Goal: Task Accomplishment & Management: Complete application form

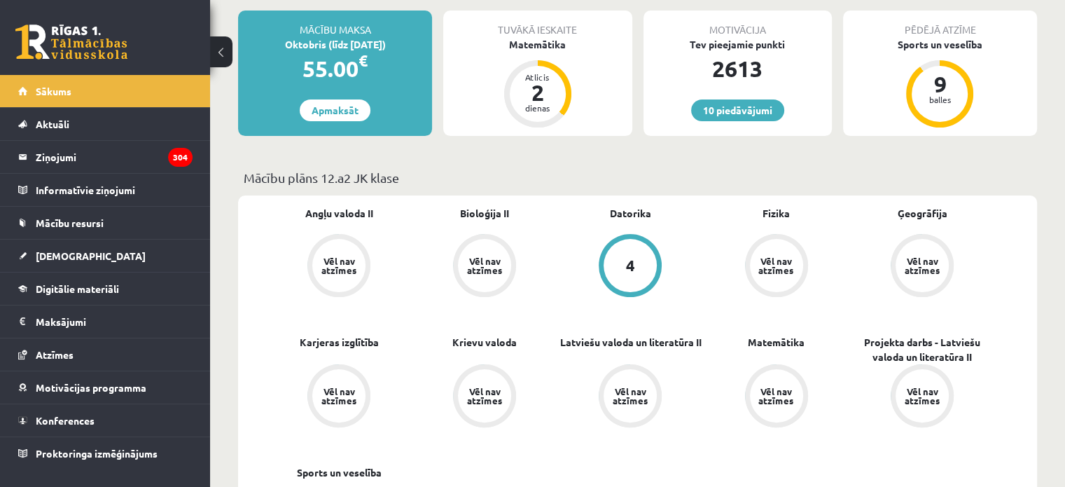
scroll to position [251, 0]
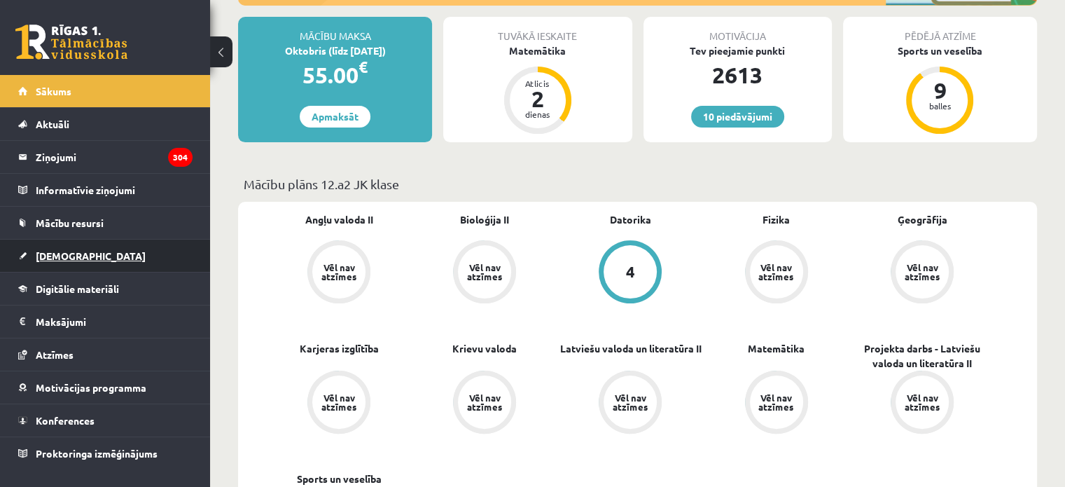
click at [50, 257] on span "[DEMOGRAPHIC_DATA]" at bounding box center [91, 255] width 110 height 13
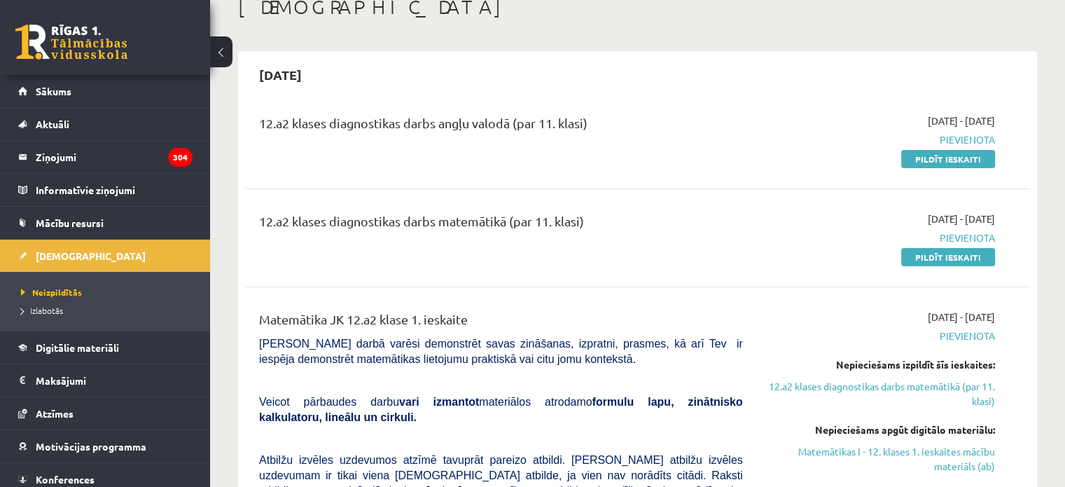
scroll to position [99, 0]
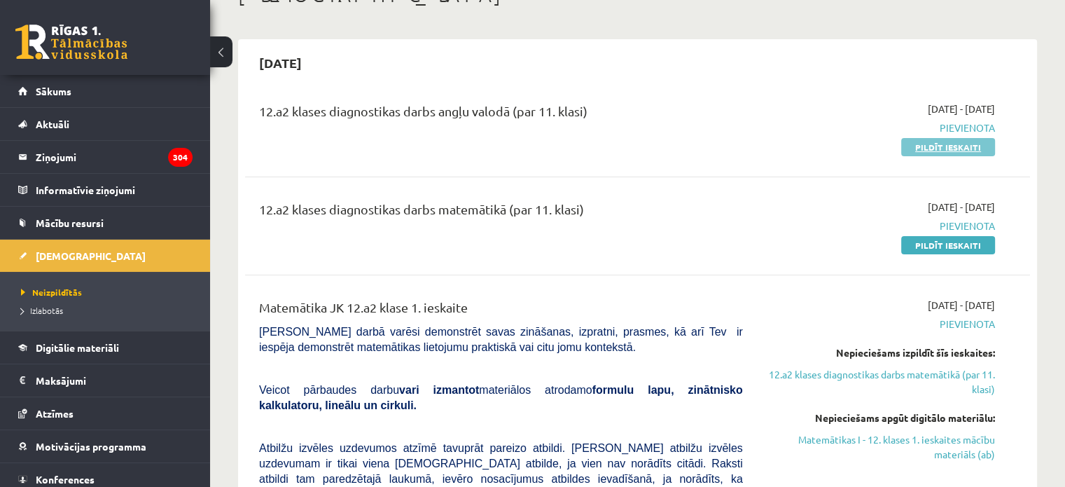
click at [955, 138] on link "Pildīt ieskaiti" at bounding box center [948, 147] width 94 height 18
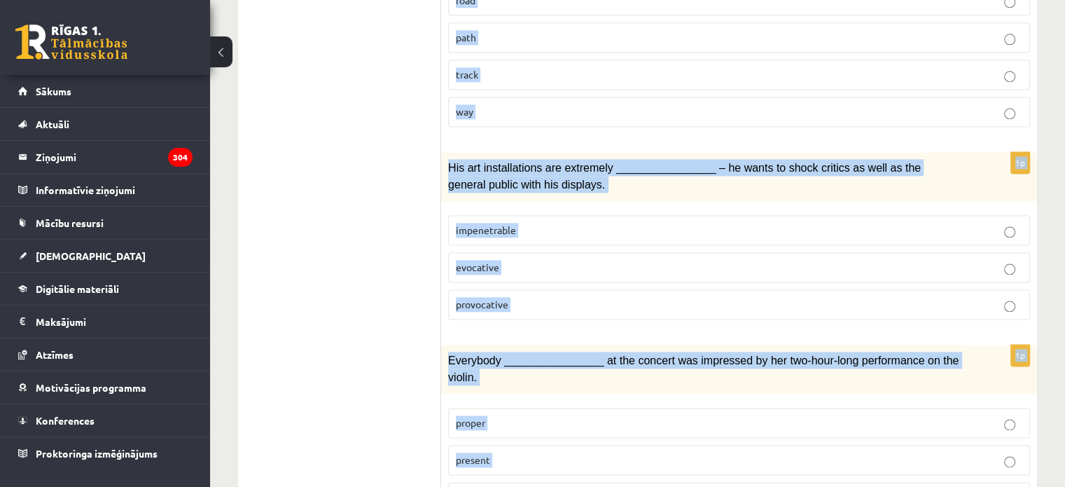
scroll to position [2161, 0]
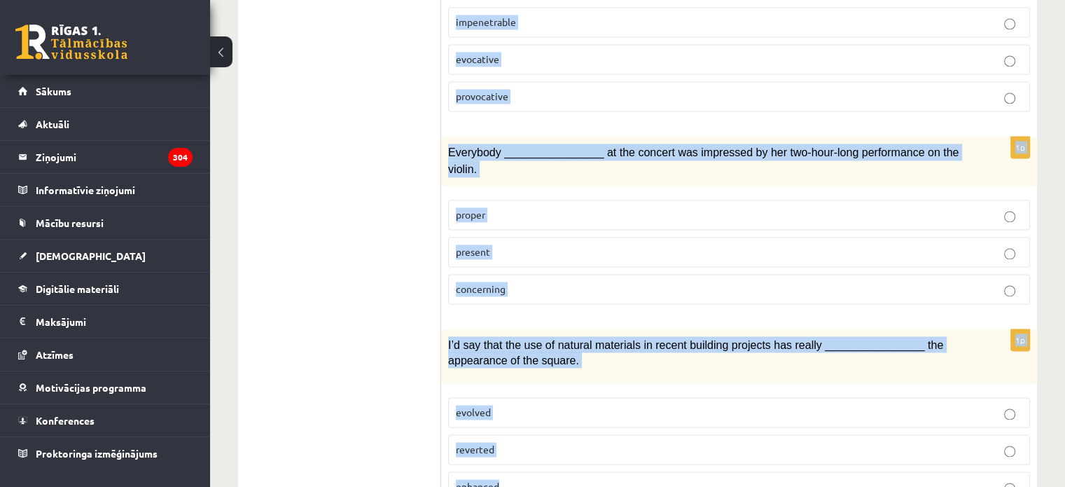
drag, startPoint x: 446, startPoint y: 174, endPoint x: 659, endPoint y: 474, distance: 367.7
copy form "Loremi dolor sitamet c adipis elitseddo ________________ ei tempo inci utl etd …"
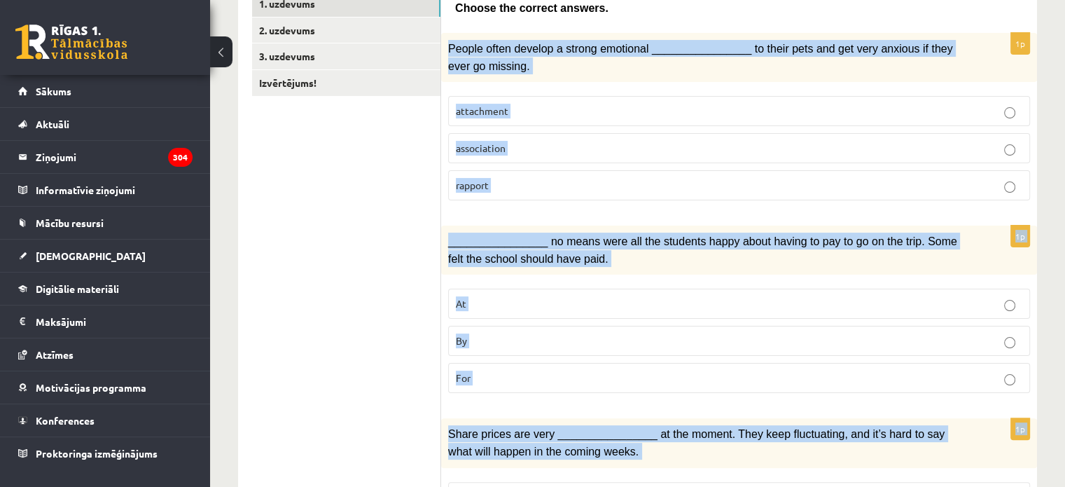
scroll to position [229, 0]
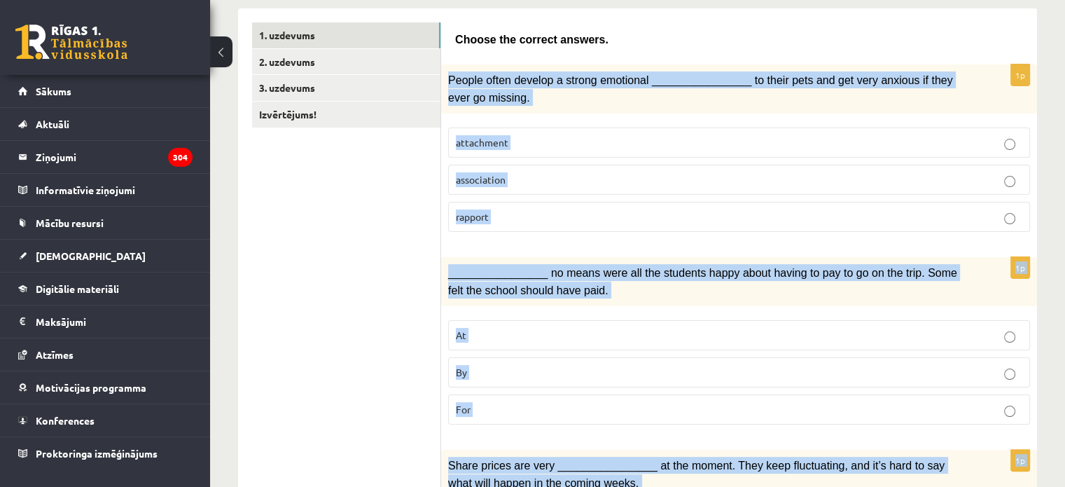
click at [633, 137] on p "attachment" at bounding box center [739, 142] width 567 height 15
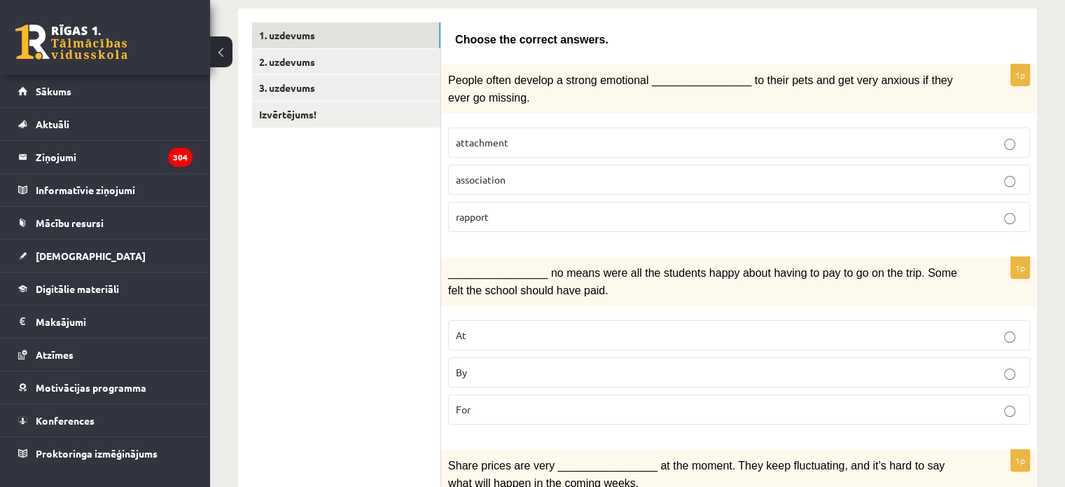
click at [538, 370] on p "By" at bounding box center [739, 372] width 567 height 15
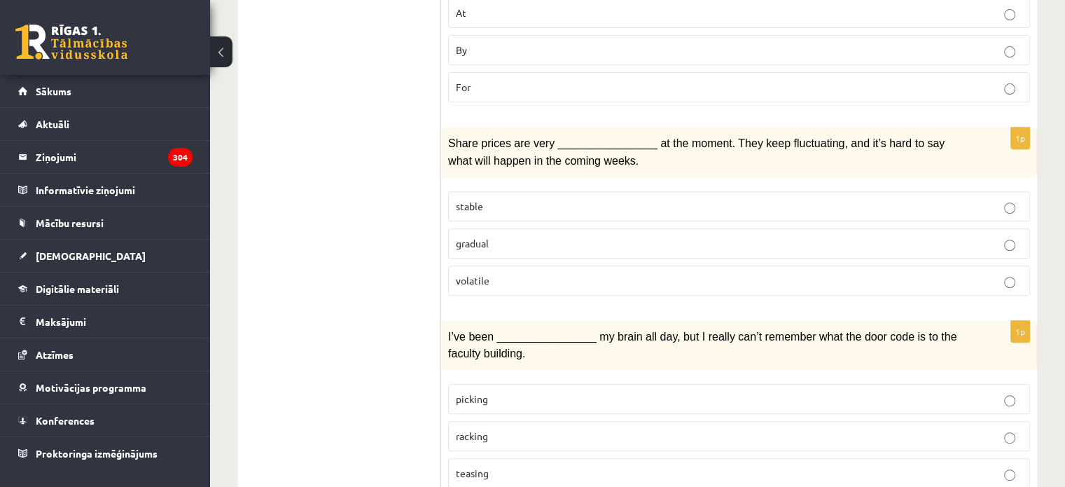
scroll to position [557, 0]
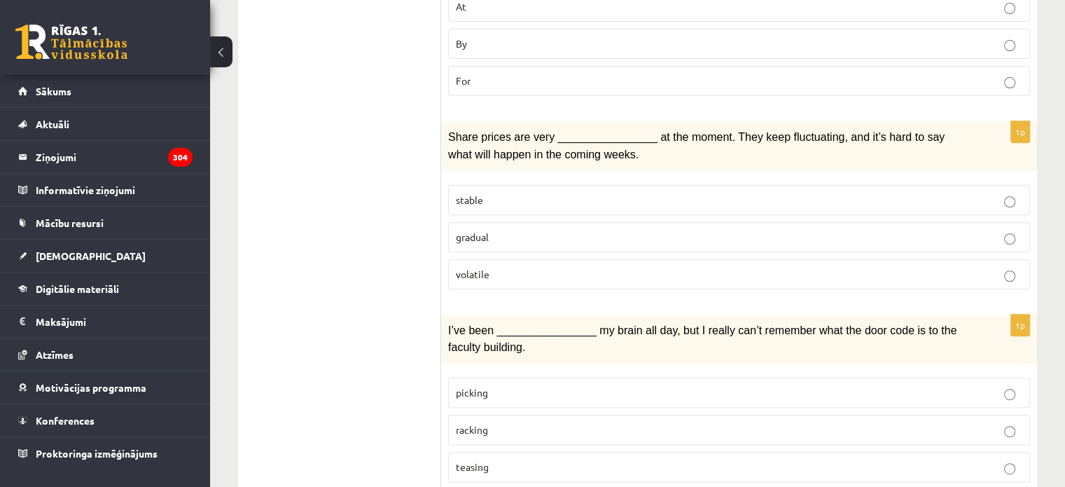
click at [701, 267] on p "volatile" at bounding box center [739, 274] width 567 height 15
click at [546, 422] on p "racking" at bounding box center [739, 429] width 567 height 15
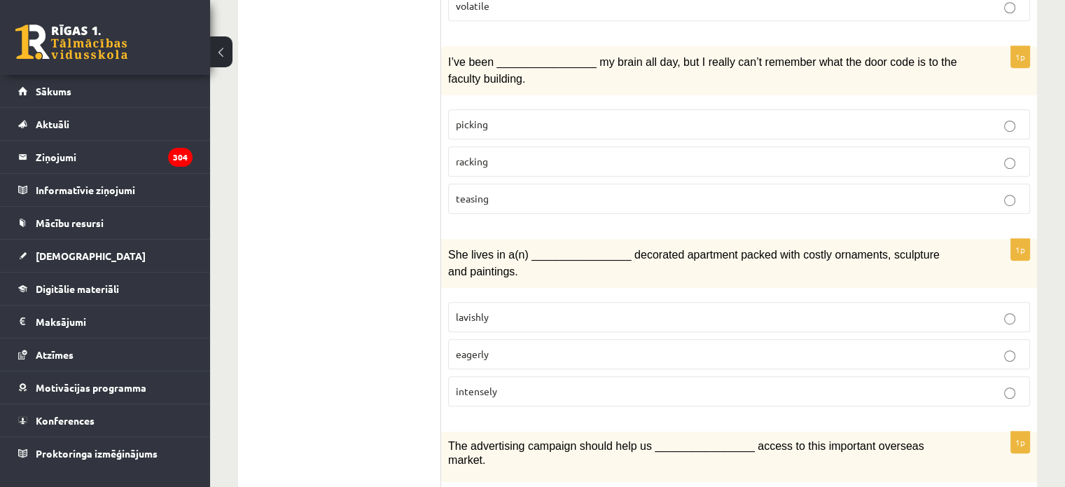
scroll to position [828, 0]
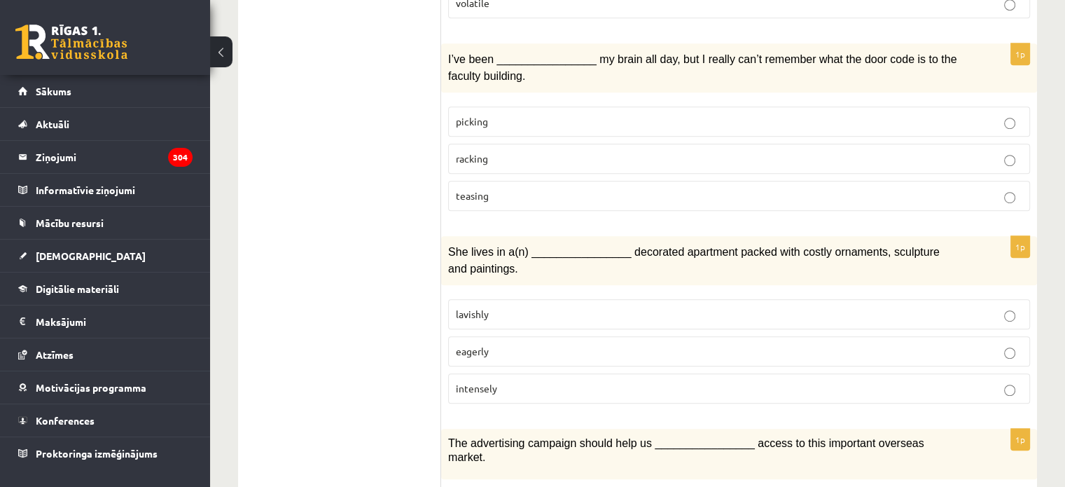
click at [641, 307] on p "lavishly" at bounding box center [739, 314] width 567 height 15
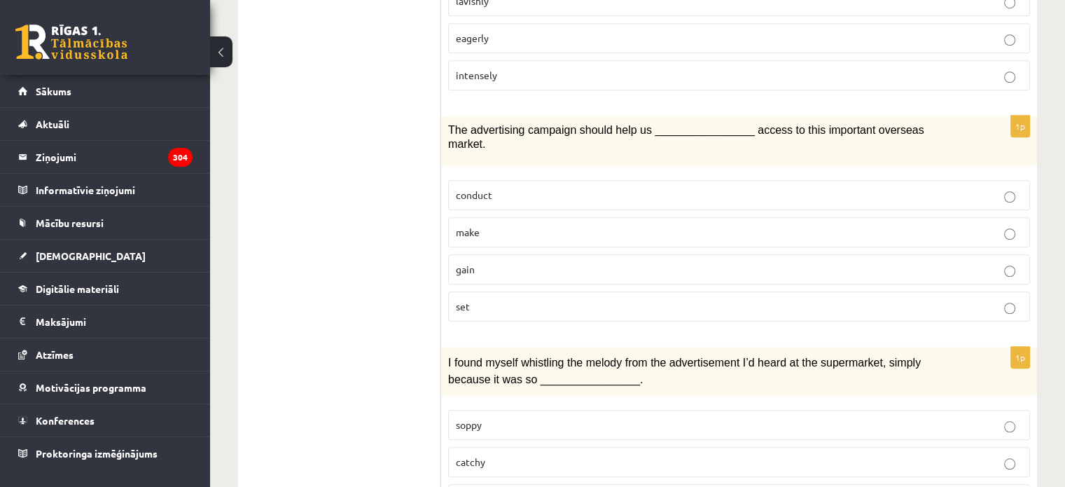
scroll to position [1151, 0]
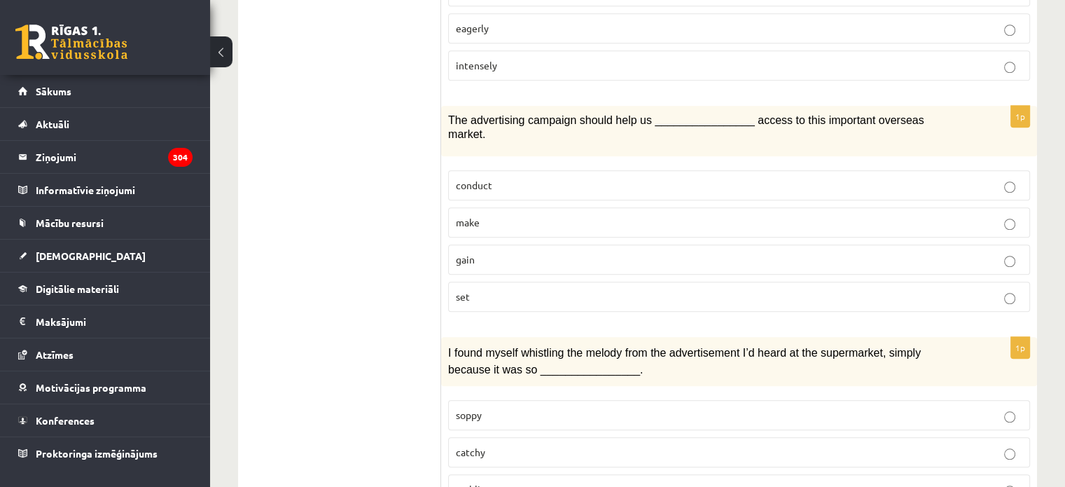
click at [503, 252] on p "gain" at bounding box center [739, 259] width 567 height 15
click at [501, 437] on label "catchy" at bounding box center [739, 452] width 582 height 30
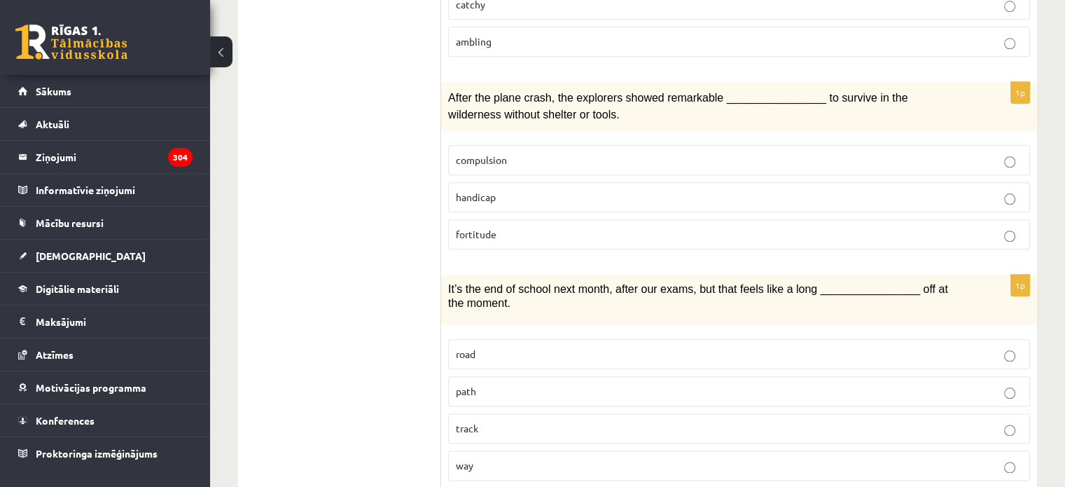
scroll to position [1615, 0]
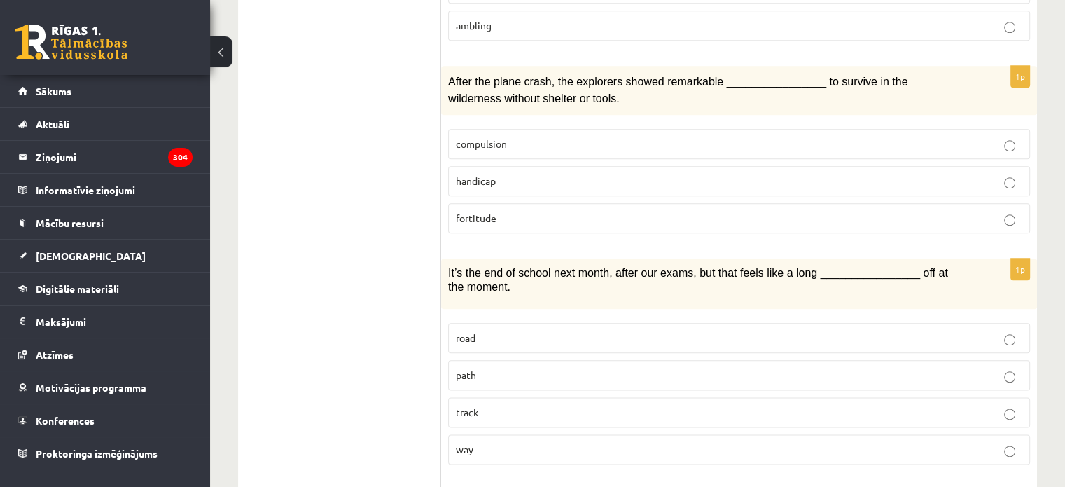
click at [625, 211] on p "fortitude" at bounding box center [739, 218] width 567 height 15
click at [532, 442] on p "way" at bounding box center [739, 449] width 567 height 15
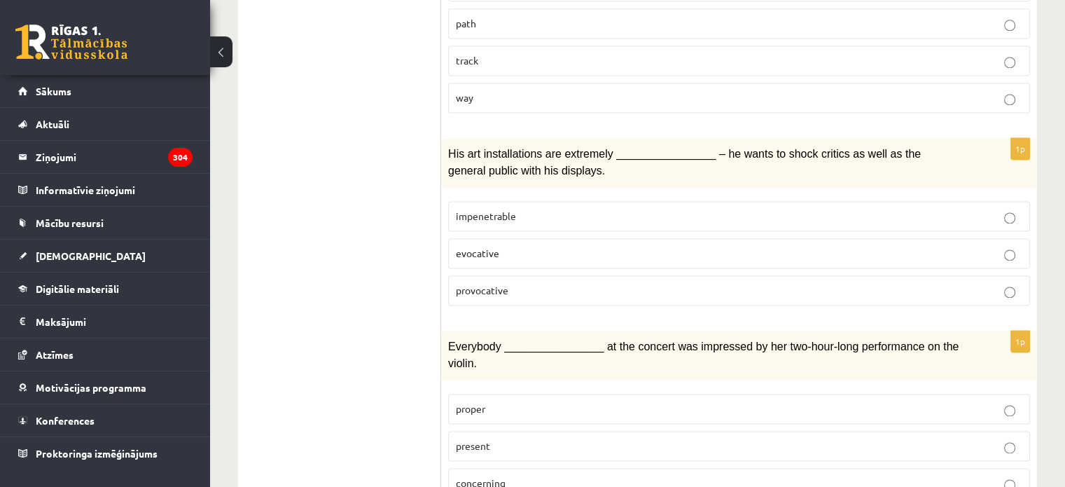
scroll to position [1998, 0]
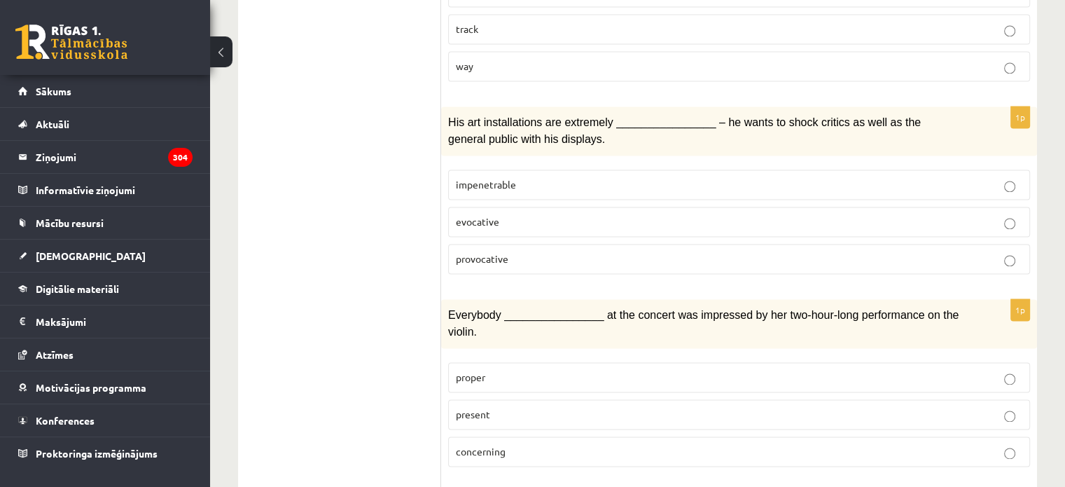
click at [555, 244] on label "provocative" at bounding box center [739, 259] width 582 height 30
click at [551, 407] on p "present" at bounding box center [739, 414] width 567 height 15
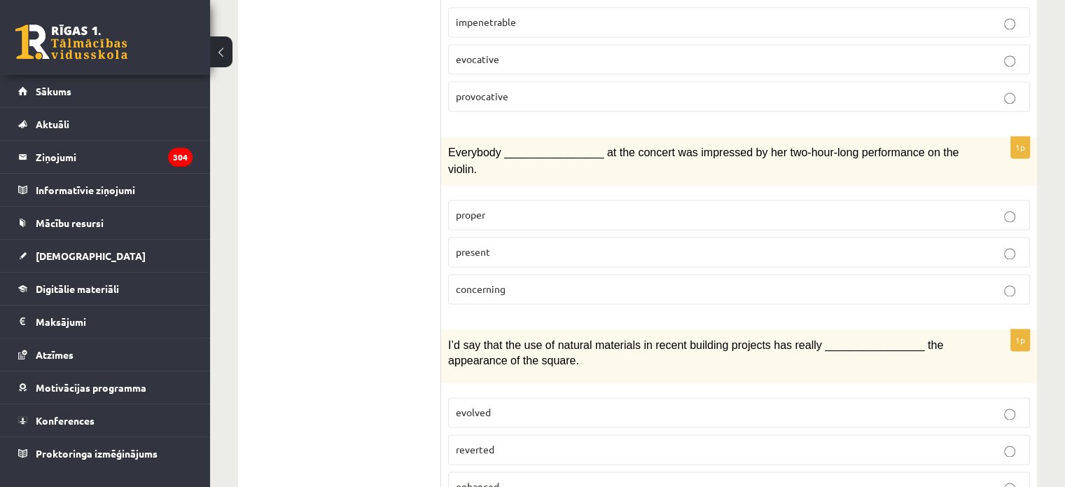
click at [542, 479] on p "enhanced" at bounding box center [739, 486] width 567 height 15
drag, startPoint x: 542, startPoint y: 415, endPoint x: 794, endPoint y: 310, distance: 273.4
click at [794, 329] on div "1p I’d say that the use of natural materials in recent building projects has re…" at bounding box center [739, 420] width 596 height 183
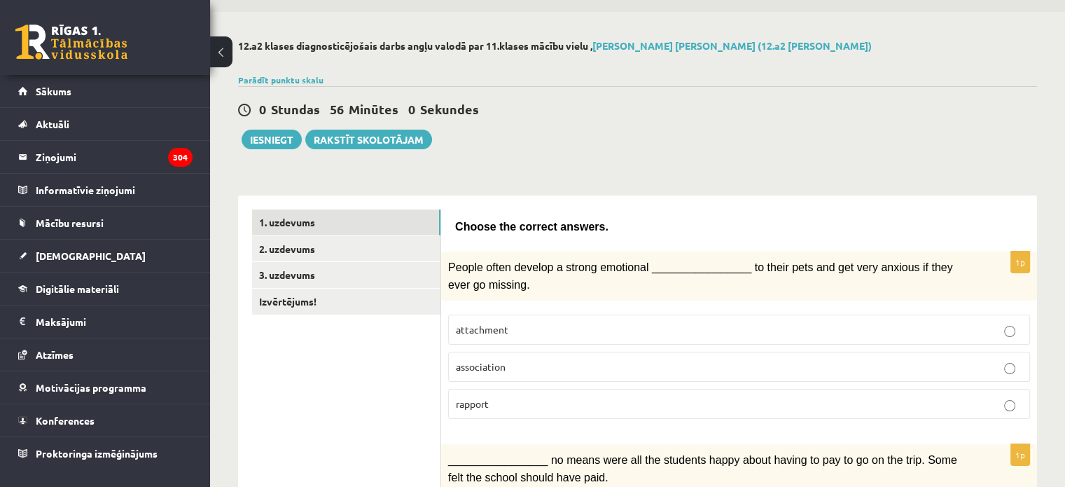
scroll to position [0, 0]
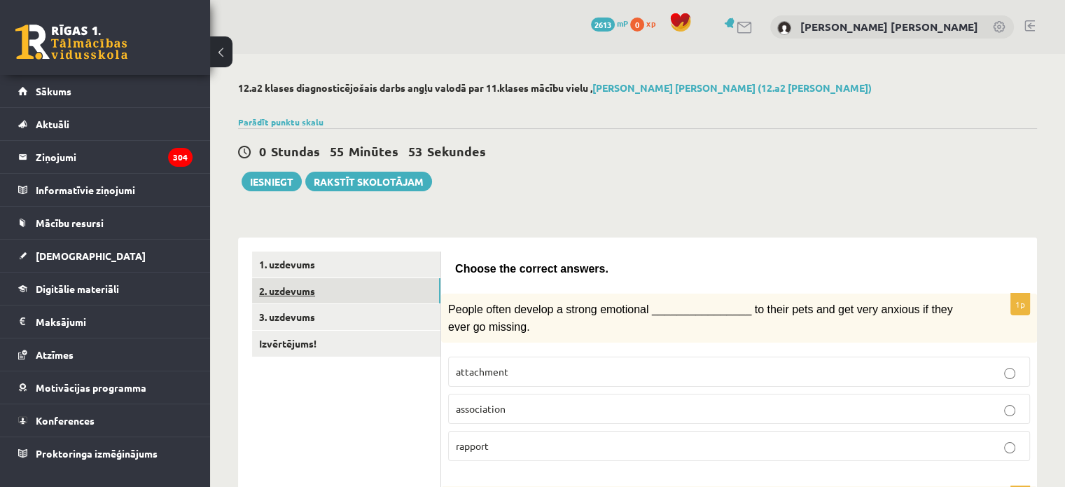
click at [409, 291] on link "2. uzdevums" at bounding box center [346, 291] width 188 height 26
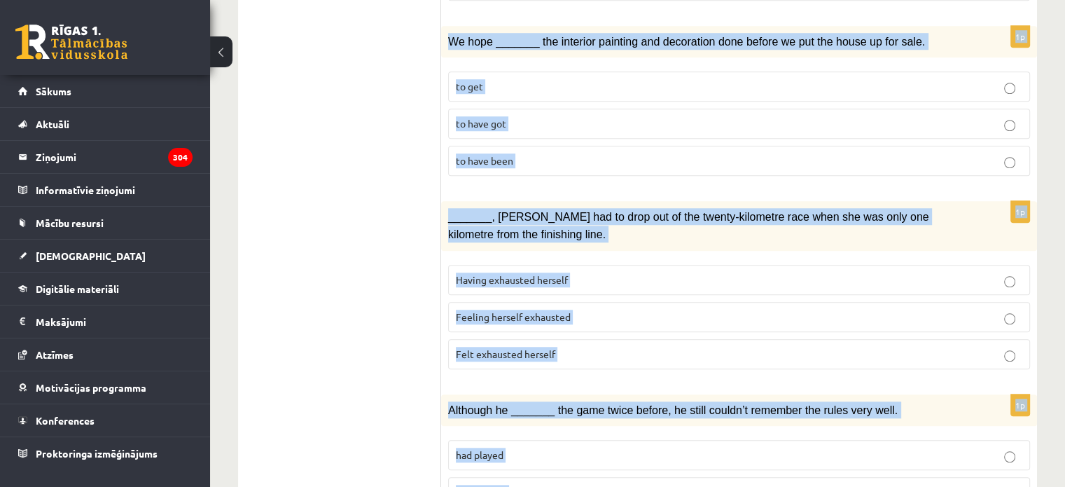
scroll to position [1645, 0]
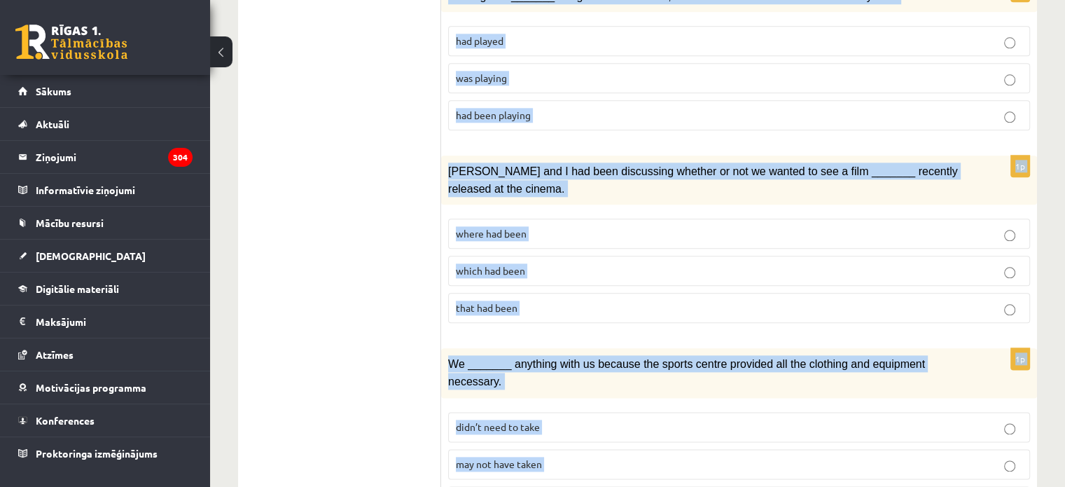
drag, startPoint x: 451, startPoint y: 30, endPoint x: 650, endPoint y: 446, distance: 461.1
copy form "Circle the form that cannot be used to complete the sentences. 1p In the USA du…"
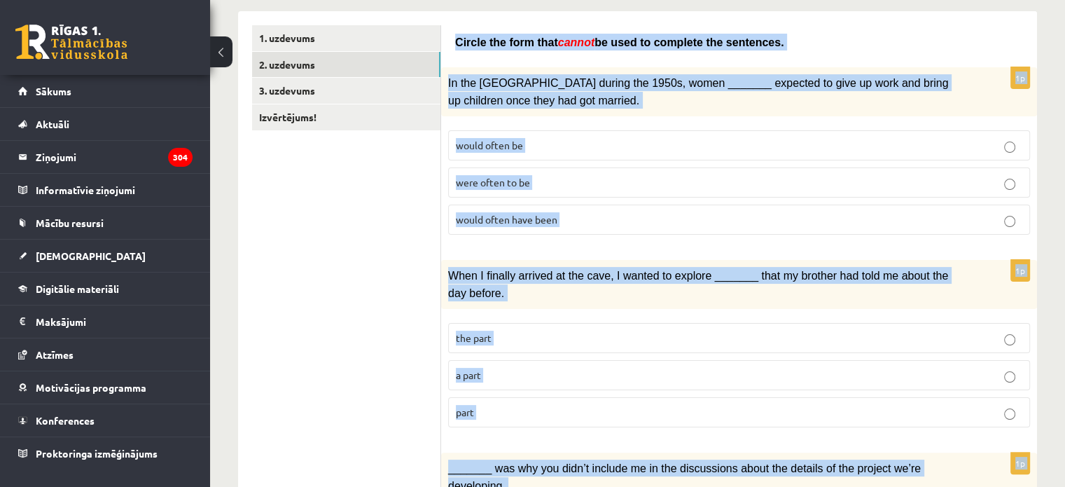
scroll to position [0, 0]
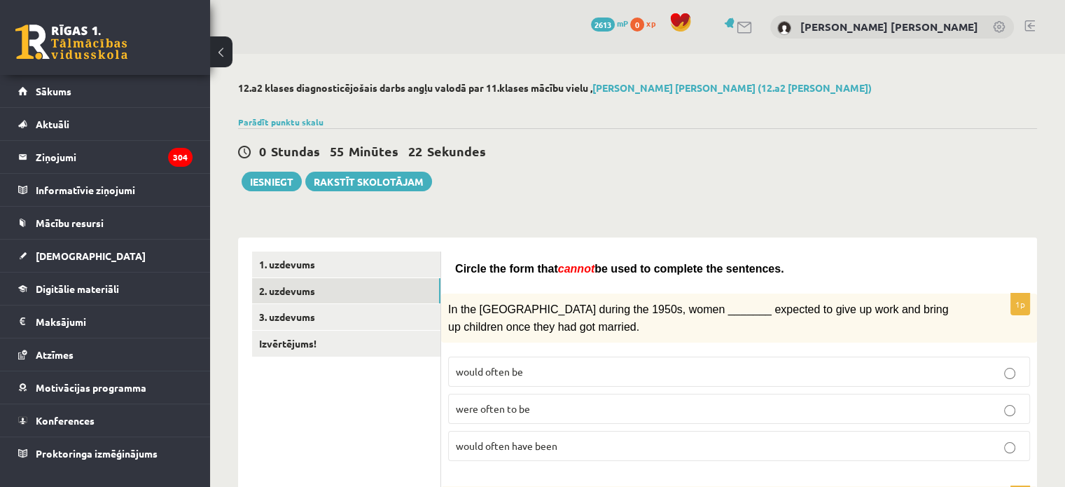
click at [903, 148] on div "0 Stundas 55 Minūtes 22 Sekundes" at bounding box center [637, 152] width 799 height 18
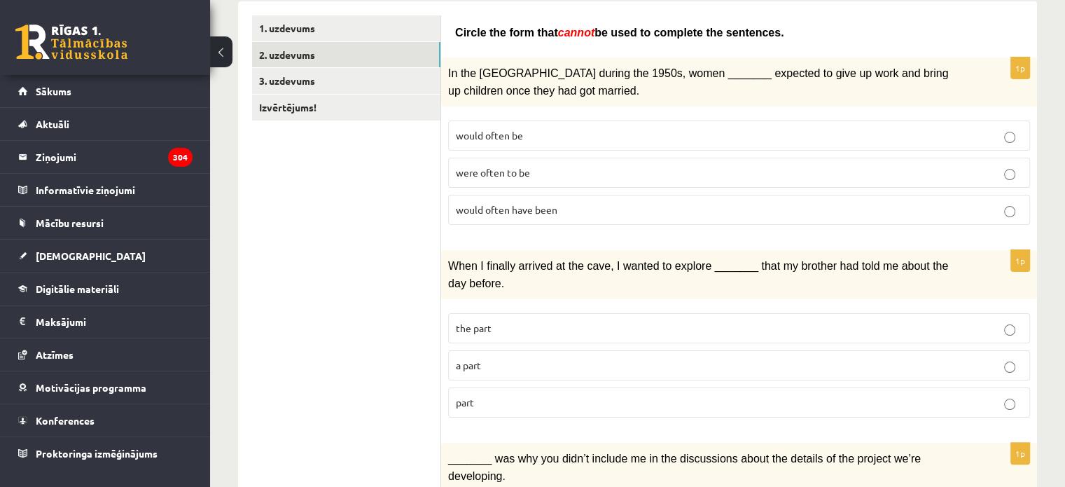
scroll to position [239, 0]
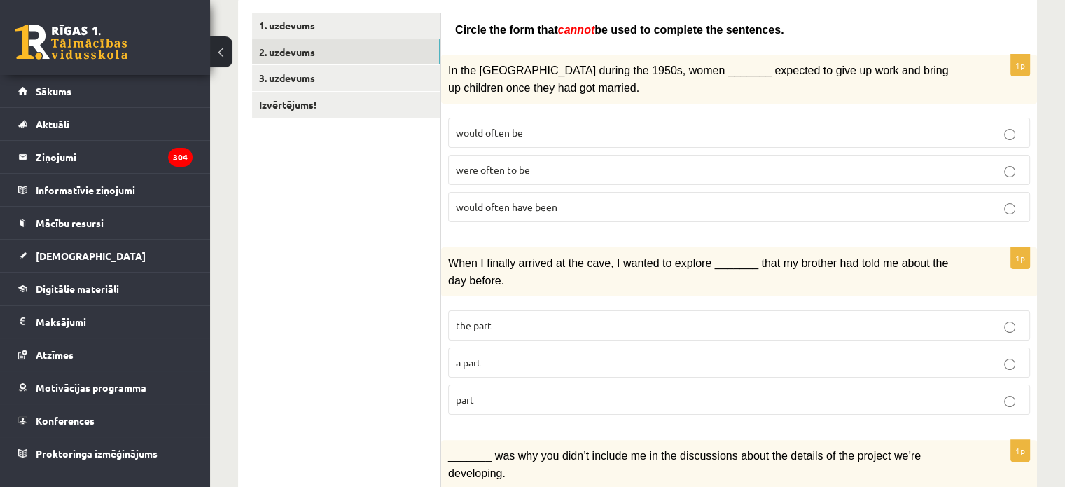
click at [501, 163] on span "were often to be" at bounding box center [493, 169] width 74 height 13
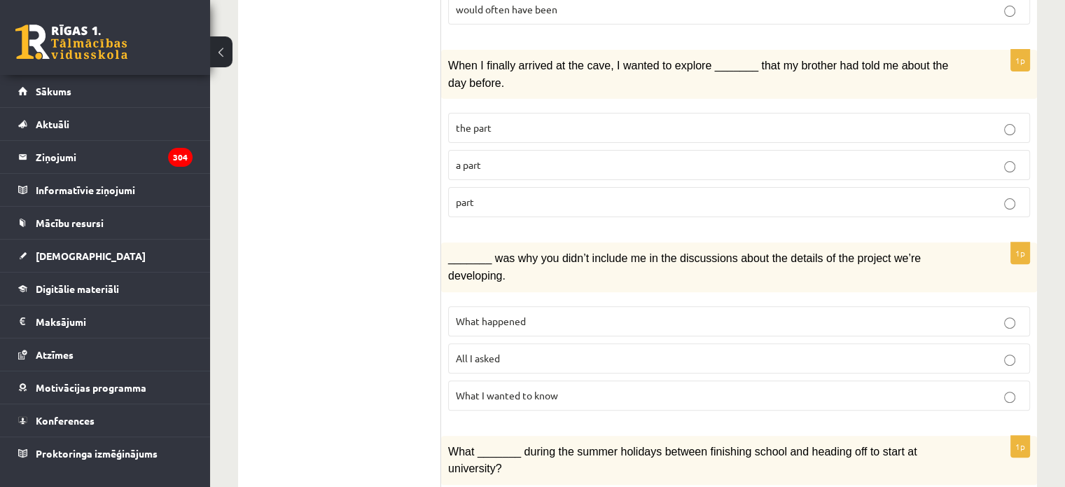
scroll to position [442, 0]
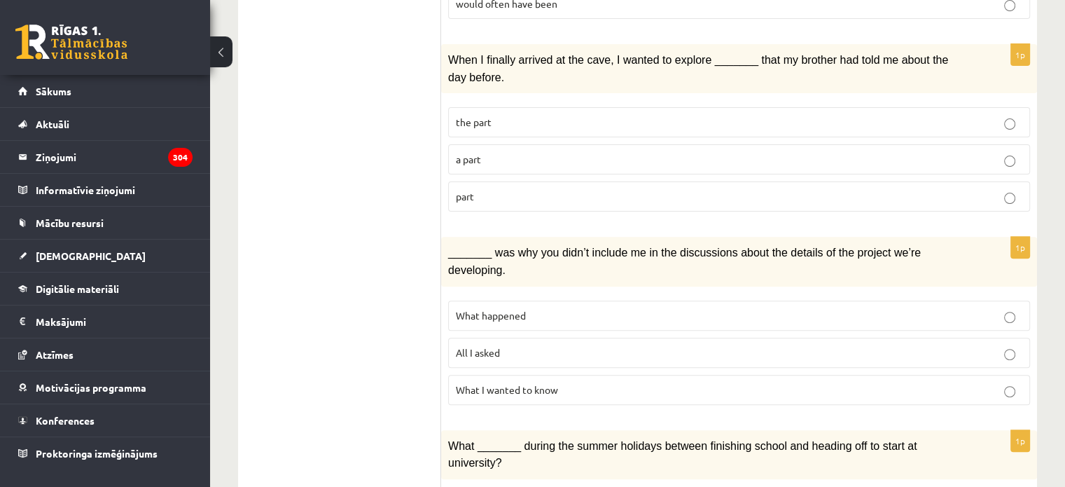
click at [559, 115] on p "the part" at bounding box center [739, 122] width 567 height 15
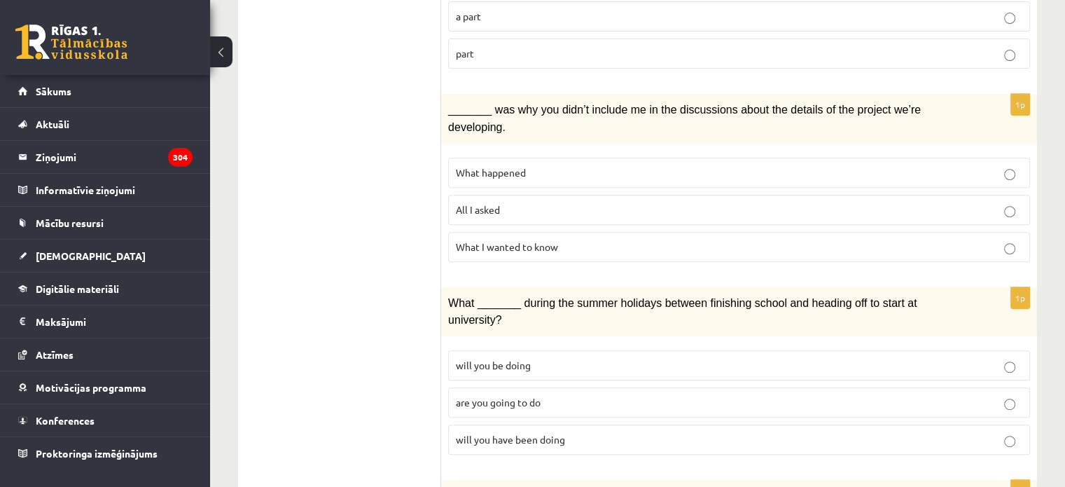
scroll to position [590, 0]
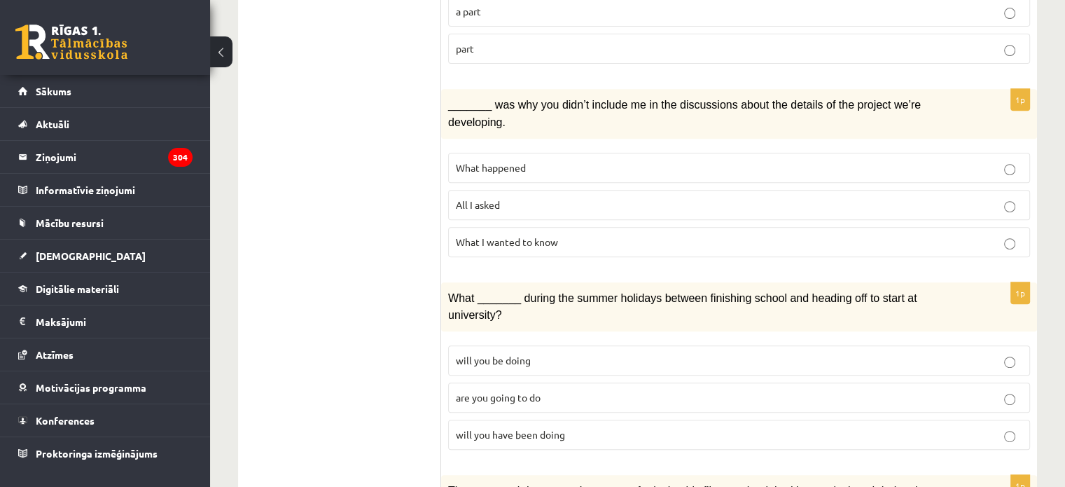
click at [546, 160] on p "What happened" at bounding box center [739, 167] width 567 height 15
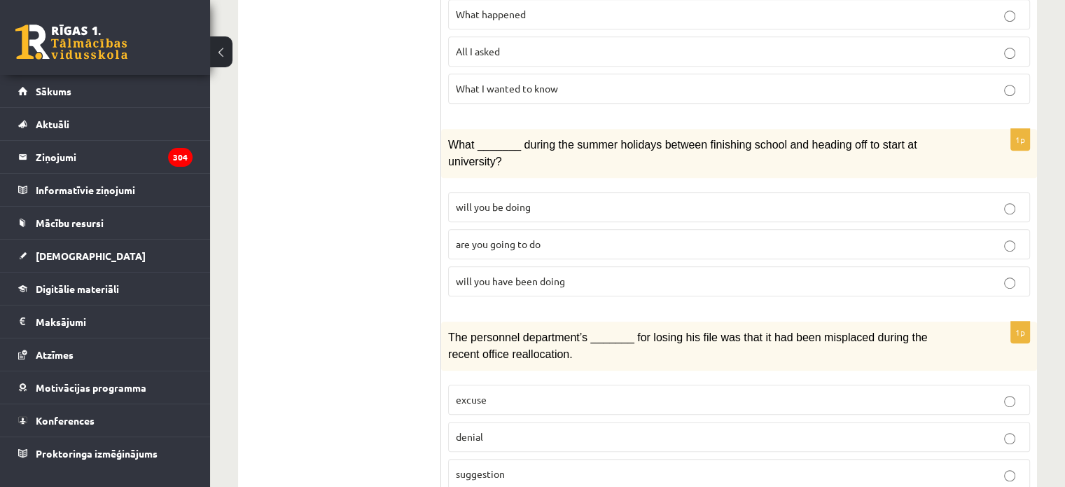
scroll to position [787, 0]
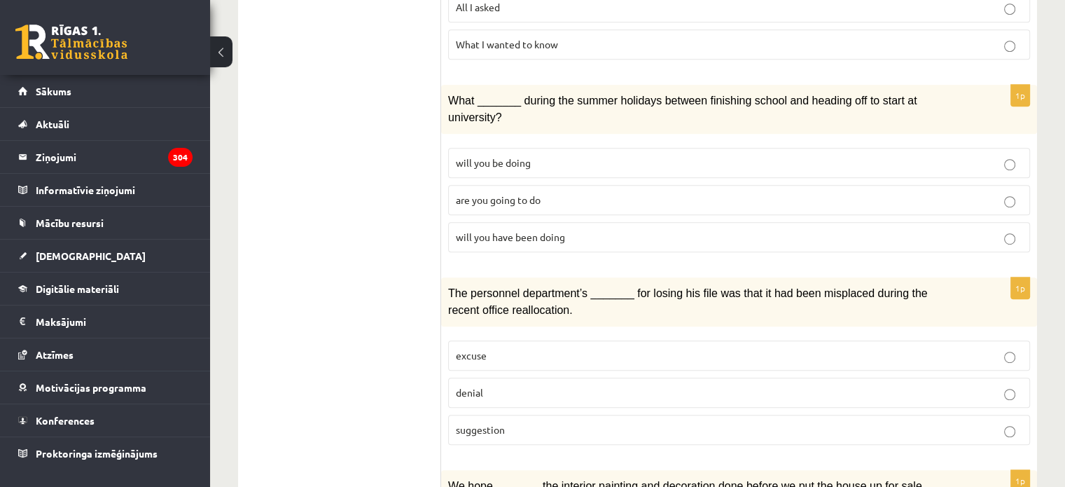
click at [546, 155] on p "will you be doing" at bounding box center [739, 162] width 567 height 15
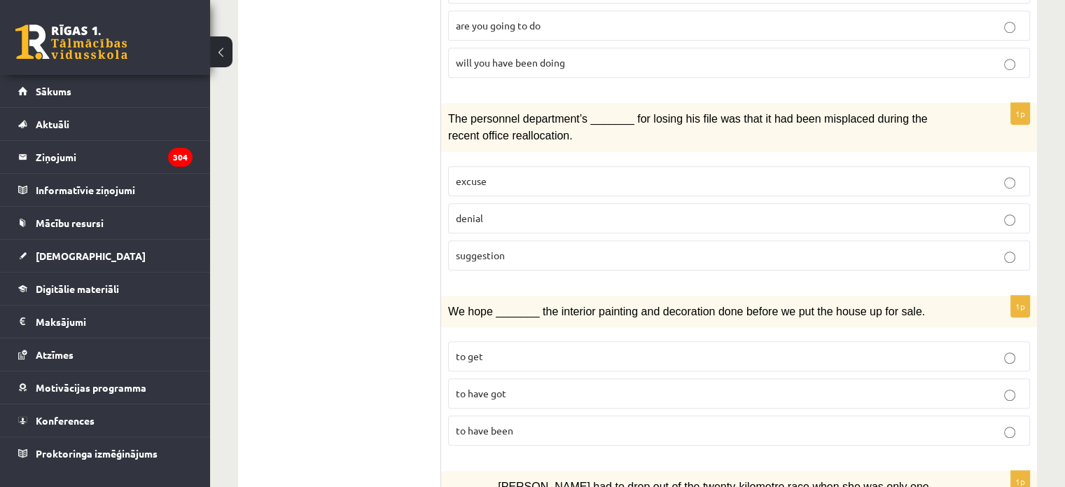
scroll to position [978, 0]
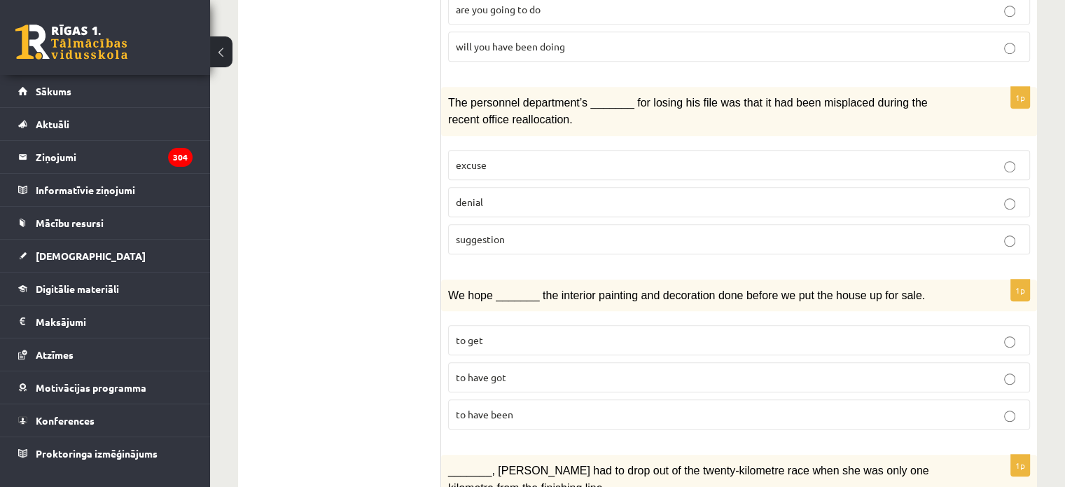
click at [552, 150] on label "excuse" at bounding box center [739, 165] width 582 height 30
click at [520, 325] on label "to get" at bounding box center [739, 340] width 582 height 30
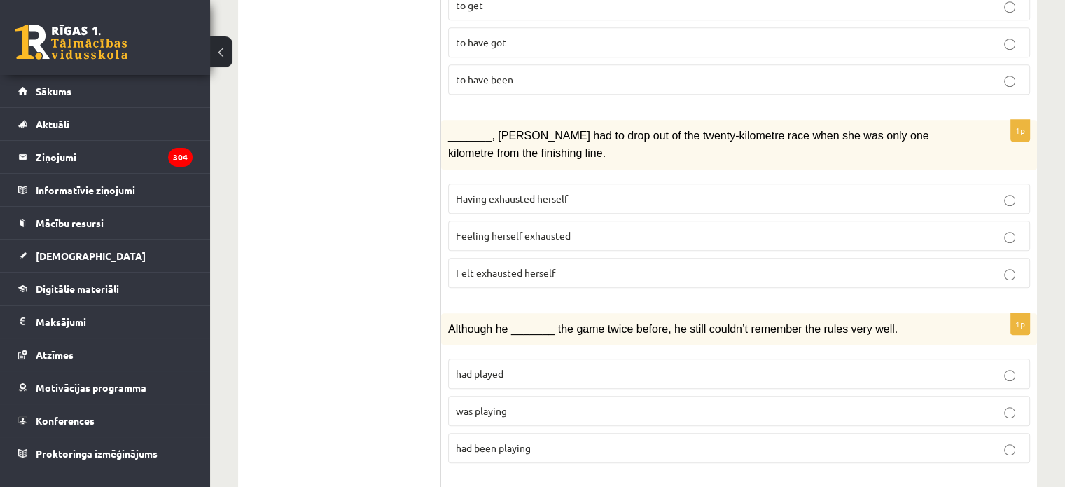
scroll to position [1315, 0]
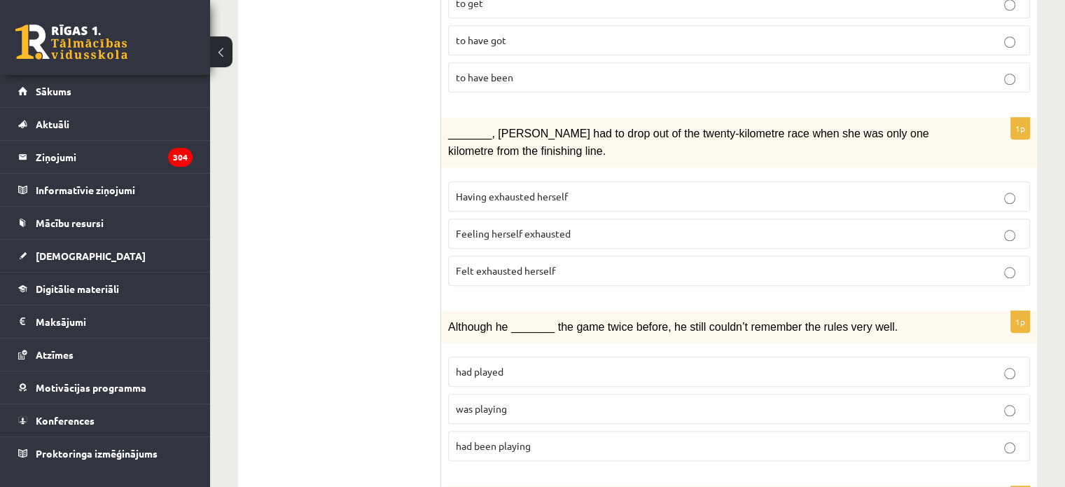
click at [548, 189] on p "Having exhausted herself" at bounding box center [739, 196] width 567 height 15
click at [524, 364] on p "had played" at bounding box center [739, 371] width 567 height 15
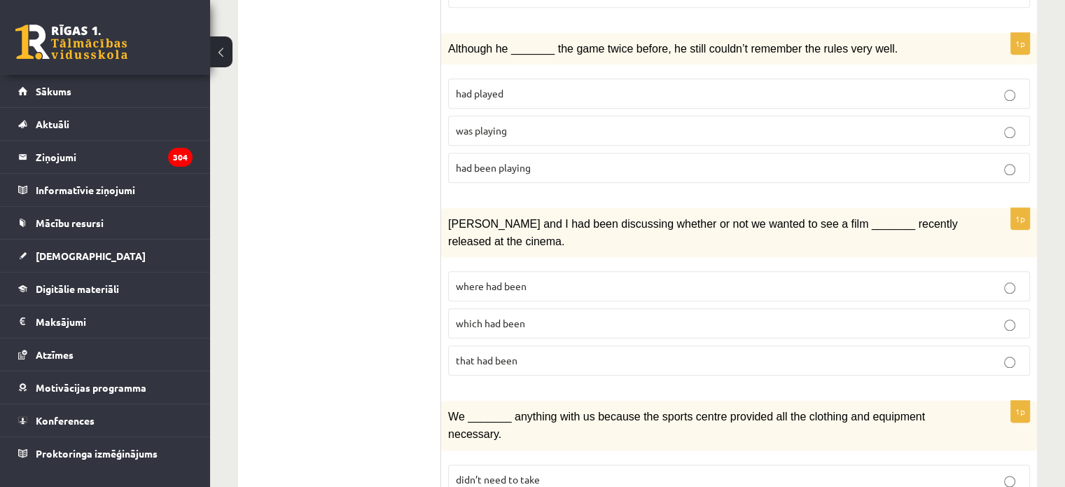
scroll to position [1614, 0]
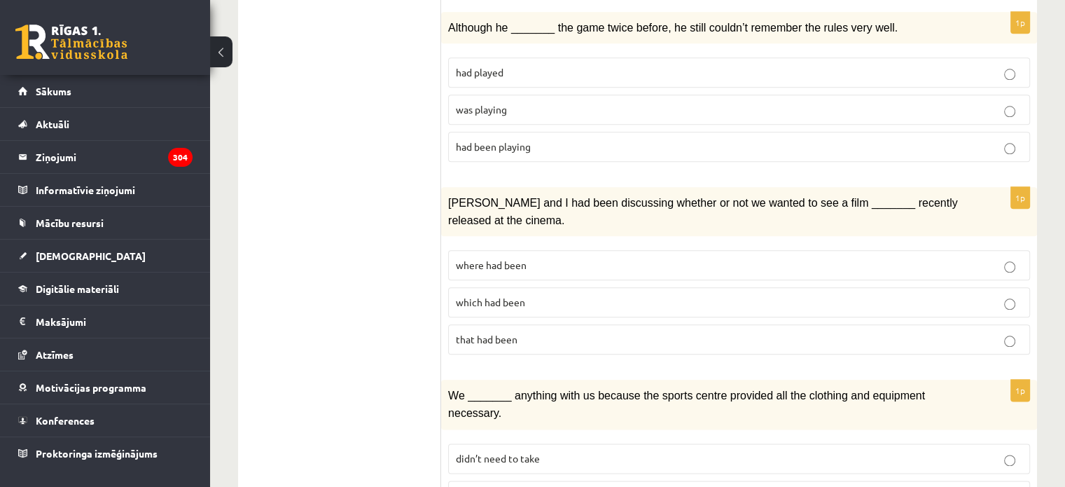
click at [582, 295] on p "which had been" at bounding box center [739, 302] width 567 height 15
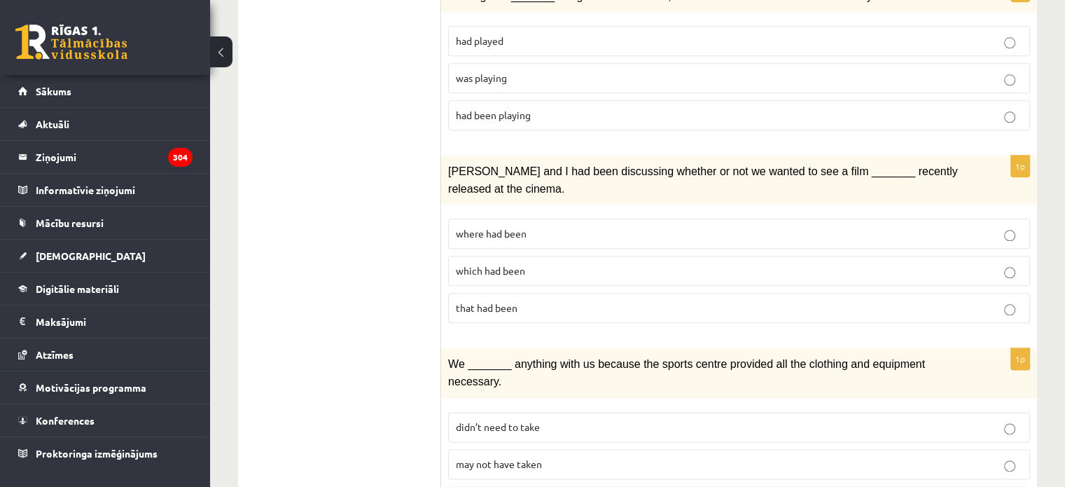
click at [541, 412] on label "didn’t need to take" at bounding box center [739, 427] width 582 height 30
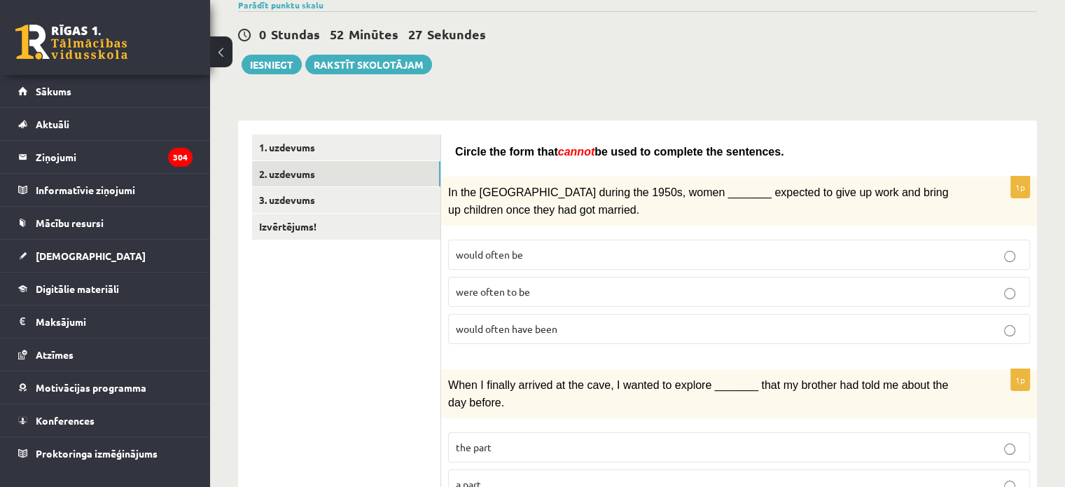
scroll to position [0, 0]
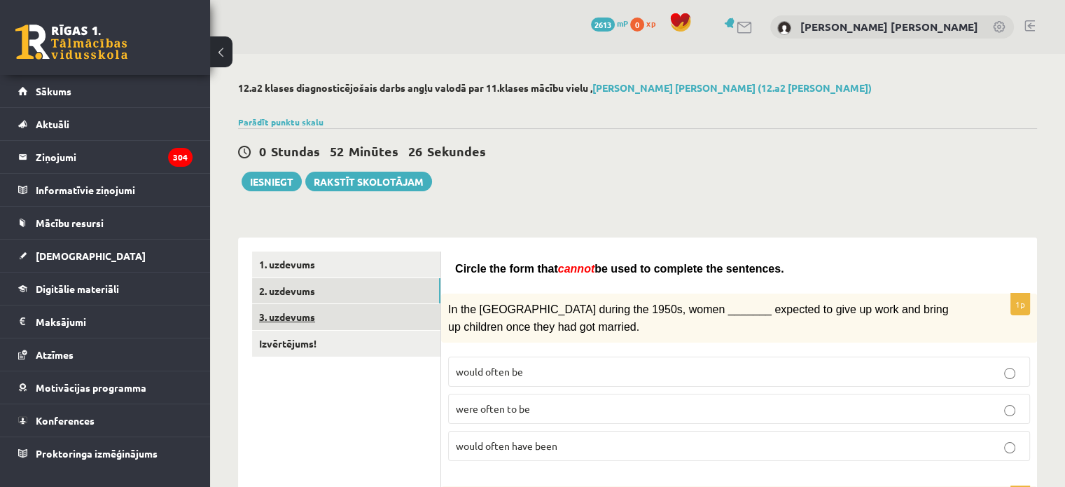
click at [359, 326] on link "3. uzdevums" at bounding box center [346, 317] width 188 height 26
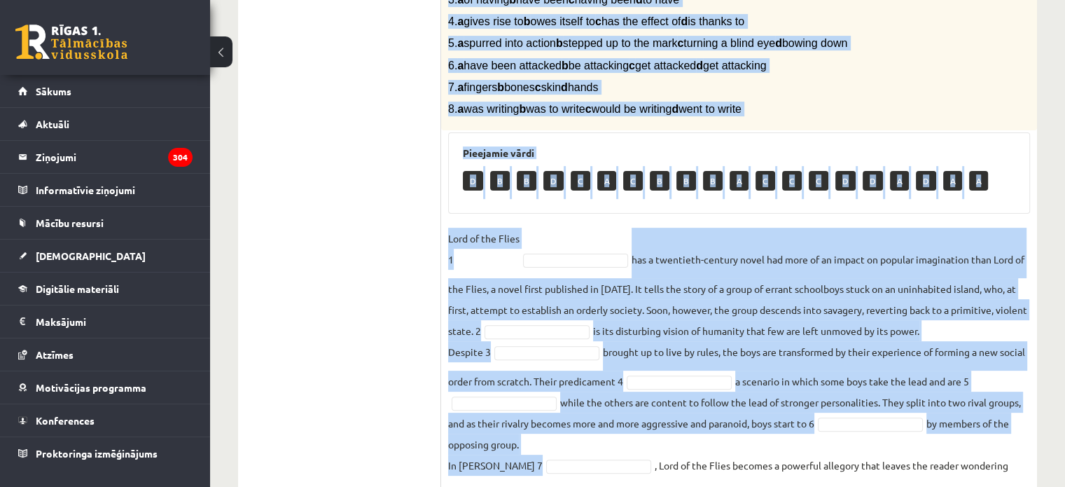
scroll to position [476, 0]
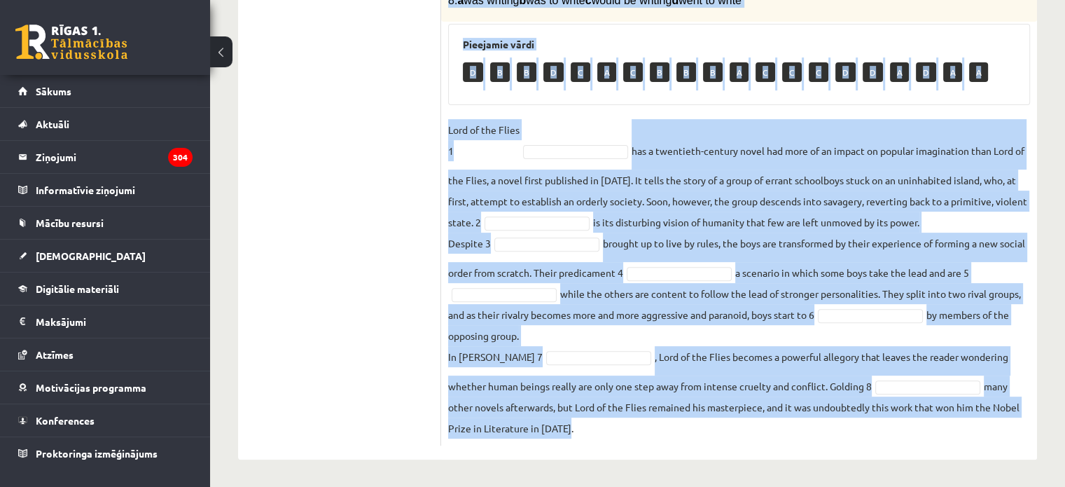
drag, startPoint x: 450, startPoint y: 1, endPoint x: 651, endPoint y: 520, distance: 556.8
copy div "Complete the text with the correct words (a–d). 1. a No sooner b Rarely c Only …"
click at [1025, 228] on fieldset "Lord of the Flies 1 has a twentieth-century novel had more of an impact on popu…" at bounding box center [739, 278] width 582 height 319
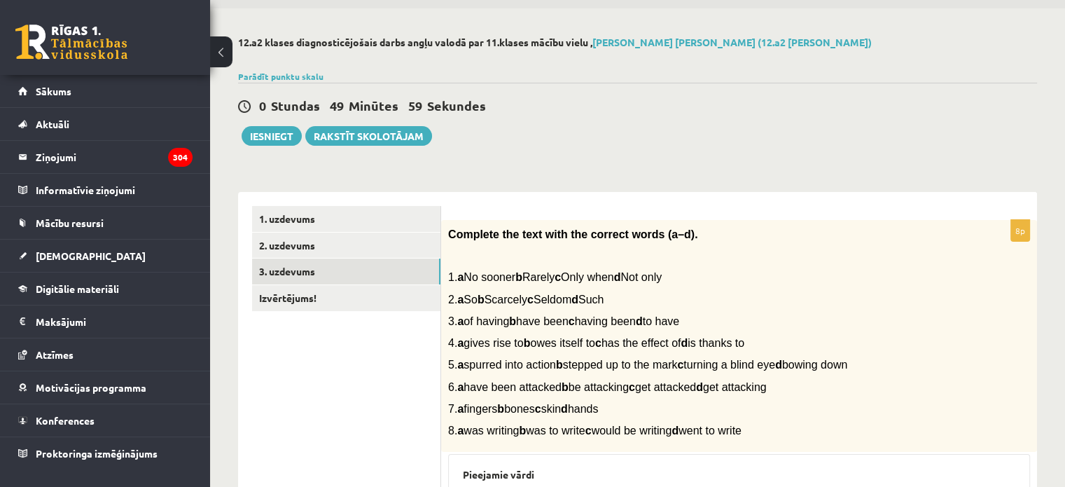
scroll to position [45, 0]
click at [407, 292] on link "Izvērtējums!" at bounding box center [346, 299] width 188 height 26
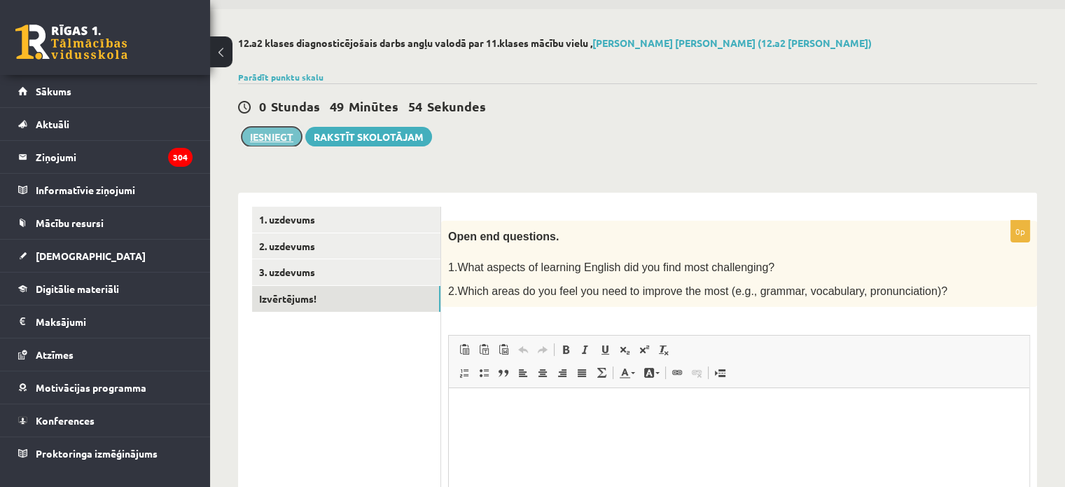
click at [270, 131] on button "Iesniegt" at bounding box center [272, 137] width 60 height 20
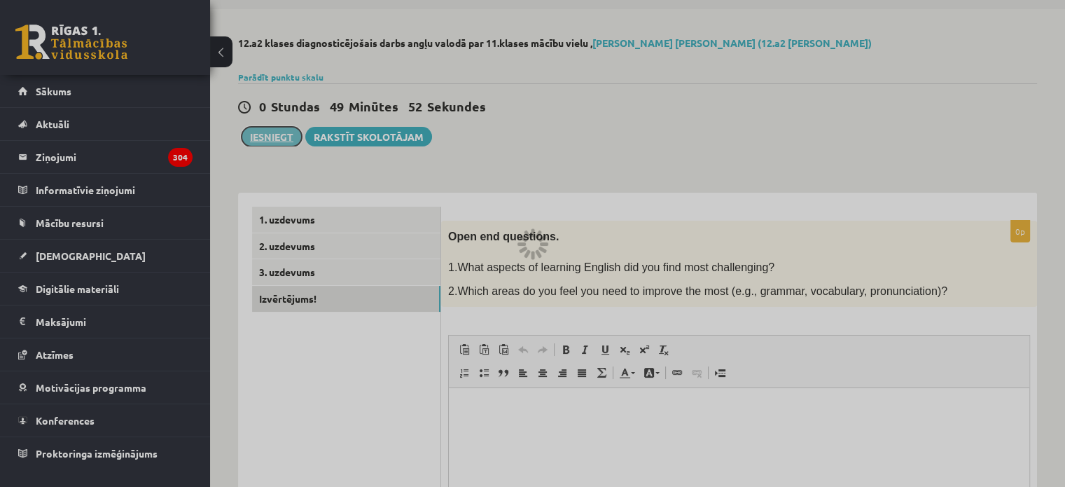
scroll to position [0, 0]
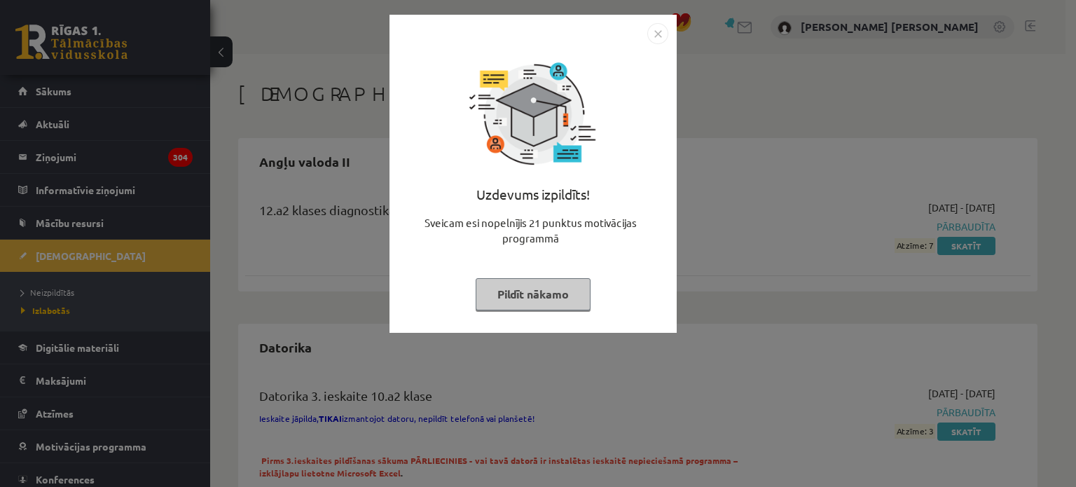
click at [536, 291] on button "Pildīt nākamo" at bounding box center [533, 294] width 115 height 32
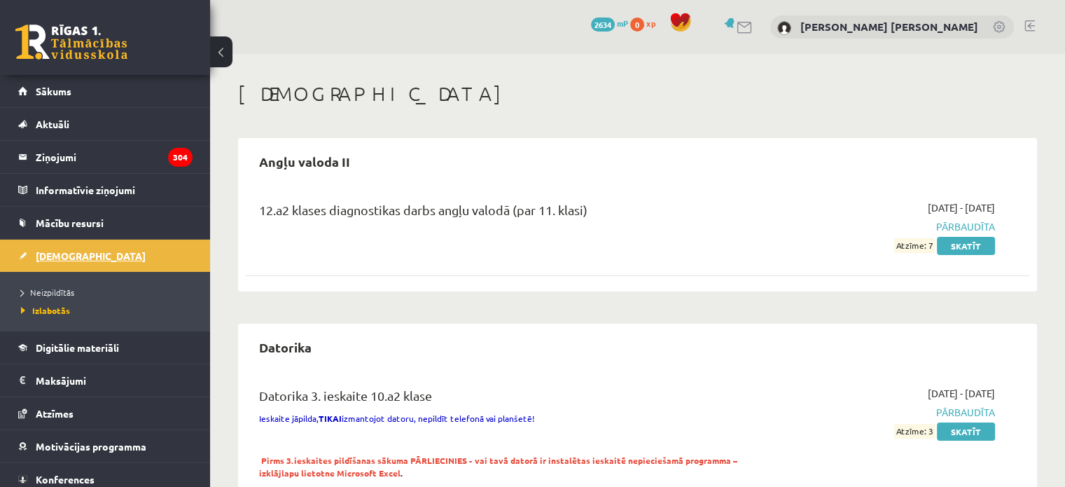
click at [60, 259] on span "[DEMOGRAPHIC_DATA]" at bounding box center [91, 255] width 110 height 13
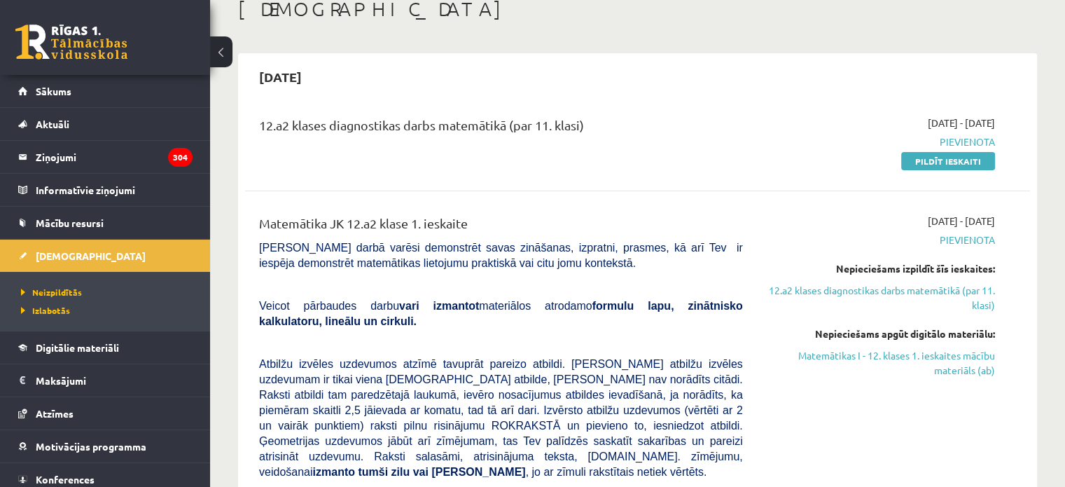
scroll to position [38, 0]
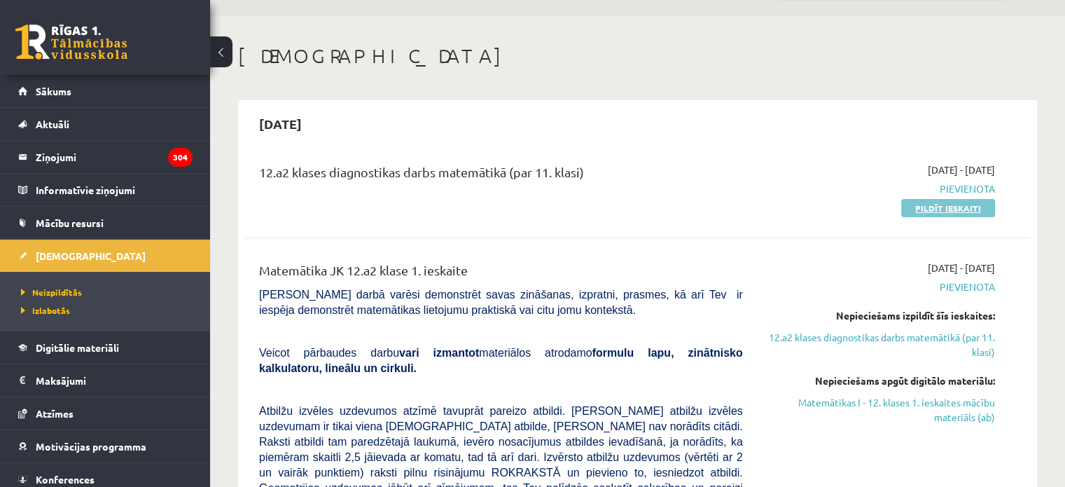
click at [969, 207] on link "Pildīt ieskaiti" at bounding box center [948, 208] width 94 height 18
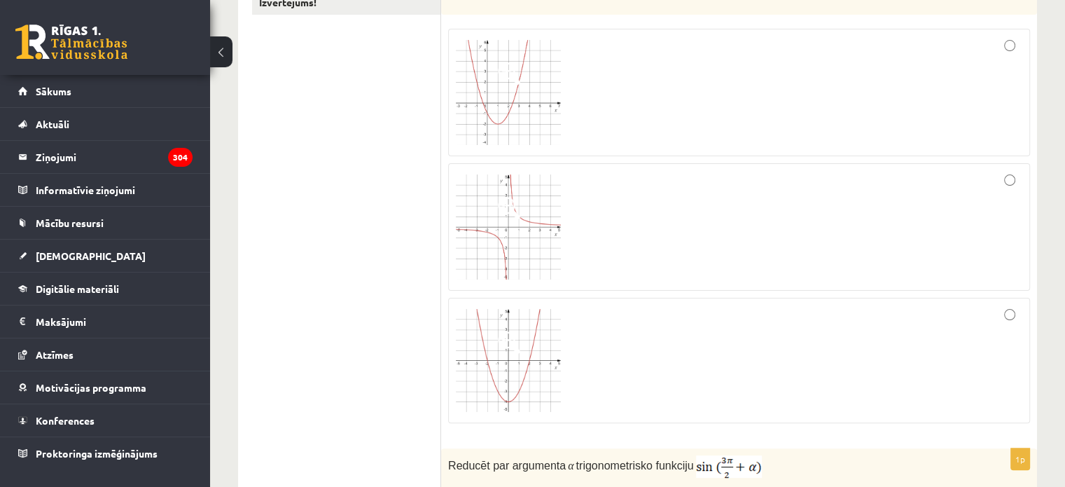
scroll to position [333, 0]
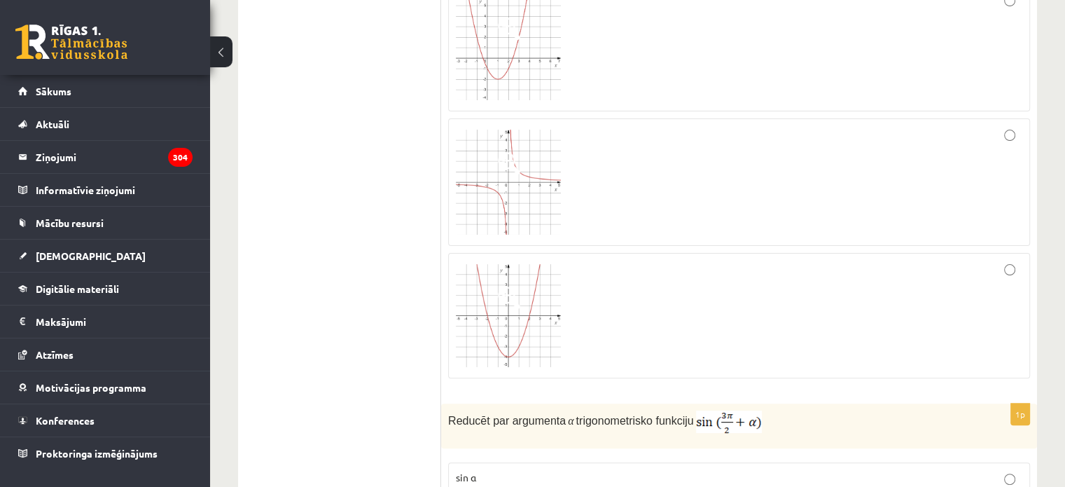
click at [527, 209] on img at bounding box center [508, 182] width 105 height 105
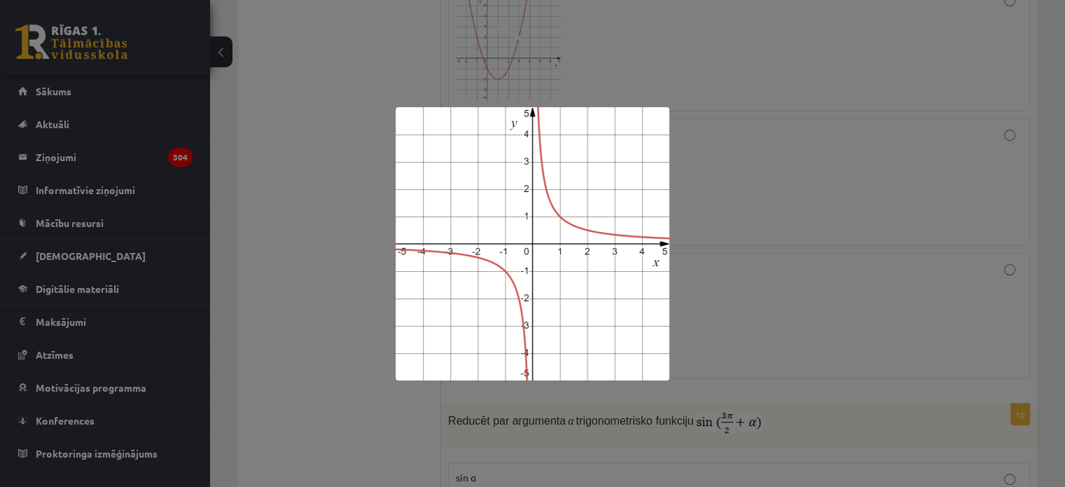
click at [698, 223] on div at bounding box center [532, 243] width 1065 height 487
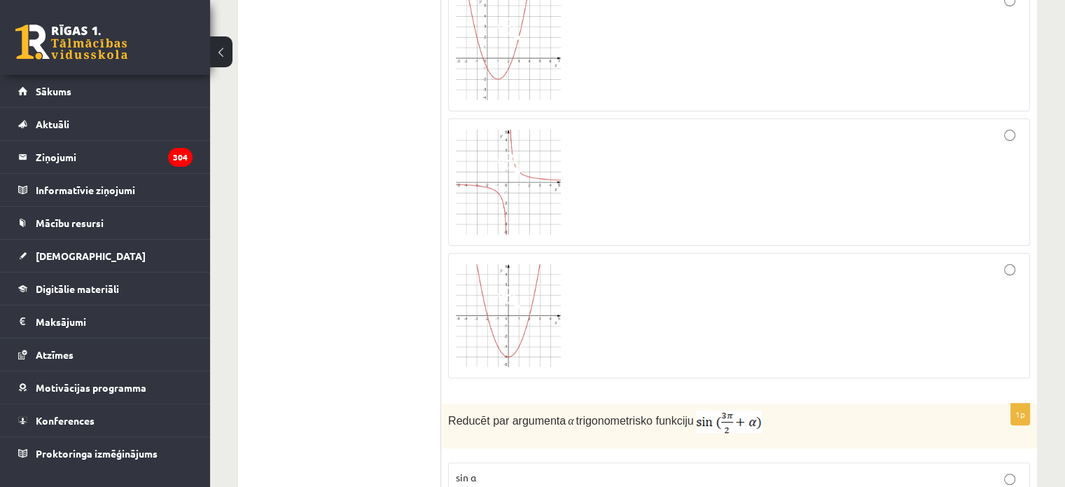
click at [1011, 141] on div at bounding box center [739, 182] width 567 height 112
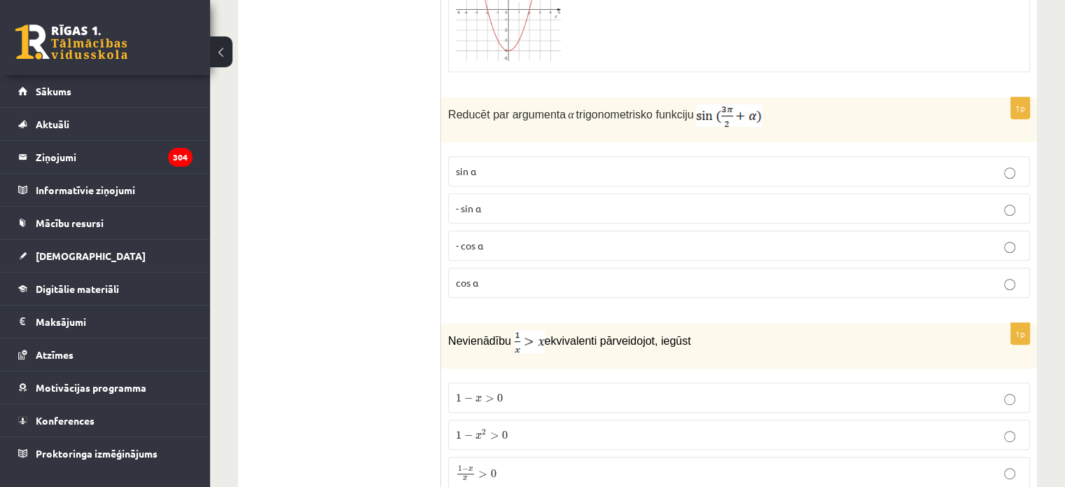
scroll to position [649, 0]
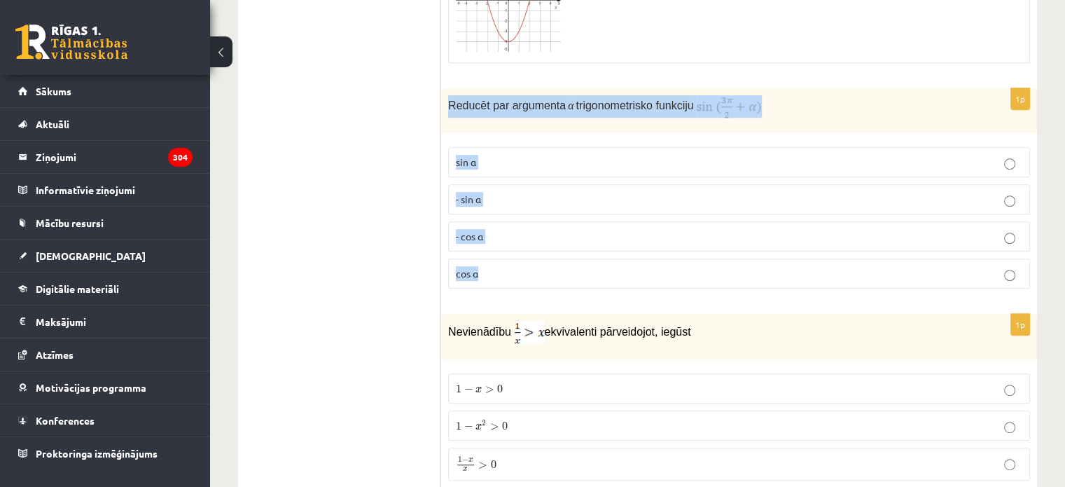
drag, startPoint x: 444, startPoint y: 106, endPoint x: 788, endPoint y: 260, distance: 376.8
click at [788, 260] on div "1p Reducēt par argumenta α trigonometrisko funkciju sin⁡ α - sin ⁡α - cos ⁡α co…" at bounding box center [739, 194] width 596 height 212
copy div "Reducēt par argumenta α trigonometrisko funkciju sin⁡ α - sin ⁡α - cos ⁡α cos⁡ α"
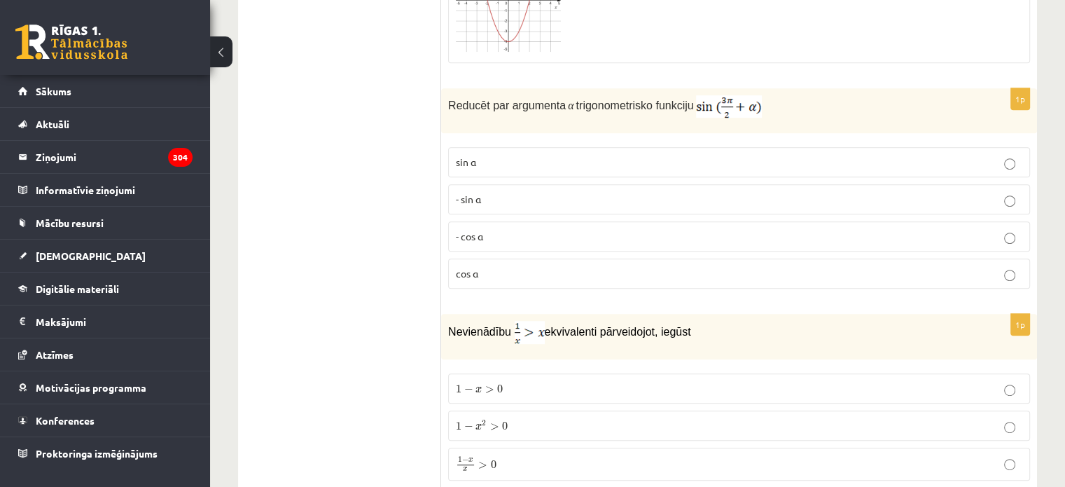
drag, startPoint x: 549, startPoint y: 223, endPoint x: 548, endPoint y: 233, distance: 9.9
click at [548, 233] on label "- cos ⁡α" at bounding box center [739, 236] width 582 height 30
click at [548, 233] on p "- cos ⁡α" at bounding box center [739, 236] width 567 height 15
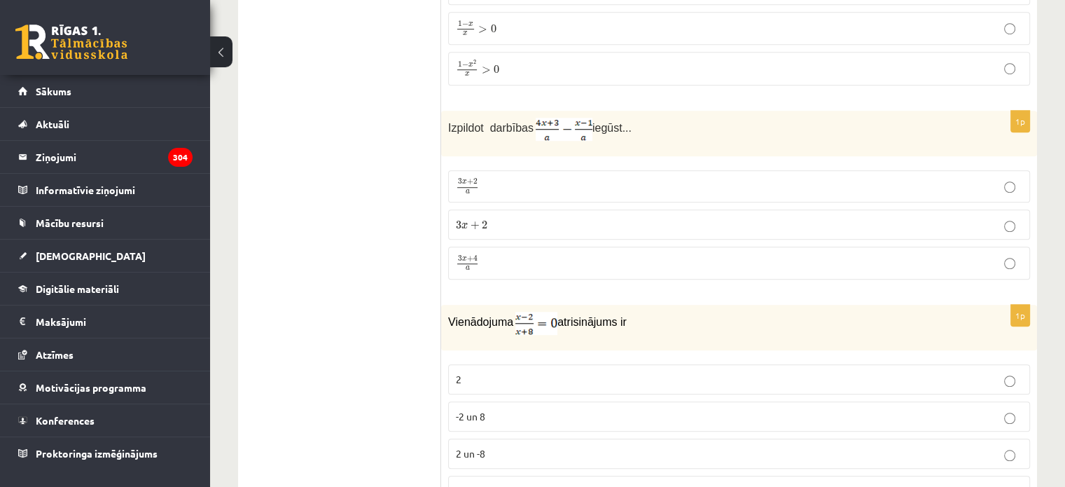
scroll to position [1111, 0]
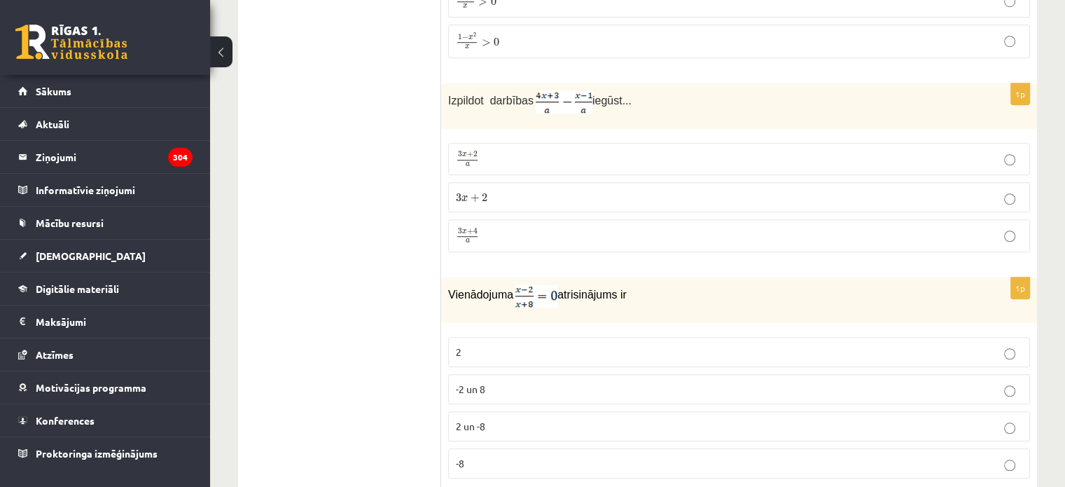
click at [663, 219] on label "3 x + 4 a 3 x + 4 a" at bounding box center [739, 235] width 582 height 33
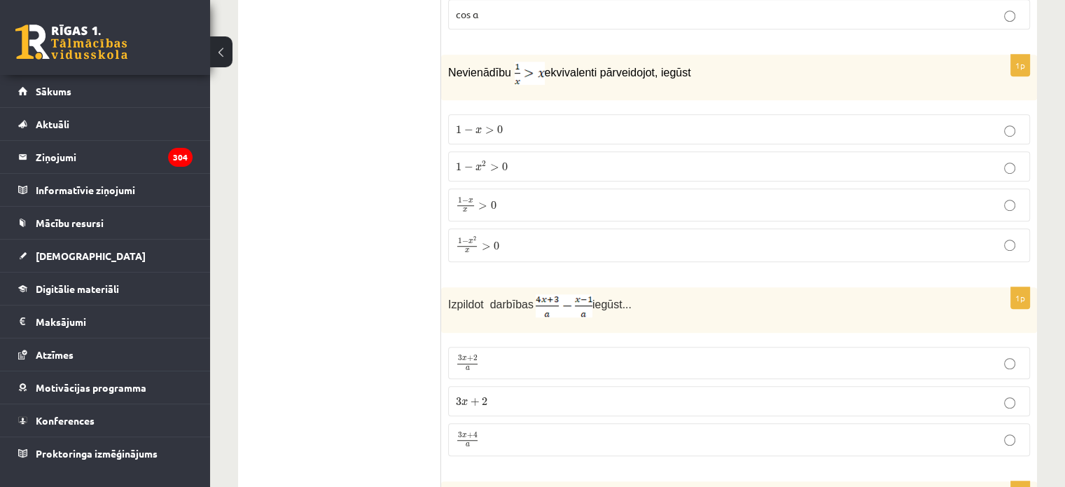
scroll to position [854, 0]
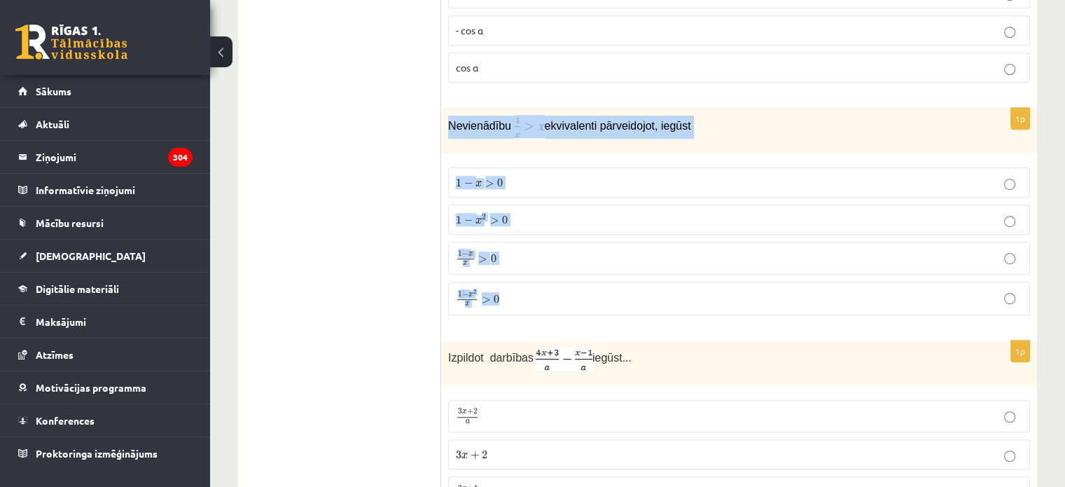
drag, startPoint x: 445, startPoint y: 121, endPoint x: 585, endPoint y: 278, distance: 210.8
click at [585, 278] on div "1p Nevienādību ekvivalenti pārveidojot, iegūst 1 − x > 0 1 − x > 0 1 − x 2 > 0 …" at bounding box center [739, 217] width 596 height 219
copy div "Nevienādību ekvivalenti pārveidojot, iegūst 1 − x > 0 1 − x > 0 1 − x 2 > 0 1 −…"
click at [722, 138] on div "Nevienādību ekvivalenti pārveidojot, iegūst" at bounding box center [739, 131] width 596 height 46
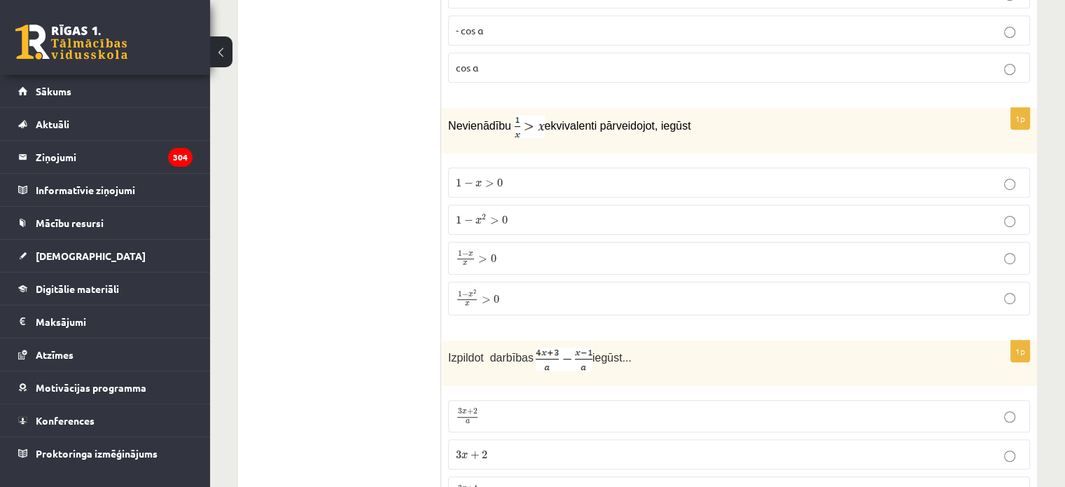
click at [515, 221] on p "1 − x 2 > 0 1 − x 2 > 0" at bounding box center [739, 219] width 567 height 15
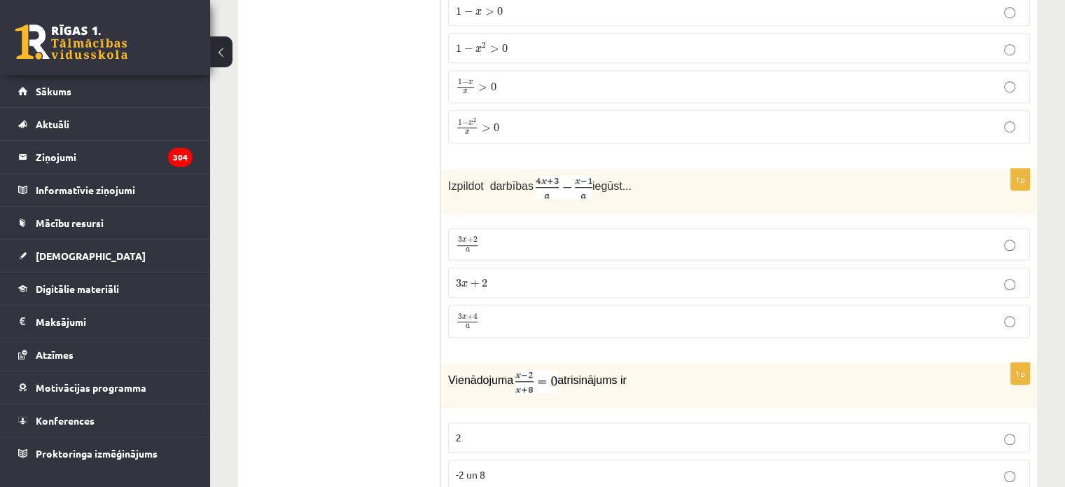
scroll to position [1089, 0]
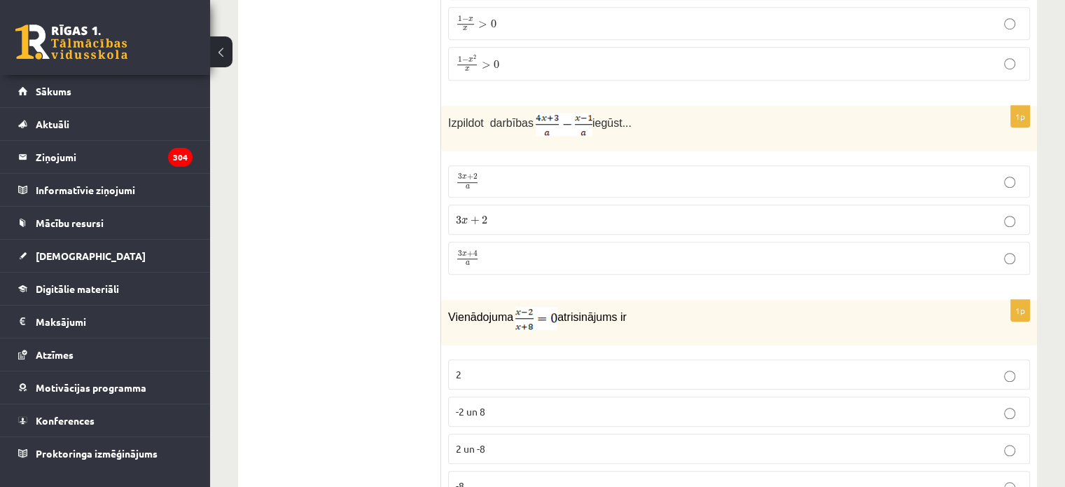
click at [552, 265] on label "3 x + 4 a 3 x + 4 a" at bounding box center [739, 258] width 582 height 33
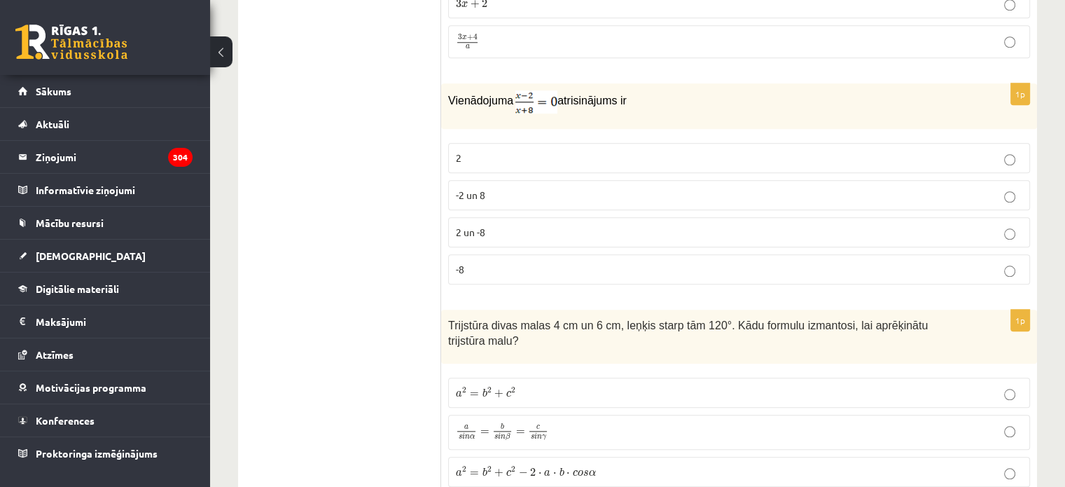
scroll to position [1324, 0]
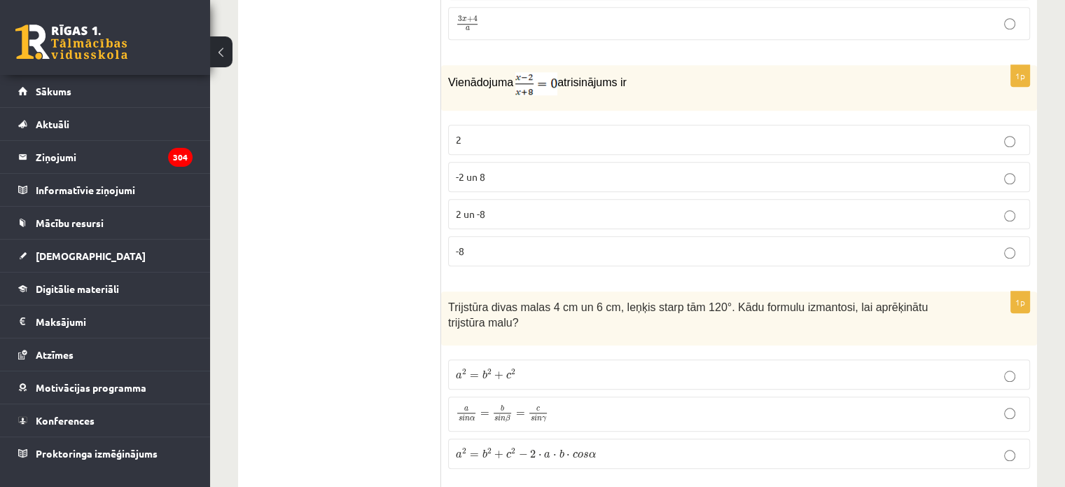
click at [629, 132] on p "2" at bounding box center [739, 139] width 567 height 15
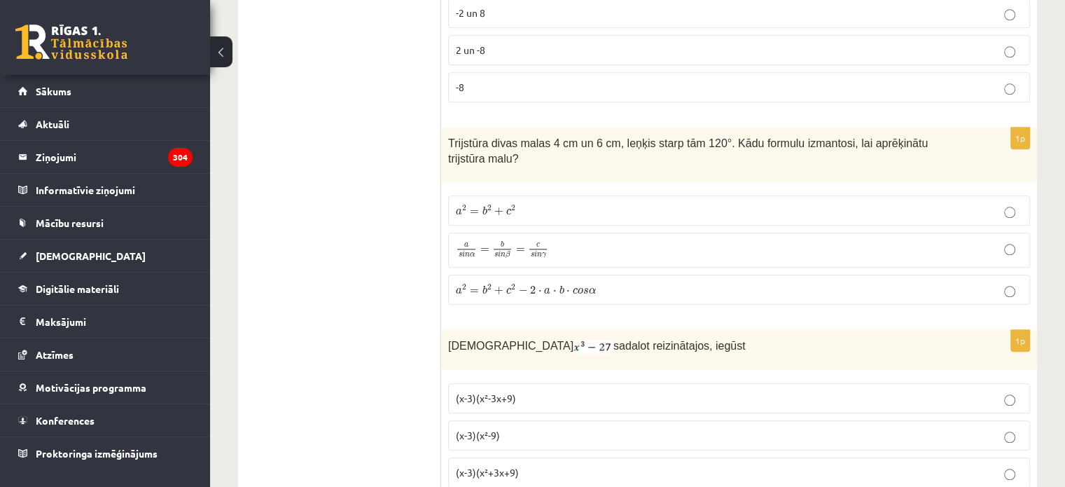
scroll to position [1505, 0]
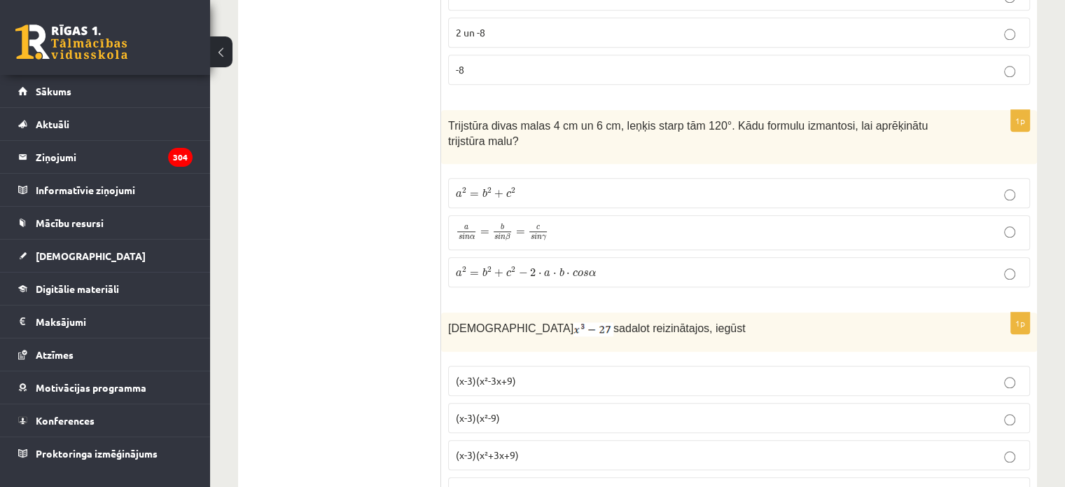
click at [613, 322] on span "sadalot reizinātajos, iegūst" at bounding box center [679, 328] width 132 height 12
click at [522, 373] on p "(x-3)(x²-3x+9)" at bounding box center [739, 380] width 567 height 15
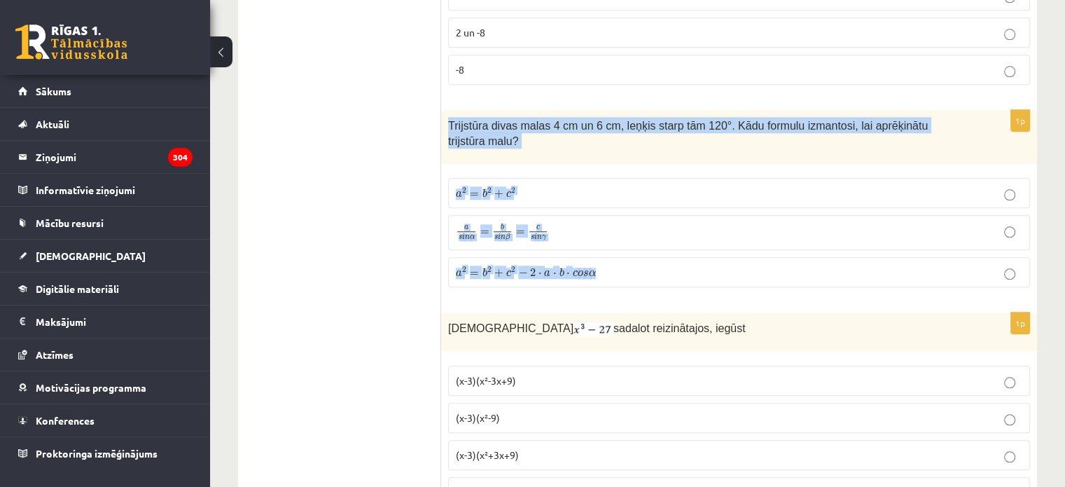
drag, startPoint x: 443, startPoint y: 114, endPoint x: 600, endPoint y: 265, distance: 217.9
click at [600, 265] on div "1p Trijstūra divas malas 4 cm un 6 cm, leņķis starp tām 120°. Kādu formulu izma…" at bounding box center [739, 204] width 596 height 188
copy div "Trijstūra divas malas 4 cm un 6 cm, leņķis starp tām 120°. Kādu formulu izmanto…"
click at [663, 141] on div "Trijstūra divas malas 4 cm un 6 cm, leņķis starp tām 120°. Kādu formulu izmanto…" at bounding box center [739, 137] width 596 height 54
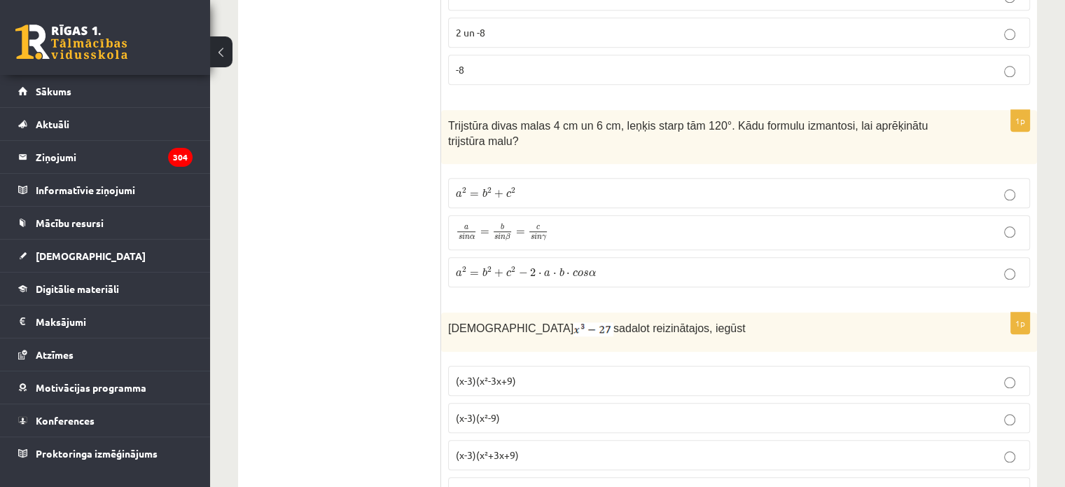
click at [610, 265] on p "a 2 = b 2 + c 2 − 2 ⋅ a ⋅ b ⋅ c o s α a 2 = b 2 + c 2 − 2 ⋅ a ⋅ b ⋅ c o s α" at bounding box center [739, 272] width 567 height 15
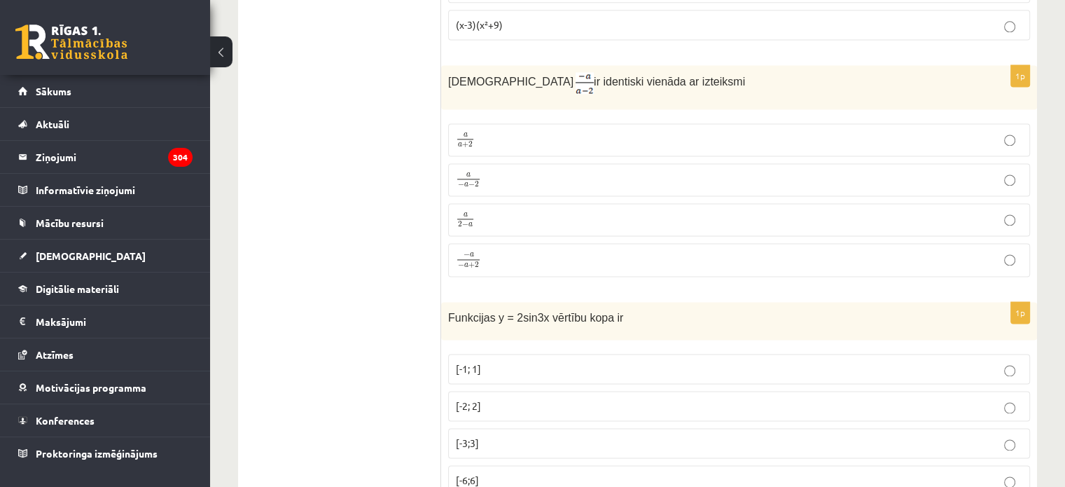
scroll to position [1990, 0]
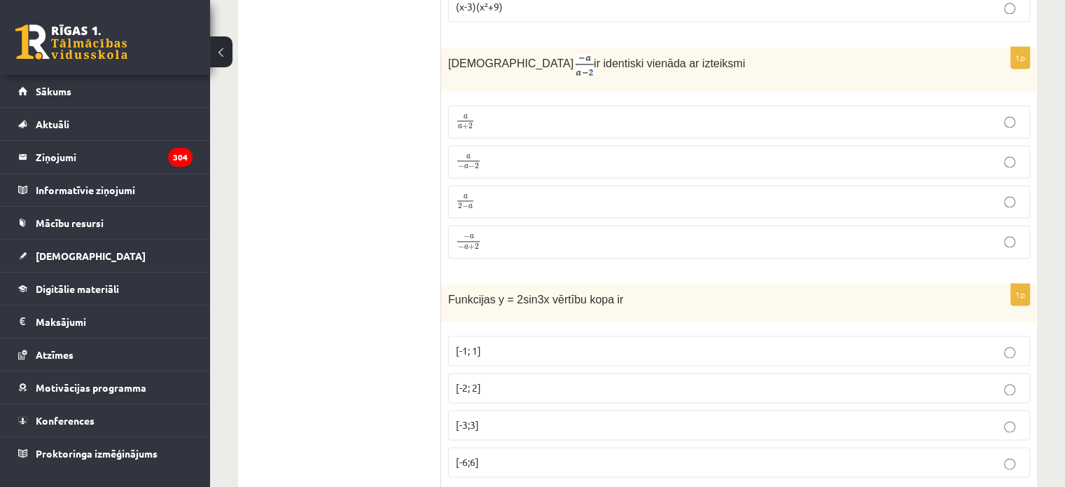
click at [532, 156] on fieldset "a a + 2 a a + 2 a − a − 2 a − a − 2 a 2 − a a 2 − a − a − a + 2 − a − a + 2" at bounding box center [739, 180] width 582 height 165
click at [562, 193] on p "a 2 − a a 2 − a" at bounding box center [739, 202] width 567 height 18
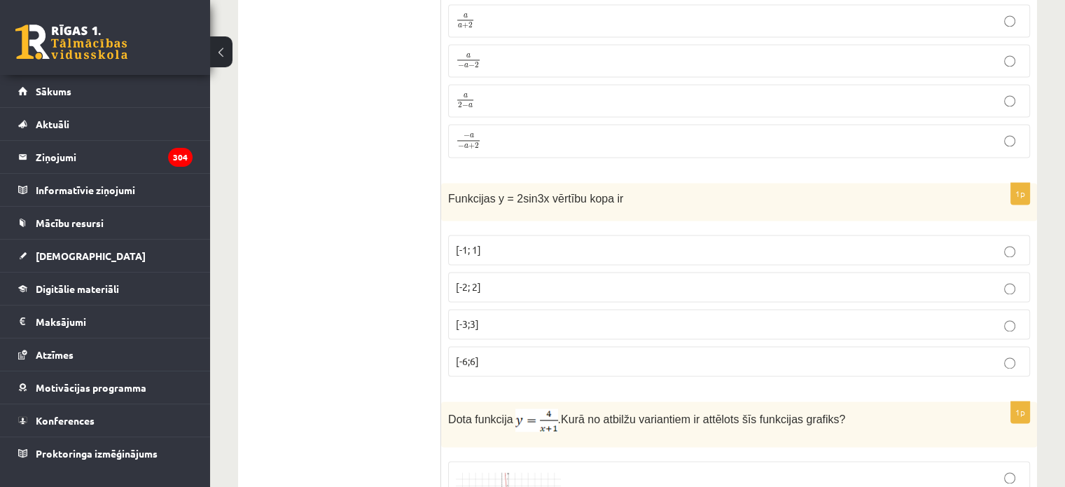
scroll to position [2127, 0]
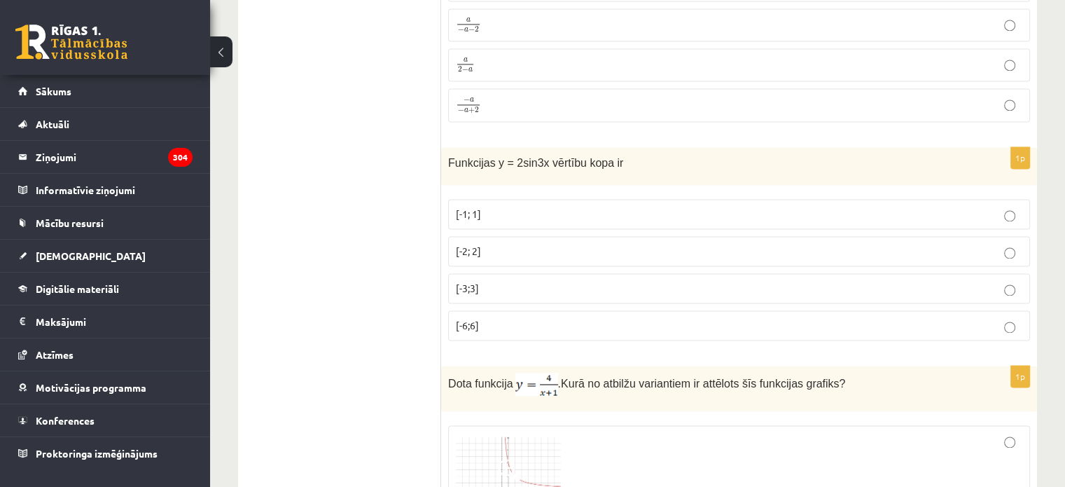
click at [520, 318] on p "[-6;6]" at bounding box center [739, 325] width 567 height 15
click at [639, 318] on p "[-6;6]" at bounding box center [739, 325] width 567 height 15
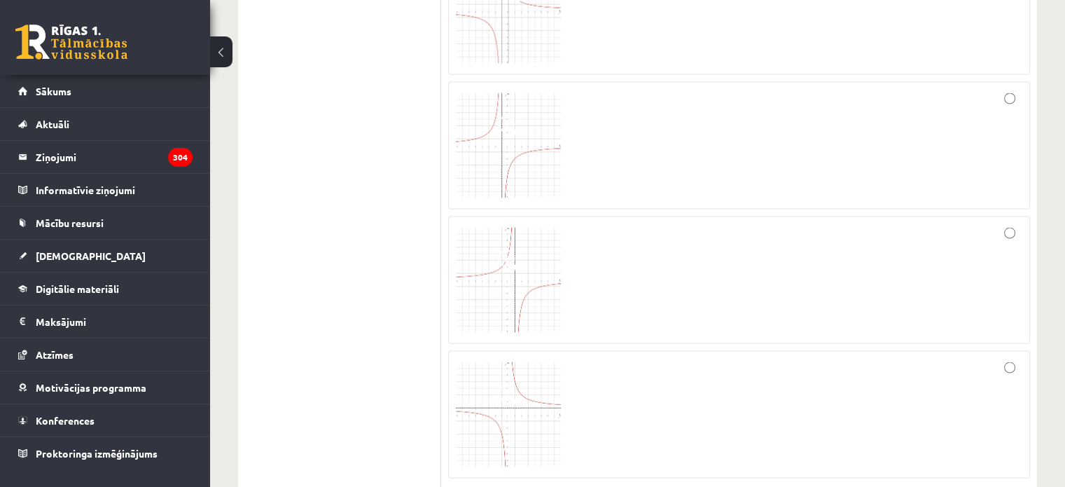
scroll to position [2597, 0]
click at [1008, 186] on label at bounding box center [739, 153] width 582 height 127
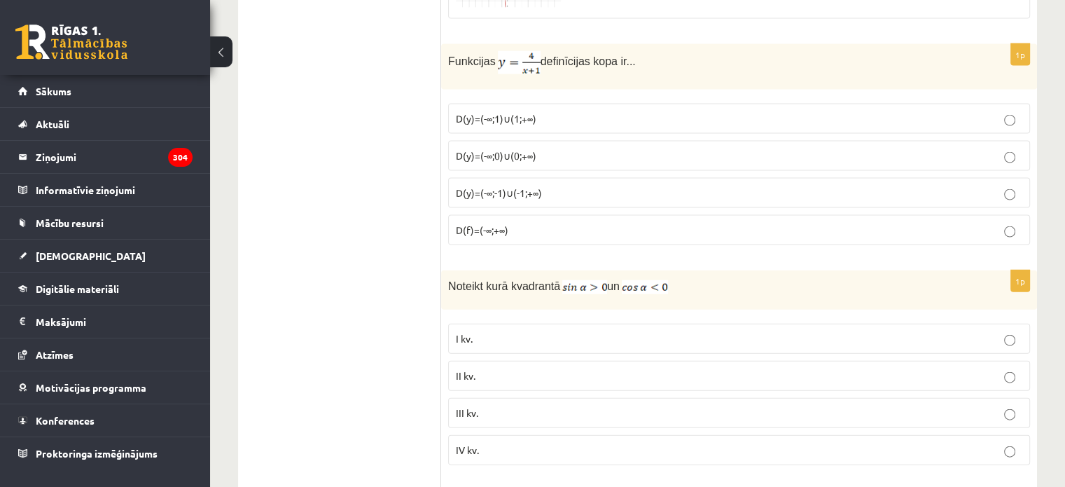
scroll to position [3073, 0]
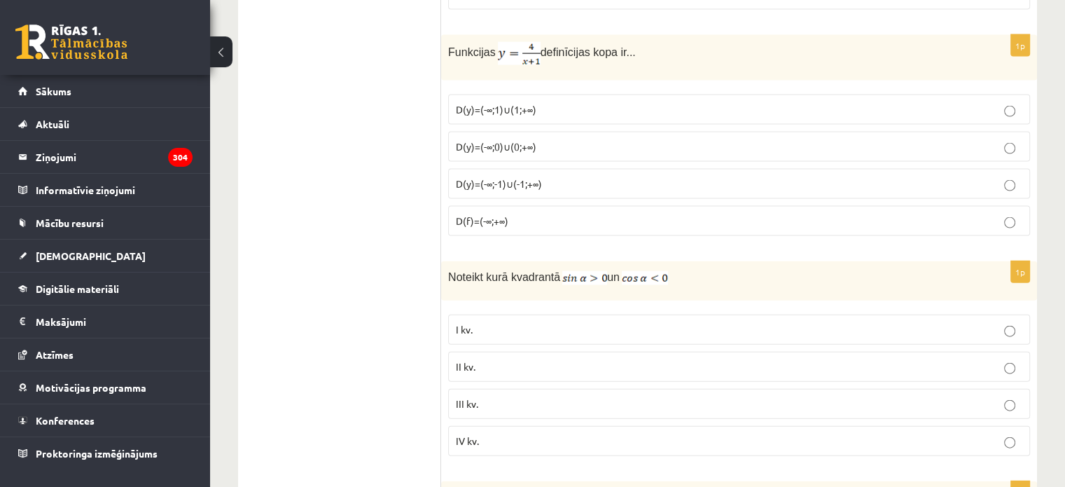
click at [946, 176] on p "D(y)=(-∞;-1)∪(-1;+∞)" at bounding box center [739, 183] width 567 height 15
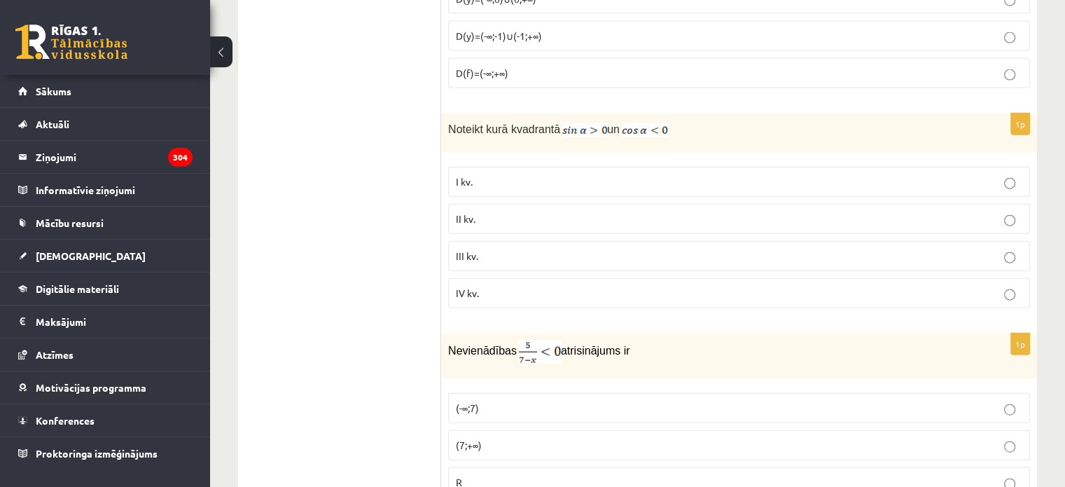
scroll to position [3247, 0]
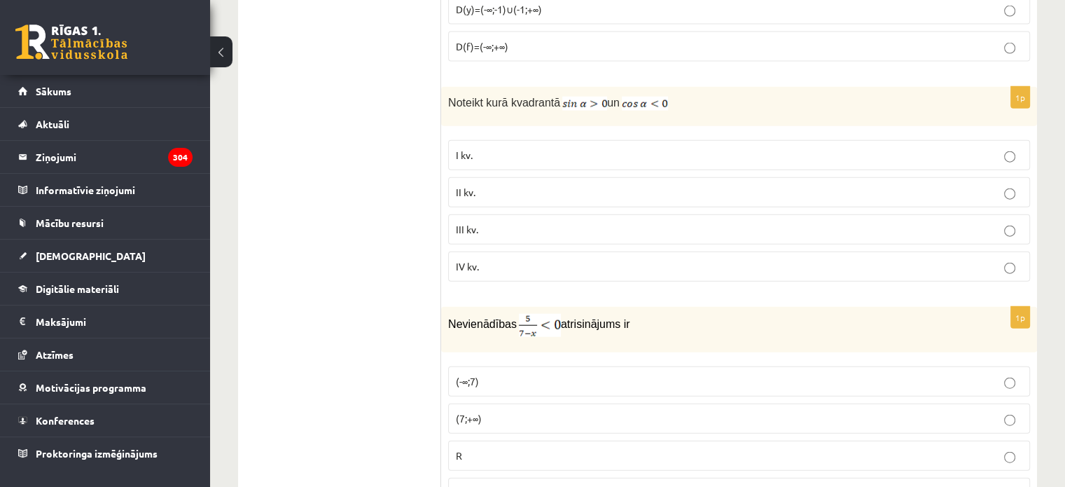
click at [766, 185] on p "II kv." at bounding box center [739, 192] width 567 height 15
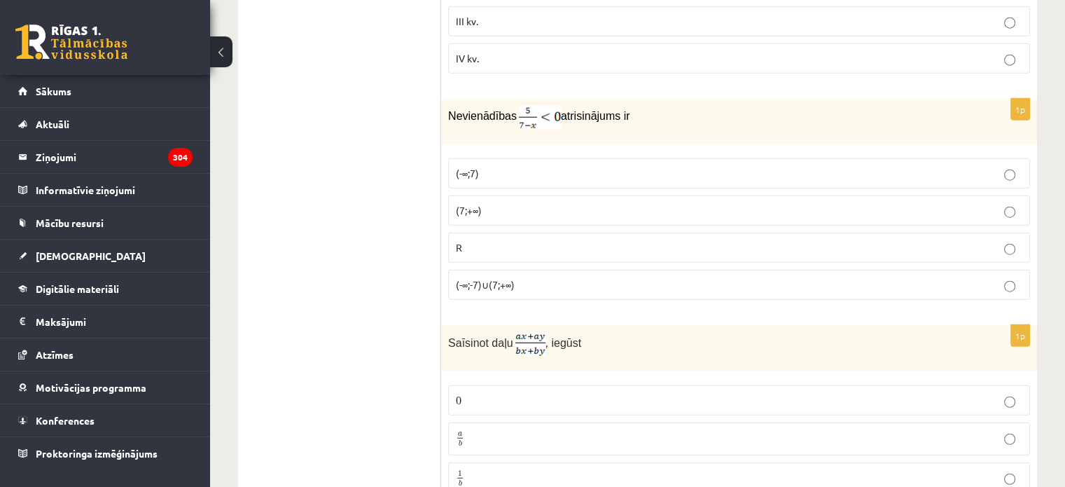
scroll to position [3465, 0]
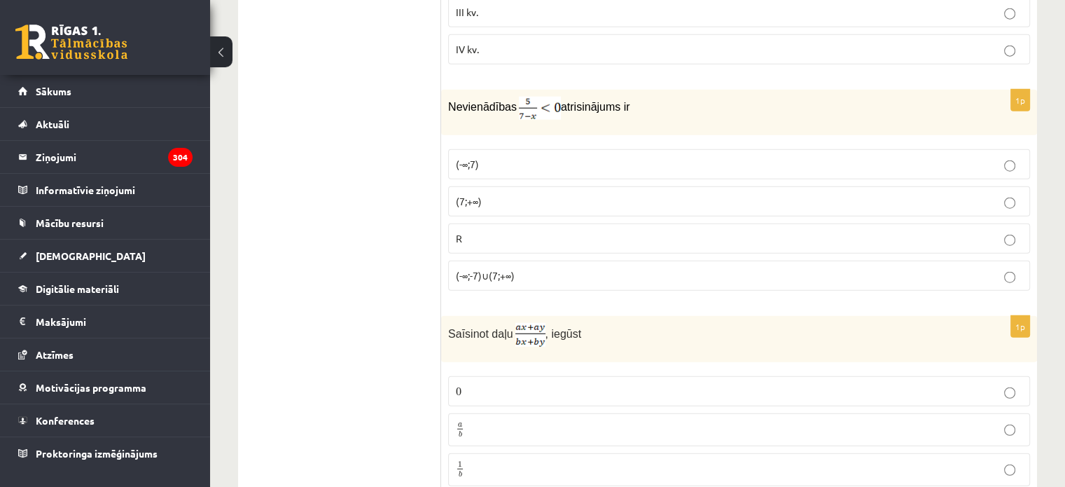
click at [523, 157] on p "(-∞;7)" at bounding box center [739, 164] width 567 height 15
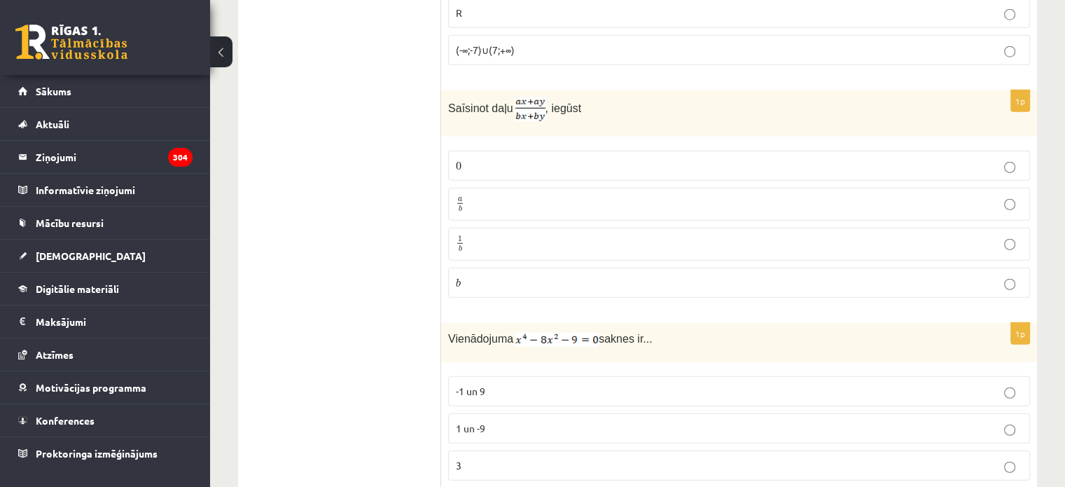
scroll to position [3663, 0]
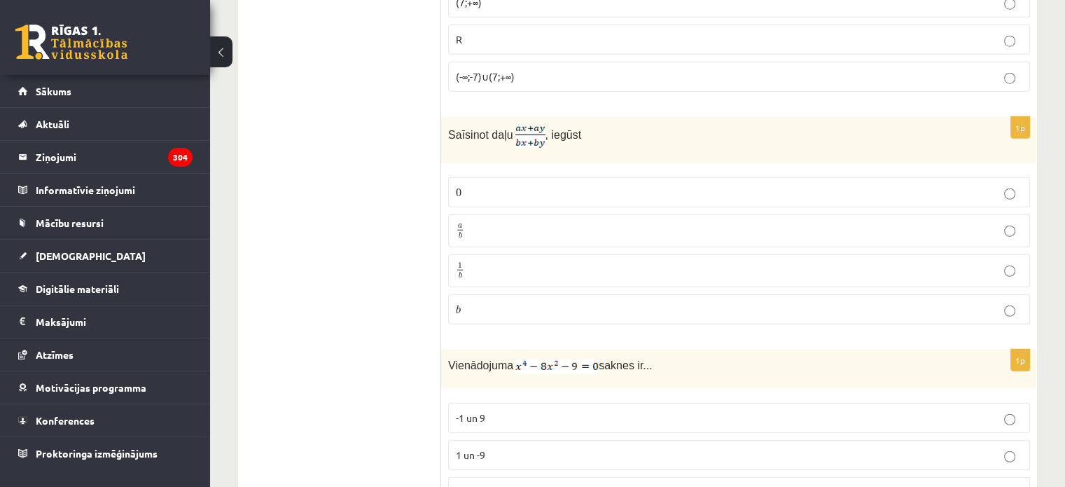
click at [750, 222] on p "a b a b" at bounding box center [739, 231] width 567 height 18
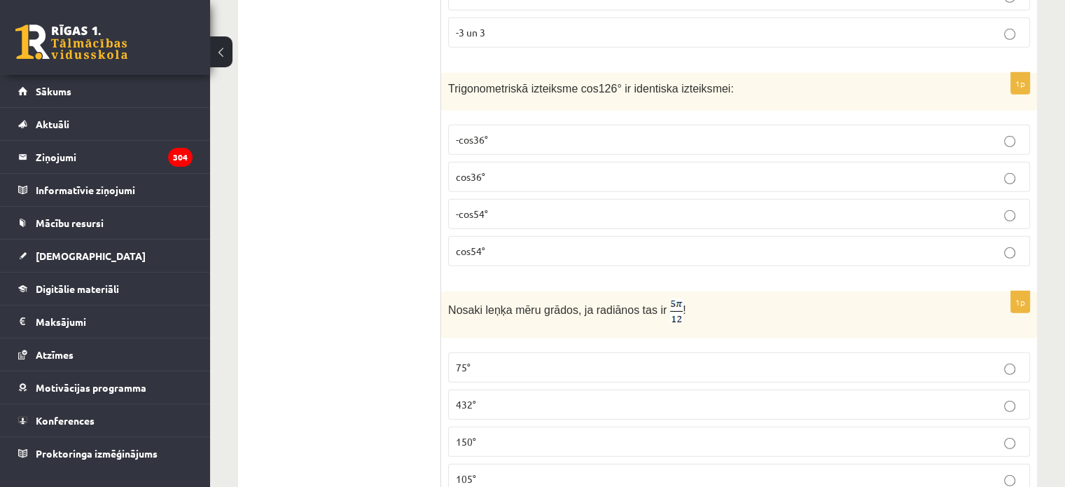
scroll to position [4177, 0]
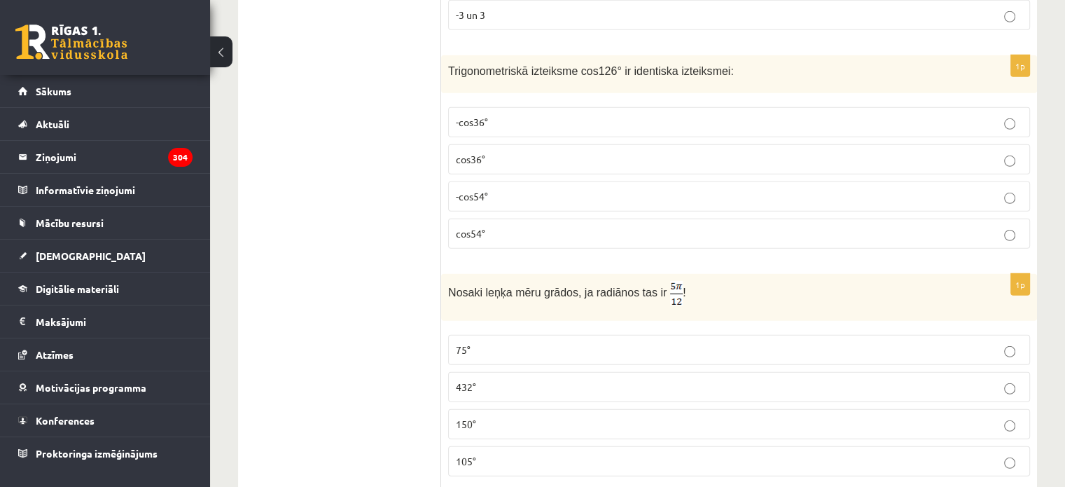
click at [886, 216] on div "1p Trigonometriskā izteiksme cos126° ir identiska izteiksmei: -cos36° cos36° -c…" at bounding box center [739, 157] width 596 height 205
click at [857, 181] on label "-cos54°" at bounding box center [739, 196] width 582 height 30
click at [933, 181] on label "-cos54°" at bounding box center [739, 196] width 582 height 30
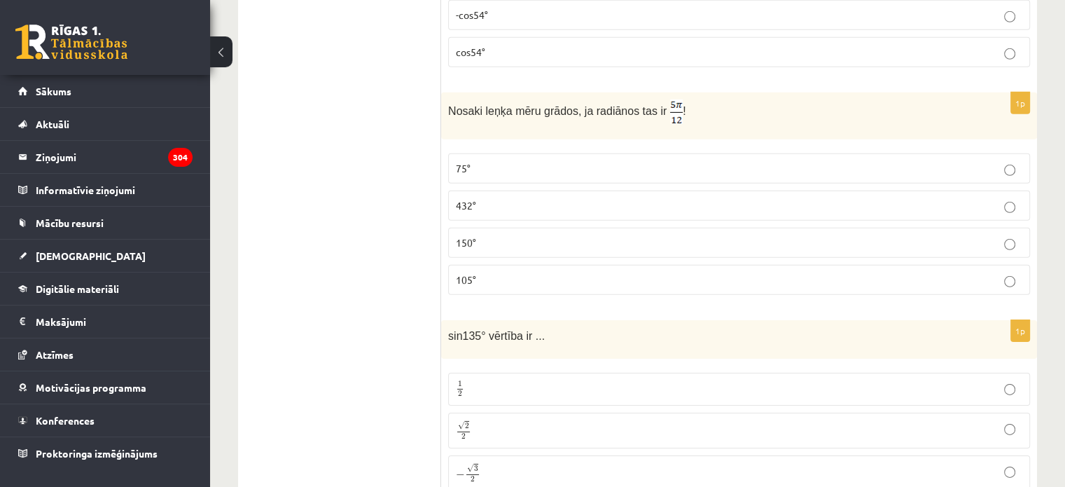
scroll to position [4386, 0]
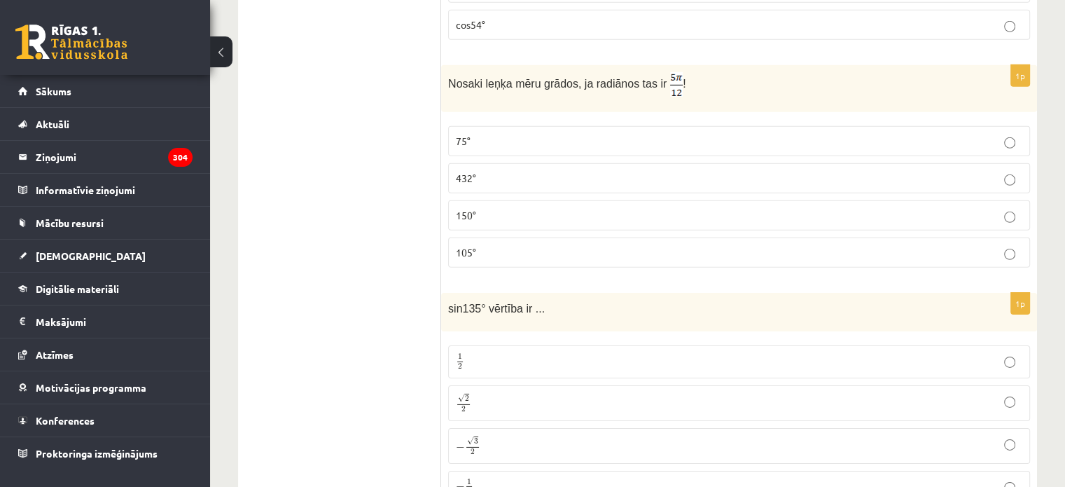
click at [845, 208] on p "150°" at bounding box center [739, 215] width 567 height 15
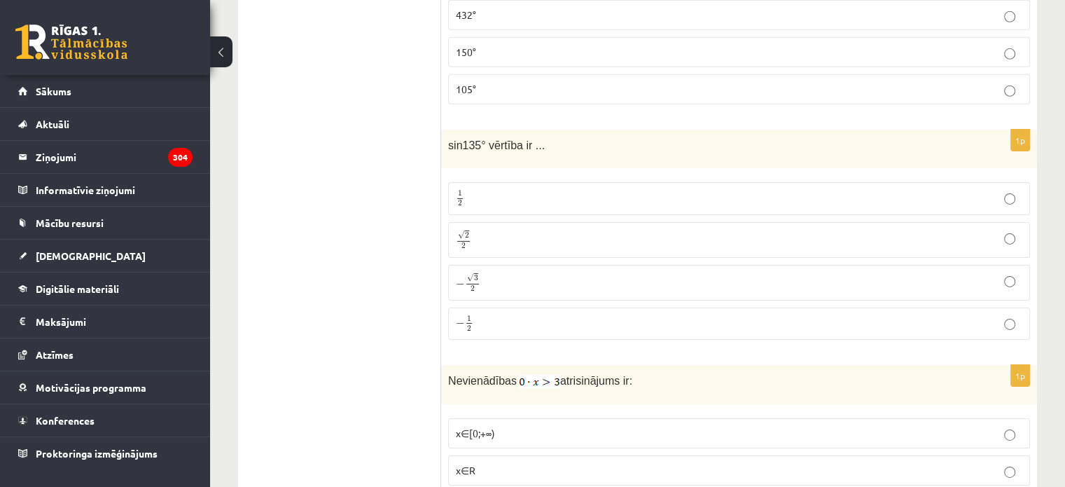
scroll to position [4603, 0]
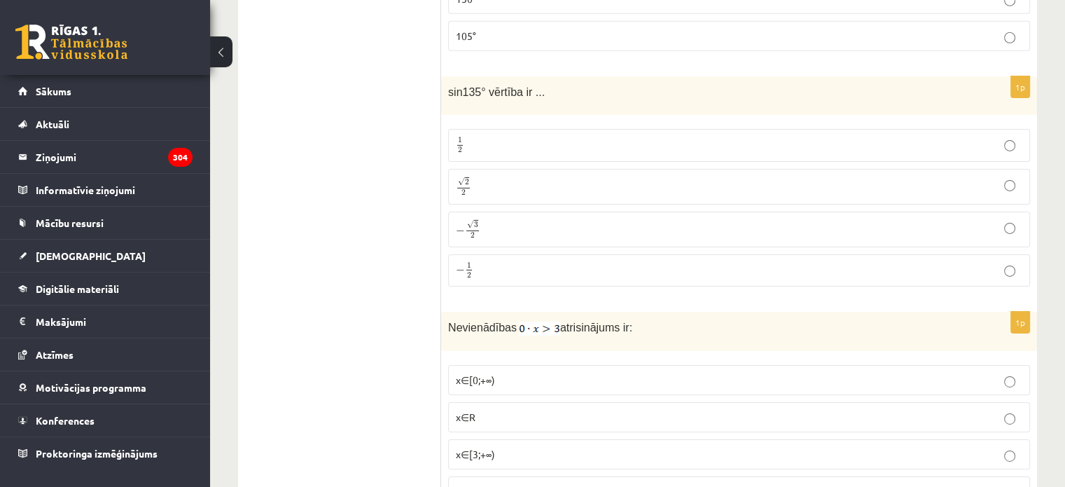
click at [882, 169] on label "√ 2 2 2 2" at bounding box center [739, 187] width 582 height 36
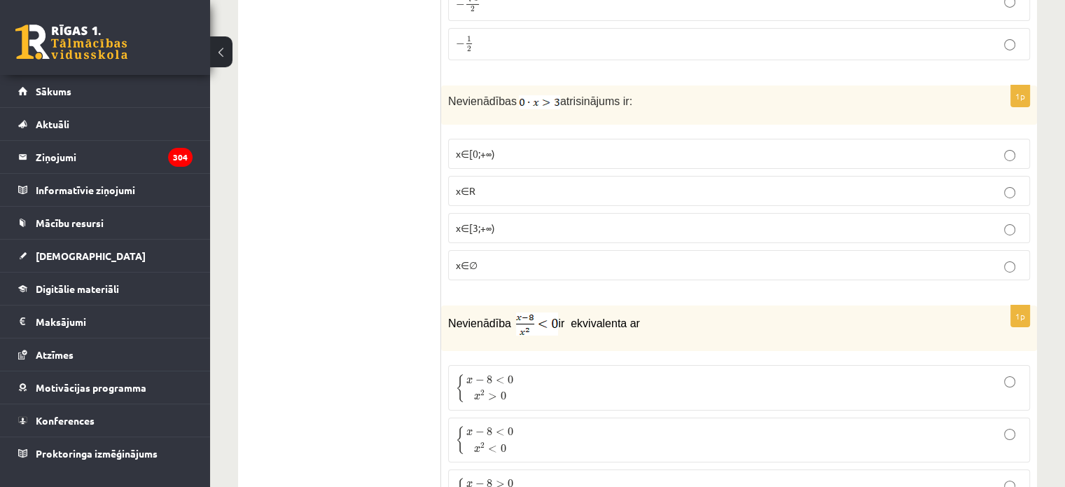
scroll to position [4846, 0]
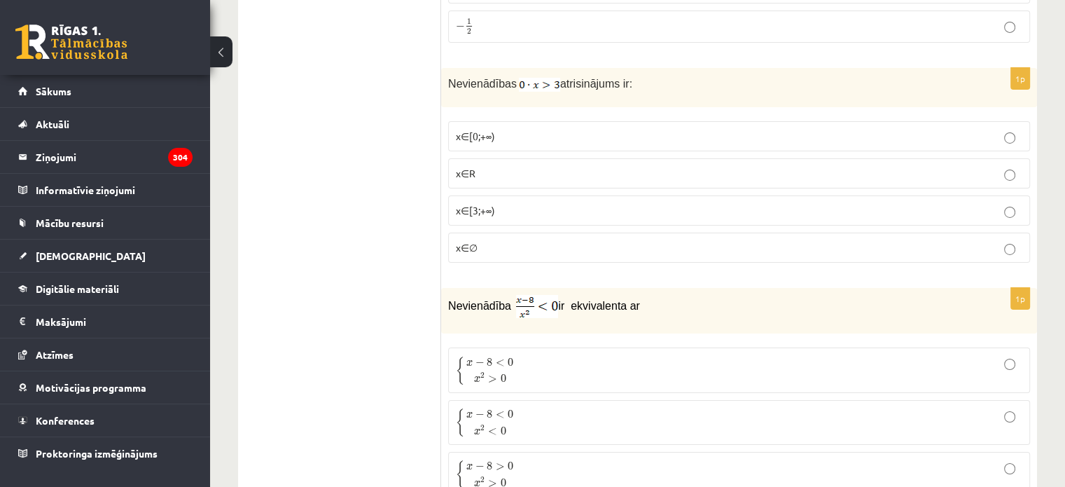
click at [883, 195] on label "x∈[3;+∞)" at bounding box center [739, 210] width 582 height 30
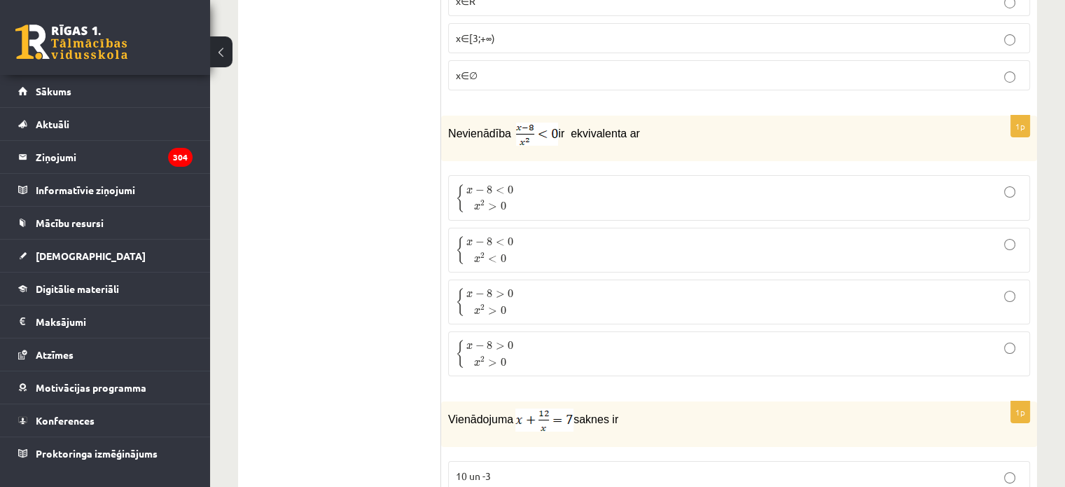
scroll to position [5126, 0]
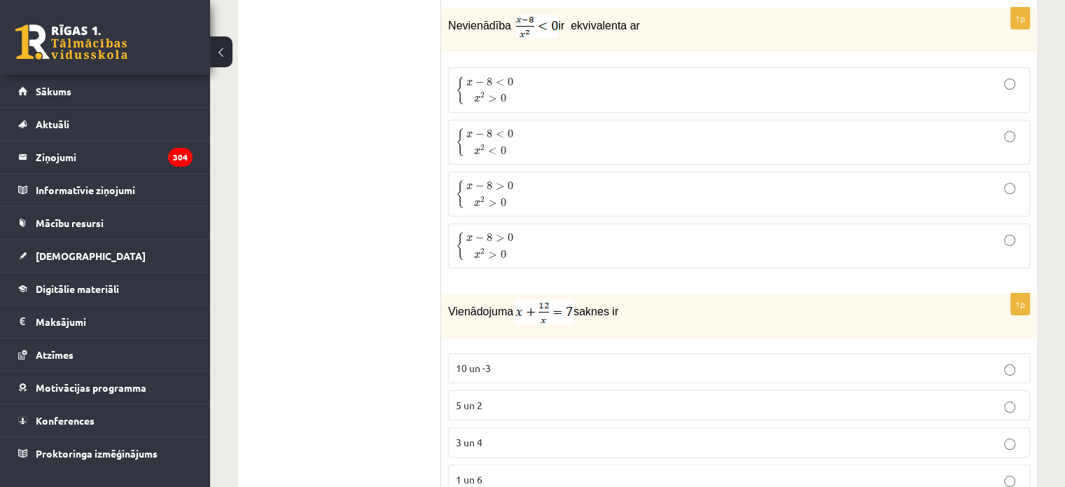
click at [990, 121] on label "{ x − 8 < 0 x 2 < 0 { x − 8 < 0 x 2 < 0" at bounding box center [739, 142] width 582 height 45
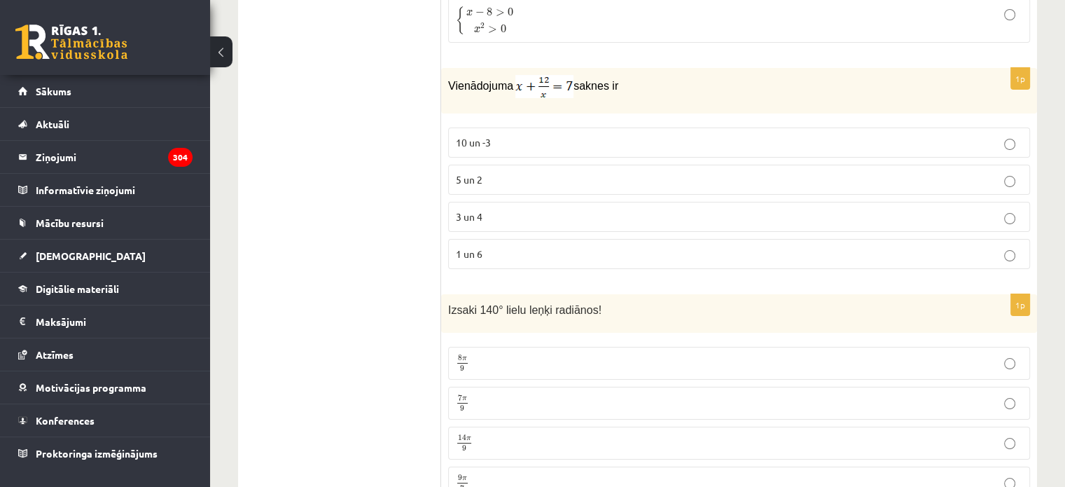
scroll to position [5361, 0]
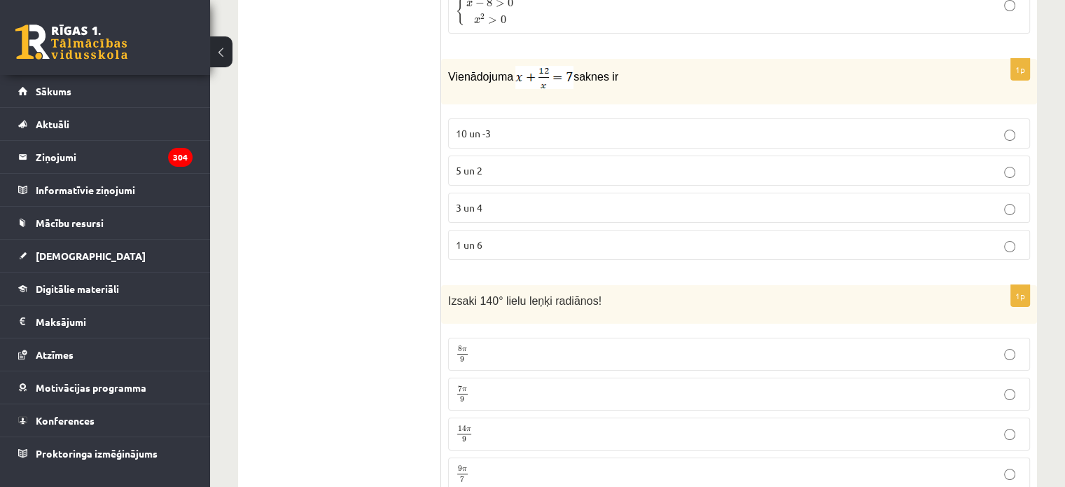
click at [553, 193] on label "3 un 4" at bounding box center [739, 208] width 582 height 30
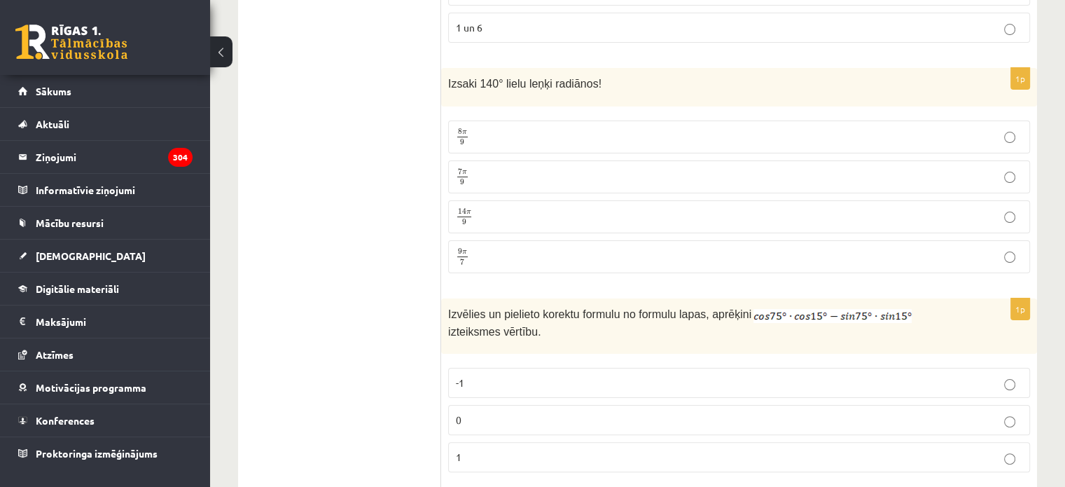
scroll to position [5587, 0]
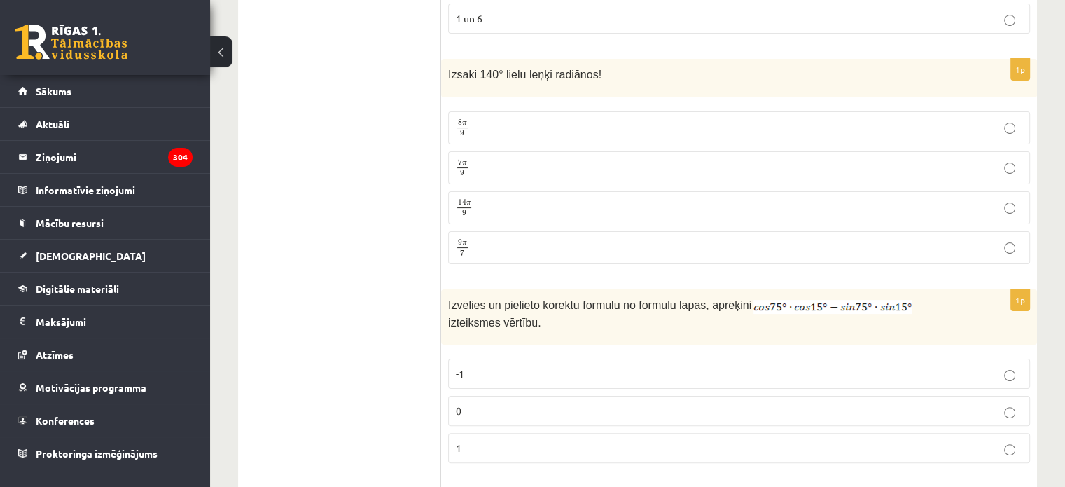
click at [921, 111] on label "8 π 9 8 π 9" at bounding box center [739, 127] width 582 height 33
click at [980, 396] on label "0" at bounding box center [739, 411] width 582 height 30
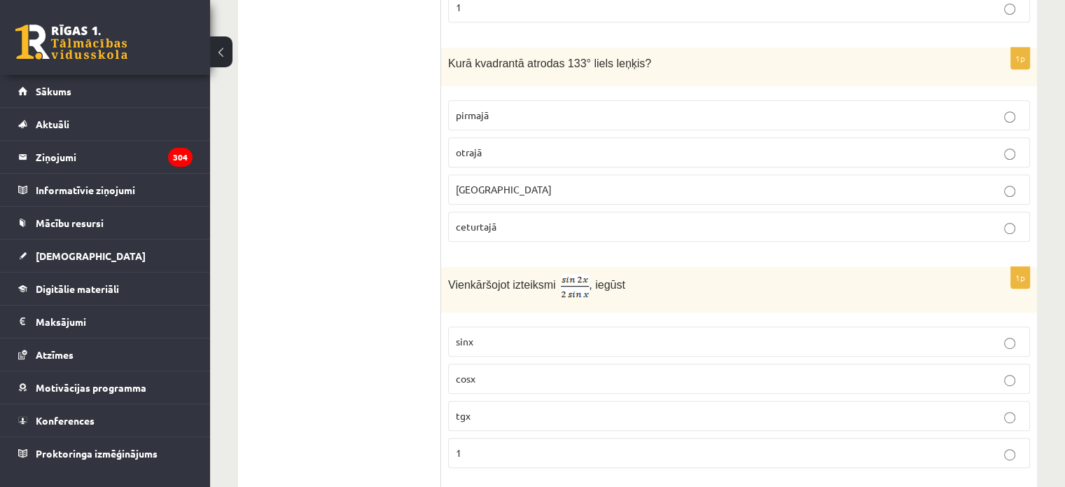
scroll to position [6045, 0]
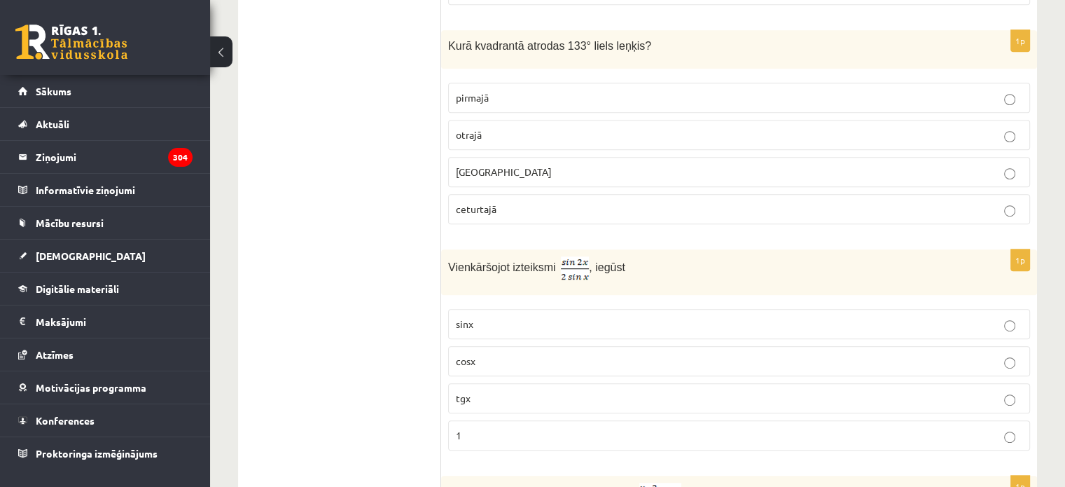
click at [969, 83] on label "pirmajā" at bounding box center [739, 98] width 582 height 30
click at [984, 333] on fieldset "sinx cosx tgx 1" at bounding box center [739, 378] width 582 height 153
click at [990, 354] on p "cosx" at bounding box center [739, 361] width 567 height 15
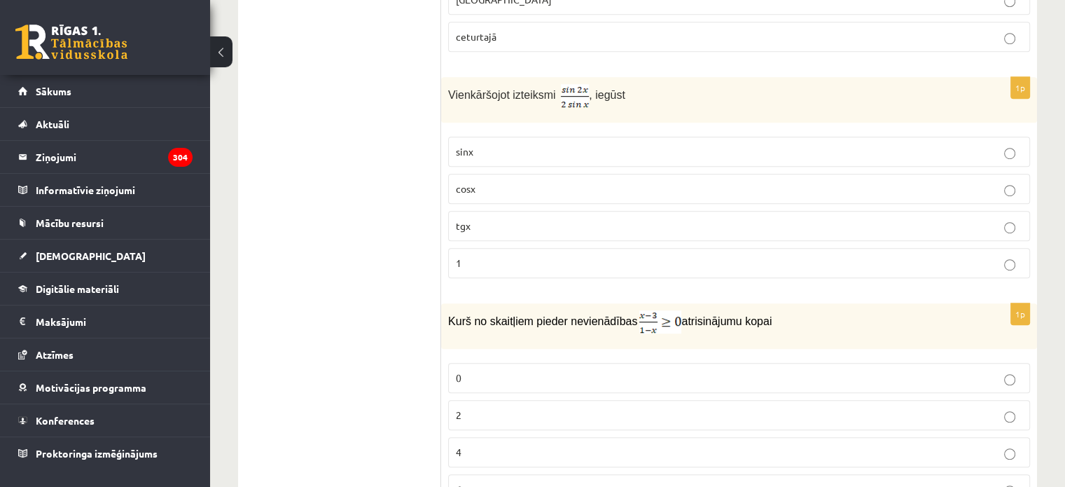
scroll to position [6325, 0]
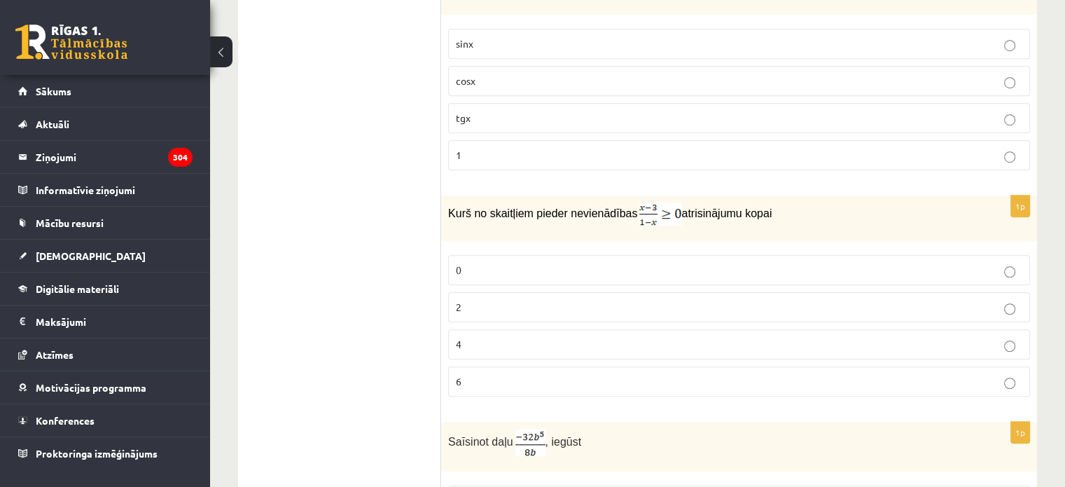
click at [980, 329] on label "4" at bounding box center [739, 344] width 582 height 30
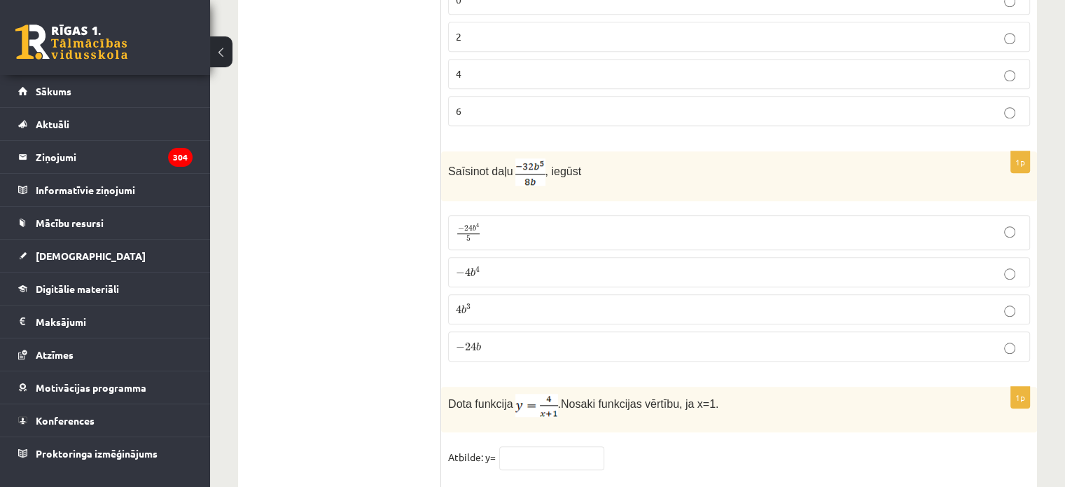
scroll to position [6622, 0]
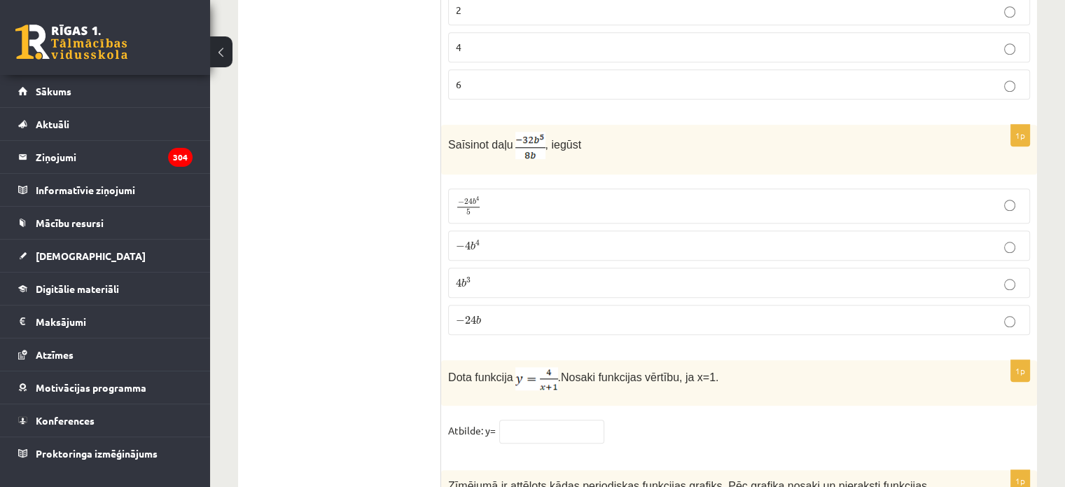
click at [908, 212] on fieldset "− 24 b 4 5 − 24 b 4 5 − 4 b 4 − 4 b 4 4 b 3 4 b 3 − 24 b − 24 b" at bounding box center [739, 260] width 582 height 158
click at [962, 275] on p "4 b 3 4 b 3" at bounding box center [739, 282] width 567 height 15
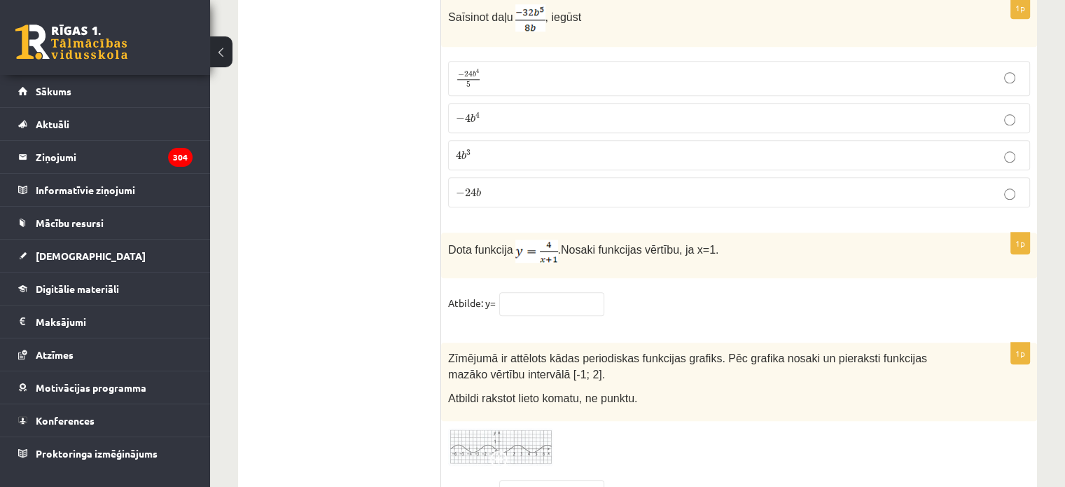
scroll to position [6858, 0]
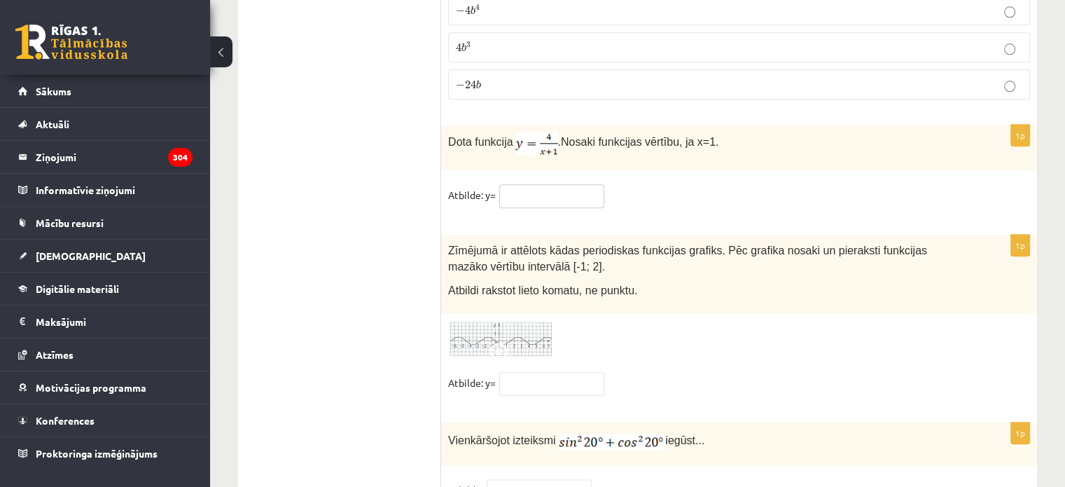
click at [558, 184] on input "text" at bounding box center [551, 196] width 105 height 24
type input "**"
click at [553, 372] on input "text" at bounding box center [551, 384] width 105 height 24
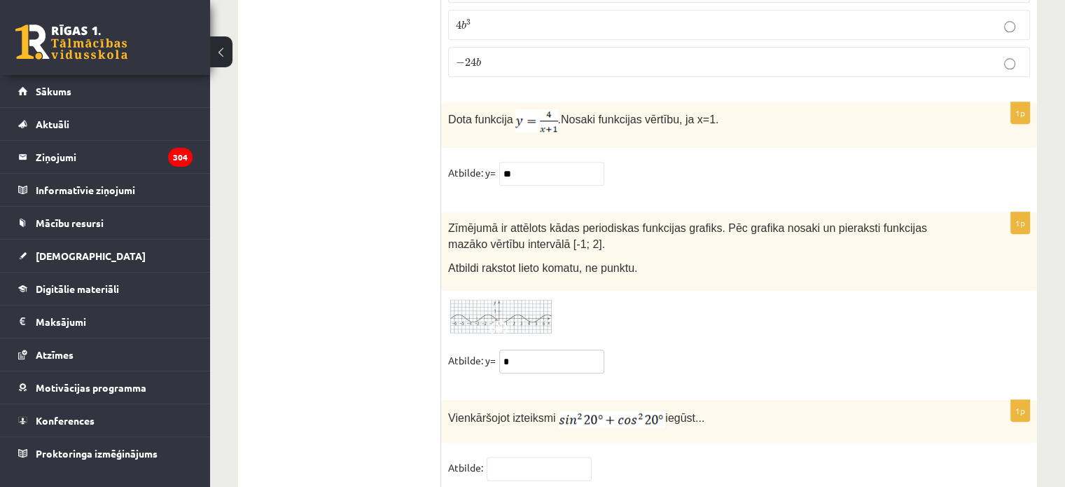
type input "*"
click at [555, 457] on input "text" at bounding box center [539, 469] width 105 height 24
drag, startPoint x: 592, startPoint y: 405, endPoint x: 560, endPoint y: 433, distance: 41.7
click at [560, 433] on div "1p Vienkāršojot izteiksmi iegūst... Atbilde:" at bounding box center [739, 446] width 596 height 93
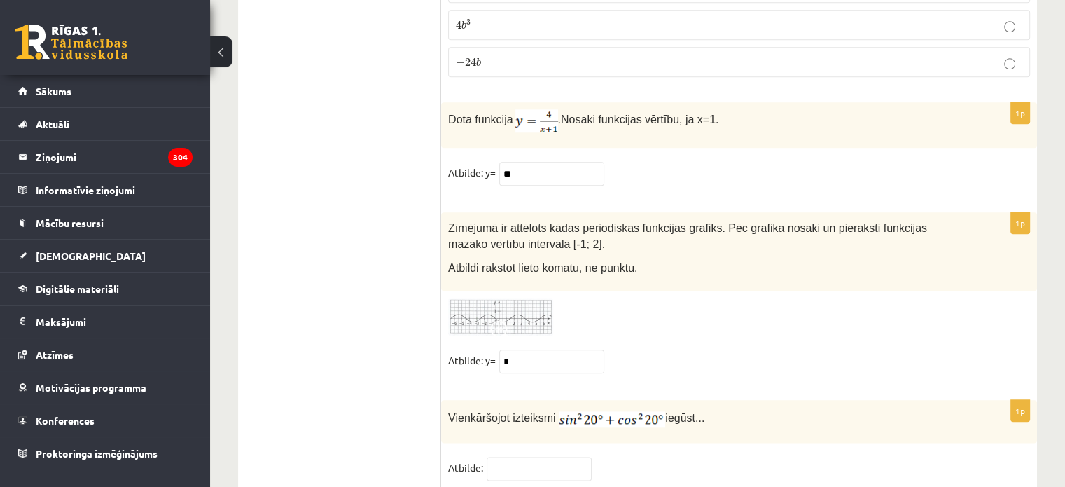
click at [560, 457] on fieldset "Atbilde:" at bounding box center [739, 471] width 582 height 29
click at [549, 457] on input "text" at bounding box center [539, 469] width 105 height 24
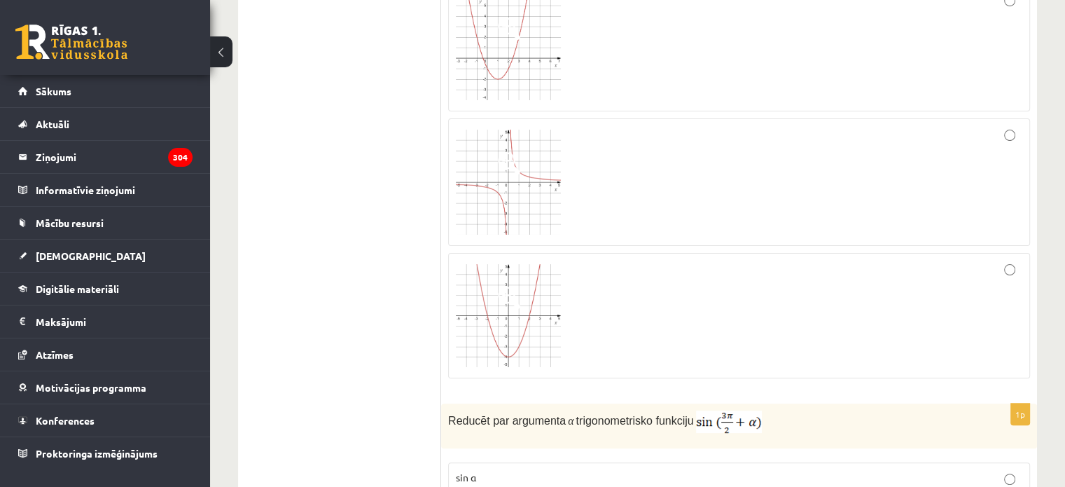
scroll to position [0, 0]
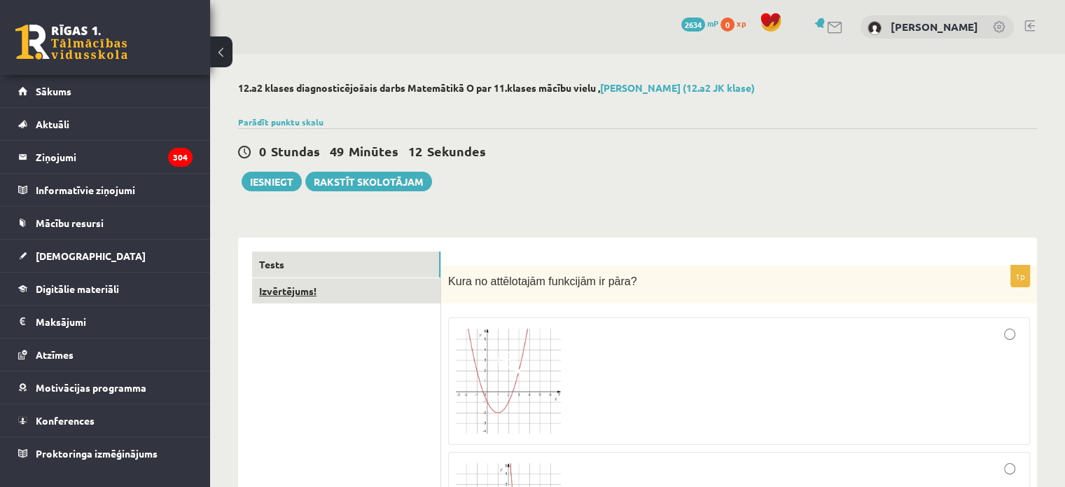
type input "*"
click at [325, 293] on link "Izvērtējums!" at bounding box center [346, 291] width 188 height 26
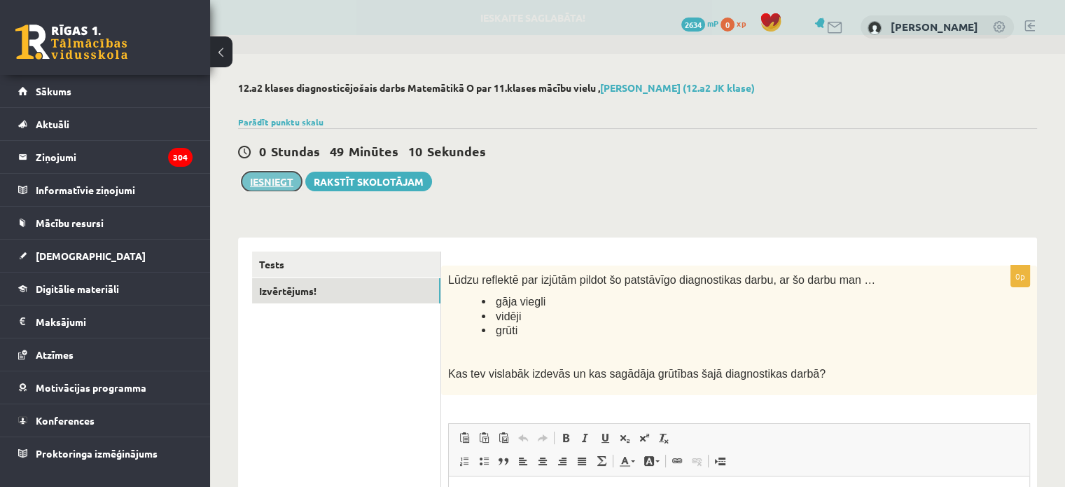
click at [262, 181] on button "Iesniegt" at bounding box center [272, 182] width 60 height 20
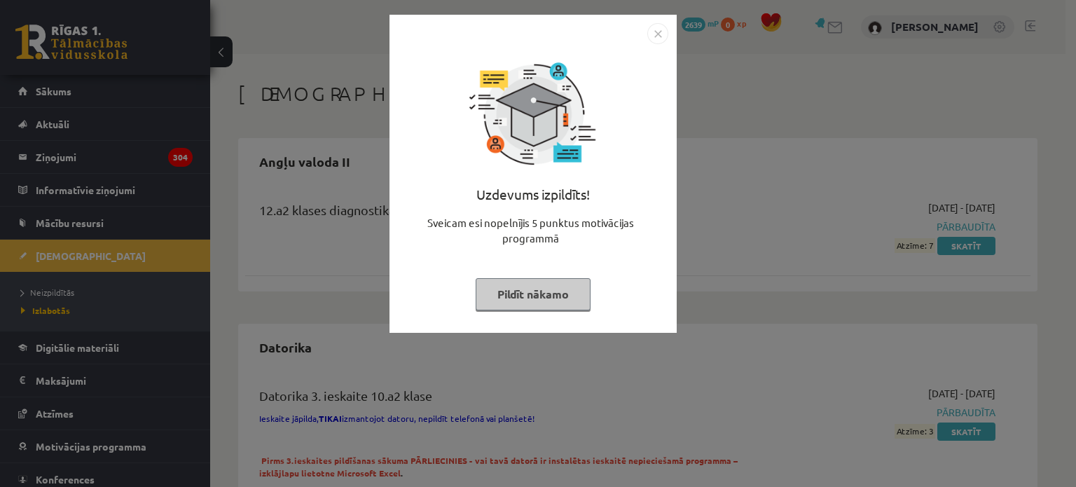
click at [555, 294] on button "Pildīt nākamo" at bounding box center [533, 294] width 115 height 32
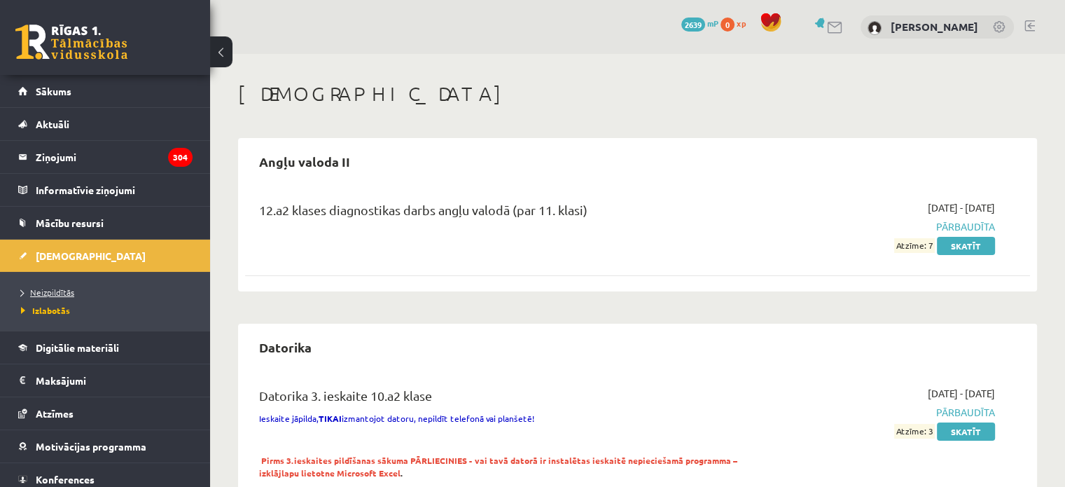
click at [62, 291] on span "Neizpildītās" at bounding box center [47, 291] width 53 height 11
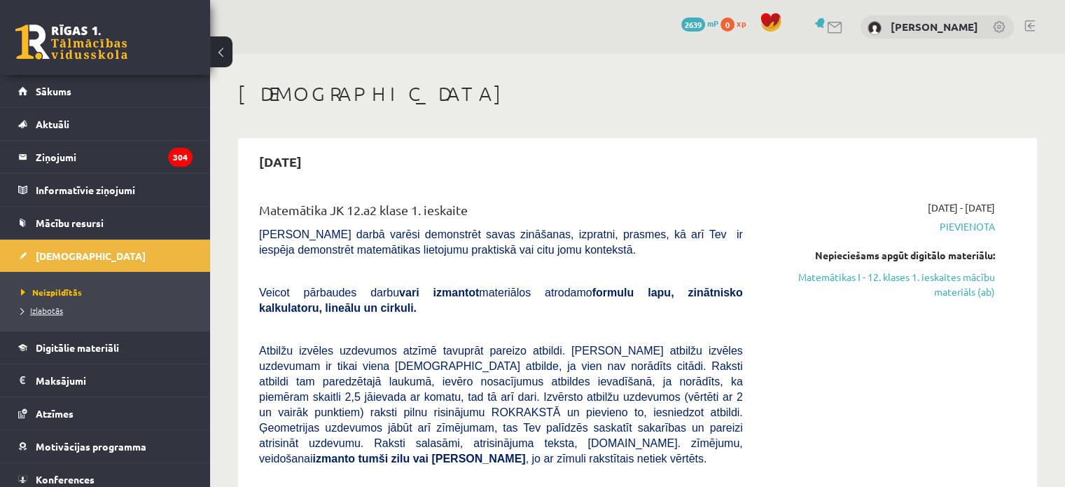
click at [50, 307] on span "Izlabotās" at bounding box center [42, 310] width 42 height 11
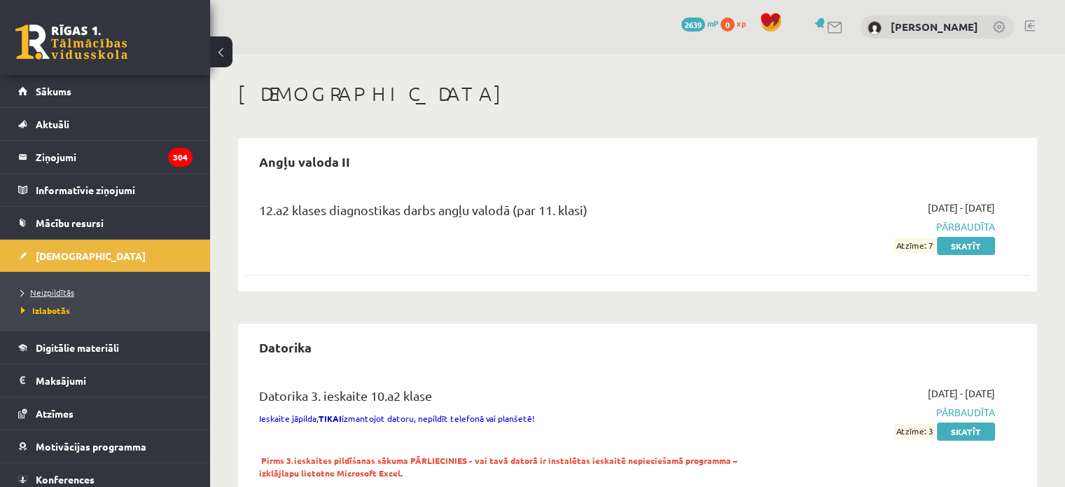
click at [69, 291] on span "Neizpildītās" at bounding box center [47, 291] width 53 height 11
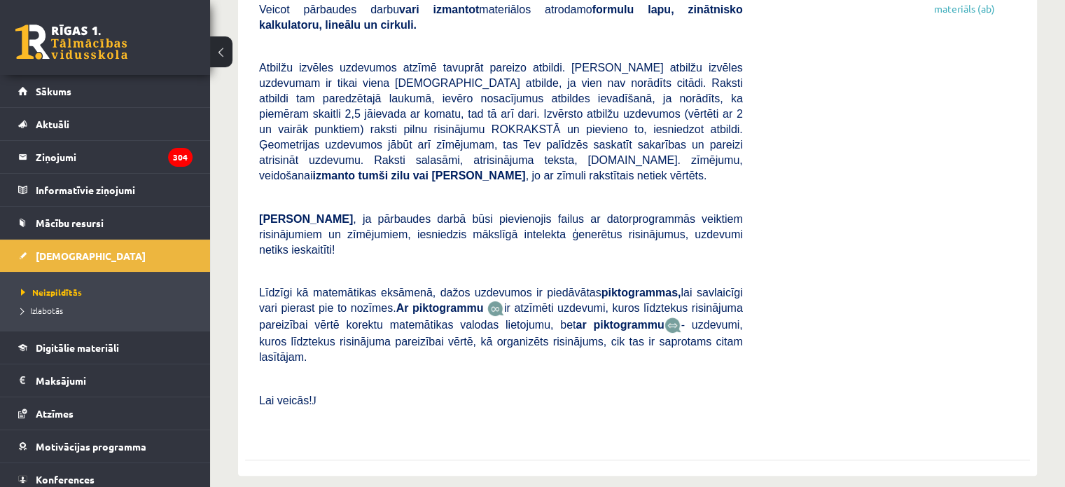
scroll to position [201, 0]
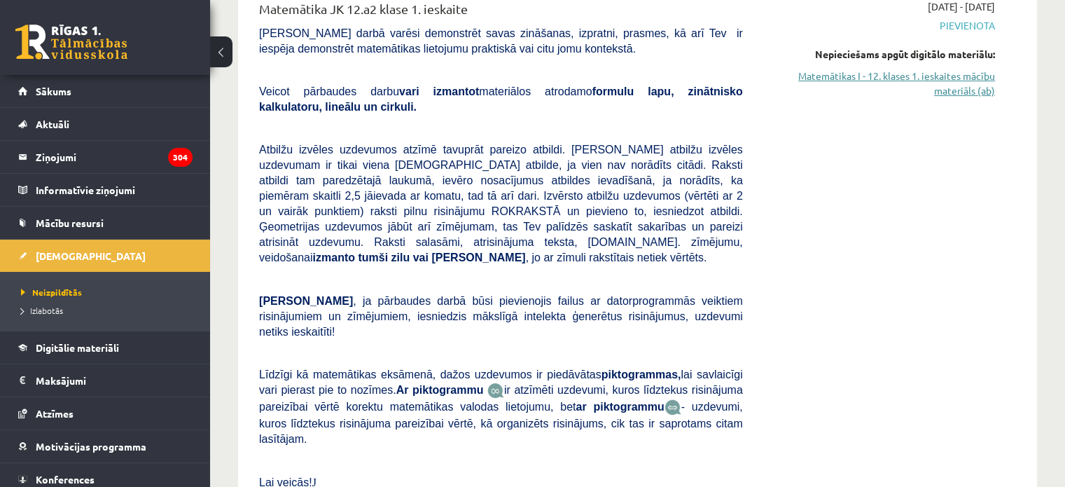
click at [967, 89] on link "Matemātikas I - 12. klases 1. ieskaites mācību materiāls (ab)" at bounding box center [879, 83] width 231 height 29
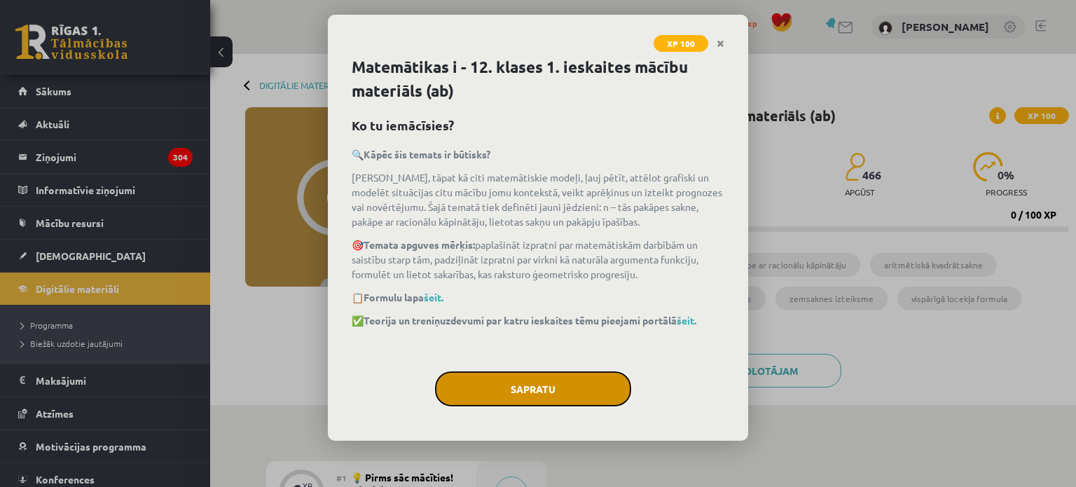
click at [583, 389] on button "Sapratu" at bounding box center [533, 388] width 196 height 35
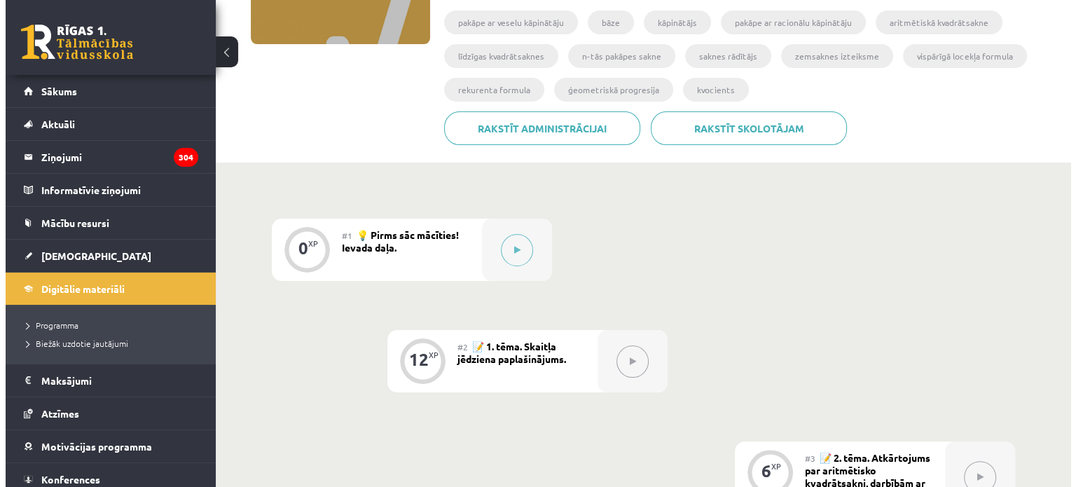
scroll to position [249, 0]
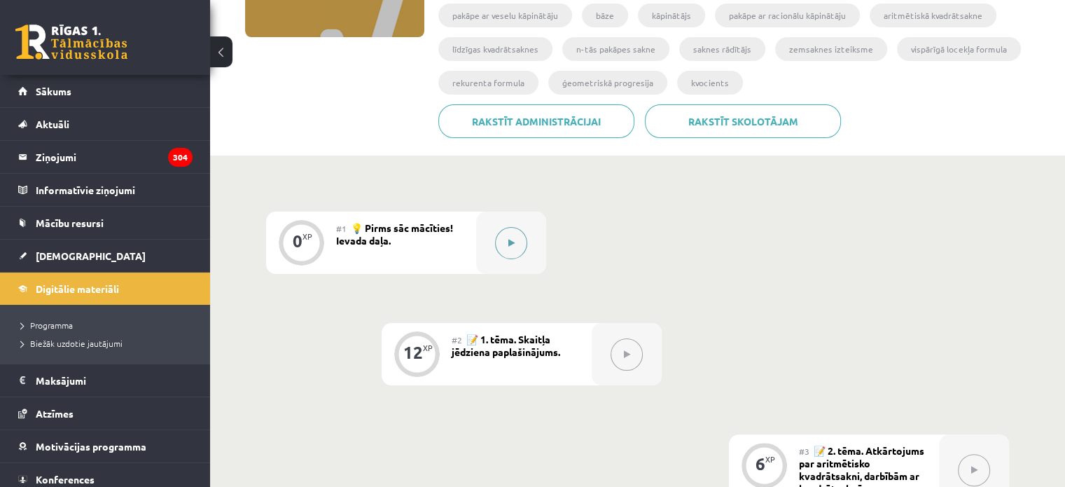
click at [496, 242] on button at bounding box center [511, 243] width 32 height 32
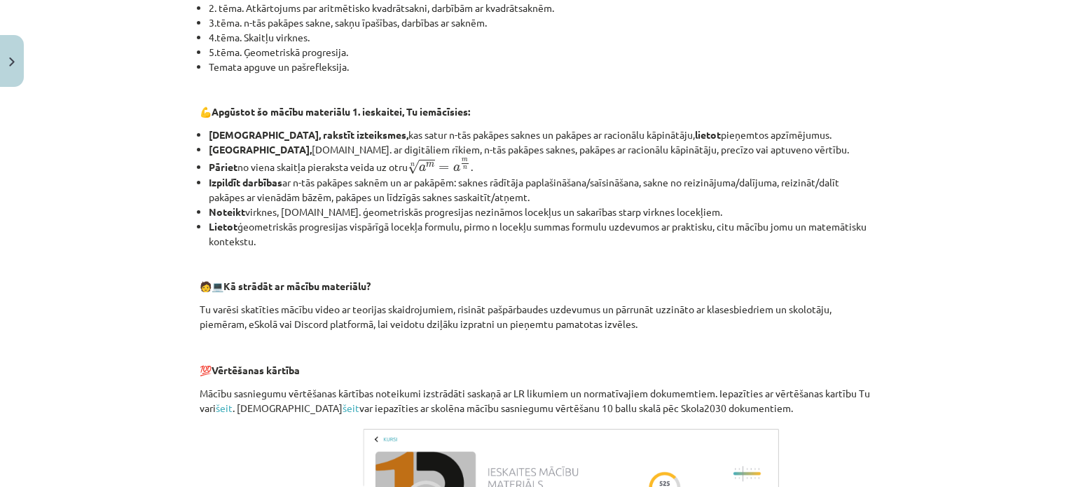
scroll to position [639, 0]
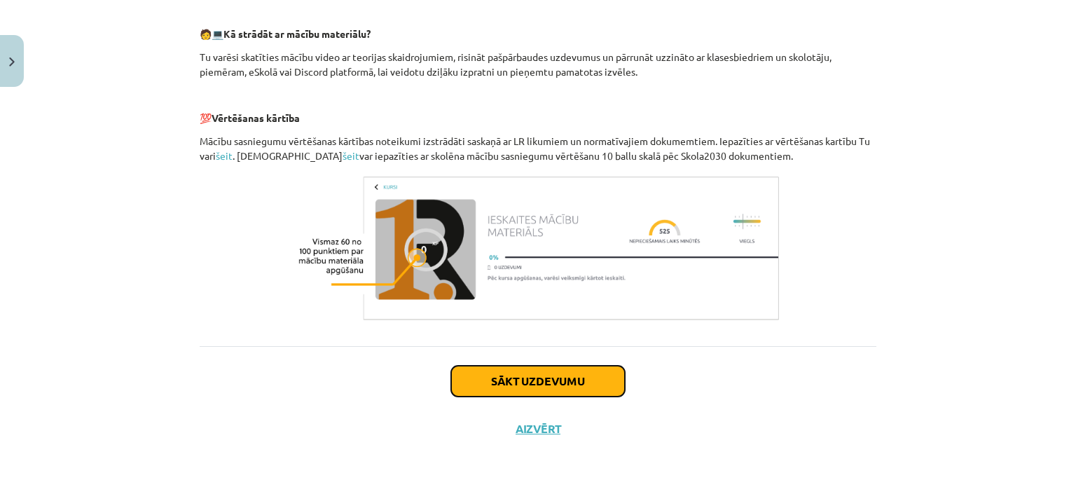
click at [602, 384] on button "Sākt uzdevumu" at bounding box center [538, 381] width 174 height 31
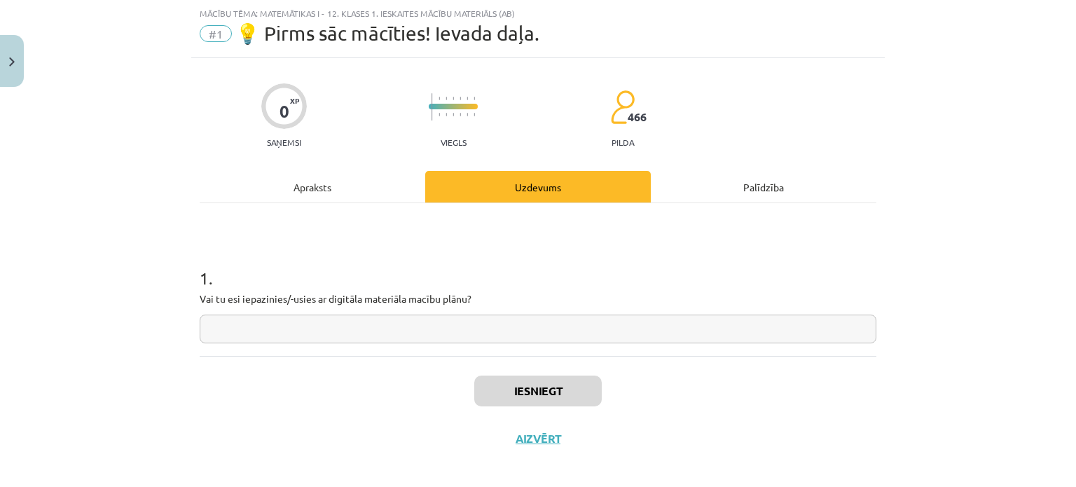
click at [358, 338] on input "text" at bounding box center [538, 328] width 677 height 29
type input "**"
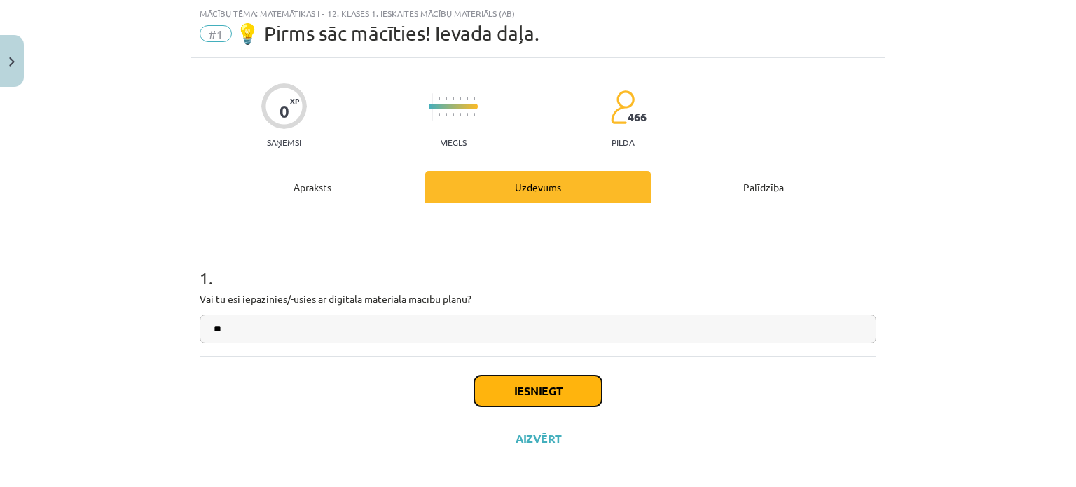
click at [546, 389] on button "Iesniegt" at bounding box center [537, 390] width 127 height 31
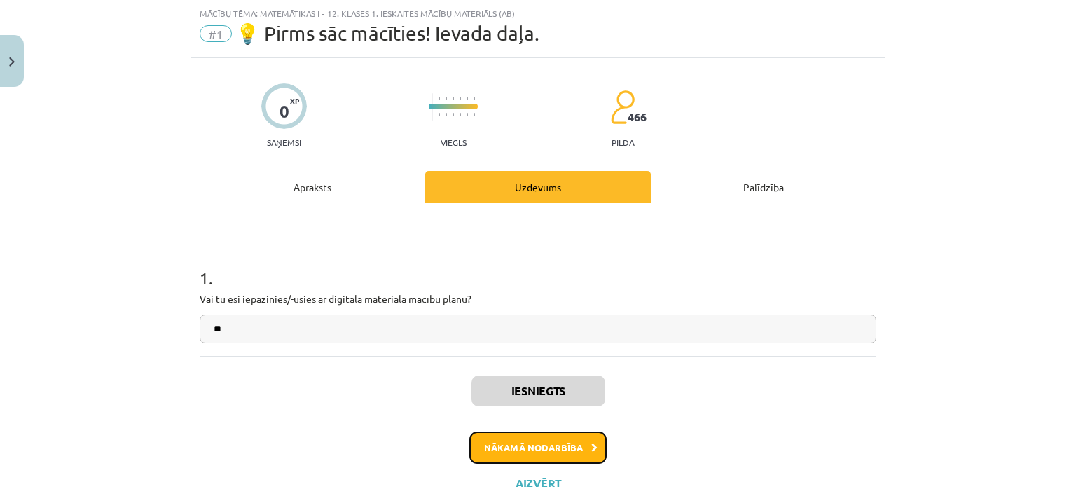
click at [569, 458] on button "Nākamā nodarbība" at bounding box center [537, 447] width 137 height 32
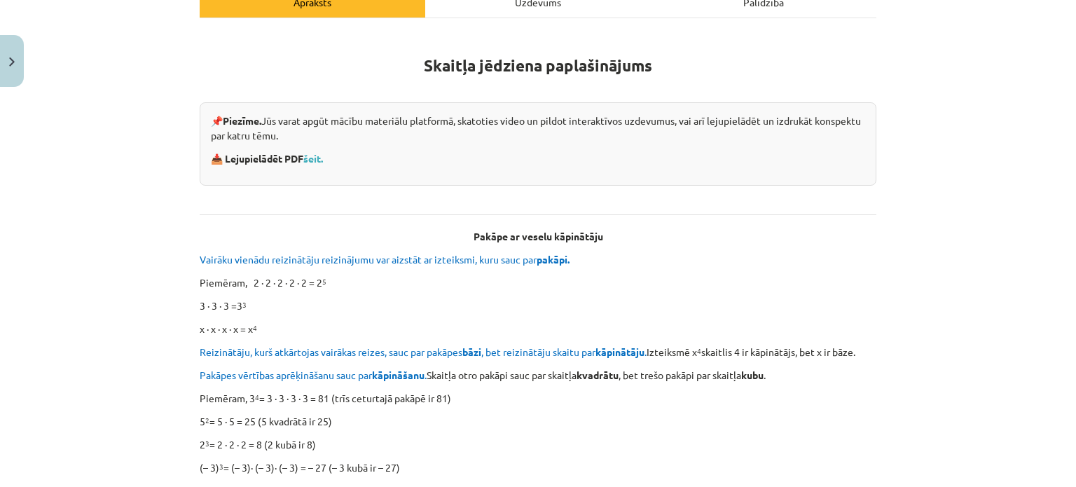
scroll to position [32, 0]
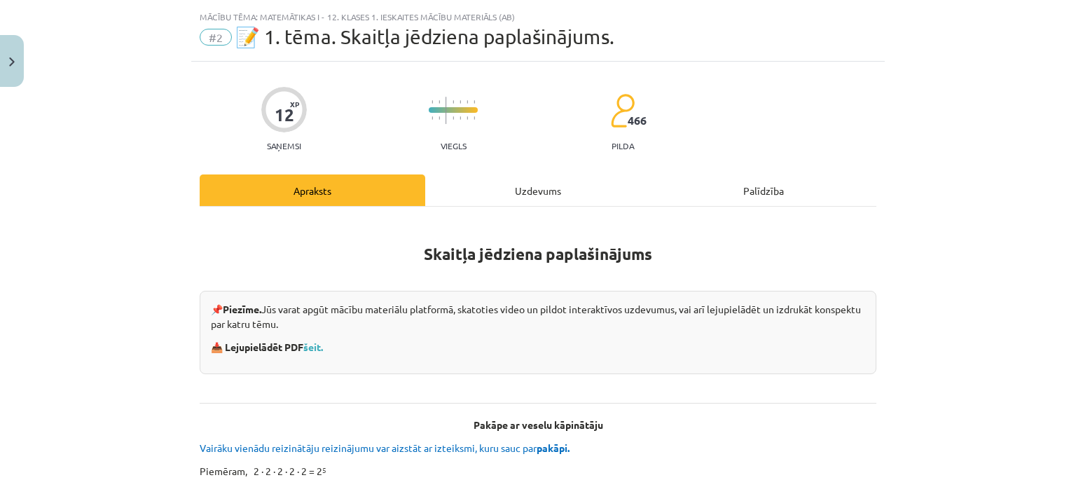
click at [550, 187] on div "Uzdevums" at bounding box center [538, 190] width 226 height 32
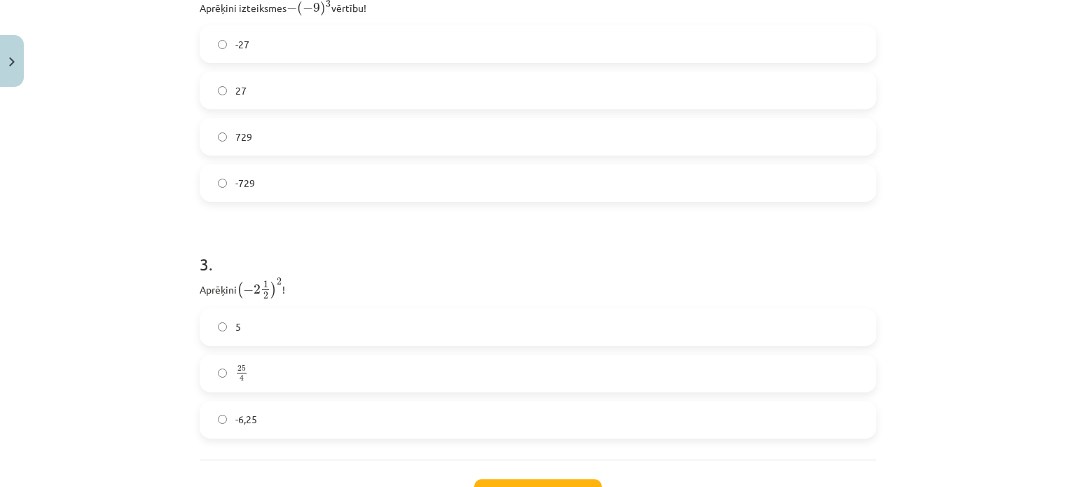
scroll to position [854, 0]
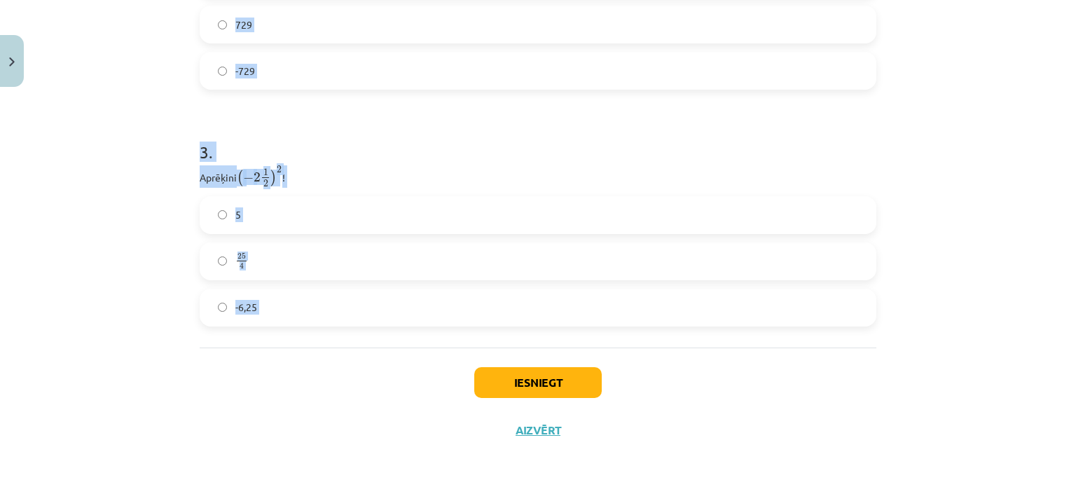
drag, startPoint x: 190, startPoint y: 76, endPoint x: 382, endPoint y: 366, distance: 347.3
copy form "Atzīmē visus skaitļus, kuri ir kāda vesela skaitļa kvadrāts! 16 77 33 49 100 3 …"
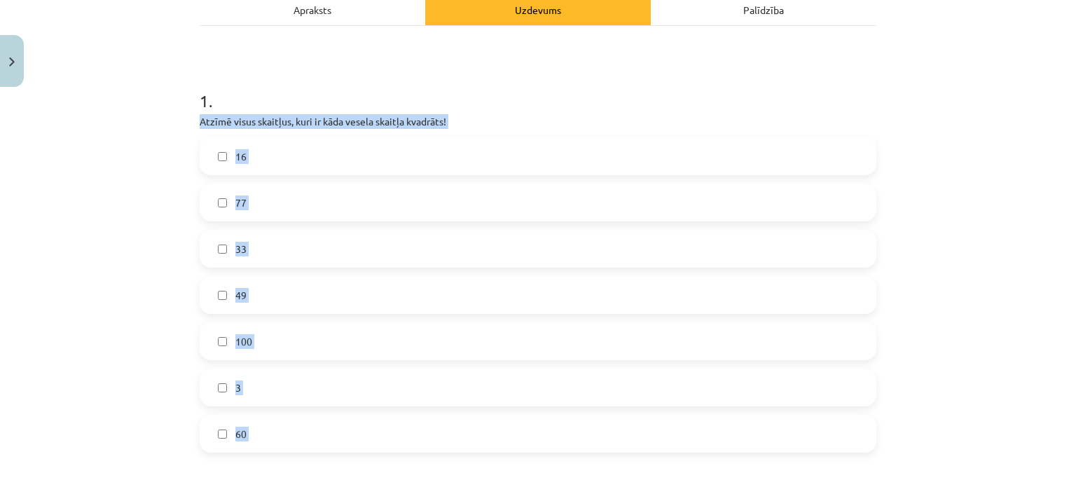
scroll to position [251, 0]
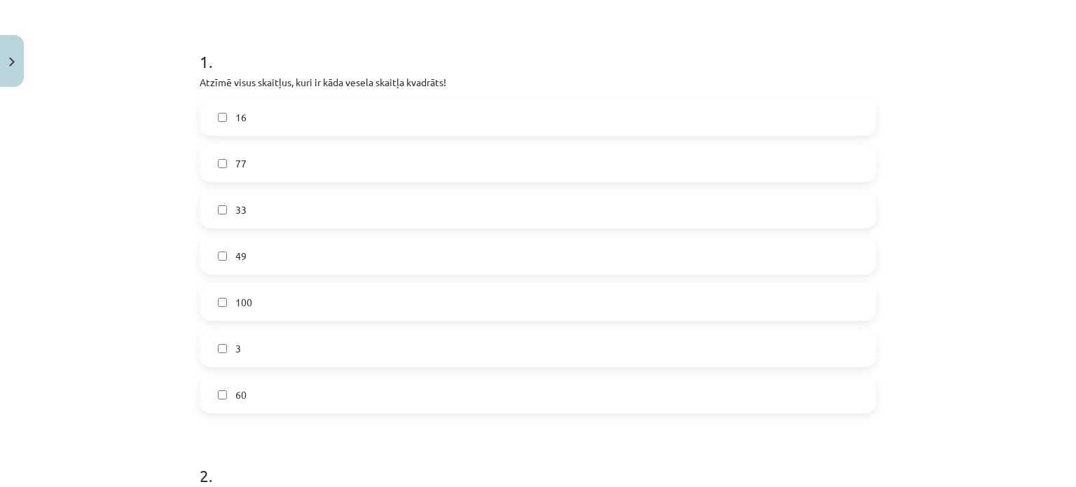
click at [751, 38] on h1 "1 ." at bounding box center [538, 48] width 677 height 43
click at [412, 111] on label "16" at bounding box center [538, 116] width 674 height 35
click at [266, 257] on label "49" at bounding box center [538, 255] width 674 height 35
click at [280, 302] on label "100" at bounding box center [538, 301] width 674 height 35
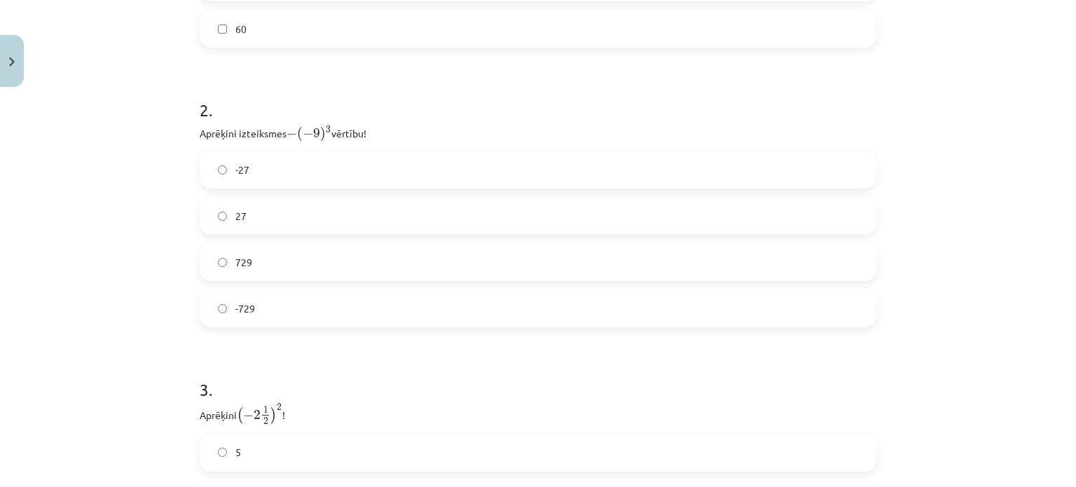
scroll to position [632, 0]
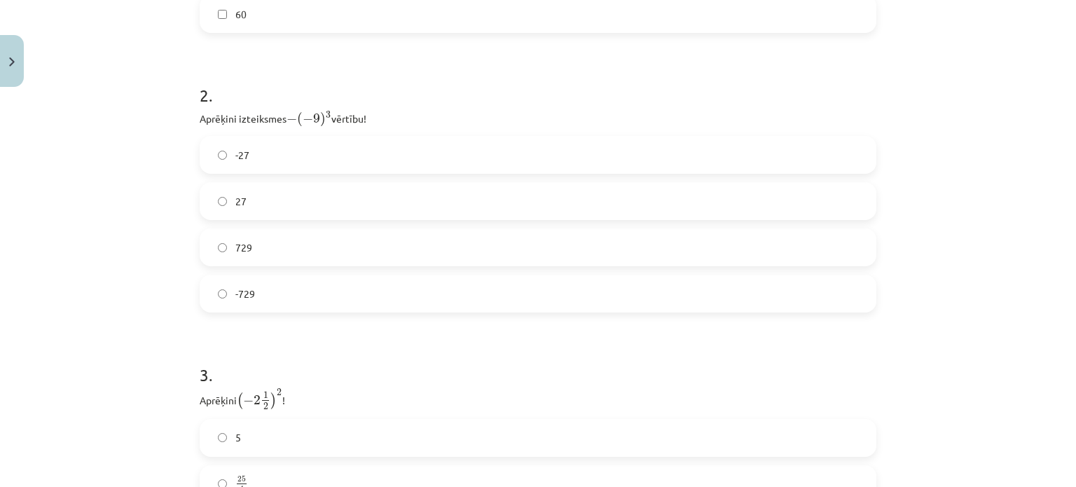
click at [281, 257] on label "729" at bounding box center [538, 247] width 674 height 35
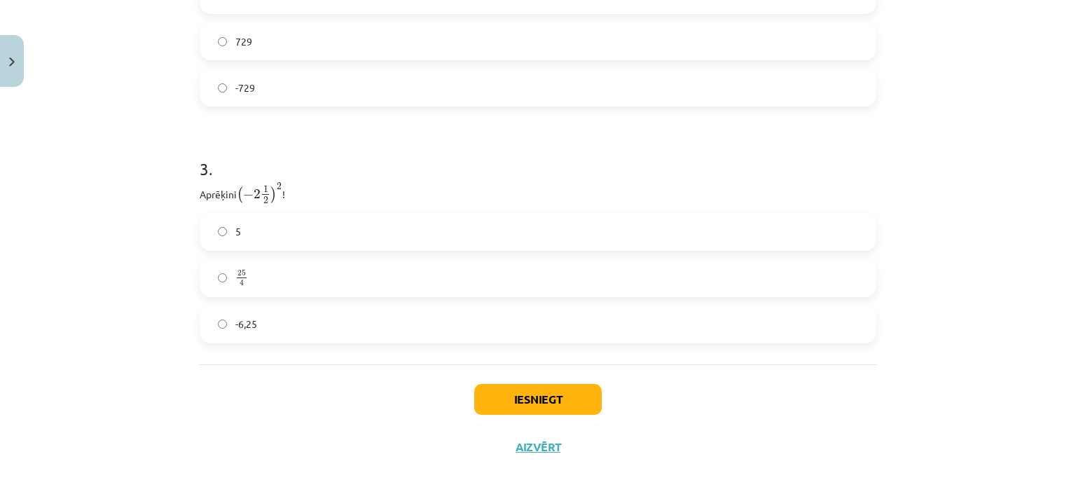
scroll to position [854, 0]
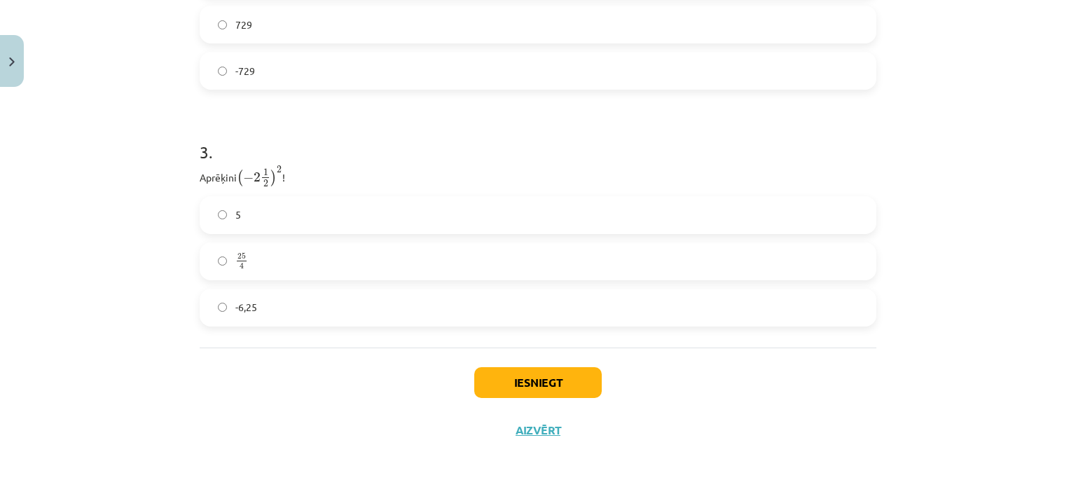
click at [387, 306] on label "-6,25" at bounding box center [538, 307] width 674 height 35
click at [549, 373] on button "Iesniegt" at bounding box center [537, 382] width 127 height 31
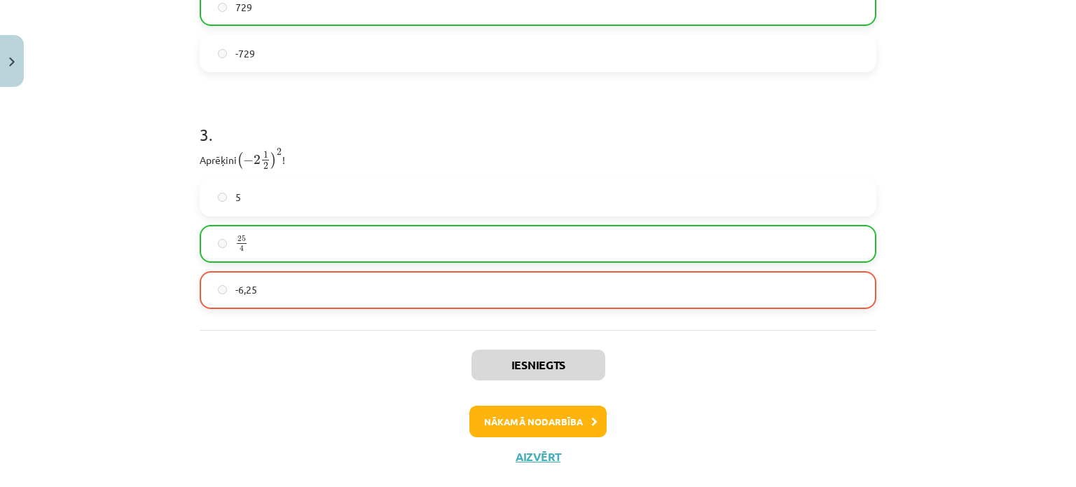
scroll to position [877, 0]
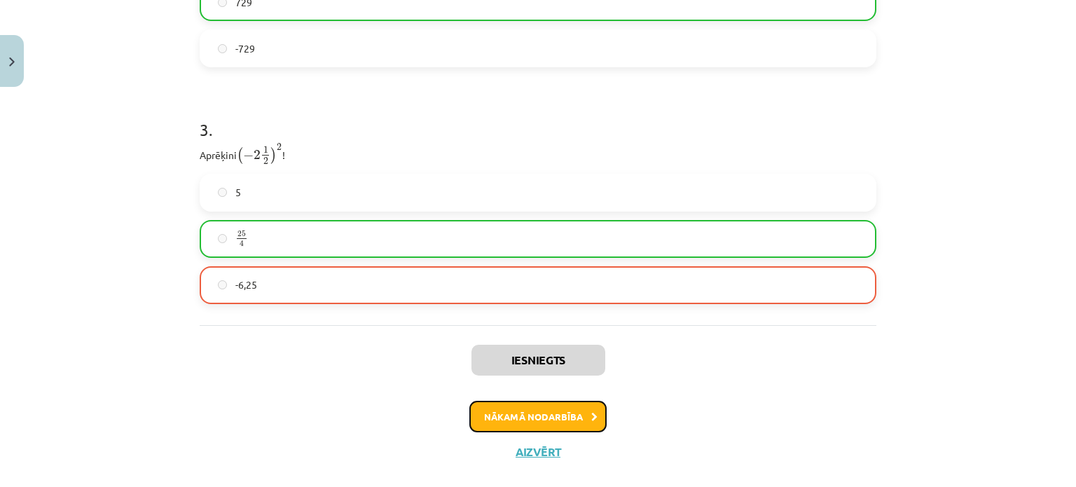
click at [571, 417] on button "Nākamā nodarbība" at bounding box center [537, 417] width 137 height 32
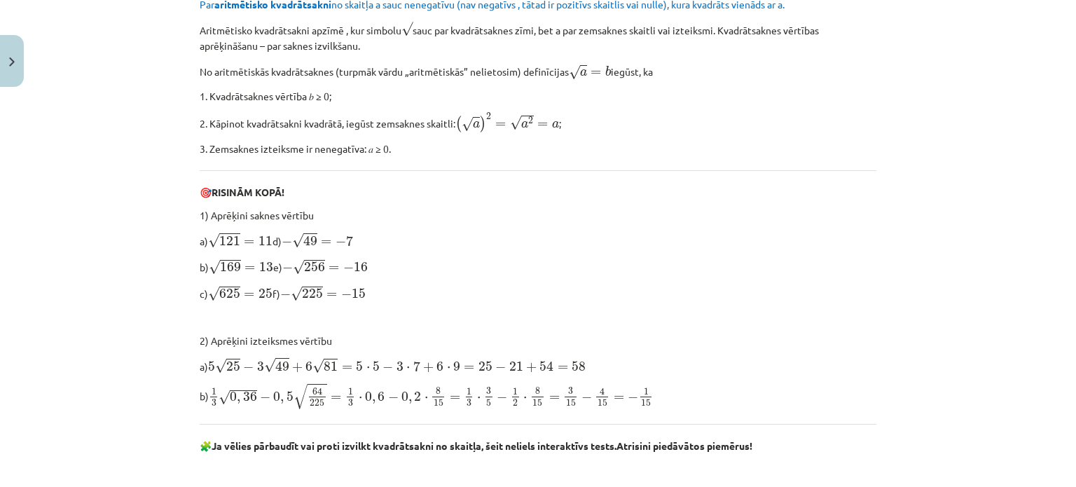
scroll to position [35, 0]
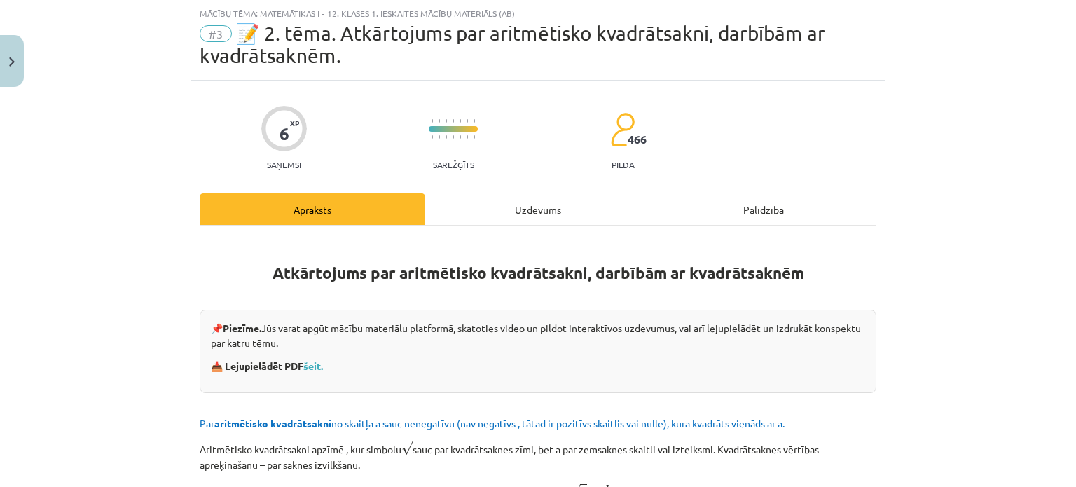
click at [499, 209] on div "Uzdevums" at bounding box center [538, 209] width 226 height 32
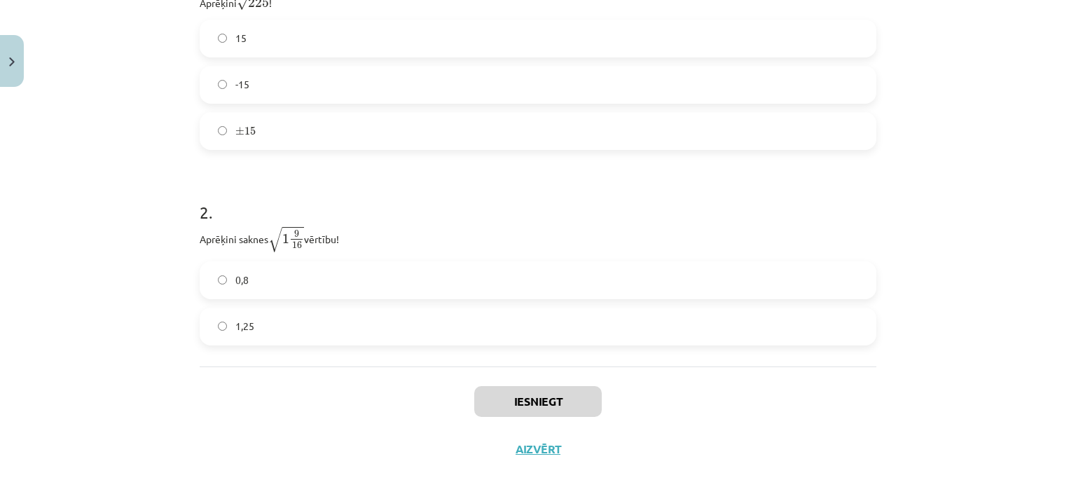
scroll to position [375, 0]
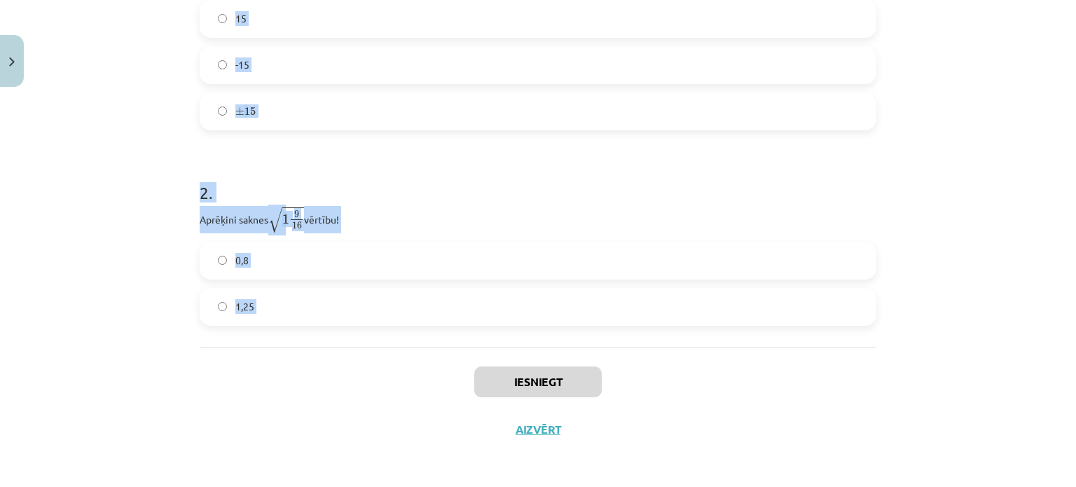
drag, startPoint x: 190, startPoint y: 324, endPoint x: 333, endPoint y: 359, distance: 147.1
click at [333, 359] on div "6 XP Saņemsi Sarežģīts 466 pilda Apraksts Uzdevums Palīdzība 1 . Aprēķini √ 225…" at bounding box center [537, 96] width 693 height 713
copy form "Aprēķini √ 225 225 ! 15 -15 ± 15 ± 15 2 . Aprēķini saknes √ 1 9 16 1 9 16 vērtī…"
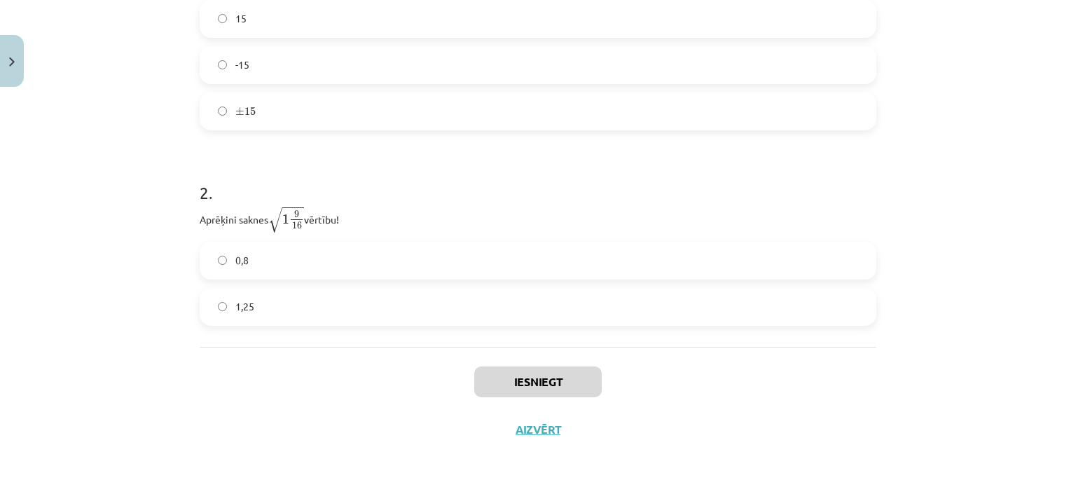
click at [295, 398] on div "Iesniegt Aizvērt" at bounding box center [538, 396] width 677 height 98
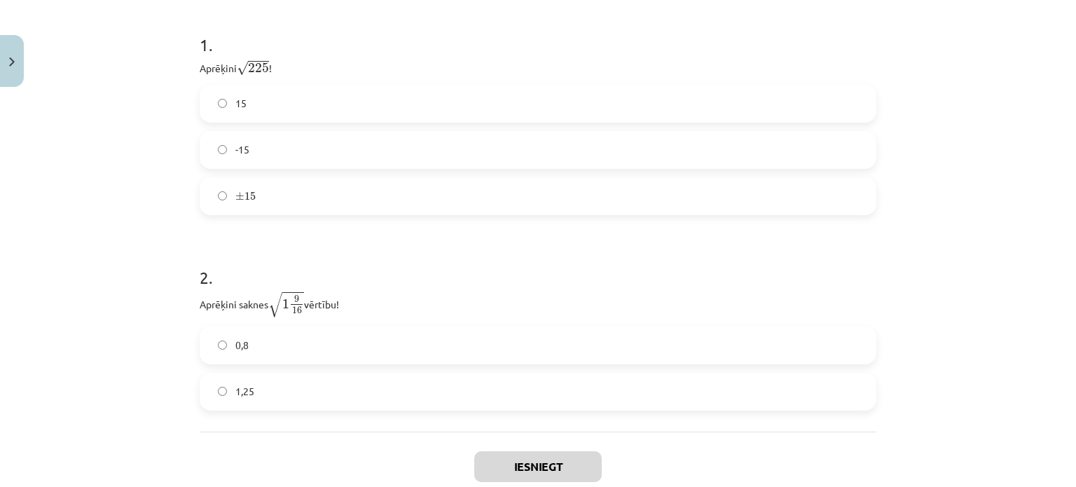
scroll to position [268, 0]
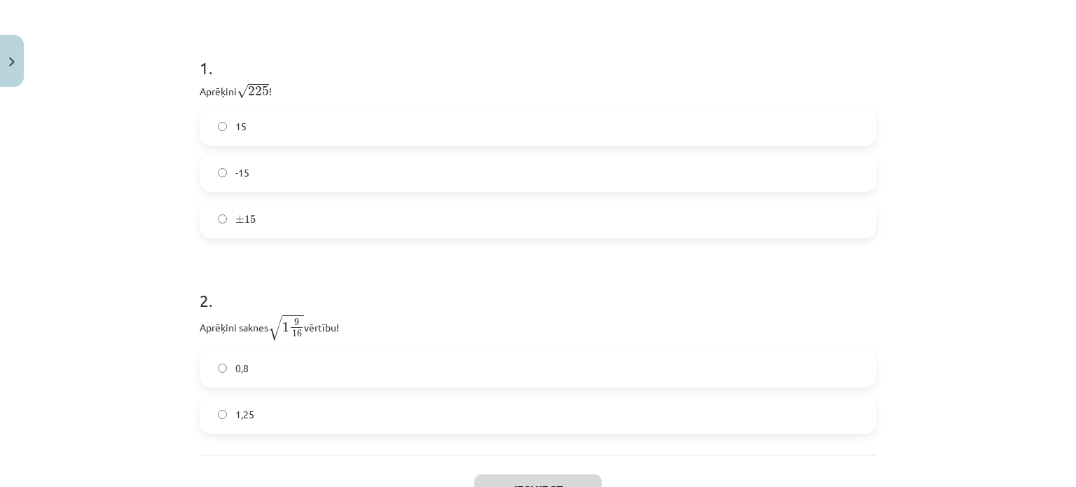
click at [507, 128] on label "15" at bounding box center [538, 126] width 674 height 35
click at [292, 414] on label "1,25" at bounding box center [538, 414] width 674 height 35
click at [555, 477] on button "Iesniegt" at bounding box center [537, 489] width 127 height 31
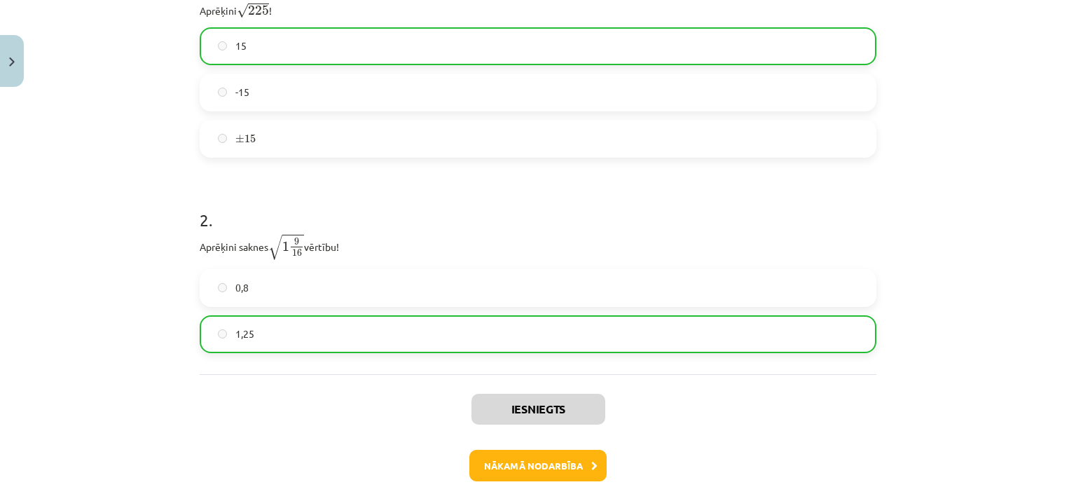
scroll to position [368, 0]
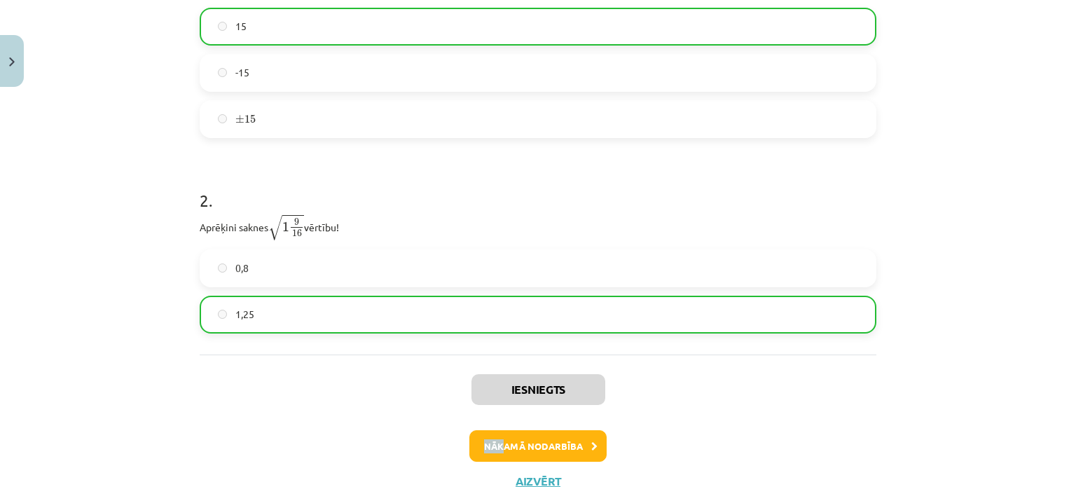
drag, startPoint x: 513, startPoint y: 428, endPoint x: 494, endPoint y: 443, distance: 24.4
click at [494, 443] on div "Iesniegts Nākamā nodarbība Aizvērt" at bounding box center [538, 425] width 677 height 143
click at [494, 443] on button "Nākamā nodarbība" at bounding box center [537, 446] width 137 height 32
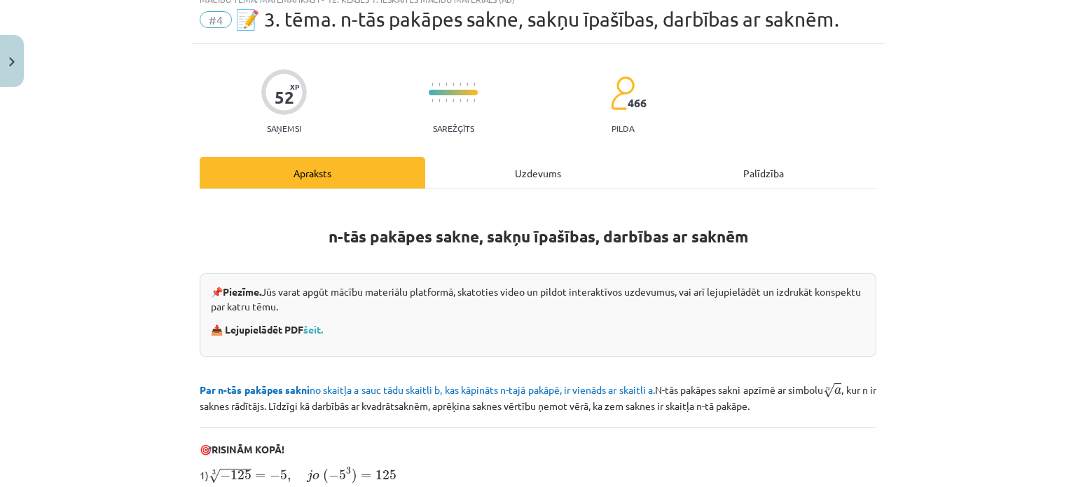
scroll to position [35, 0]
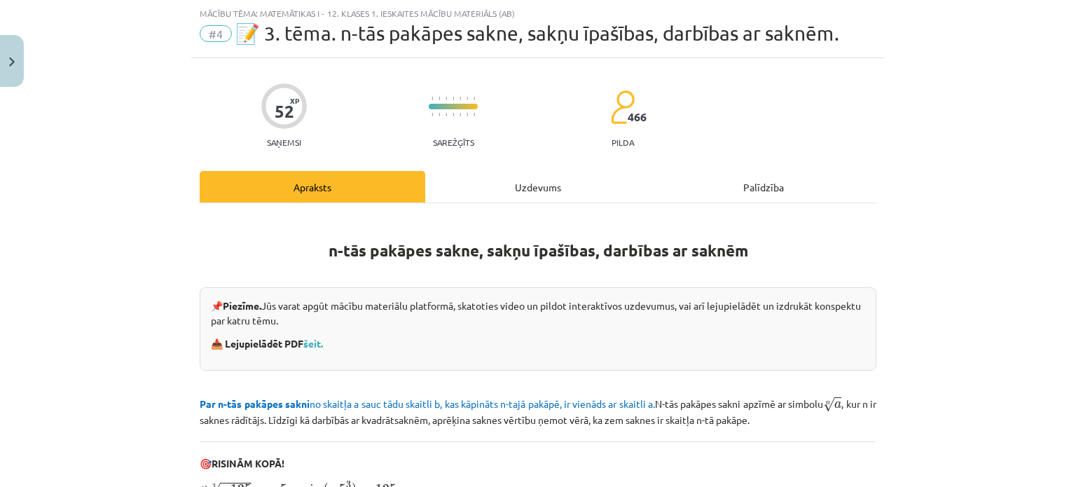
click at [483, 190] on div "Uzdevums" at bounding box center [538, 187] width 226 height 32
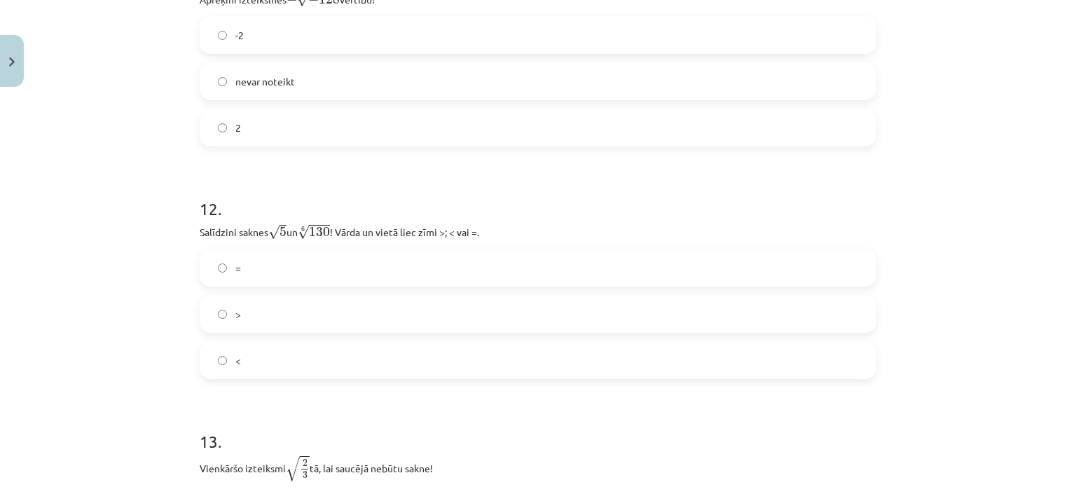
scroll to position [3158, 0]
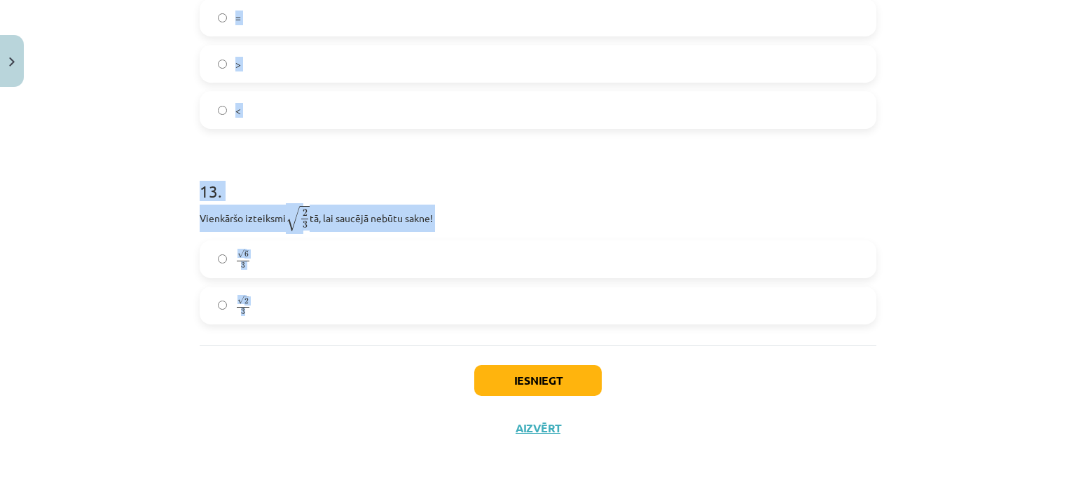
drag, startPoint x: 193, startPoint y: 296, endPoint x: 326, endPoint y: 296, distance: 133.1
copy form "Kura izteiksme jāizvēlas vienādības a m n a m n = ⋯ labajā pusē, lai būtu parei…"
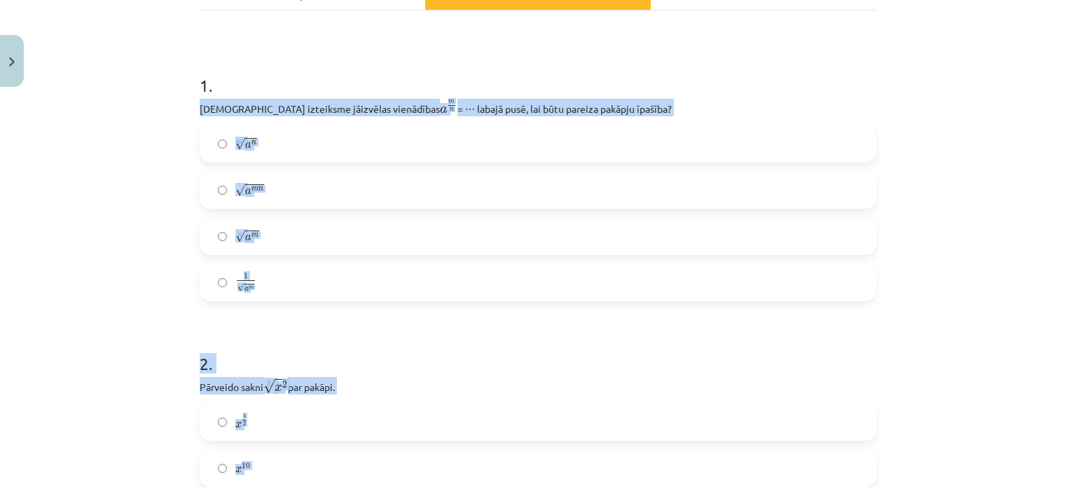
scroll to position [237, 0]
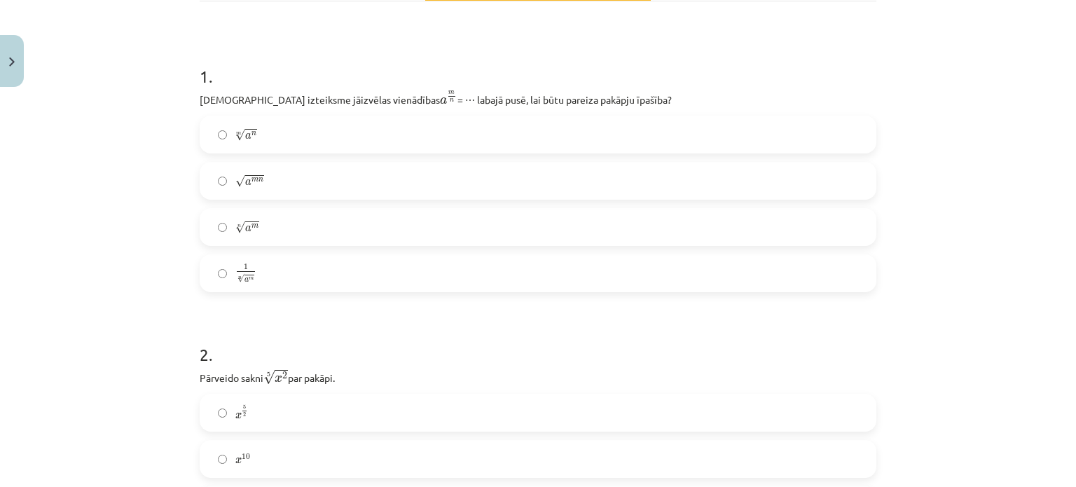
click at [833, 60] on h1 "1 ." at bounding box center [538, 63] width 677 height 43
click at [308, 231] on label "n √ a m a m n" at bounding box center [538, 226] width 674 height 35
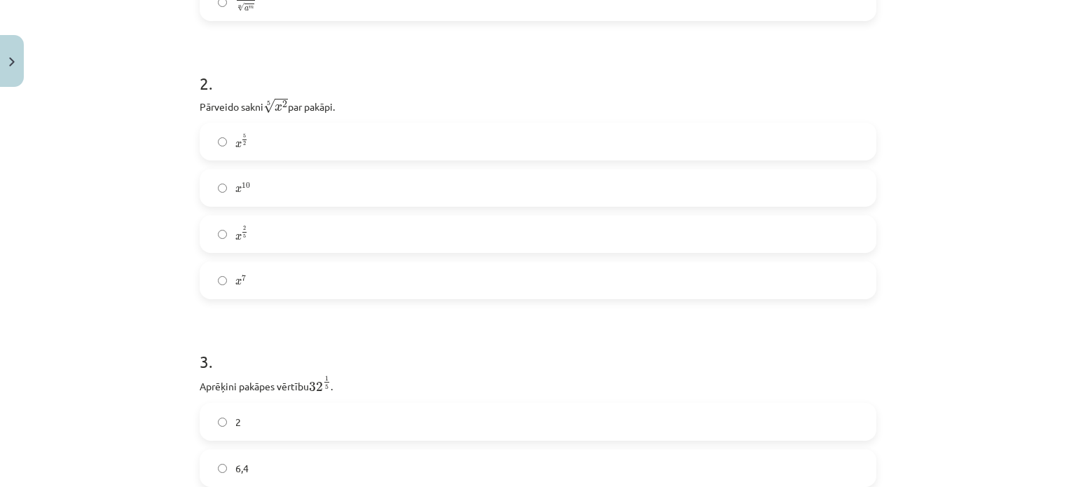
scroll to position [521, 0]
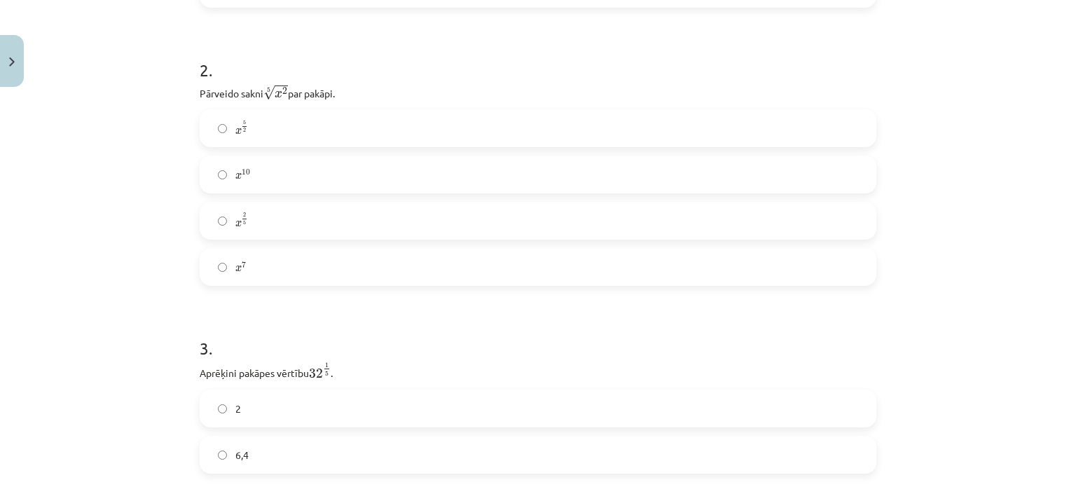
click at [300, 123] on label "x 5 2 x 5 2" at bounding box center [538, 128] width 674 height 35
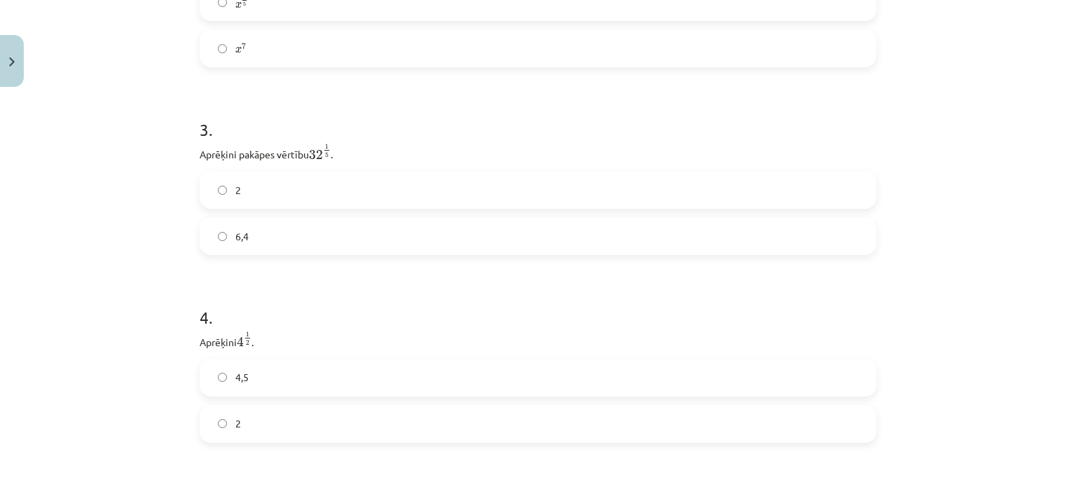
scroll to position [797, 0]
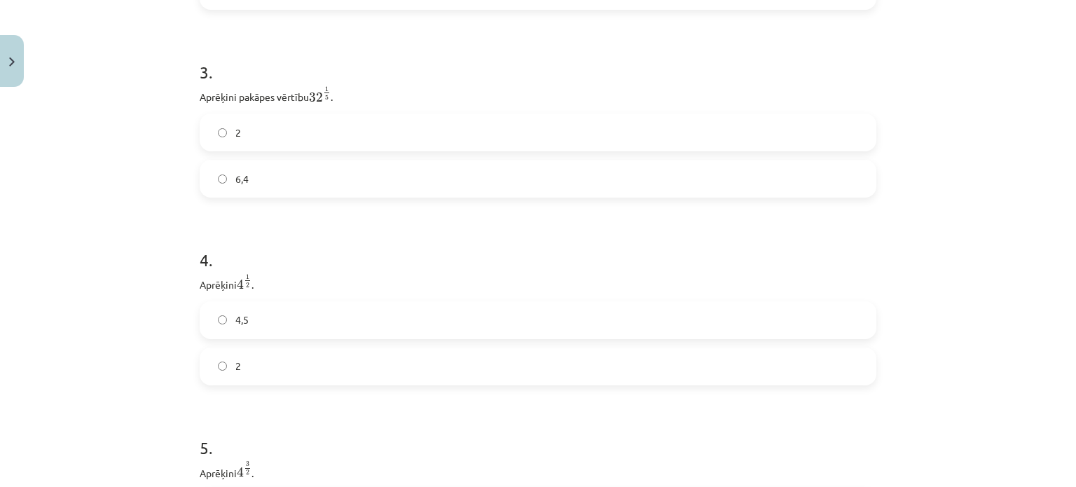
click at [283, 130] on label "2" at bounding box center [538, 132] width 674 height 35
click at [328, 191] on label "2" at bounding box center [538, 179] width 674 height 35
click at [328, 321] on label "8" at bounding box center [538, 320] width 674 height 35
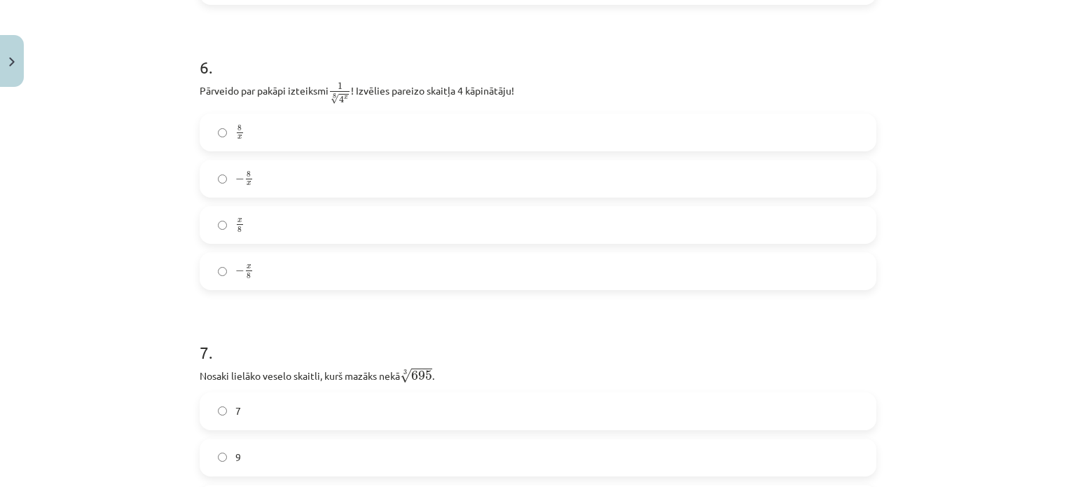
scroll to position [1468, 0]
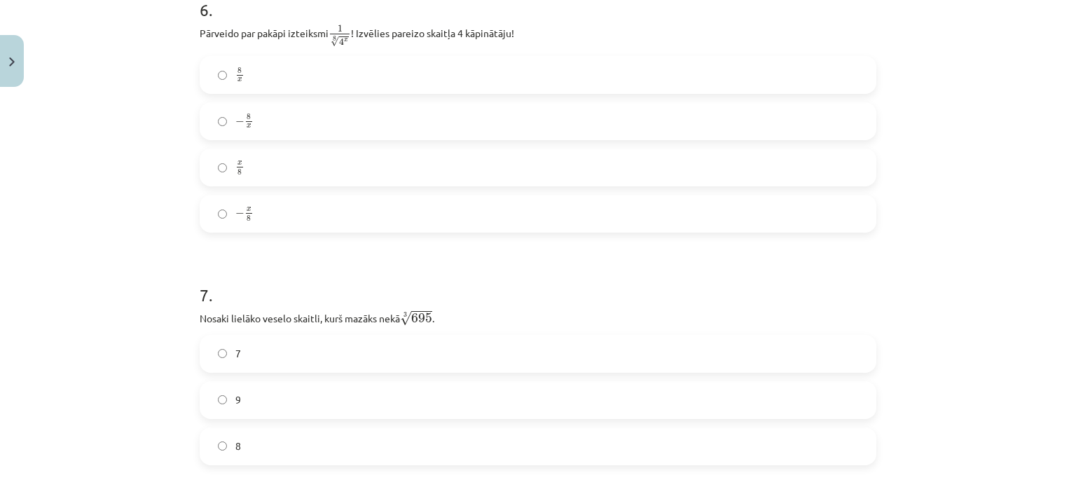
click at [300, 165] on label "x 8 x 8" at bounding box center [538, 167] width 674 height 35
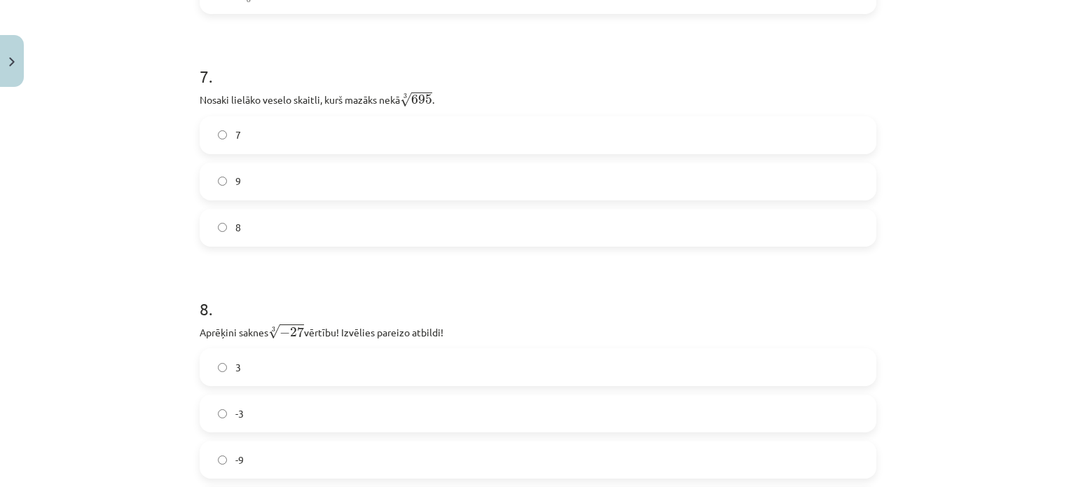
scroll to position [1713, 0]
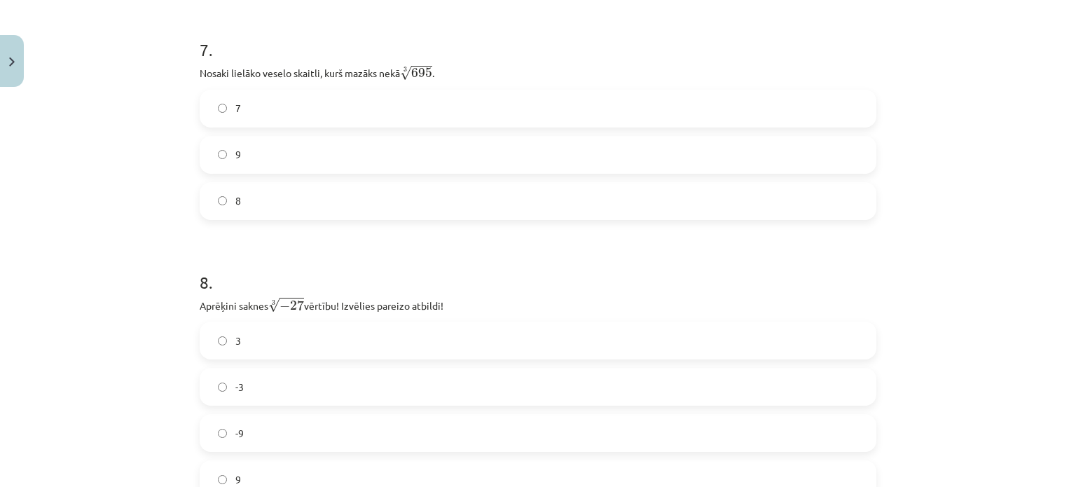
click at [289, 212] on label "8" at bounding box center [538, 200] width 674 height 35
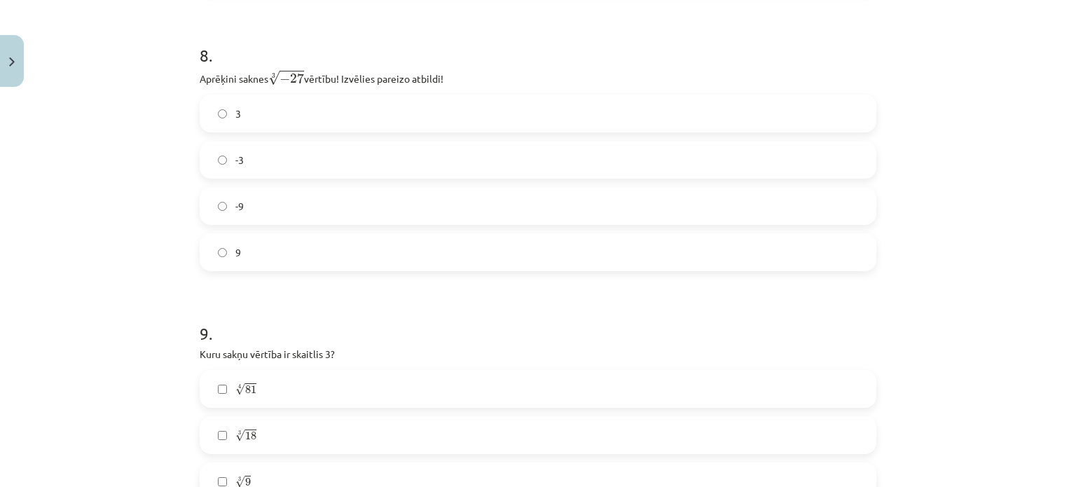
scroll to position [1953, 0]
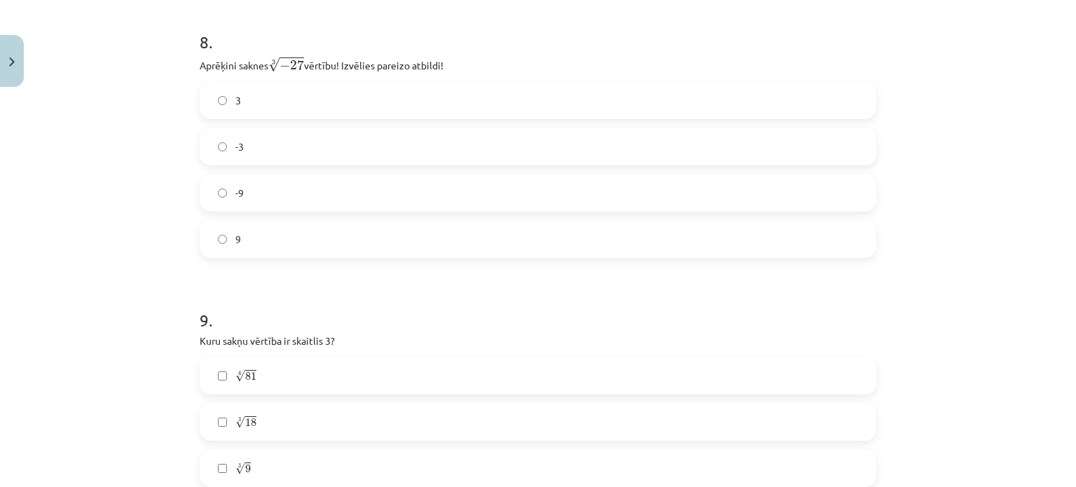
click at [312, 151] on label "-3" at bounding box center [538, 146] width 674 height 35
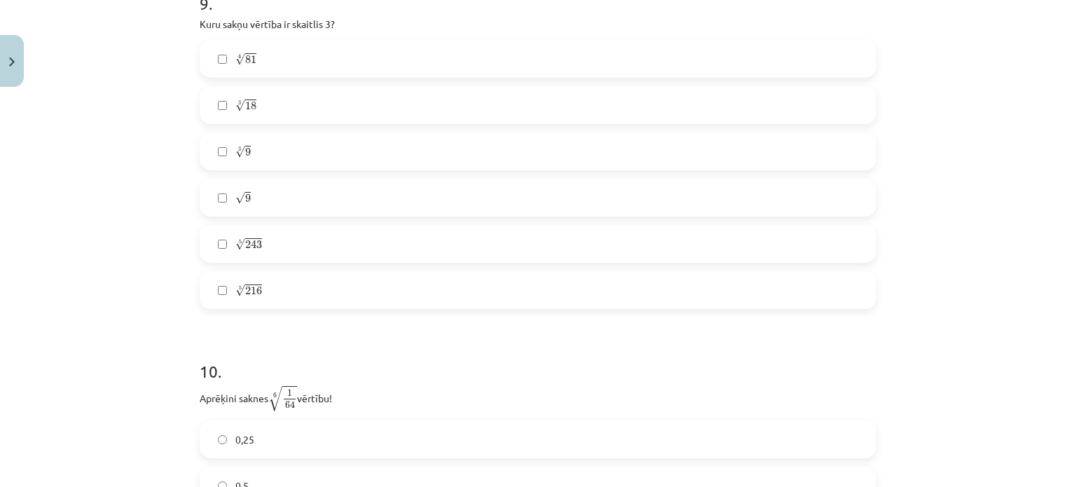
scroll to position [2221, 0]
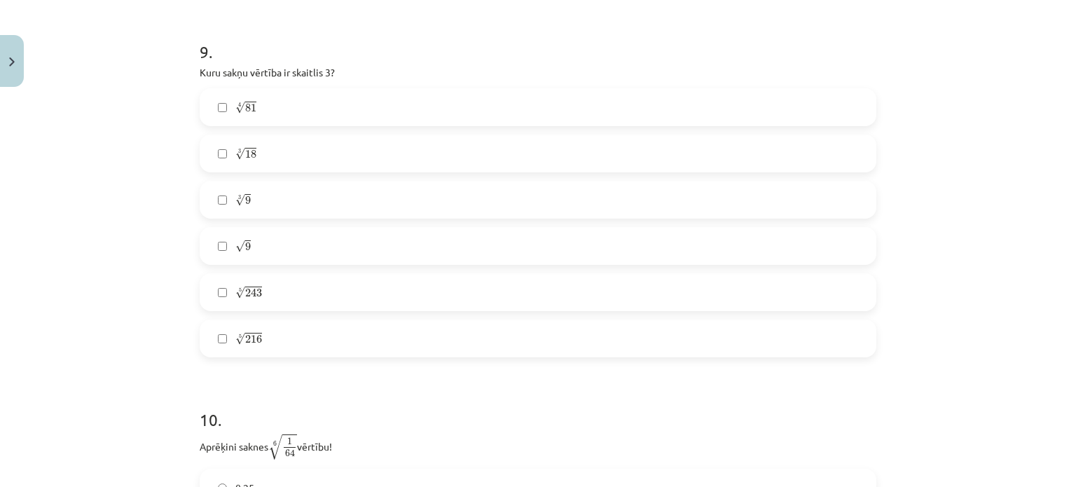
click at [296, 116] on label "4 √ 81 81 4" at bounding box center [538, 107] width 674 height 35
click at [297, 244] on label "√ 9 9" at bounding box center [538, 245] width 674 height 35
click at [295, 290] on label "5 √ 243 243 5" at bounding box center [538, 292] width 674 height 35
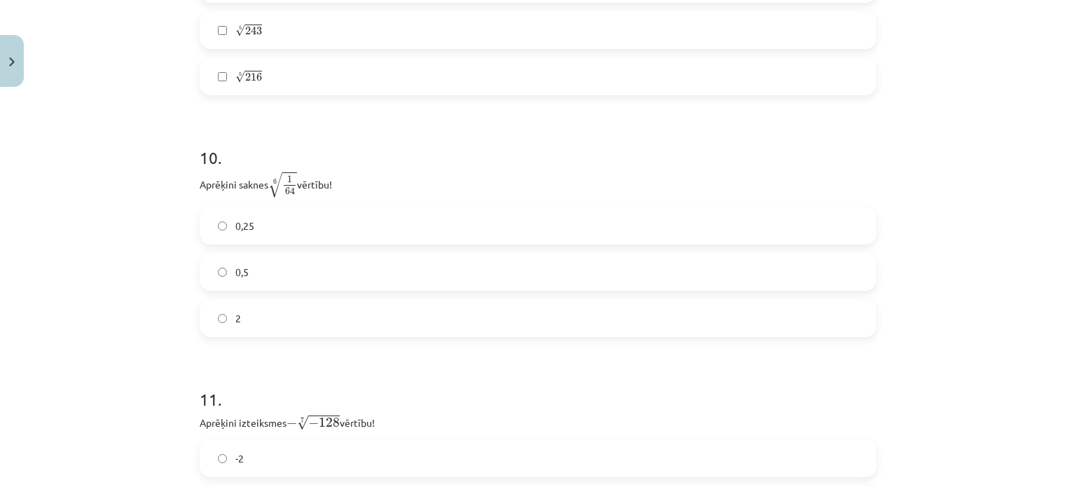
scroll to position [2492, 0]
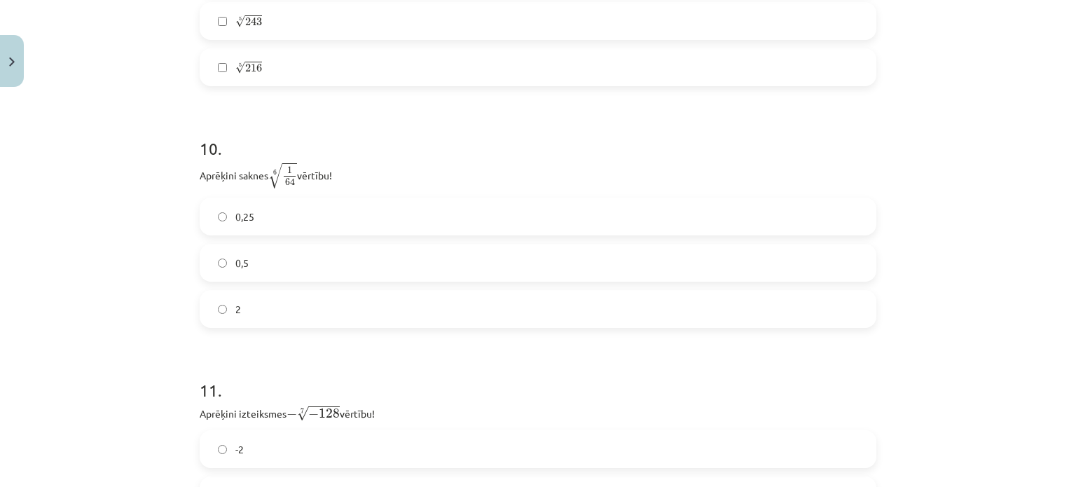
click at [303, 271] on label "0,5" at bounding box center [538, 262] width 674 height 35
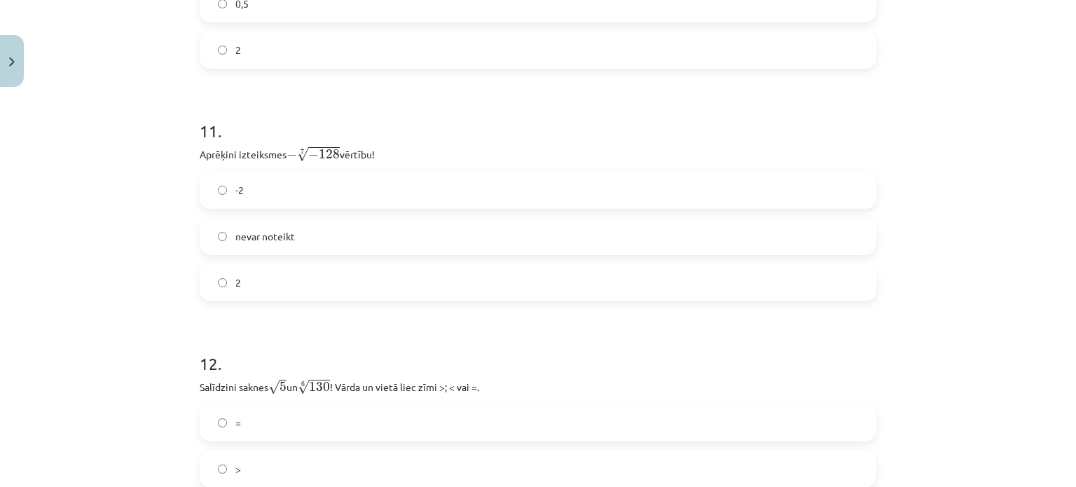
scroll to position [2769, 0]
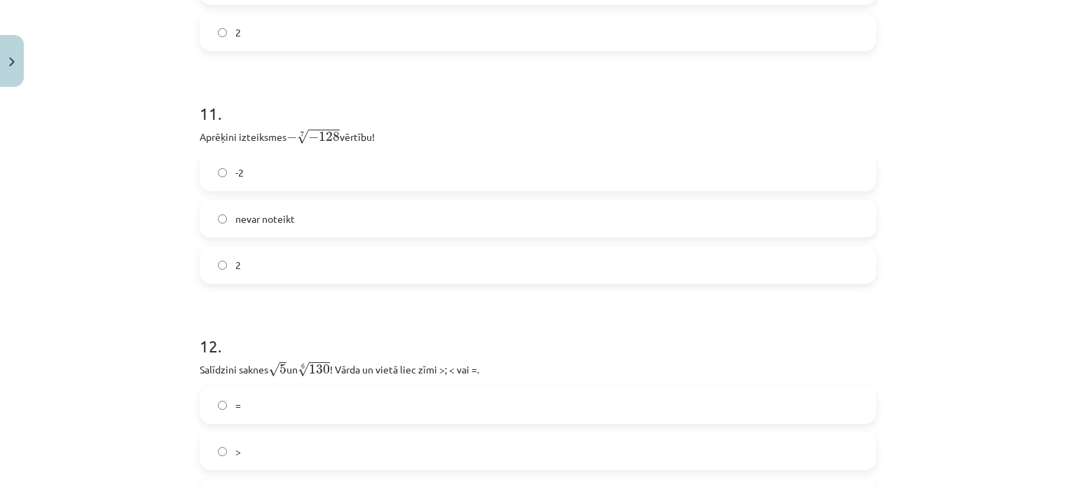
click at [333, 263] on label "2" at bounding box center [538, 264] width 674 height 35
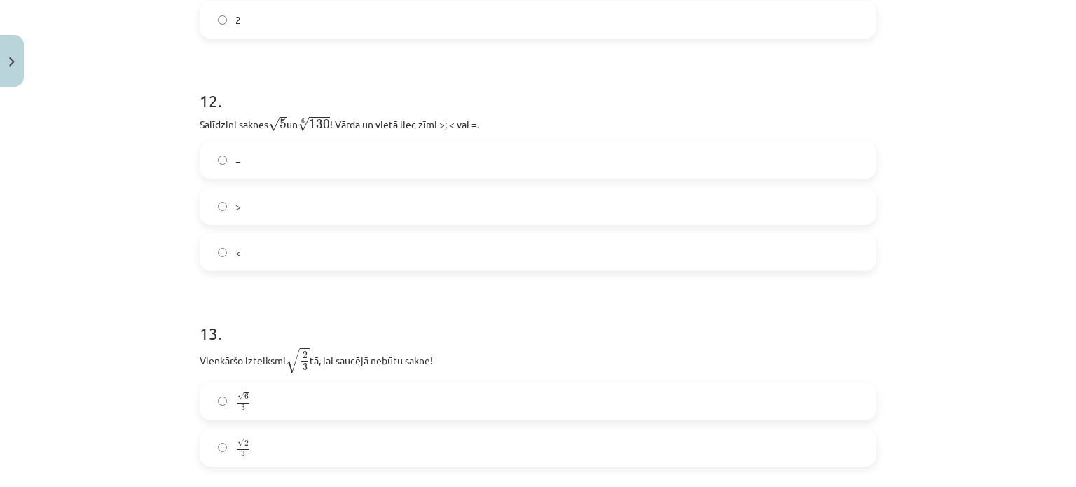
scroll to position [3028, 0]
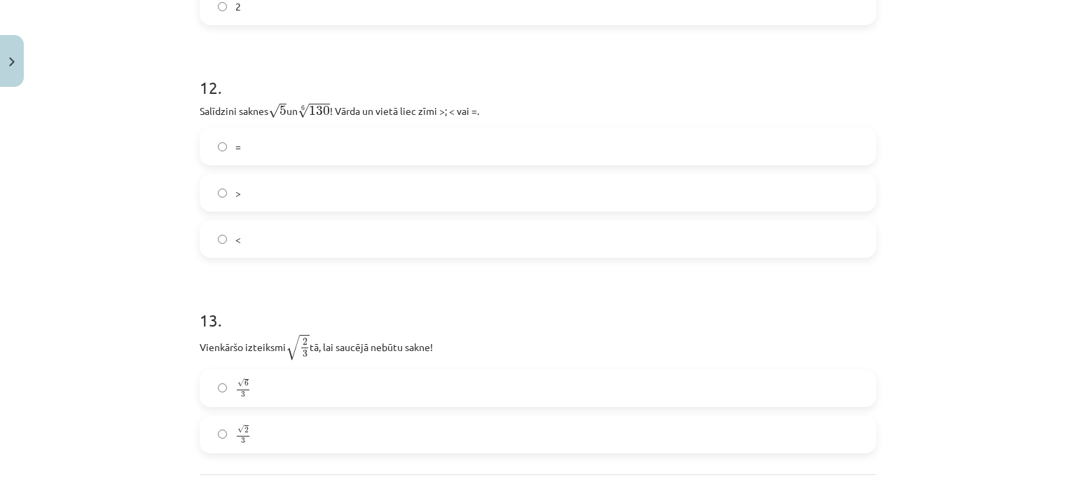
click at [277, 236] on label "<" at bounding box center [538, 238] width 674 height 35
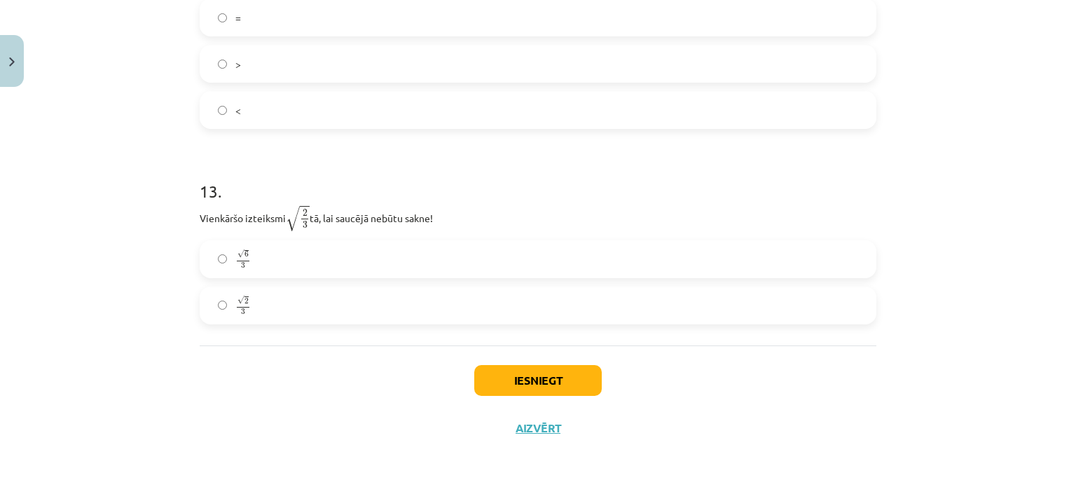
click at [339, 254] on label "√ 6 3 6 3" at bounding box center [538, 259] width 674 height 35
click at [510, 380] on button "Iesniegt" at bounding box center [537, 380] width 127 height 31
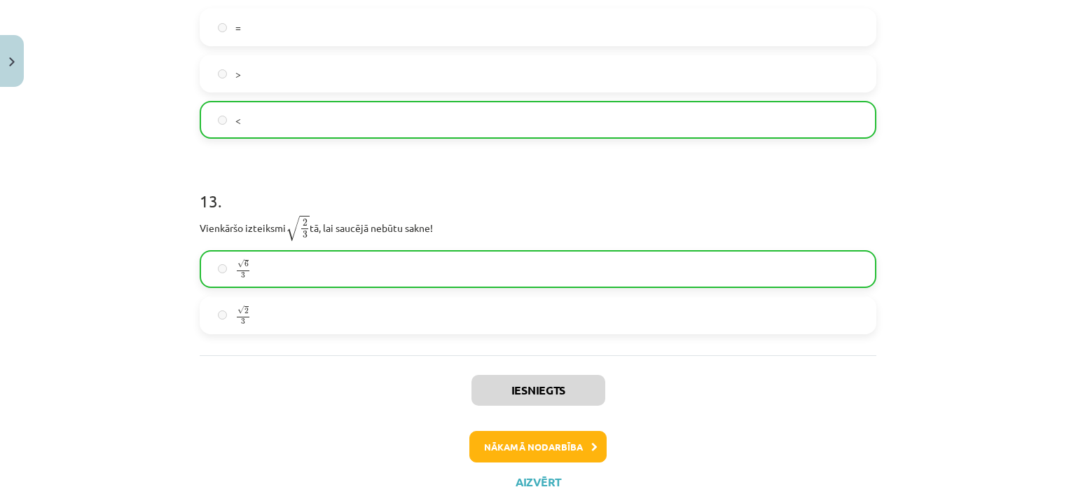
scroll to position [3202, 0]
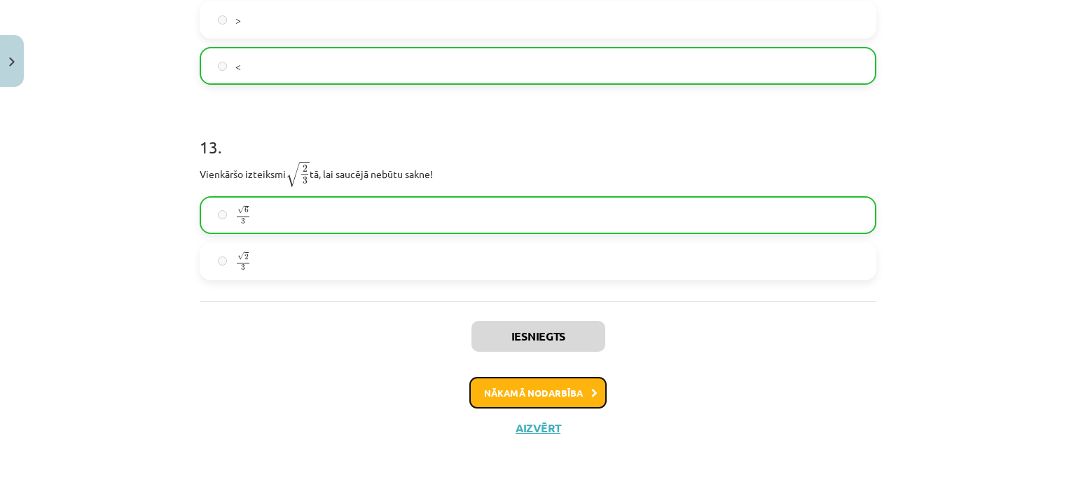
click at [567, 398] on button "Nākamā nodarbība" at bounding box center [537, 393] width 137 height 32
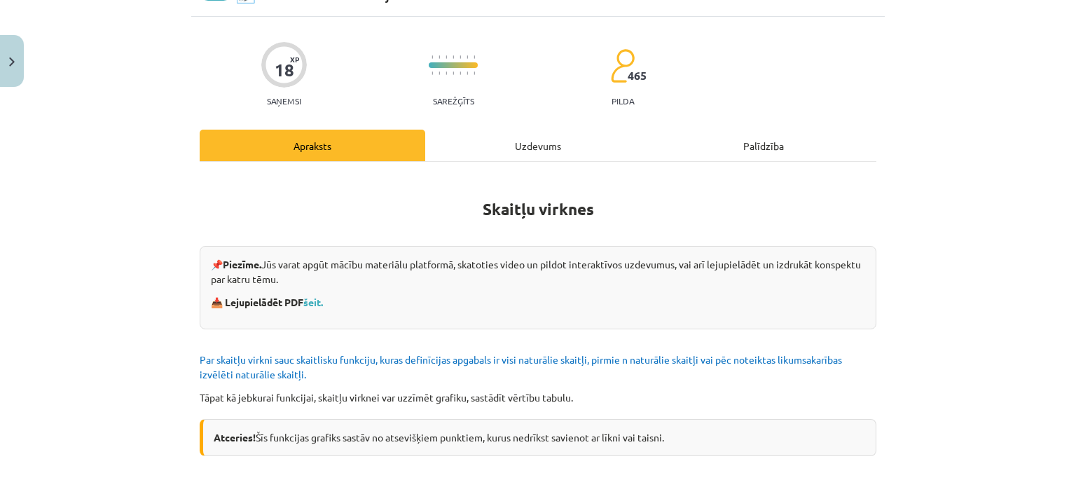
scroll to position [35, 0]
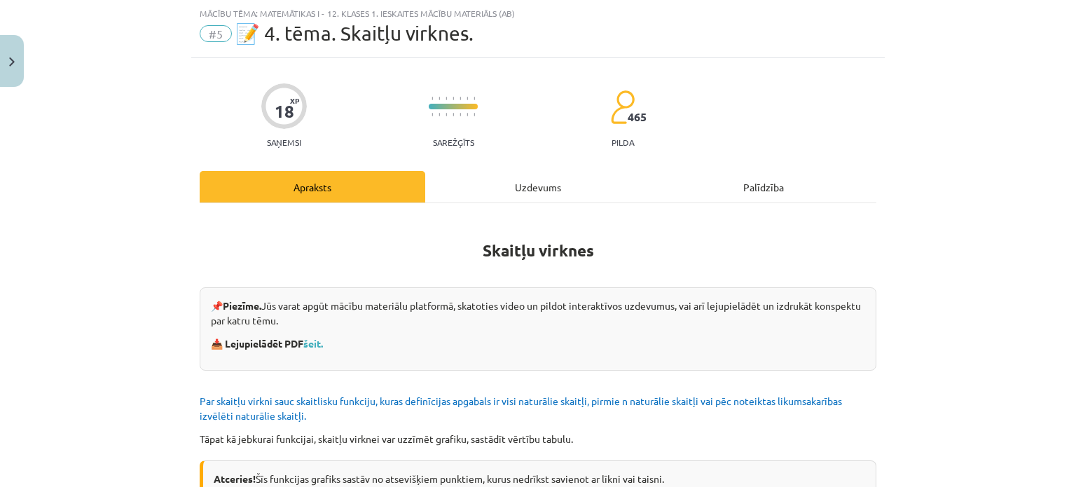
click at [541, 195] on div "Uzdevums" at bounding box center [538, 187] width 226 height 32
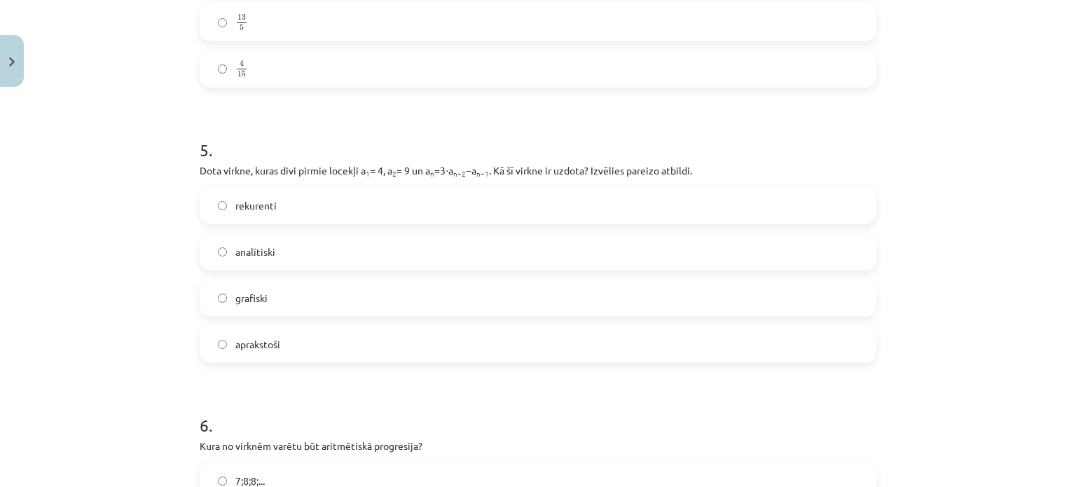
scroll to position [1583, 0]
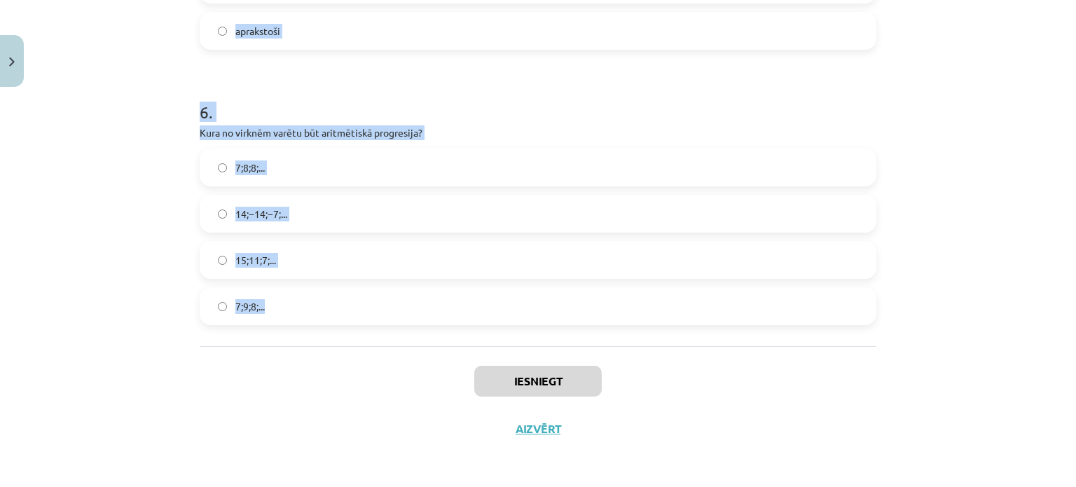
drag, startPoint x: 193, startPoint y: 298, endPoint x: 373, endPoint y: 315, distance: 180.8
copy form "Skaitļu virkne -7; -4; -1; 2; 5; ... ir Konstanta Ne augoša, ne dilstoša Augoša…"
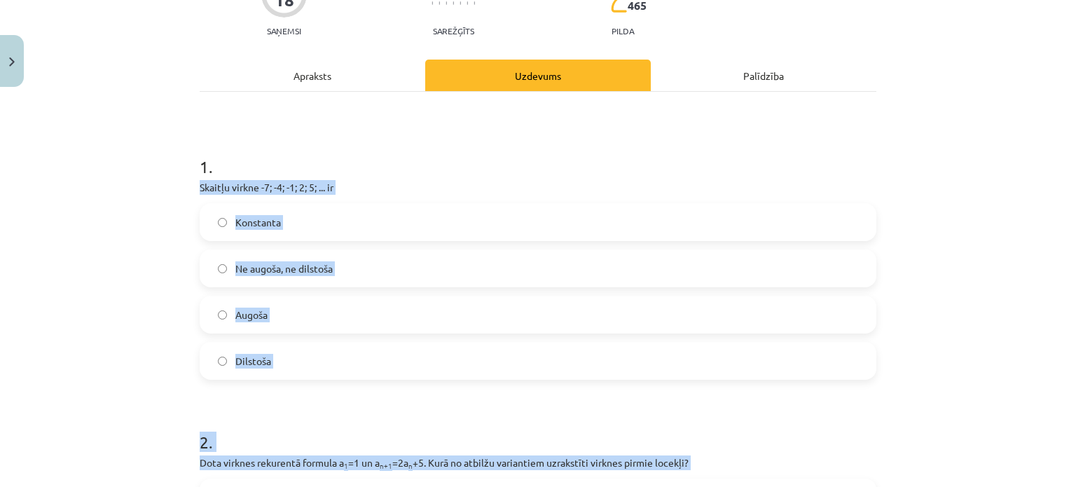
scroll to position [235, 0]
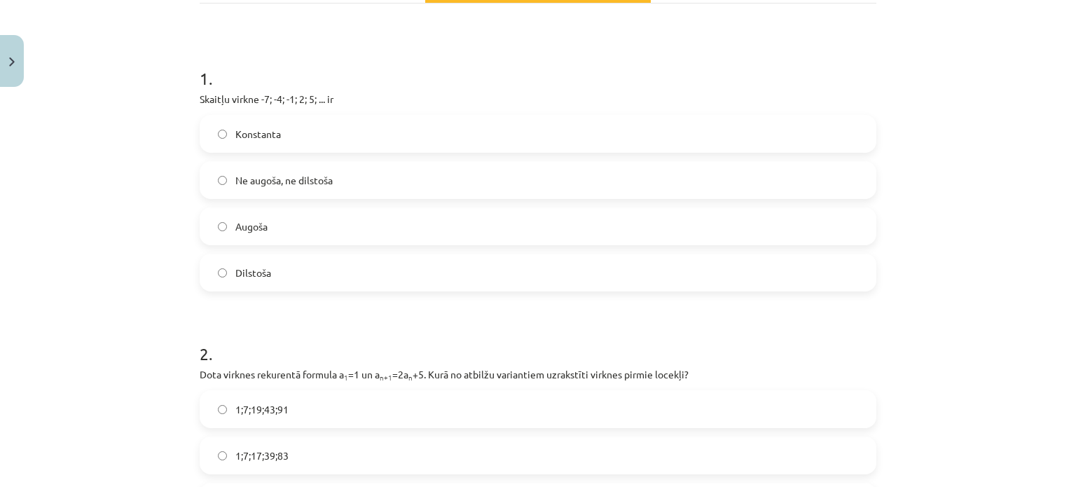
click at [562, 87] on div "1 . Skaitļu virkne -7; -4; -1; 2; 5; ... ir Konstanta Ne augoša, ne dilstoša Au…" at bounding box center [538, 167] width 677 height 247
click at [345, 223] on label "Augoša" at bounding box center [538, 226] width 674 height 35
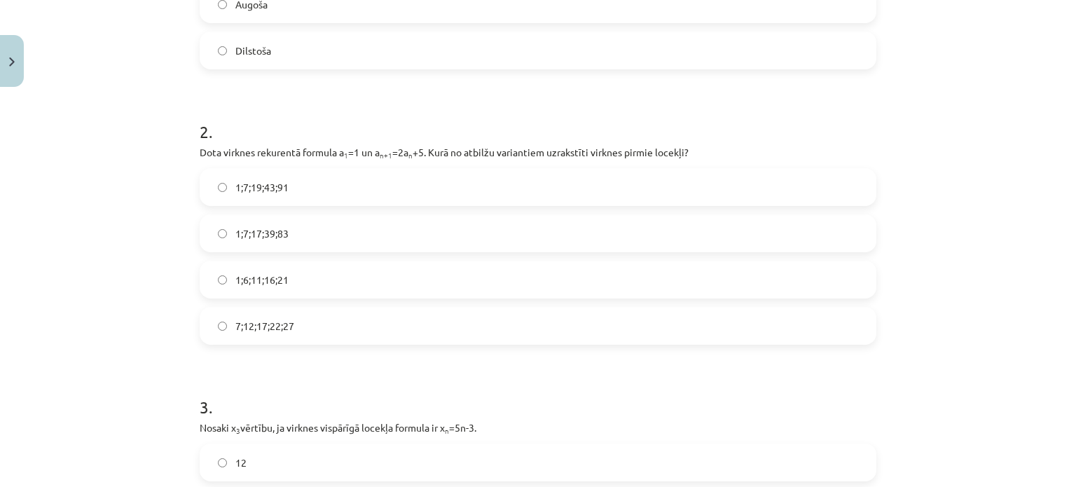
scroll to position [501, 0]
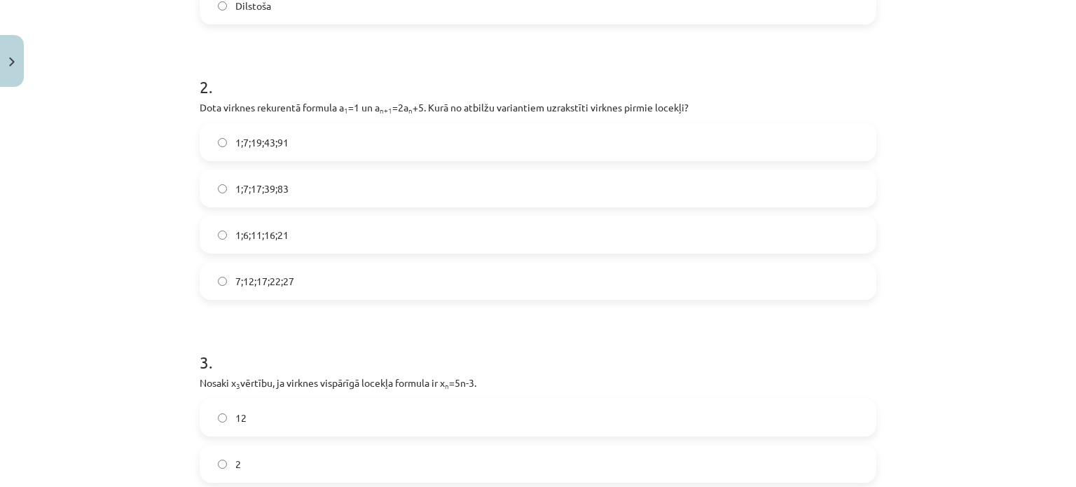
click at [294, 137] on label "1;7;19;43;91" at bounding box center [538, 142] width 674 height 35
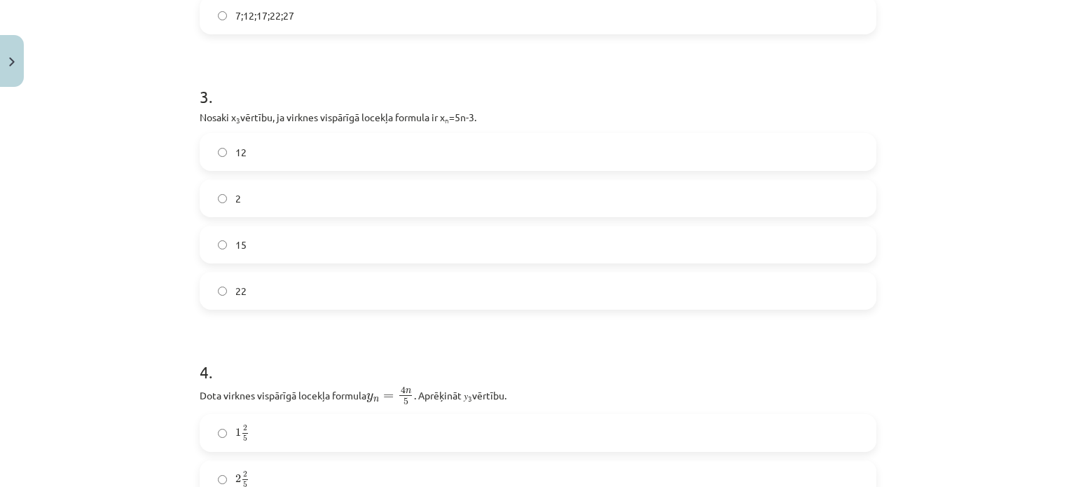
scroll to position [797, 0]
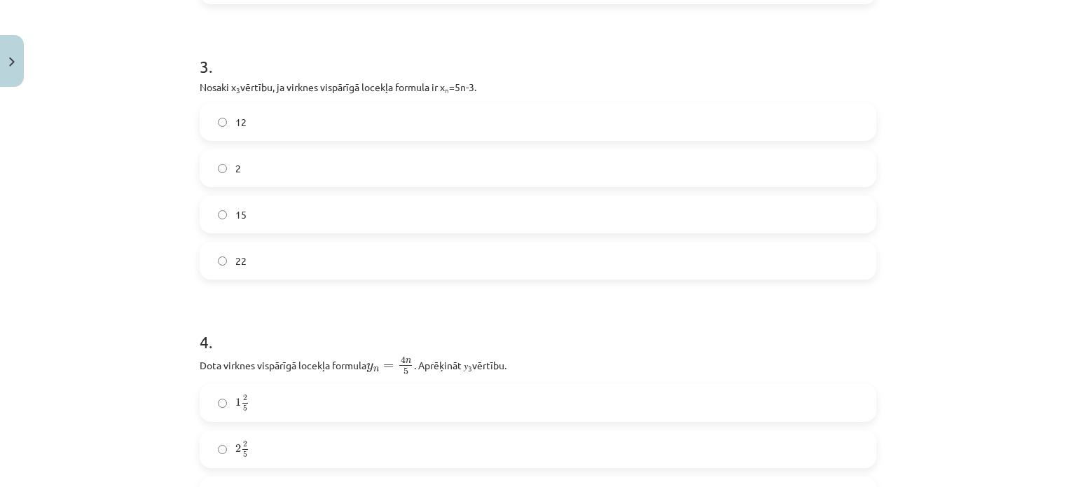
click at [284, 122] on label "12" at bounding box center [538, 121] width 674 height 35
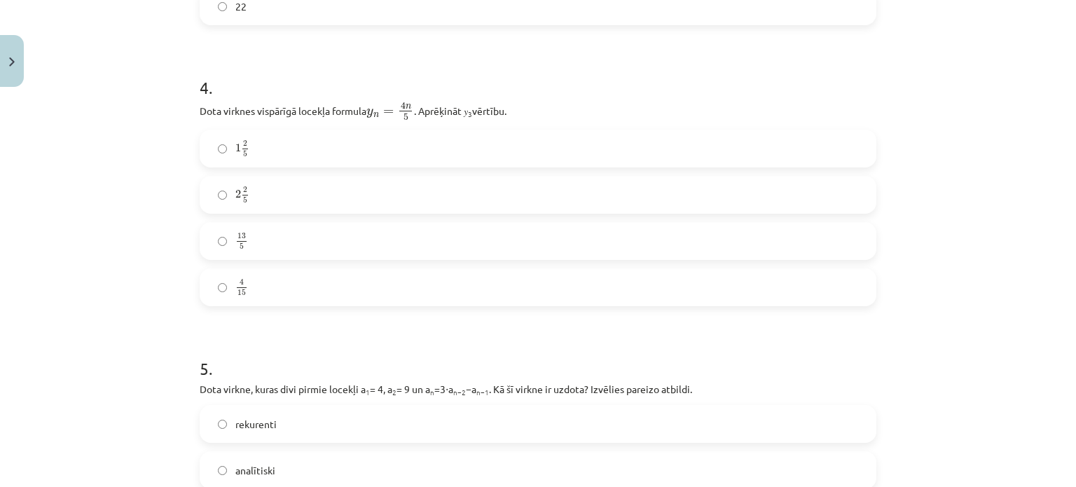
scroll to position [1109, 0]
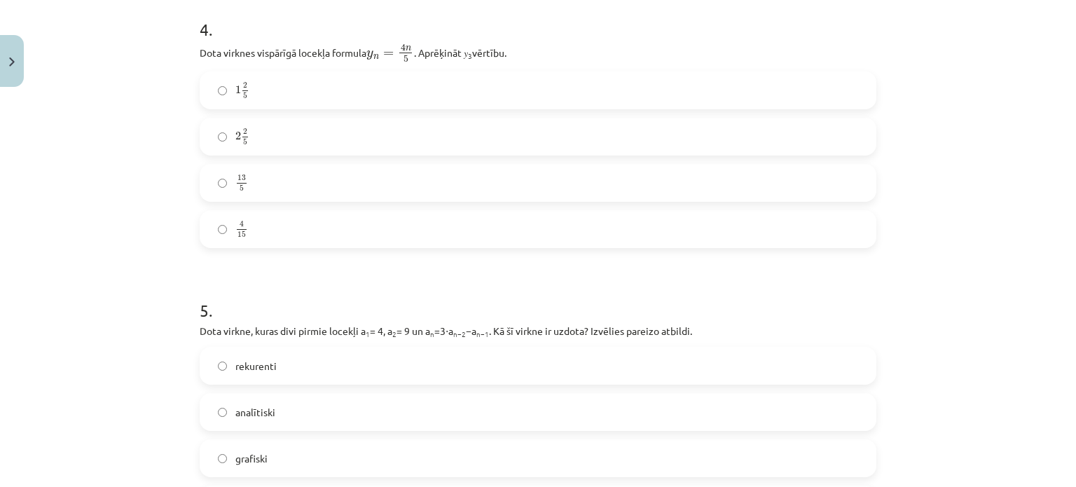
click at [414, 130] on label "2 2 5 2 2 5" at bounding box center [538, 136] width 674 height 35
click at [347, 370] on label "rekurenti" at bounding box center [538, 365] width 674 height 35
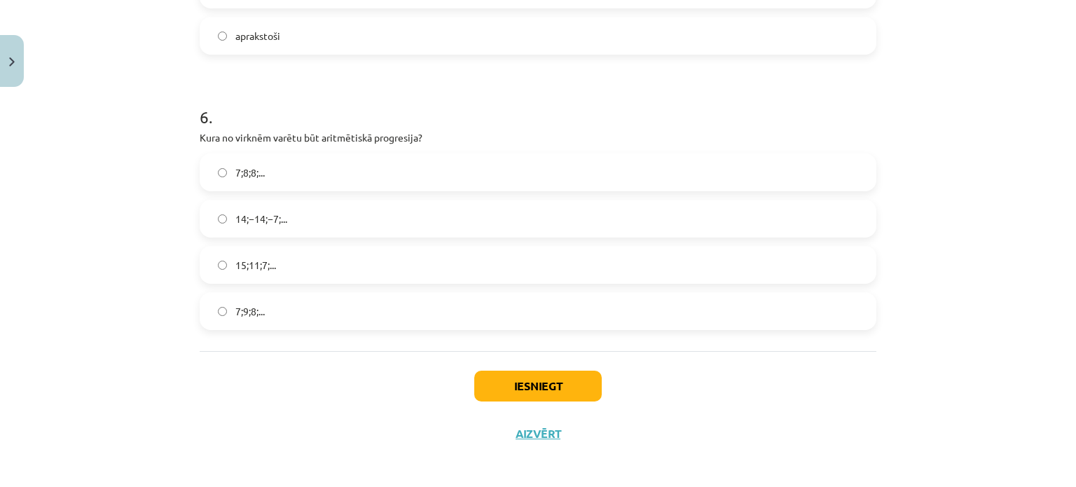
scroll to position [1583, 0]
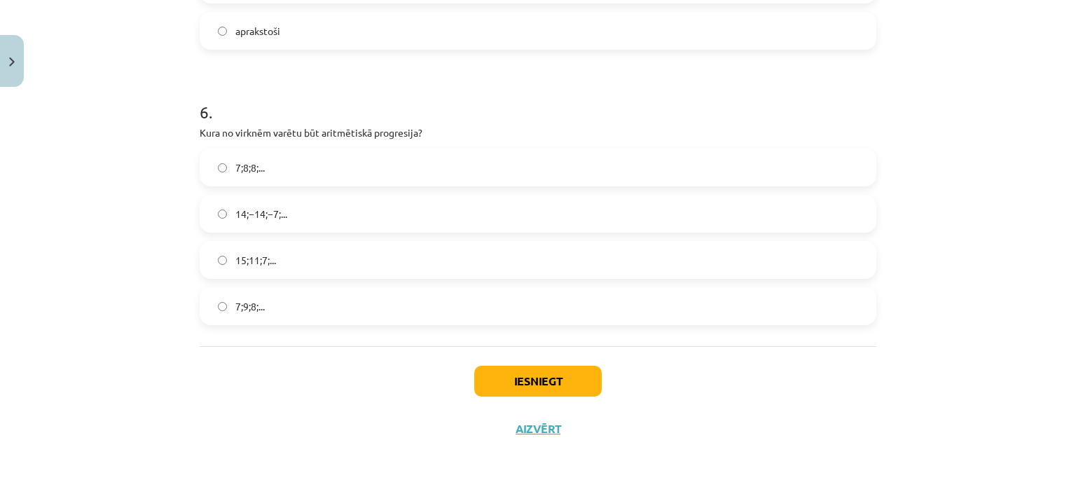
click at [336, 260] on label "15;11;7;..." at bounding box center [538, 259] width 674 height 35
click at [510, 384] on button "Iesniegt" at bounding box center [537, 381] width 127 height 31
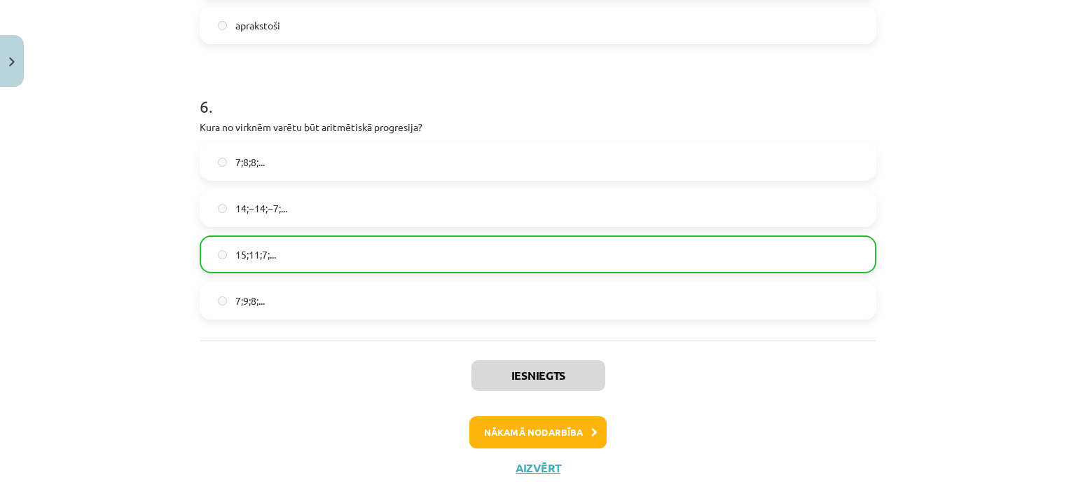
scroll to position [1627, 0]
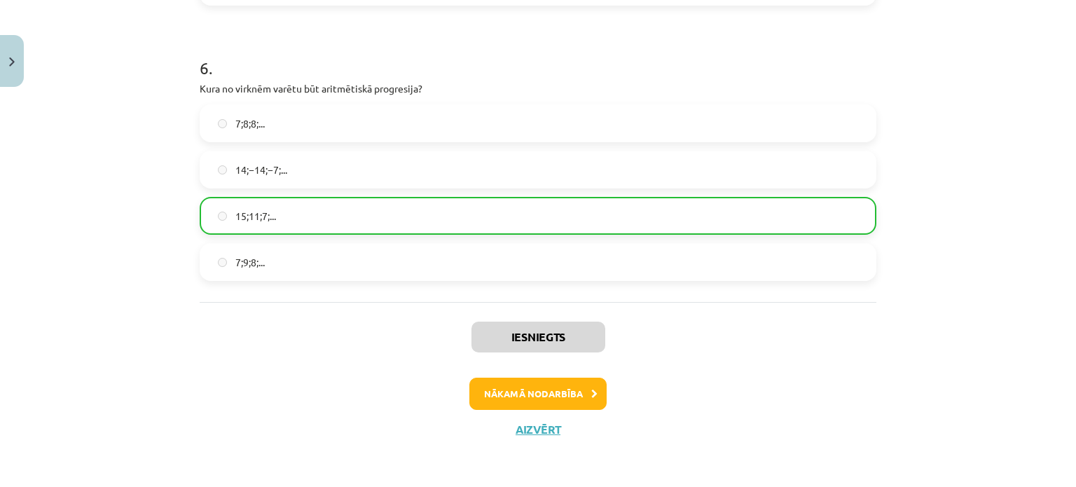
click at [563, 374] on div "Iesniegts Nākamā nodarbība Aizvērt" at bounding box center [538, 373] width 677 height 143
click at [562, 388] on button "Nākamā nodarbība" at bounding box center [537, 393] width 137 height 32
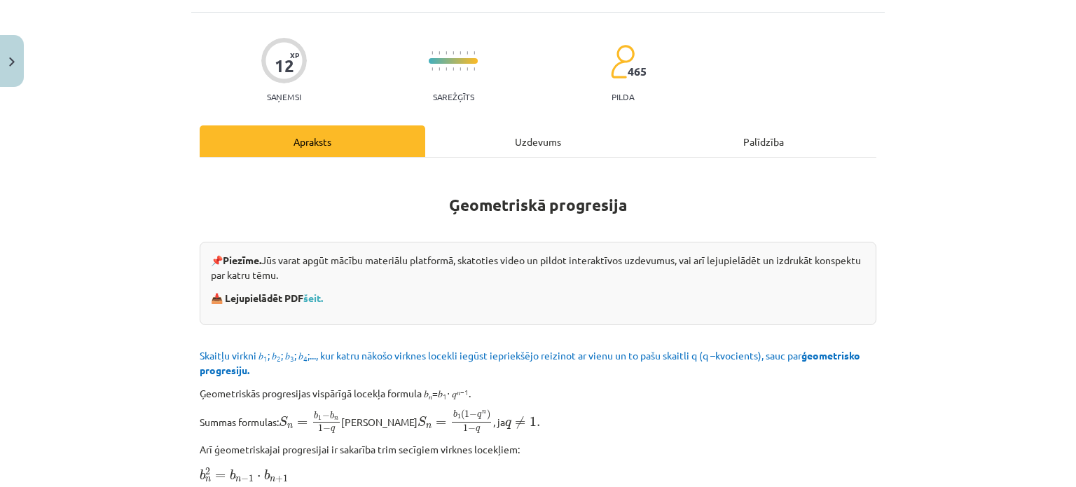
scroll to position [35, 0]
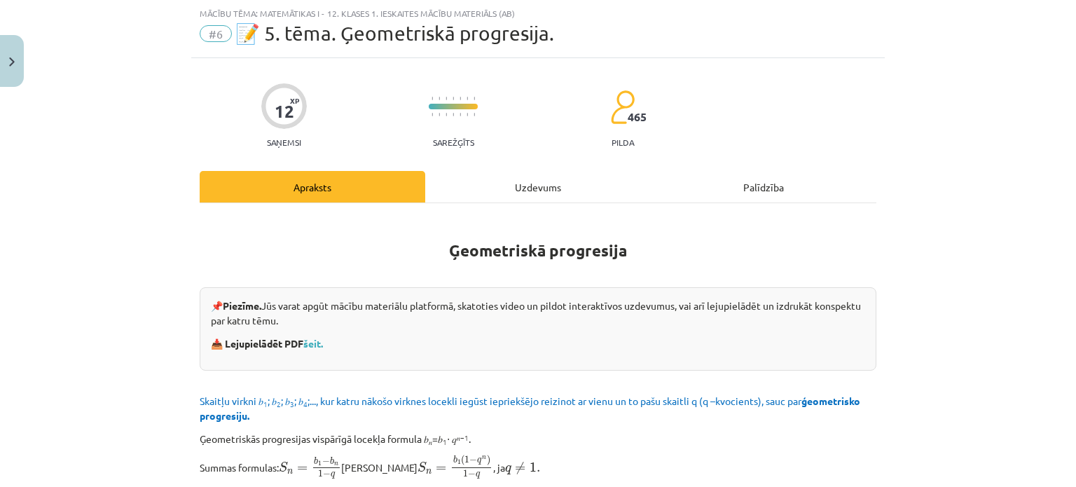
click at [545, 179] on div "Uzdevums" at bounding box center [538, 187] width 226 height 32
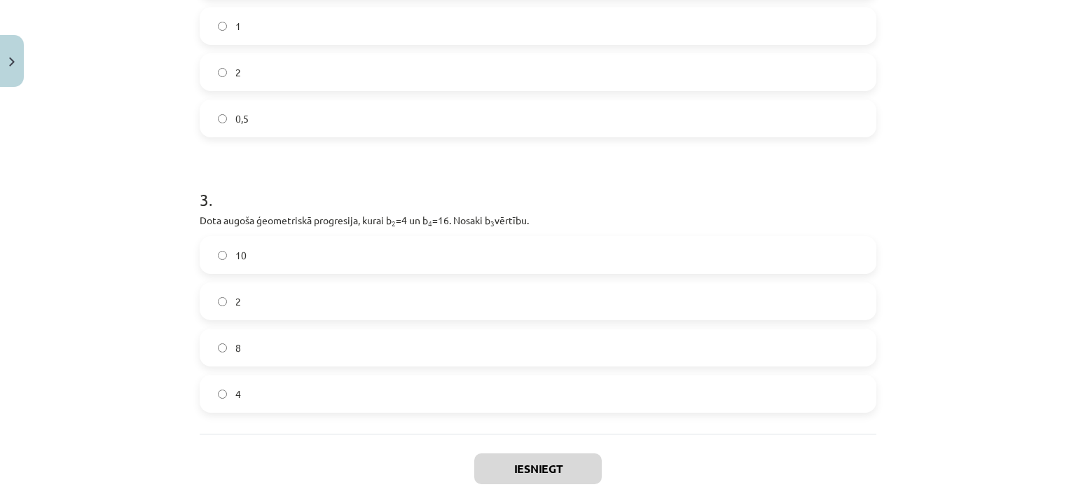
scroll to position [659, 0]
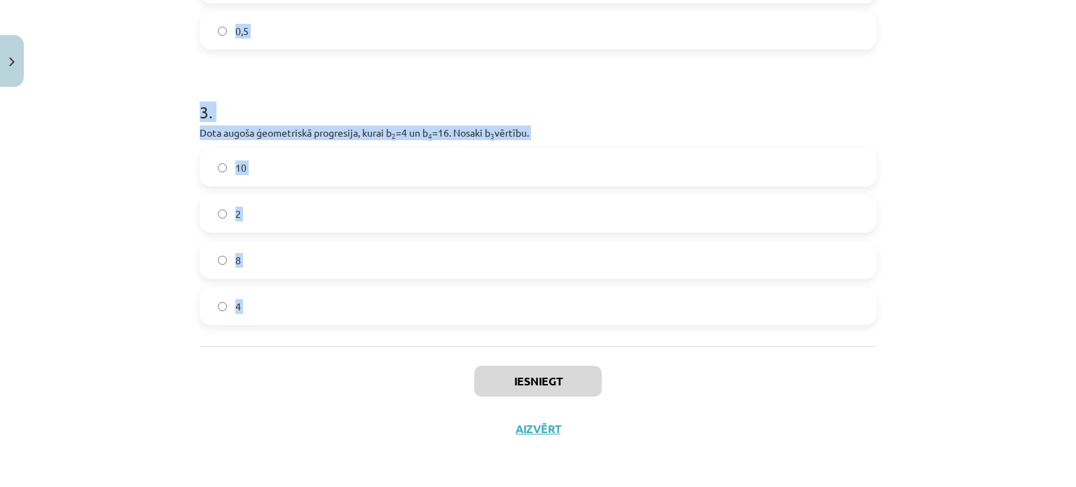
drag, startPoint x: 192, startPoint y: 297, endPoint x: 353, endPoint y: 353, distance: 170.5
copy form "Aprēķini ģeometriskās progresijas nākamo locekli, ja b 1 = 7 un q=5. 35 12 2 . …"
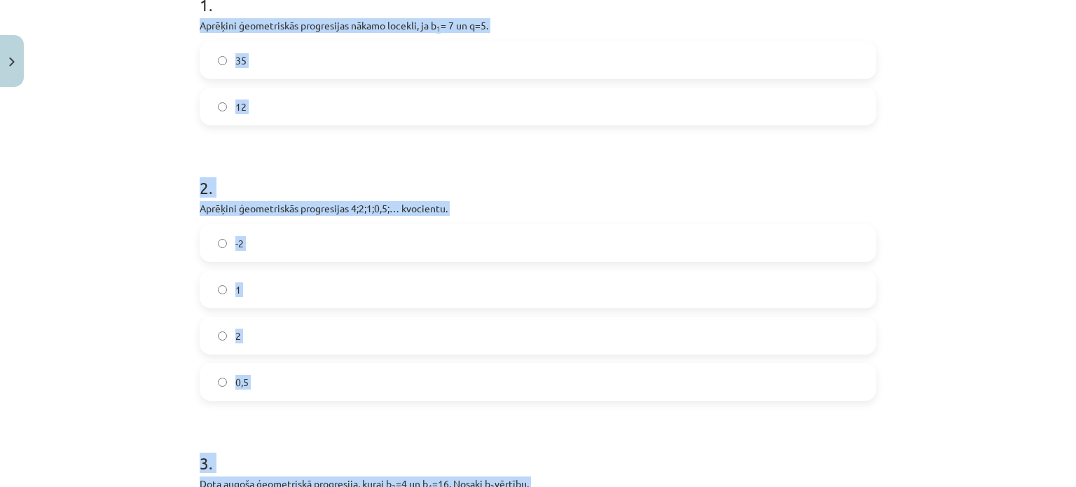
scroll to position [135, 0]
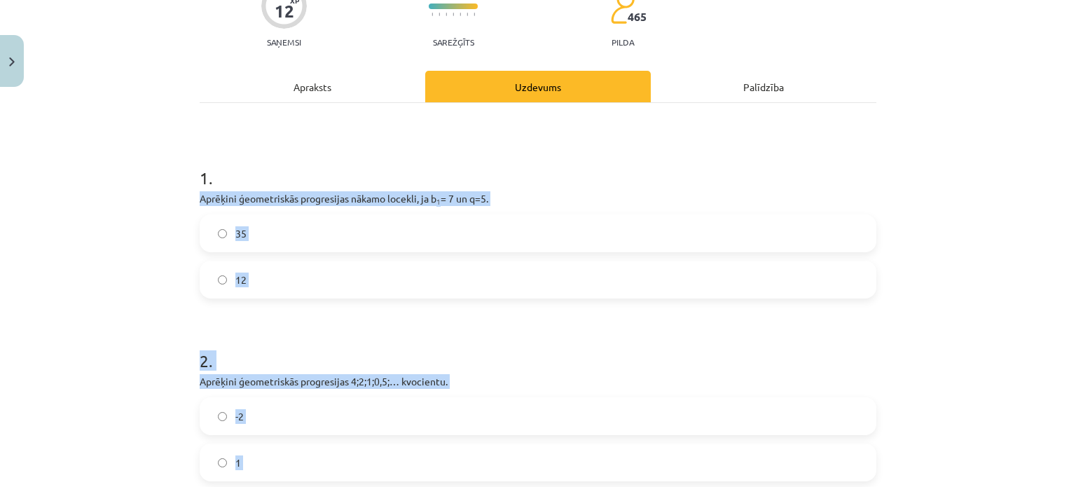
click at [575, 193] on p "Aprēķini ģeometriskās progresijas nākamo locekli, ja b 1 = 7 un q=5." at bounding box center [538, 198] width 677 height 15
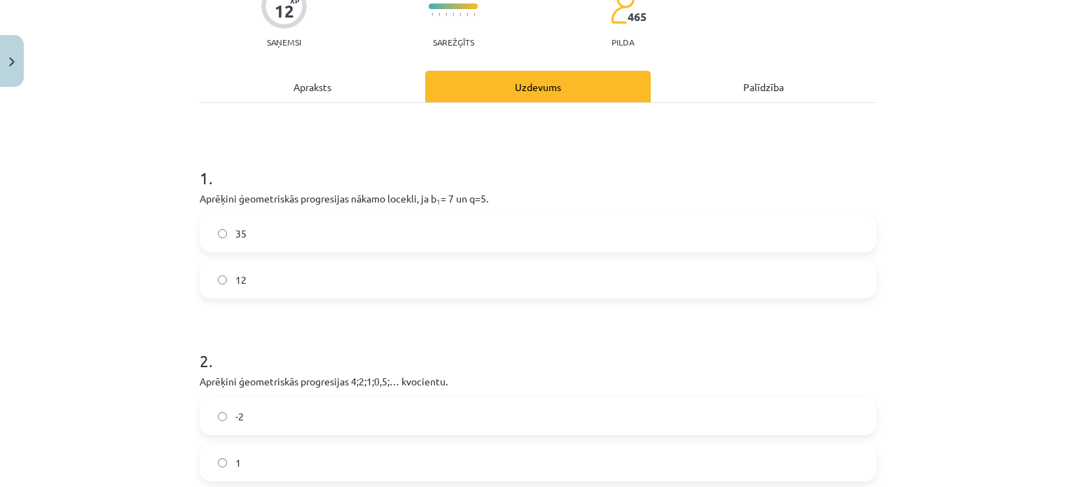
click at [478, 233] on label "35" at bounding box center [538, 233] width 674 height 35
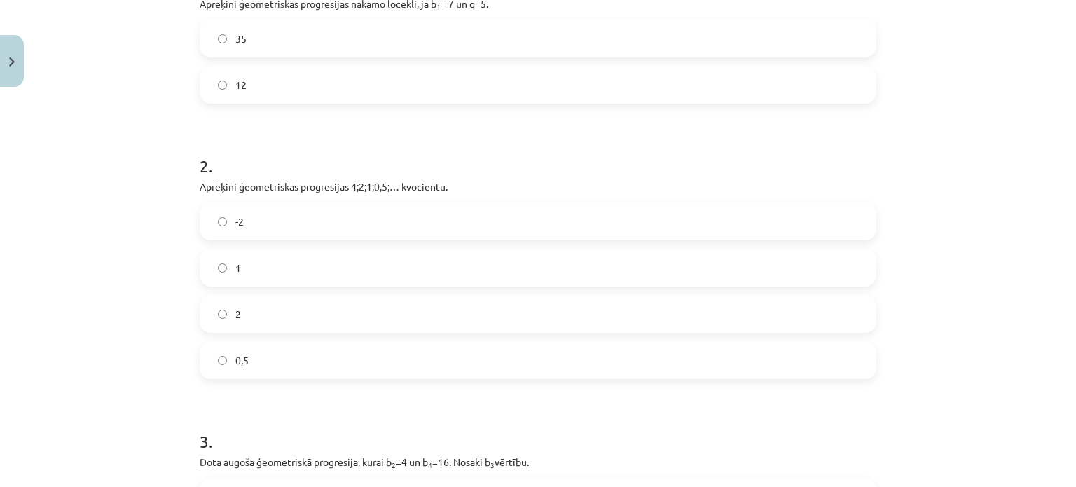
scroll to position [349, 0]
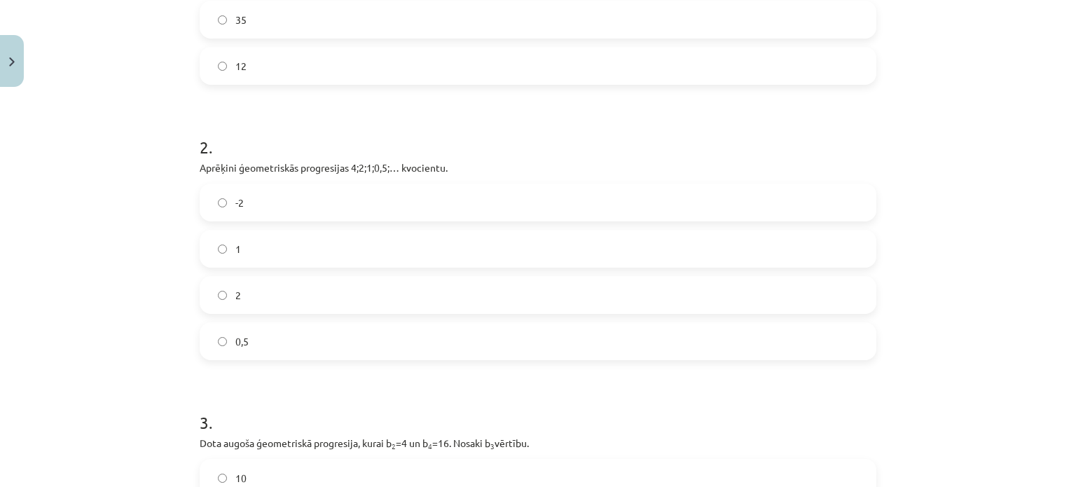
click at [585, 349] on label "0,5" at bounding box center [538, 341] width 674 height 35
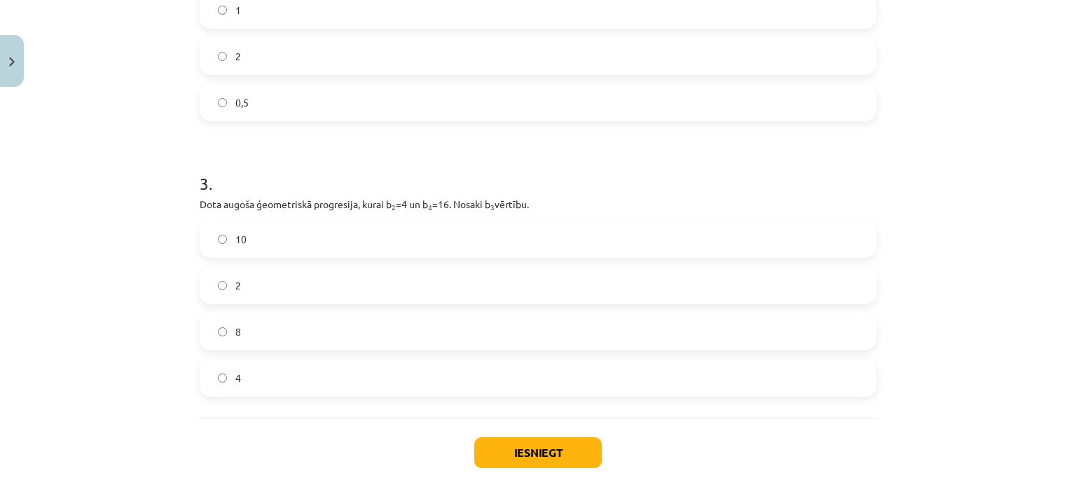
scroll to position [635, 0]
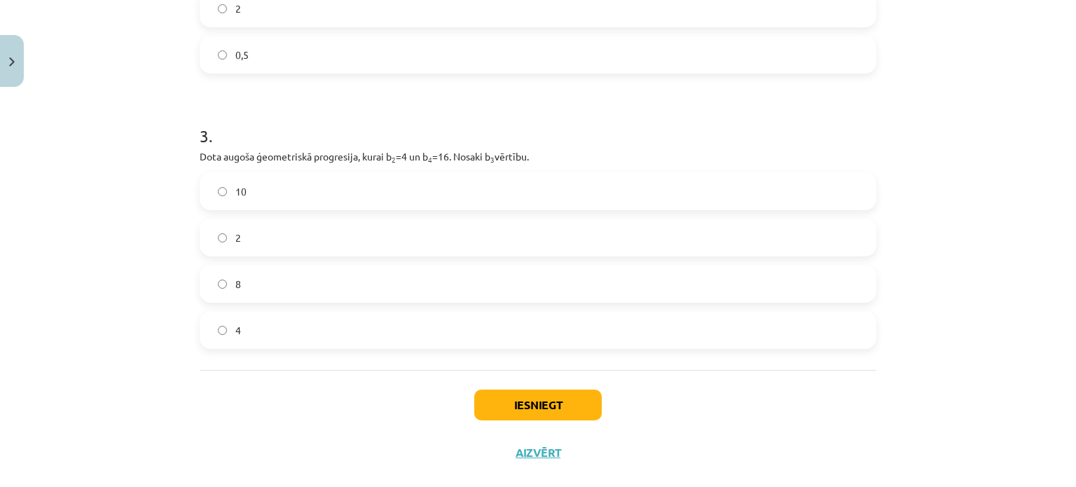
click at [367, 274] on label "8" at bounding box center [538, 283] width 674 height 35
click at [571, 408] on button "Iesniegt" at bounding box center [537, 404] width 127 height 31
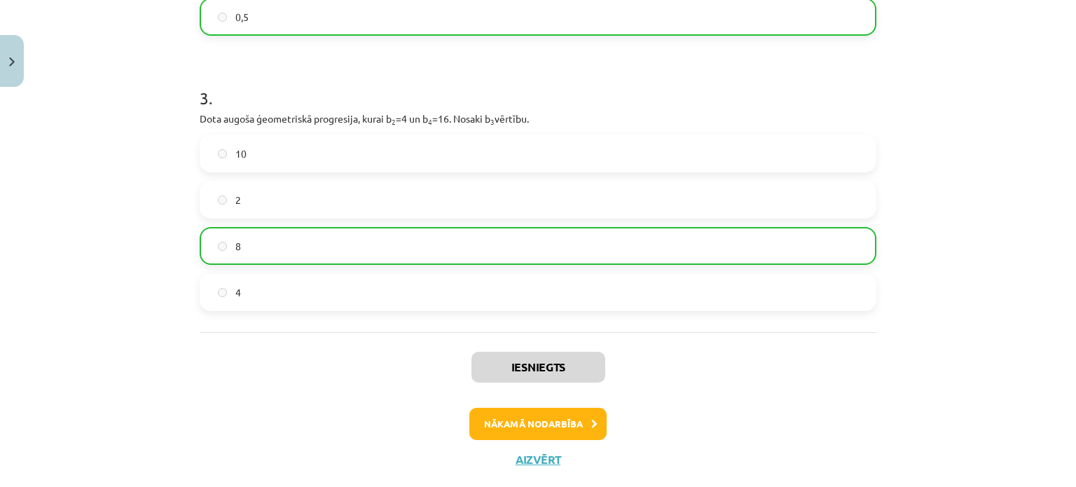
scroll to position [703, 0]
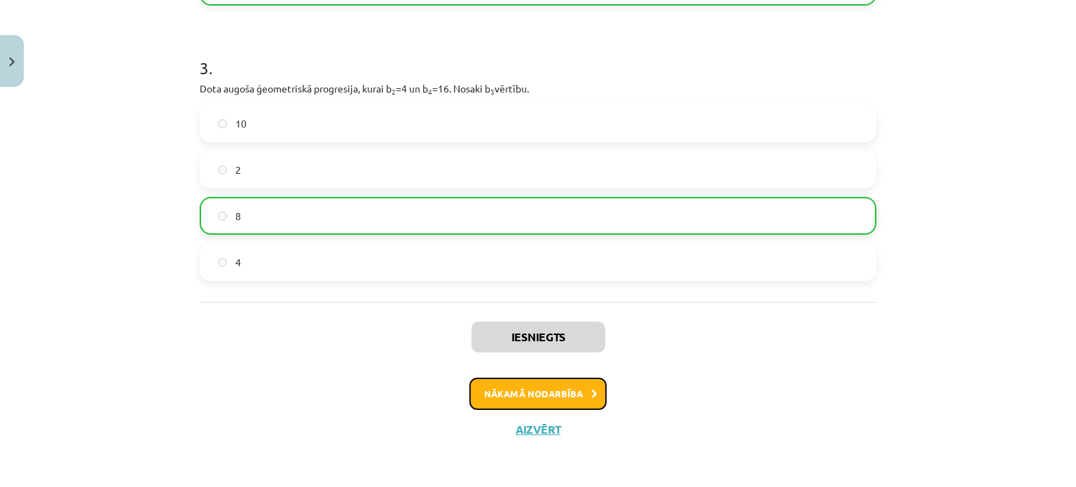
click at [566, 395] on button "Nākamā nodarbība" at bounding box center [537, 393] width 137 height 32
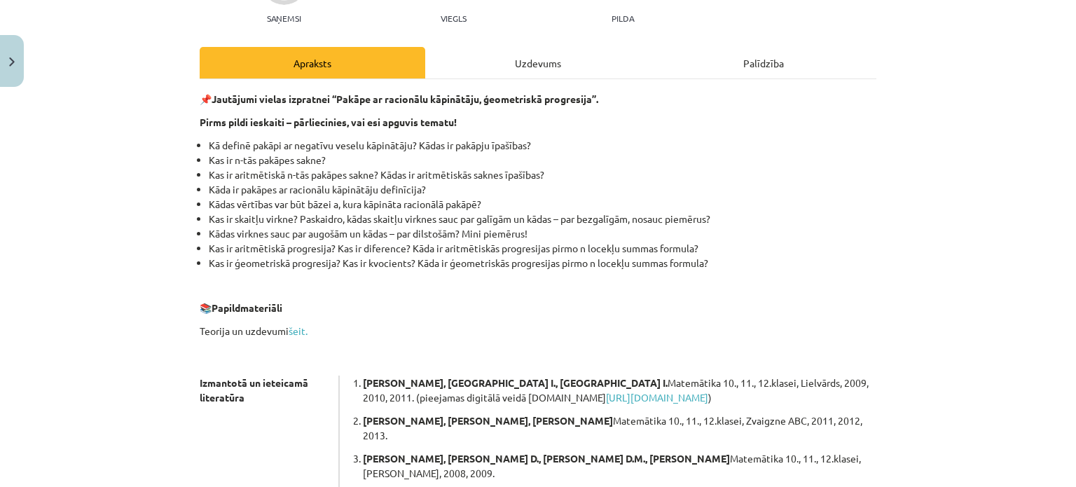
scroll to position [148, 0]
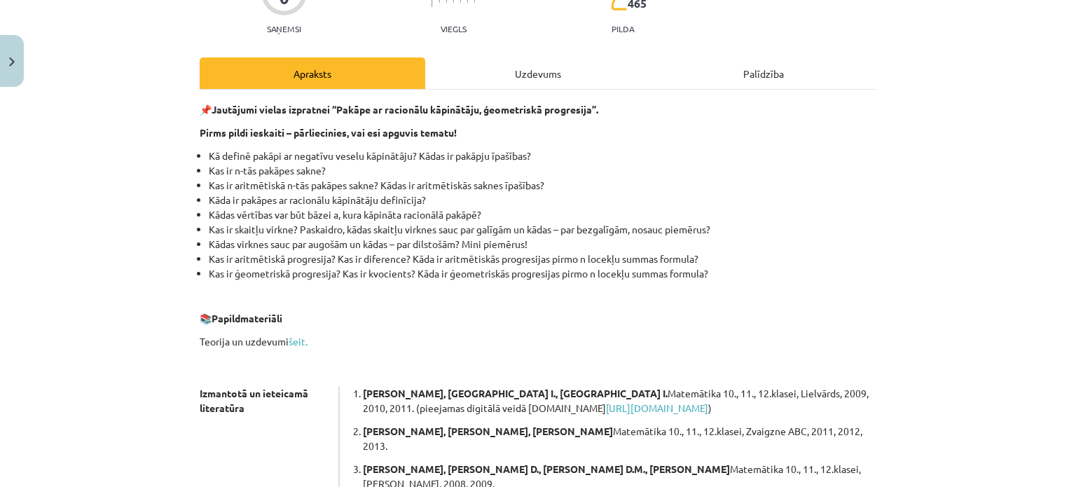
click at [521, 78] on div "Uzdevums" at bounding box center [538, 73] width 226 height 32
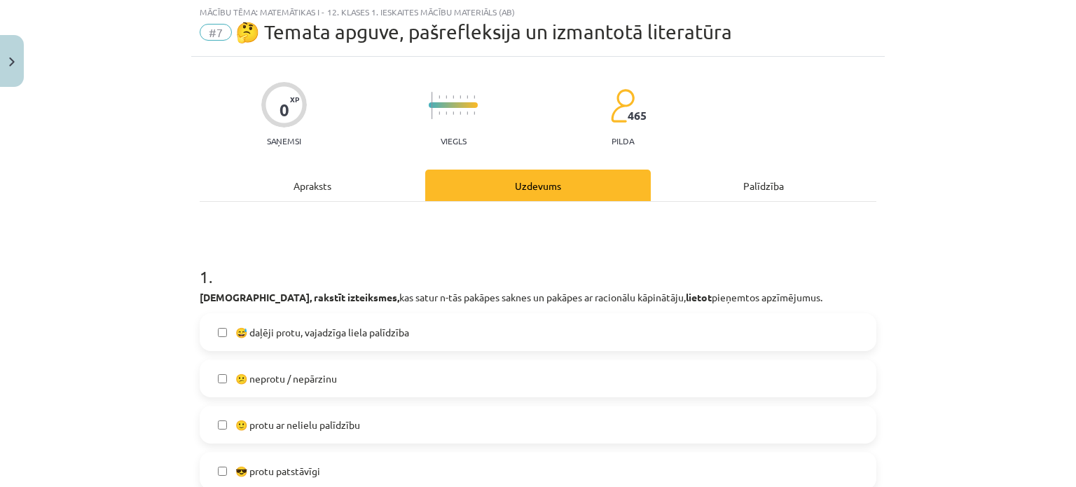
scroll to position [35, 0]
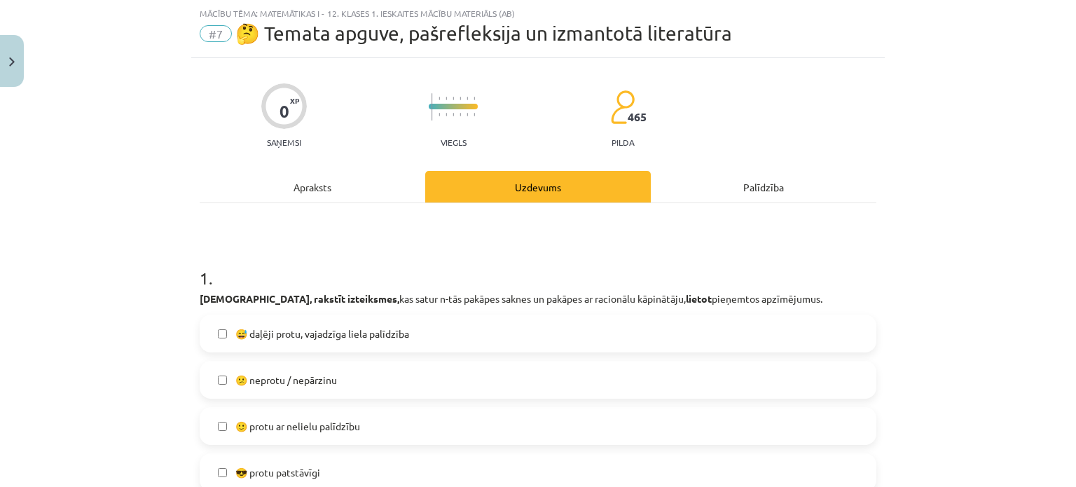
drag, startPoint x: 196, startPoint y: 300, endPoint x: 394, endPoint y: 276, distance: 199.6
click at [394, 276] on div "1 . Lasīt, rakstīt izteiksmes, kas satur n-tās pakāpes saknes un pakāpes ar rac…" at bounding box center [538, 390] width 677 height 293
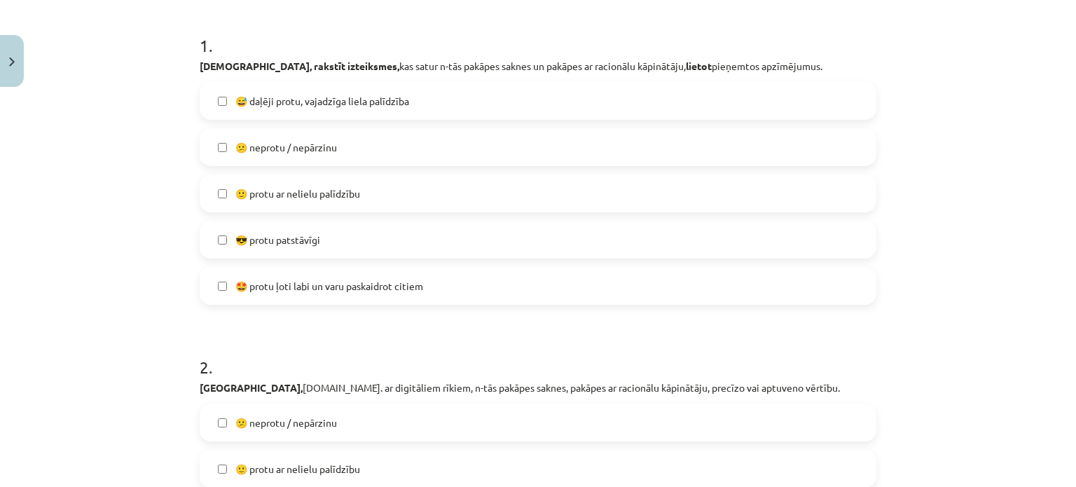
scroll to position [247, 0]
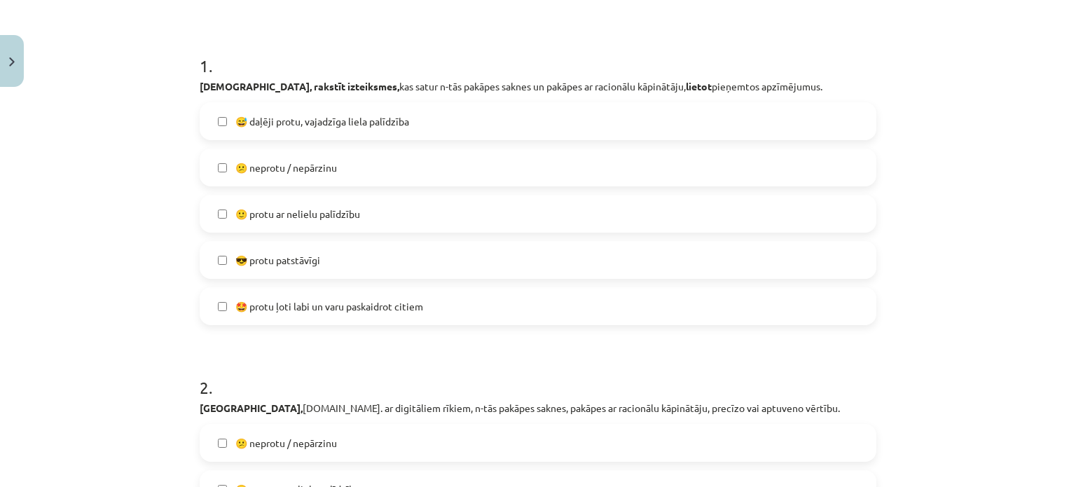
click at [375, 213] on label "🙂 protu ar nelielu palīdzību" at bounding box center [538, 213] width 674 height 35
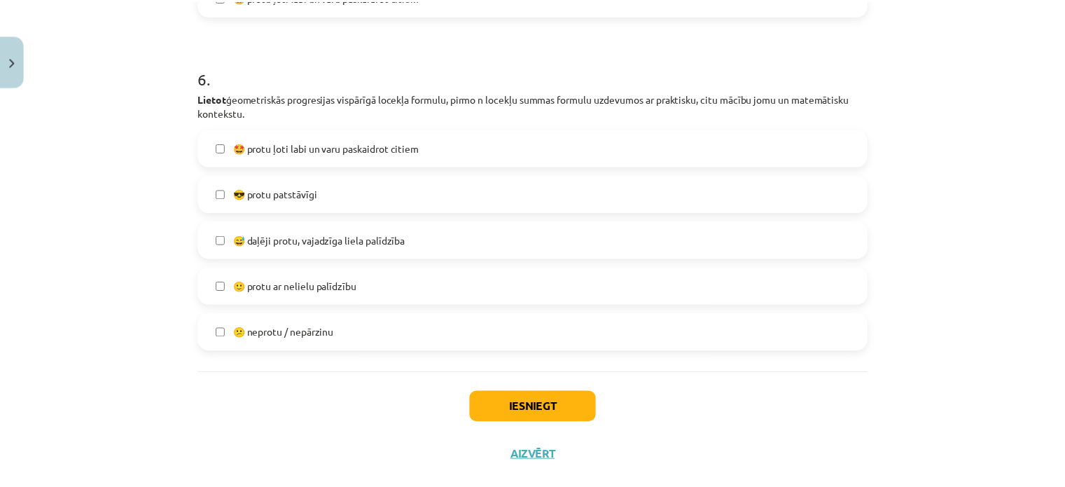
scroll to position [1887, 0]
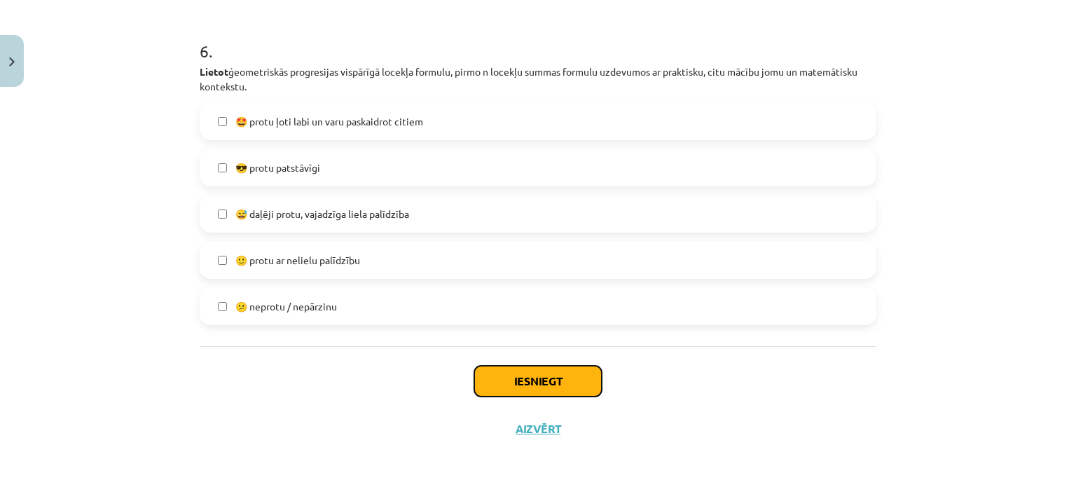
click at [527, 387] on button "Iesniegt" at bounding box center [537, 381] width 127 height 31
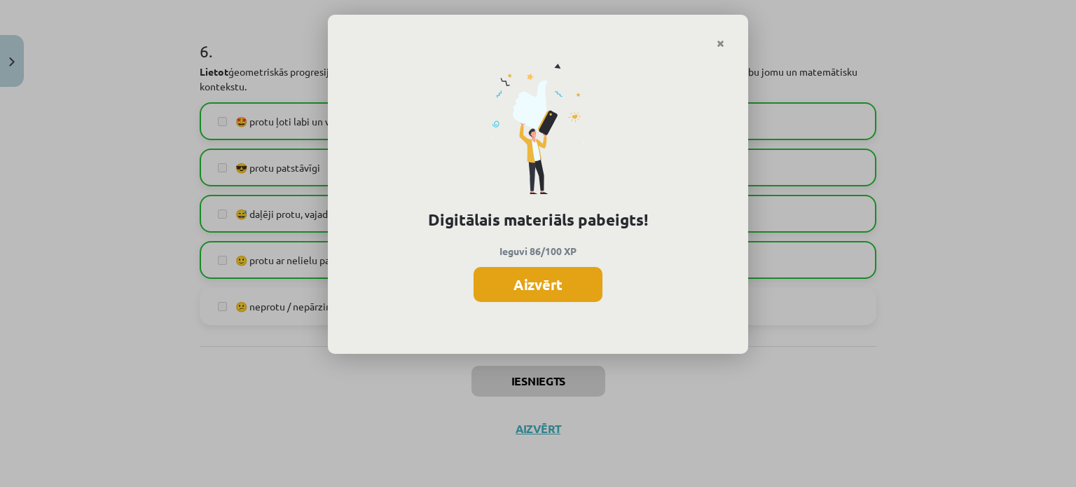
click at [548, 291] on button "Aizvērt" at bounding box center [537, 284] width 129 height 35
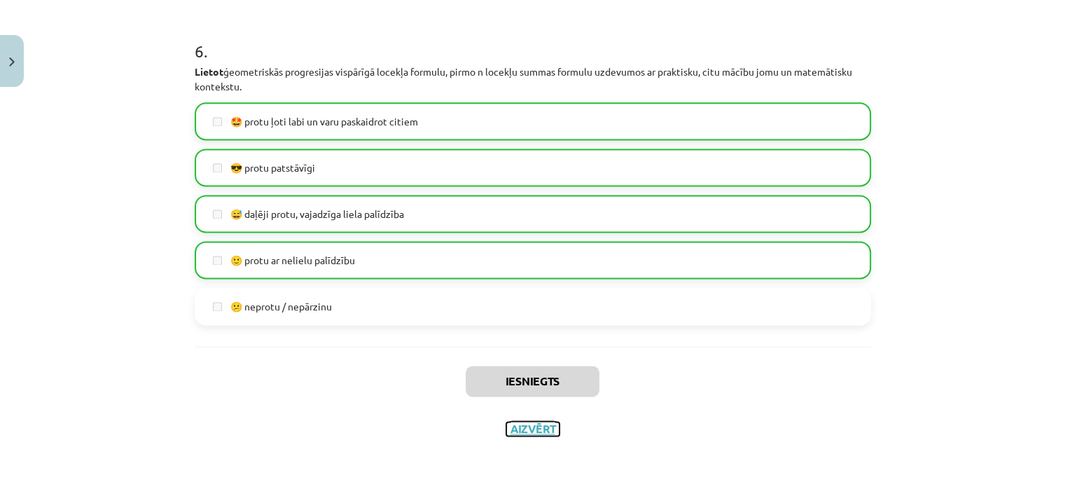
click at [531, 429] on button "Aizvērt" at bounding box center [532, 429] width 53 height 14
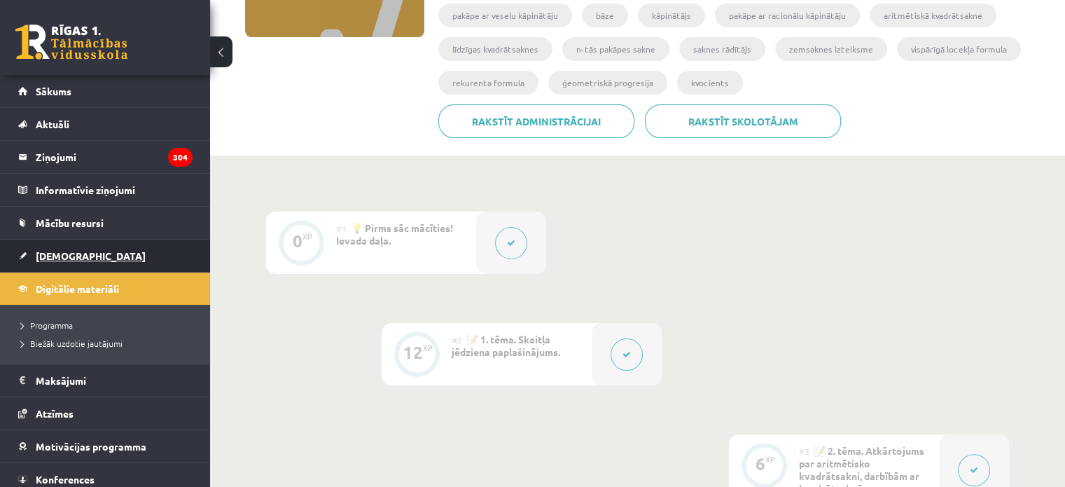
click at [48, 257] on span "[DEMOGRAPHIC_DATA]" at bounding box center [91, 255] width 110 height 13
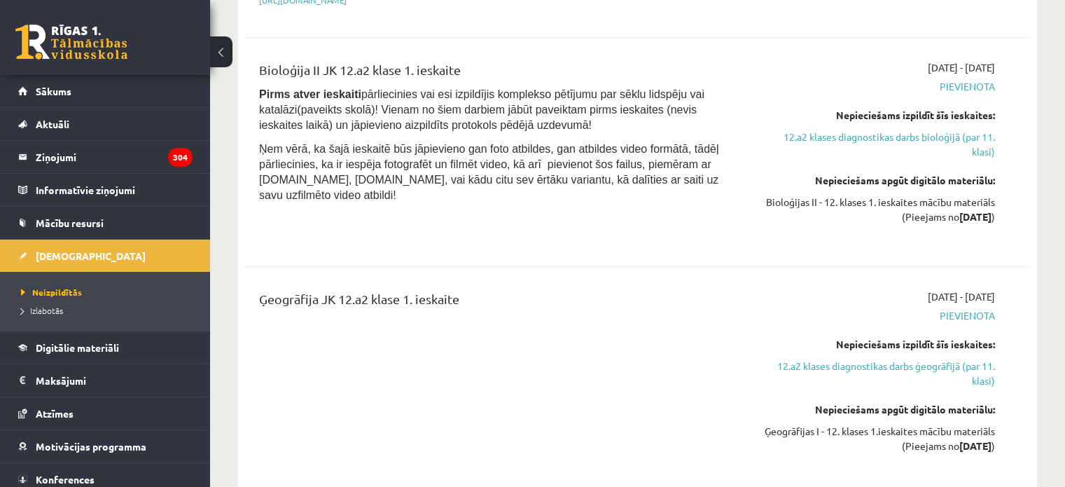
scroll to position [1219, 0]
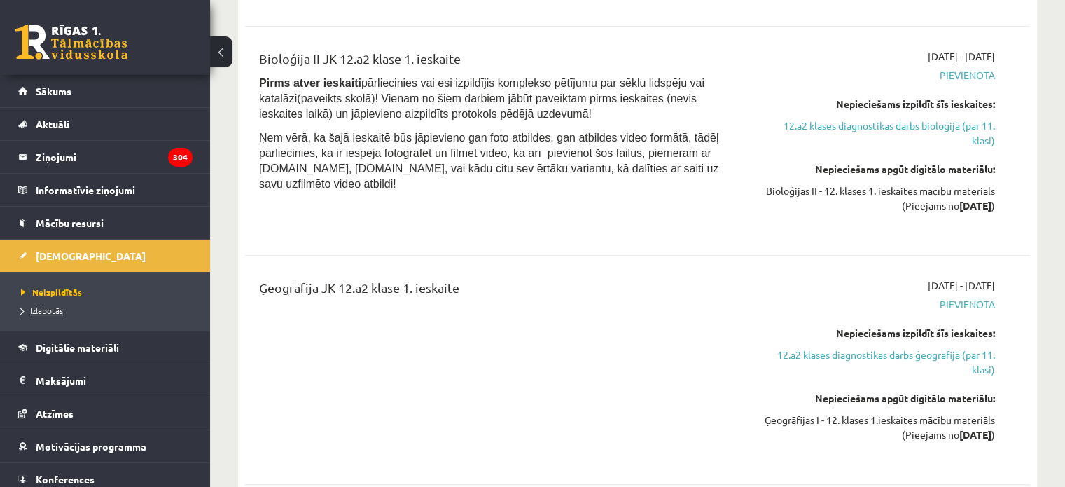
click at [53, 310] on span "Izlabotās" at bounding box center [42, 310] width 42 height 11
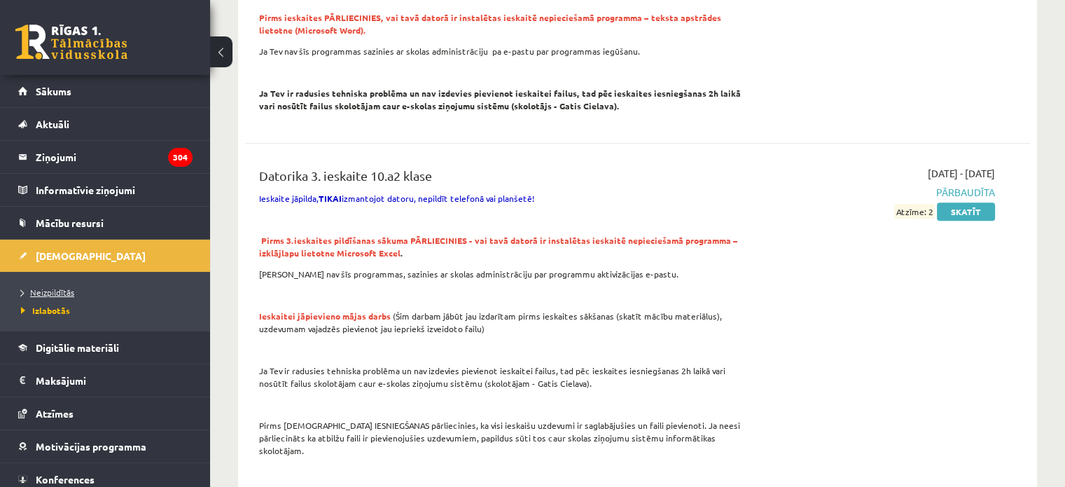
click at [63, 288] on span "Neizpildītās" at bounding box center [47, 291] width 53 height 11
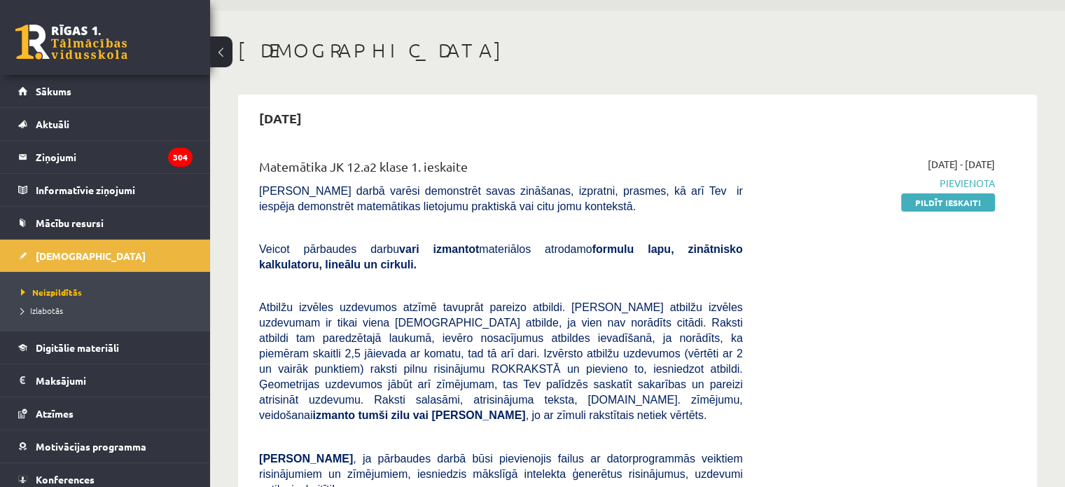
scroll to position [219, 0]
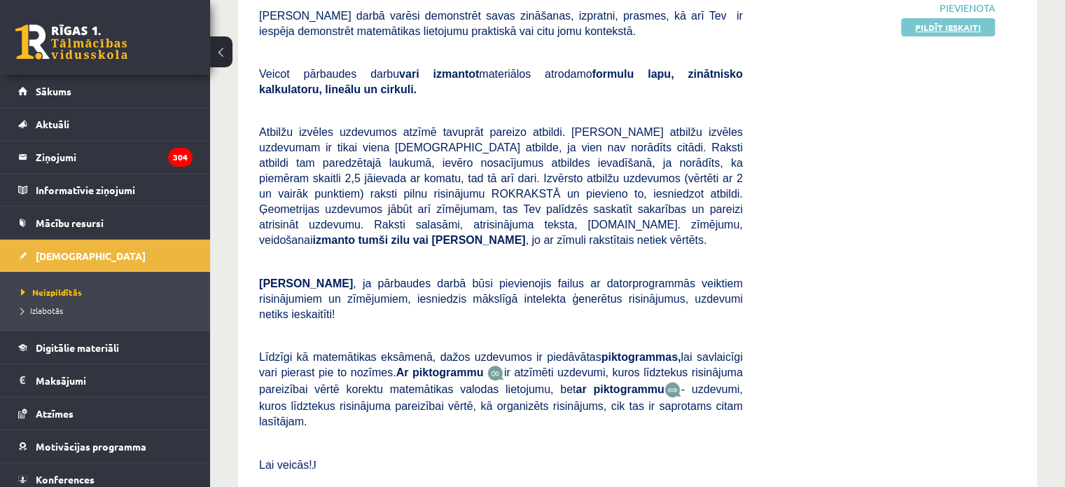
click at [972, 21] on link "Pildīt ieskaiti" at bounding box center [948, 27] width 94 height 18
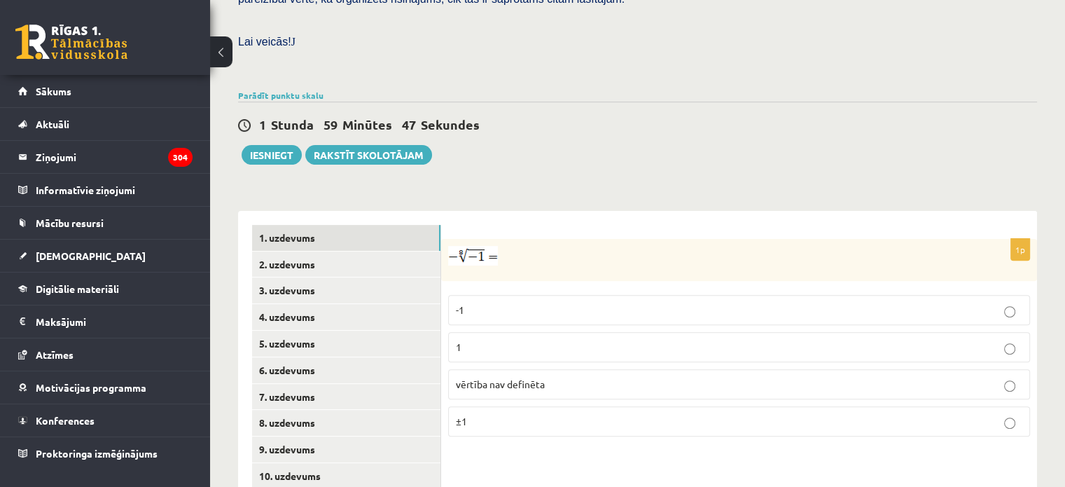
scroll to position [410, 0]
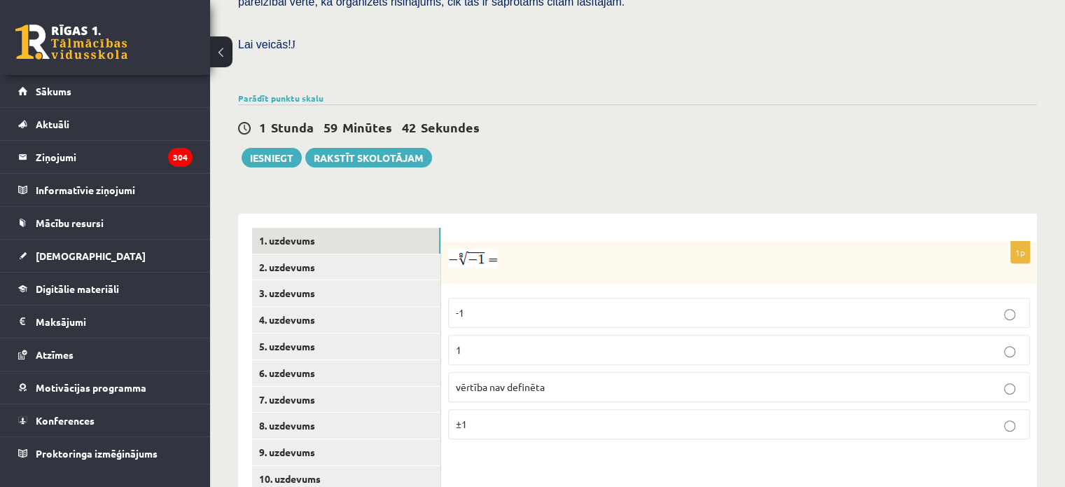
drag, startPoint x: 445, startPoint y: 226, endPoint x: 476, endPoint y: 223, distance: 30.2
click at [476, 242] on div at bounding box center [739, 263] width 596 height 42
click at [549, 251] on div at bounding box center [739, 263] width 596 height 42
click at [536, 380] on span "vērtība nav definēta" at bounding box center [500, 386] width 89 height 13
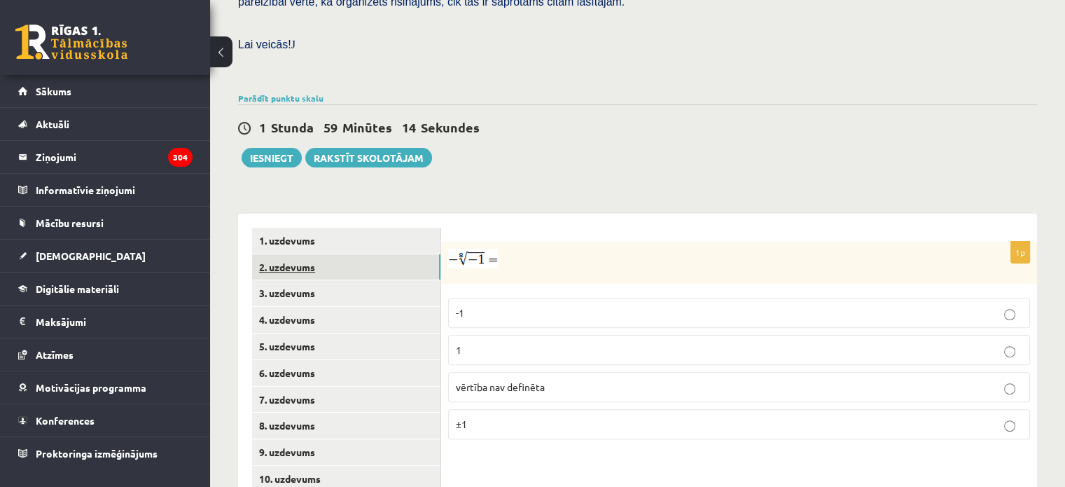
click at [405, 254] on link "2. uzdevums" at bounding box center [346, 267] width 188 height 26
click at [507, 306] on p "x 5 6 x 5 6" at bounding box center [739, 314] width 567 height 17
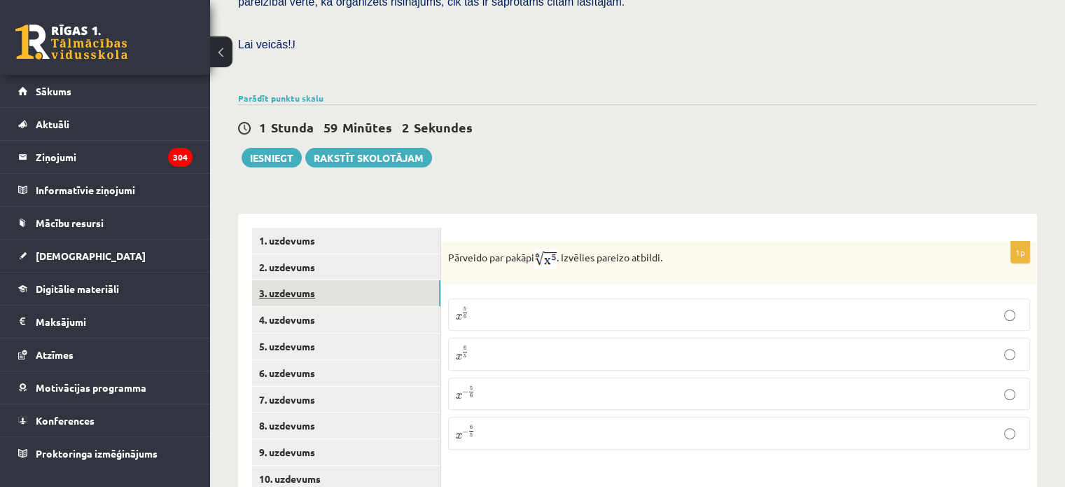
click at [370, 280] on link "3. uzdevums" at bounding box center [346, 293] width 188 height 26
click at [694, 322] on input "text" at bounding box center [719, 334] width 105 height 24
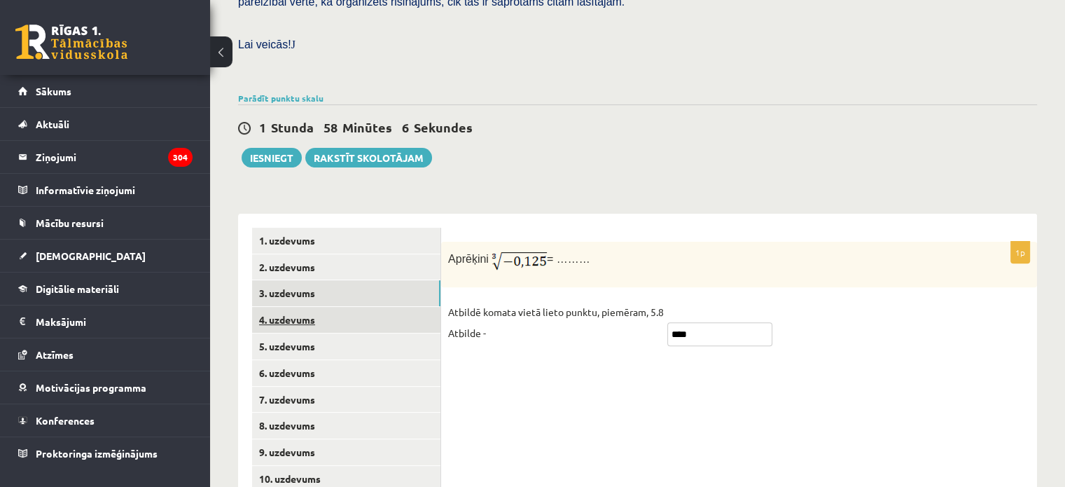
type input "****"
click at [327, 307] on link "4. uzdevums" at bounding box center [346, 320] width 188 height 26
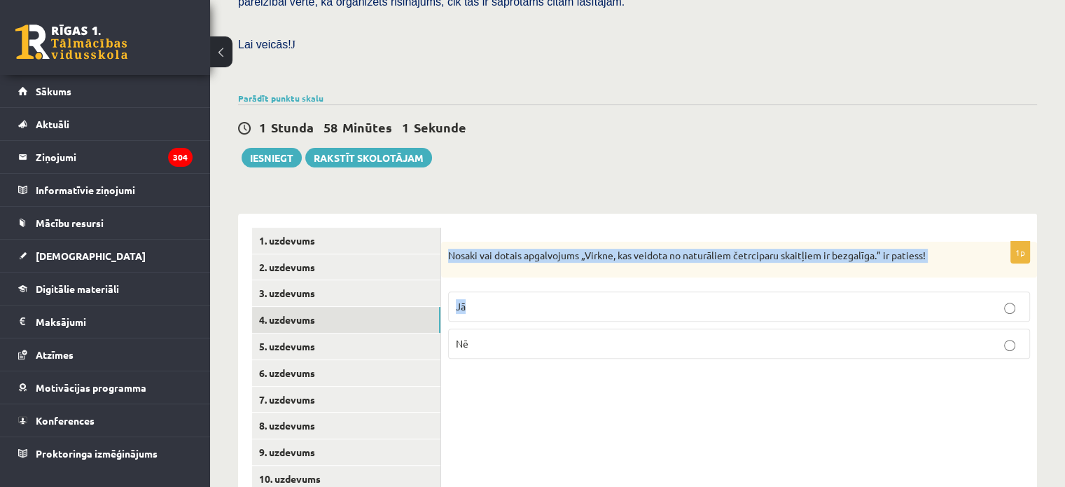
drag, startPoint x: 448, startPoint y: 222, endPoint x: 817, endPoint y: 247, distance: 370.6
click at [817, 247] on div "1p Nosaki vai dotais apgalvojums „Virkne, kas veidota no naturāliem četrciparu …" at bounding box center [739, 306] width 596 height 129
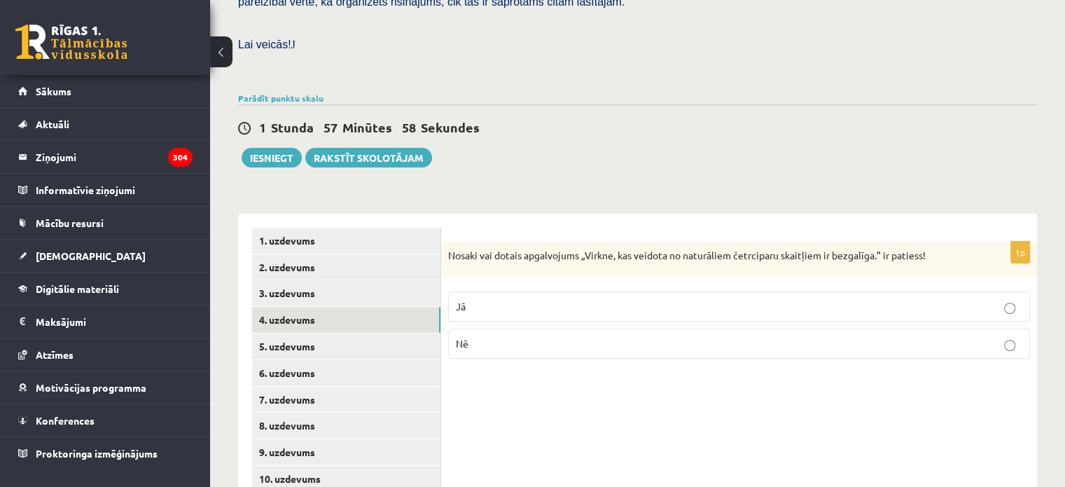
click at [705, 353] on div "1p Nosaki vai dotais apgalvojums „Virkne, kas veidota no naturāliem četrciparu …" at bounding box center [739, 426] width 596 height 425
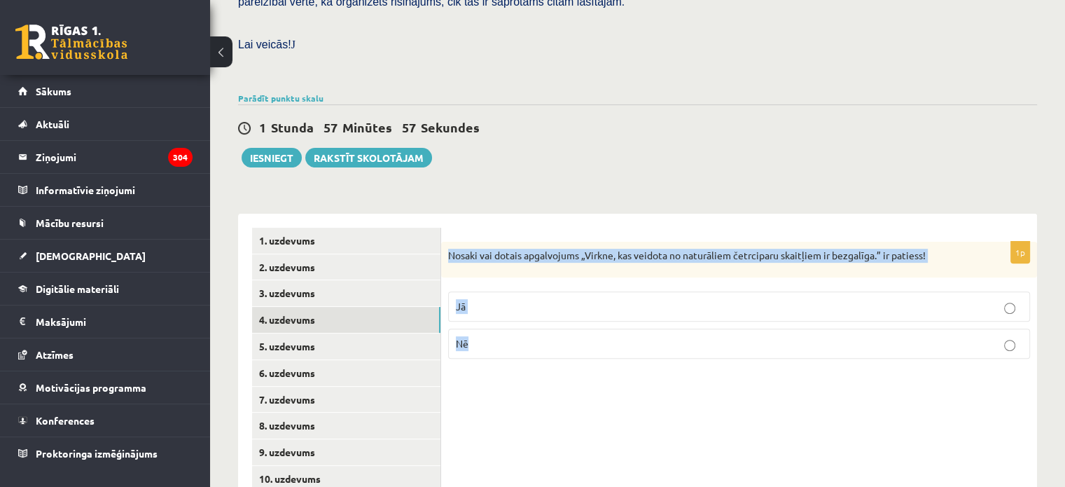
drag, startPoint x: 447, startPoint y: 221, endPoint x: 593, endPoint y: 343, distance: 190.5
click at [593, 343] on div "1p Nosaki vai dotais apgalvojums „Virkne, kas veidota no naturāliem četrciparu …" at bounding box center [739, 426] width 596 height 425
copy div "Nosaki vai dotais apgalvojums „Virkne, kas veidota no naturāliem četrciparu ska…"
click at [484, 336] on p "Nē" at bounding box center [739, 343] width 567 height 15
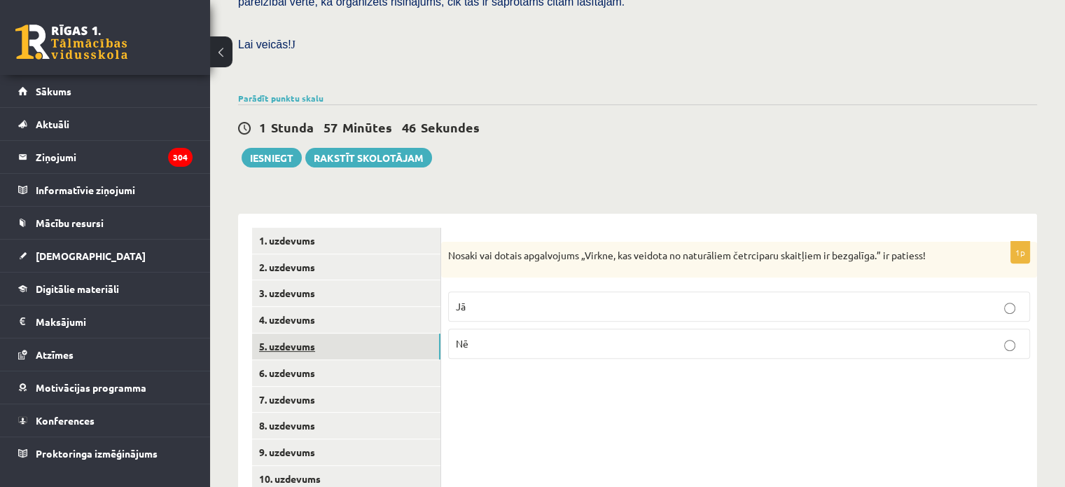
click at [382, 333] on link "5. uzdevums" at bounding box center [346, 346] width 188 height 26
drag, startPoint x: 450, startPoint y: 223, endPoint x: 493, endPoint y: 222, distance: 42.7
click at [493, 249] on p "Nosaki vai dotais apgalvojums „Skaitlis 4 ir virknes loceklis.” ir patiess!" at bounding box center [704, 256] width 512 height 15
click at [527, 242] on div "Nosaki vai dotais apgalvojums „Skaitlis 4 ir virknes loceklis.” ir patiess!" at bounding box center [739, 261] width 596 height 38
click at [519, 301] on p "Jā" at bounding box center [739, 308] width 567 height 15
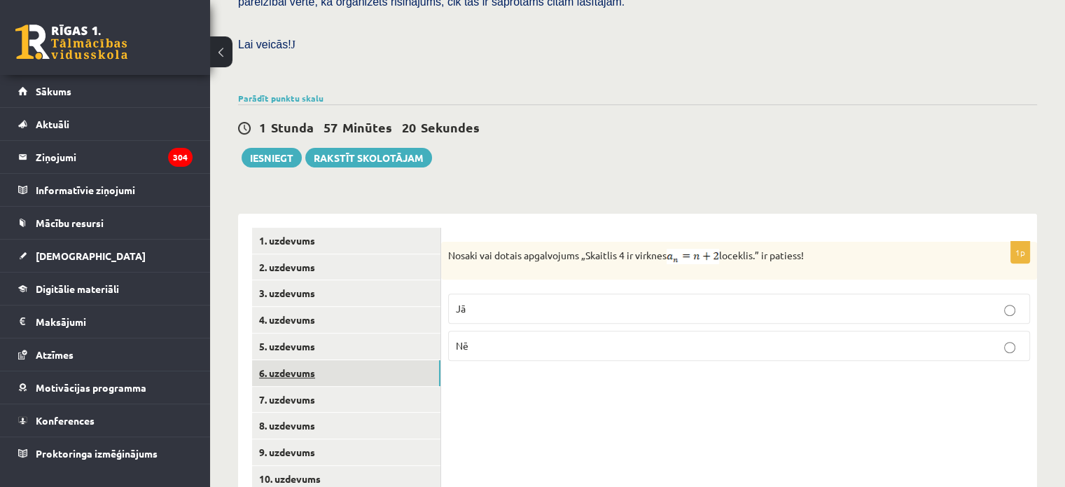
click at [415, 360] on link "6. uzdevums" at bounding box center [346, 373] width 188 height 26
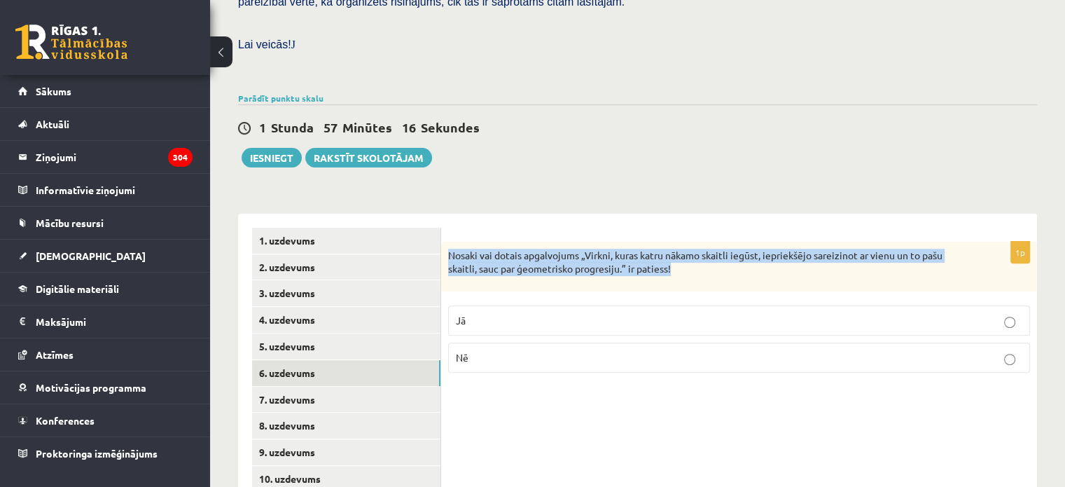
drag, startPoint x: 448, startPoint y: 223, endPoint x: 710, endPoint y: 258, distance: 264.3
click at [710, 258] on div "Nosaki vai dotais apgalvojums „Virkni, kuras katru nākamo skaitli iegūst, iepri…" at bounding box center [739, 267] width 596 height 50
copy p "Nosaki vai dotais apgalvojums „Virkni, kuras katru nākamo skaitli iegūst, iepri…"
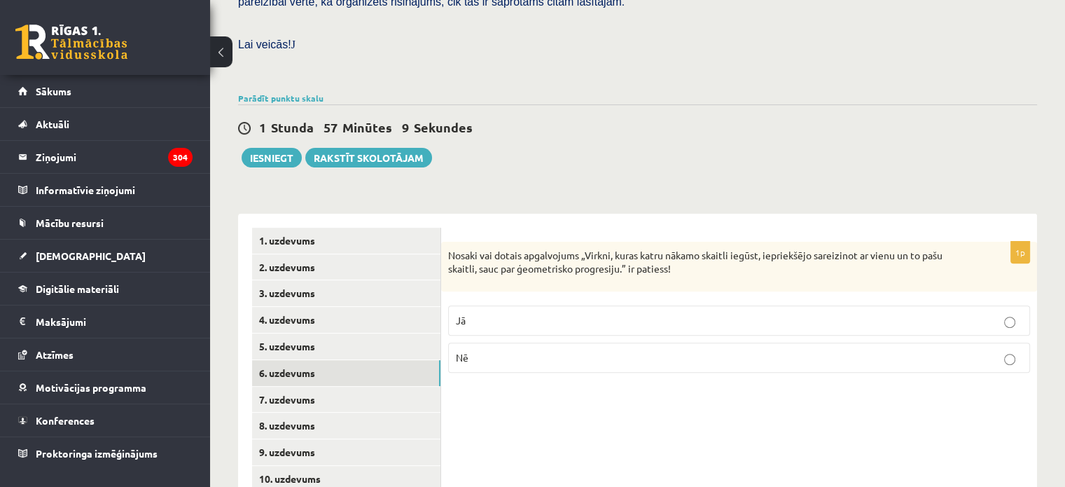
click at [571, 313] on p "Jā" at bounding box center [739, 320] width 567 height 15
click at [394, 387] on link "7. uzdevums" at bounding box center [346, 400] width 188 height 26
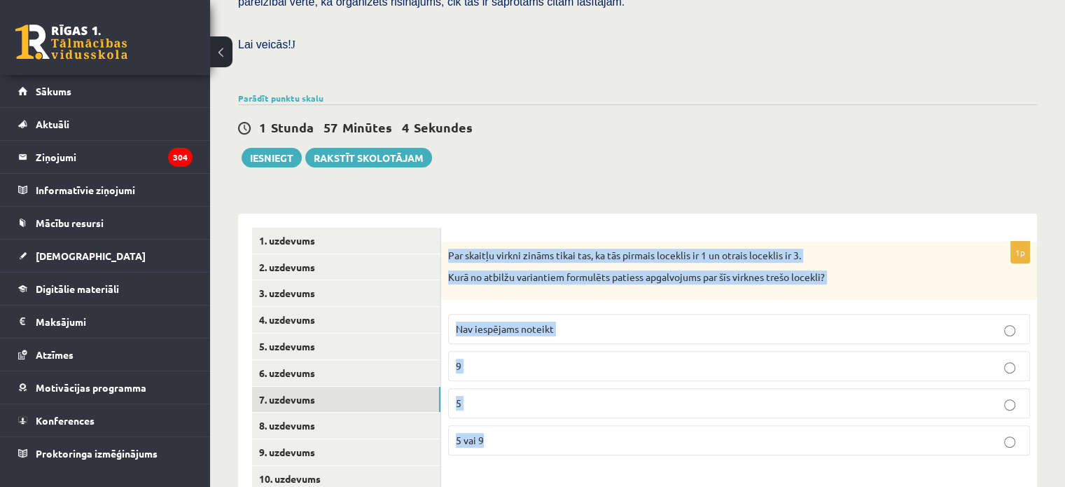
drag, startPoint x: 448, startPoint y: 223, endPoint x: 677, endPoint y: 468, distance: 335.4
click at [677, 468] on div "1p Par skaitļu virkni zināms tikai tas, ka tās pirmais loceklis ir 1 un otrais …" at bounding box center [739, 426] width 596 height 425
copy div "Par skaitļu virkni zināms tikai tas, ka tās pirmais loceklis ir 1 un otrais loc…"
click at [617, 321] on p "Nav iespējams noteikt" at bounding box center [739, 328] width 567 height 15
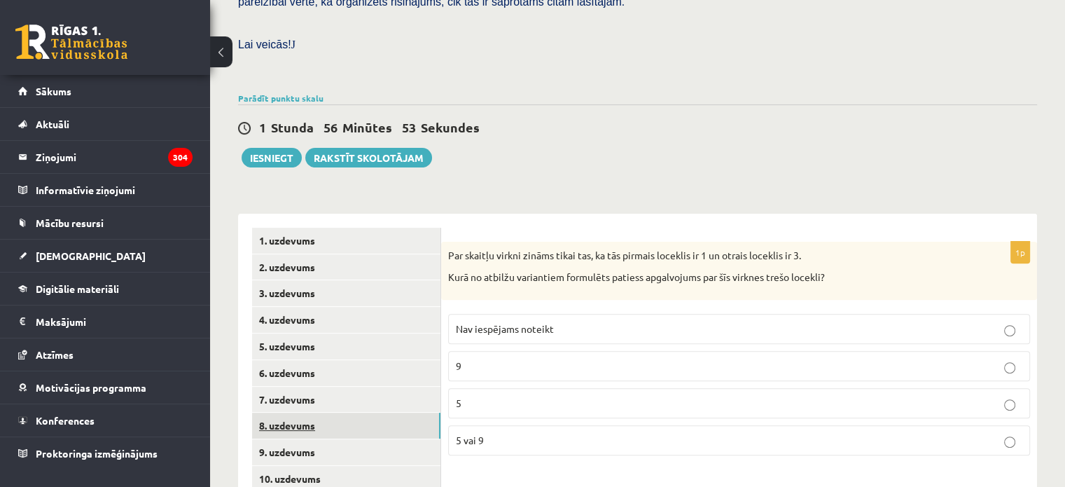
click at [353, 412] on link "8. uzdevums" at bounding box center [346, 425] width 188 height 26
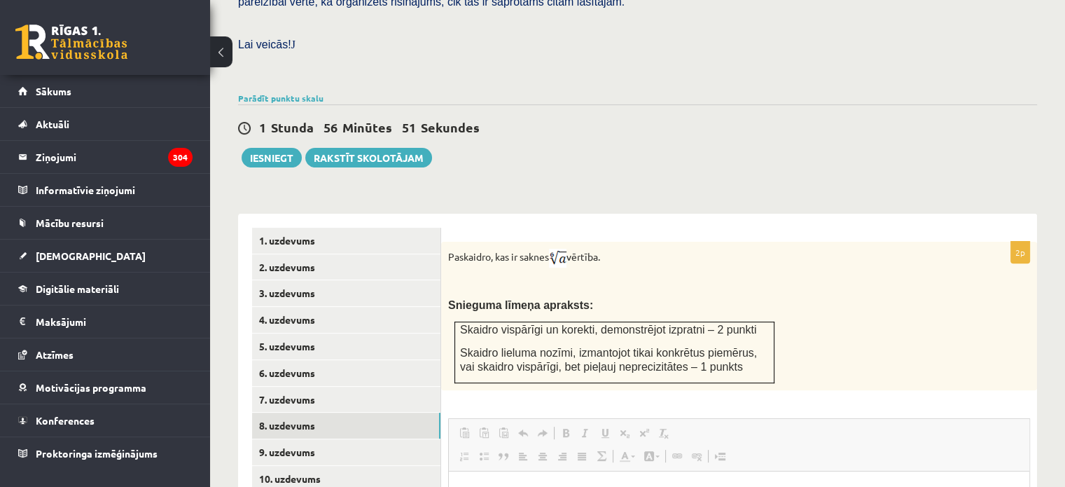
scroll to position [0, 0]
drag, startPoint x: 448, startPoint y: 223, endPoint x: 473, endPoint y: 223, distance: 25.2
click at [473, 249] on p "Paskaidro, kas ir saknes vērtība." at bounding box center [704, 258] width 512 height 19
click at [670, 214] on div "2p Paskaidro, kas ir saknes vērtība. Snieguma līmeņa apraksts: Skaidro vispārīg…" at bounding box center [739, 469] width 596 height 510
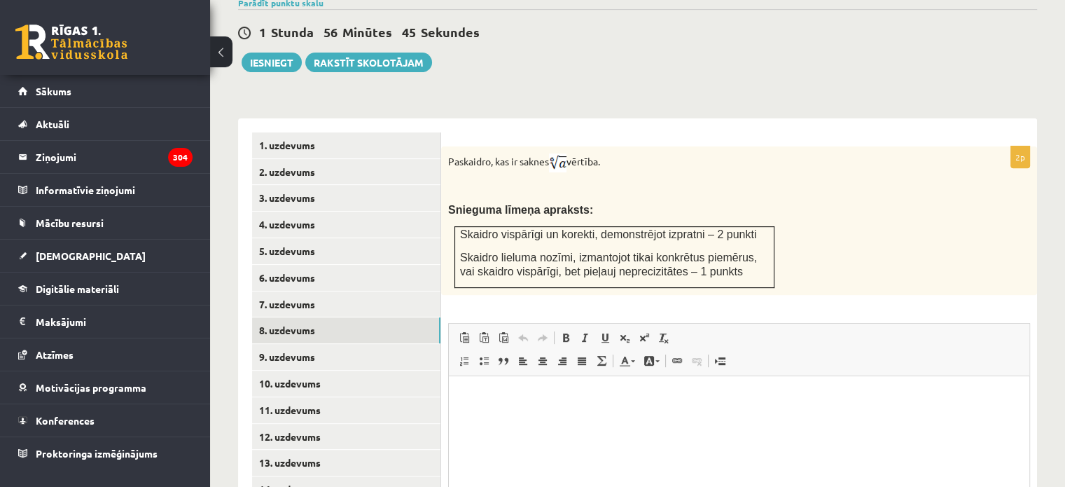
scroll to position [507, 0]
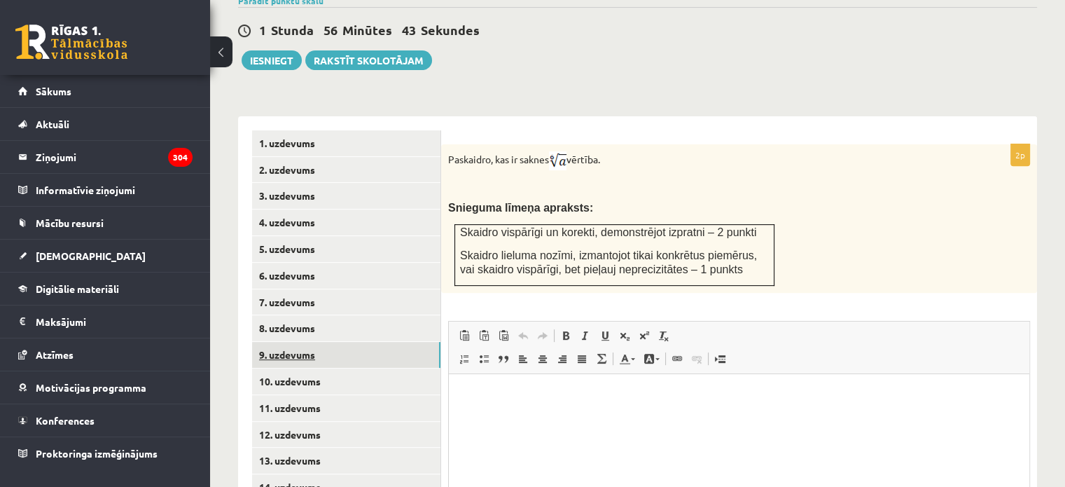
click at [300, 342] on link "9. uzdevums" at bounding box center [346, 355] width 188 height 26
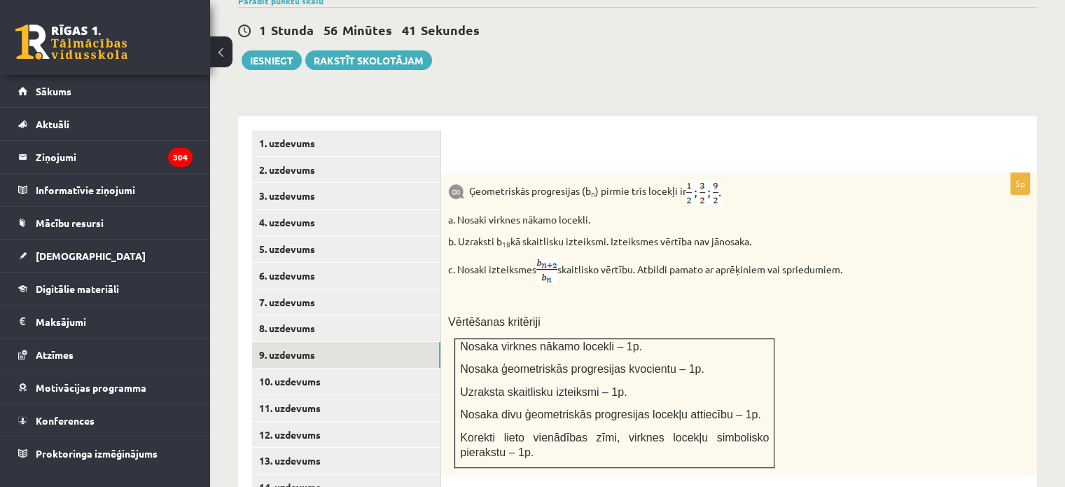
scroll to position [0, 0]
click at [362, 368] on link "10. uzdevums" at bounding box center [346, 381] width 188 height 26
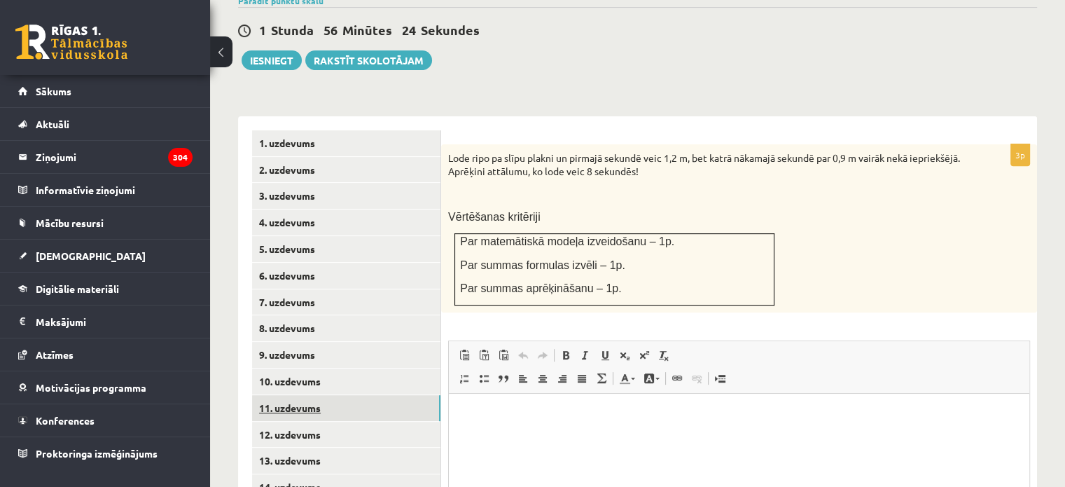
click at [323, 395] on link "11. uzdevums" at bounding box center [346, 408] width 188 height 26
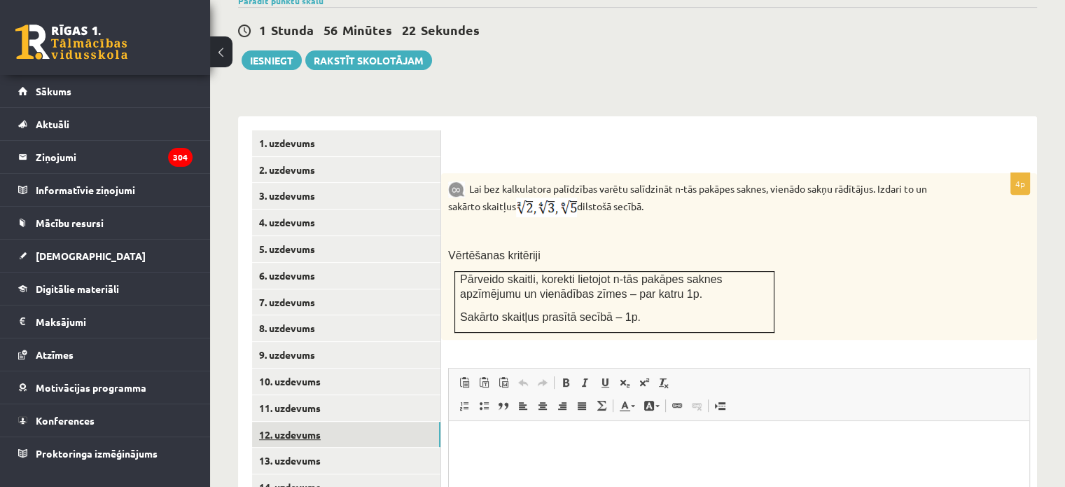
click at [319, 422] on link "12. uzdevums" at bounding box center [346, 435] width 188 height 26
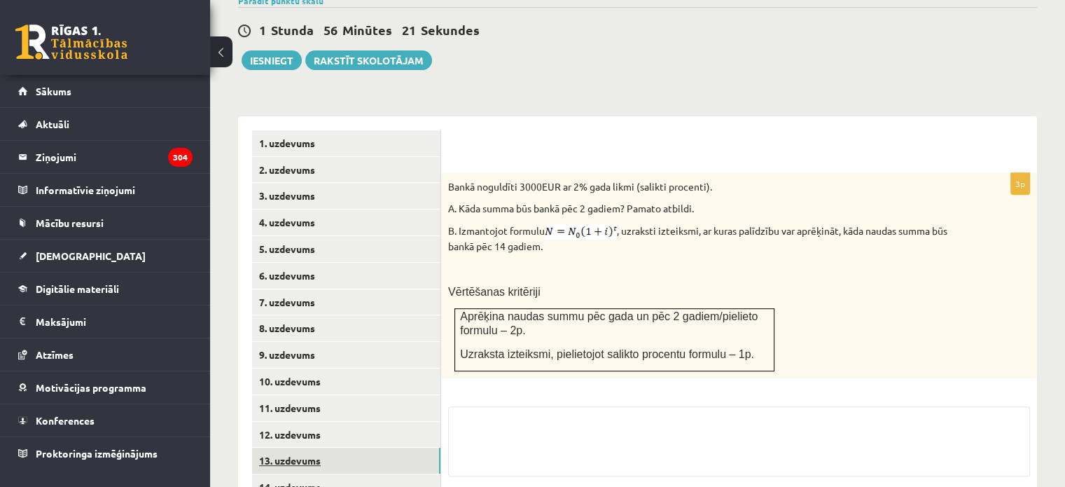
click at [323, 448] on link "13. uzdevums" at bounding box center [346, 461] width 188 height 26
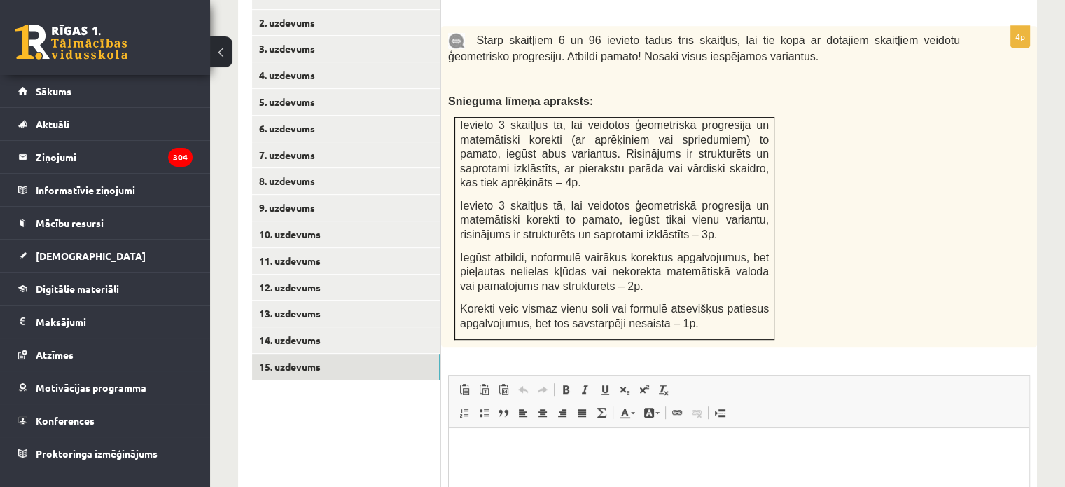
scroll to position [678, 0]
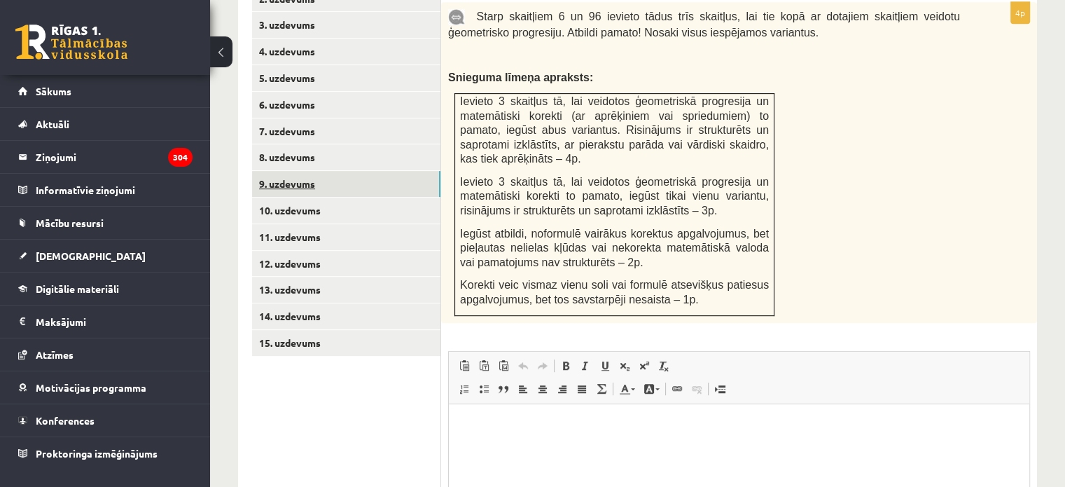
click at [332, 171] on link "9. uzdevums" at bounding box center [346, 184] width 188 height 26
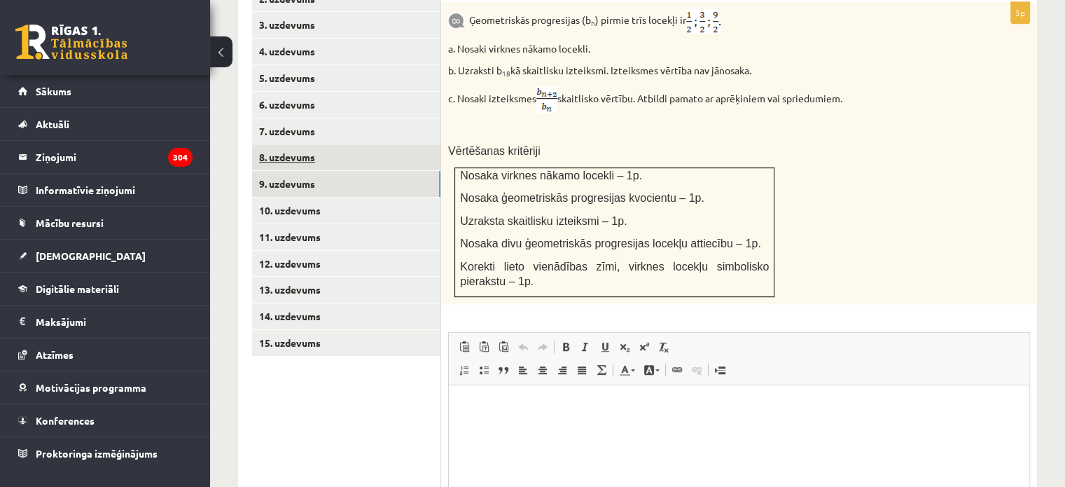
scroll to position [0, 0]
click at [346, 144] on link "8. uzdevums" at bounding box center [346, 157] width 188 height 26
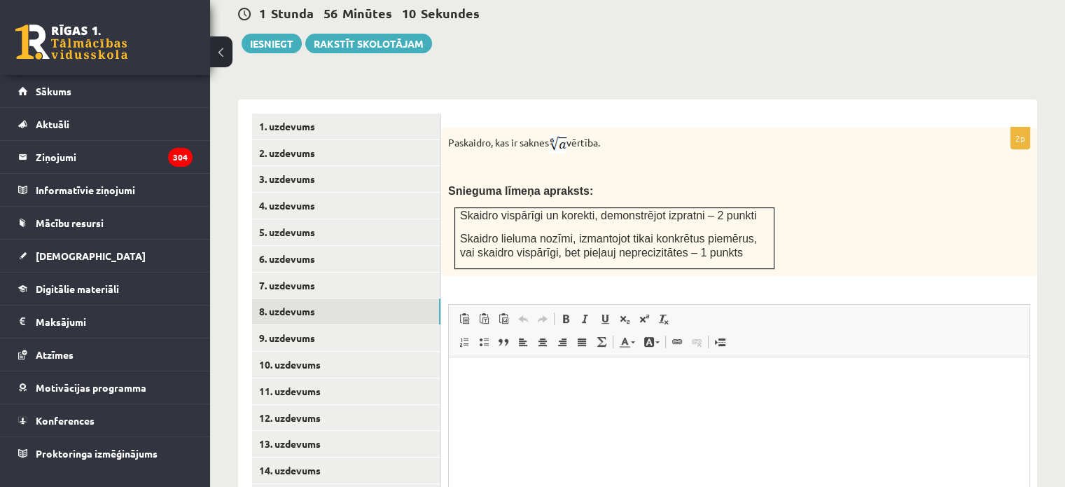
scroll to position [518, 0]
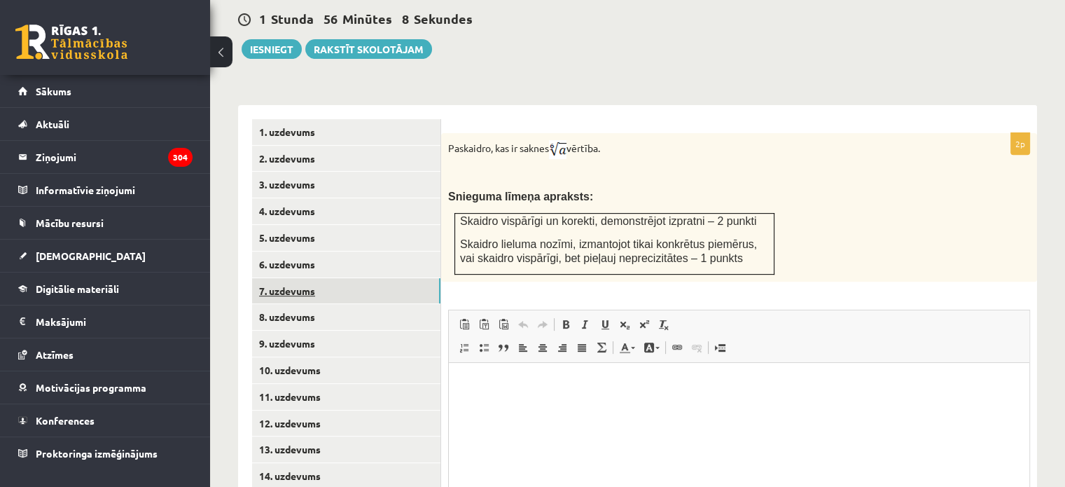
click at [319, 278] on link "7. uzdevums" at bounding box center [346, 291] width 188 height 26
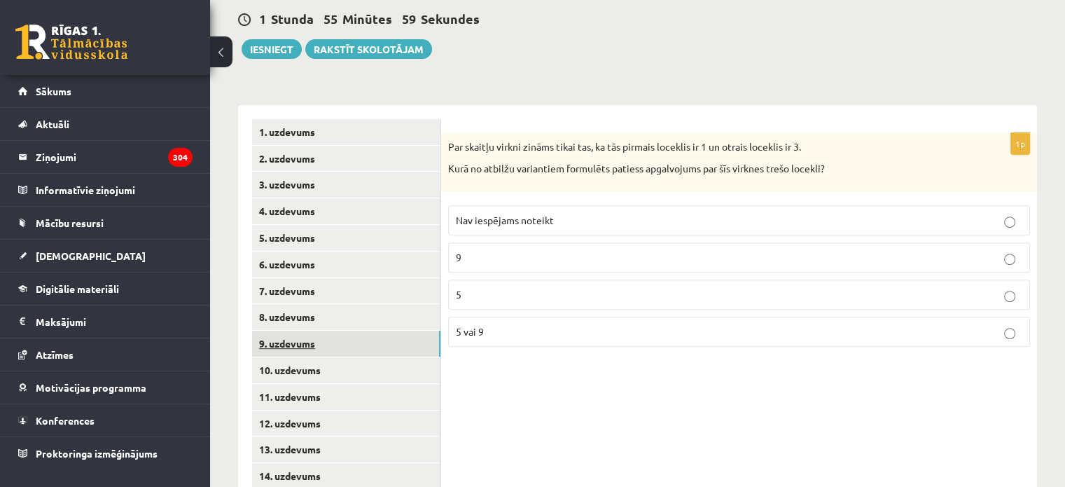
click at [310, 331] on link "9. uzdevums" at bounding box center [346, 344] width 188 height 26
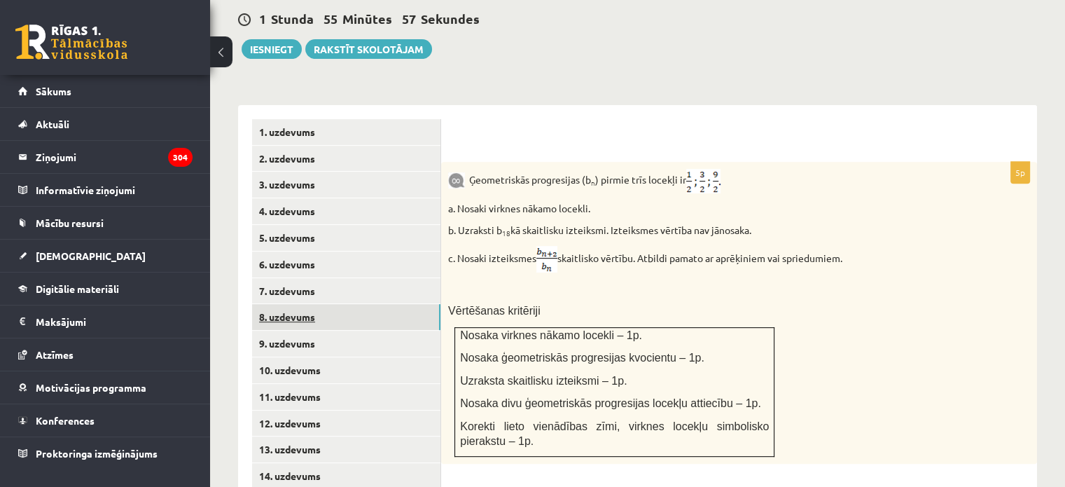
click at [326, 304] on link "8. uzdevums" at bounding box center [346, 317] width 188 height 26
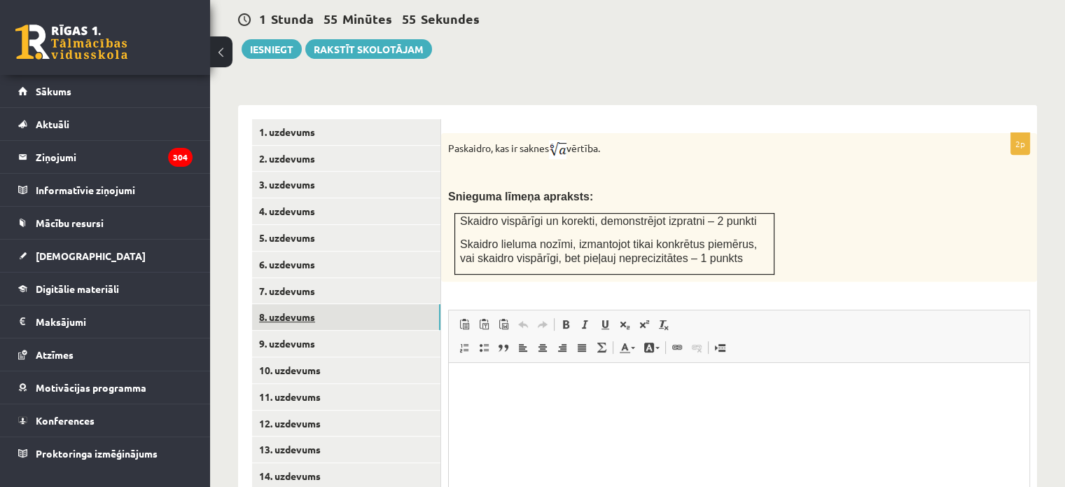
scroll to position [0, 0]
click at [322, 304] on link "8. uzdevums" at bounding box center [346, 317] width 188 height 26
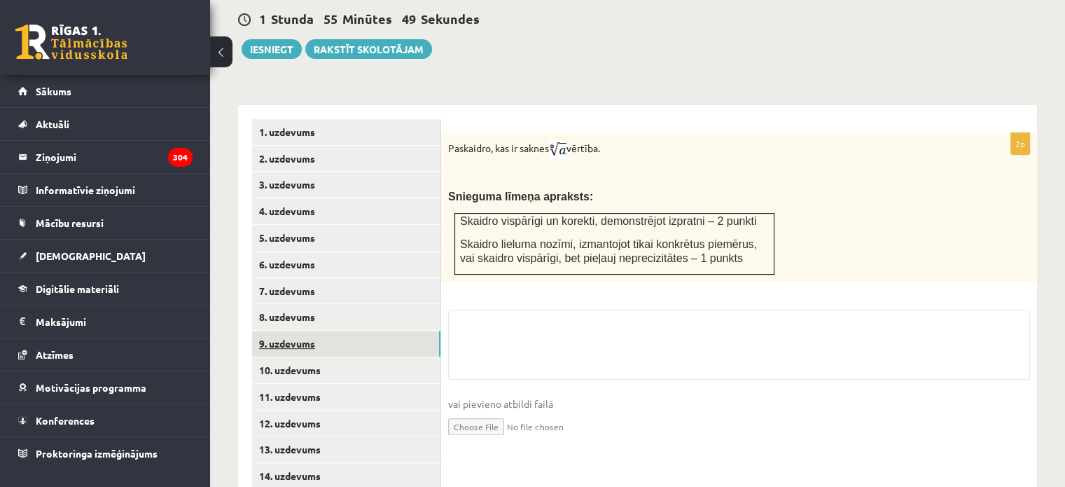
click at [319, 331] on link "9. uzdevums" at bounding box center [346, 344] width 188 height 26
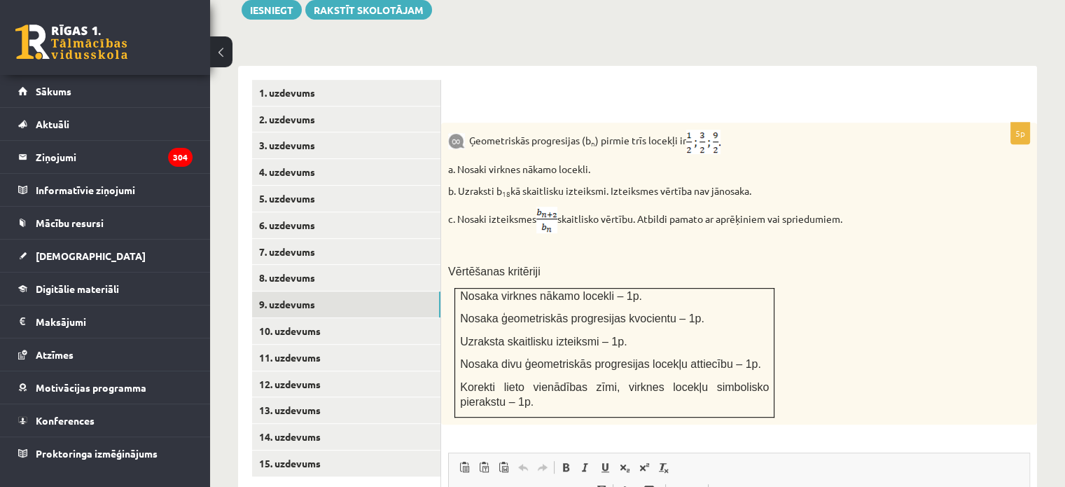
scroll to position [555, 0]
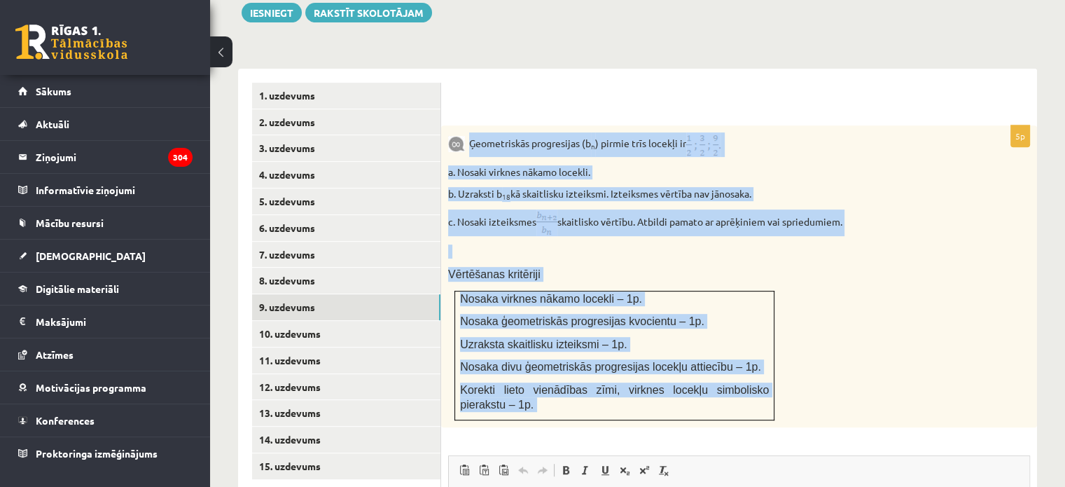
drag, startPoint x: 470, startPoint y: 110, endPoint x: 750, endPoint y: 398, distance: 402.2
click at [750, 398] on div "5p Ģeometriskās progresijas (b n ) pirmie trīs locekļi ir a. Nosaki virknes nāk…" at bounding box center [739, 435] width 596 height 621
copy div "Ģeometriskās progresijas (b n ) pirmie trīs locekļi ir a. Nosaki virknes nākamo…"
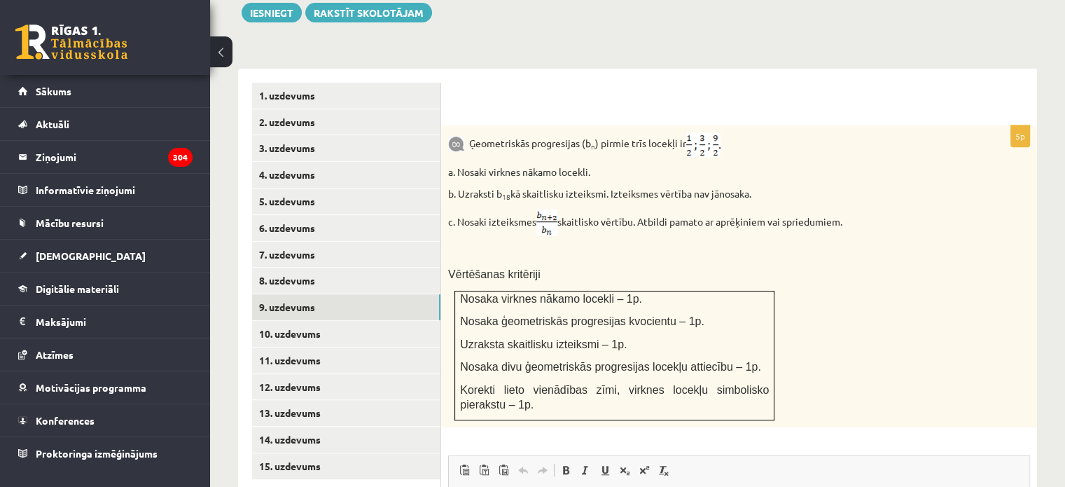
click at [482, 55] on div "**********" at bounding box center [637, 408] width 799 height 706
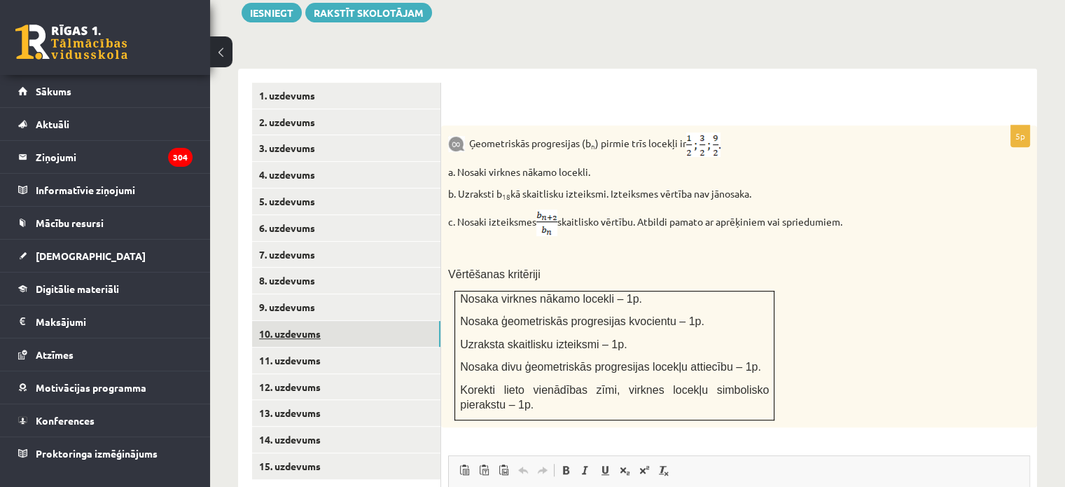
click at [367, 321] on link "10. uzdevums" at bounding box center [346, 334] width 188 height 26
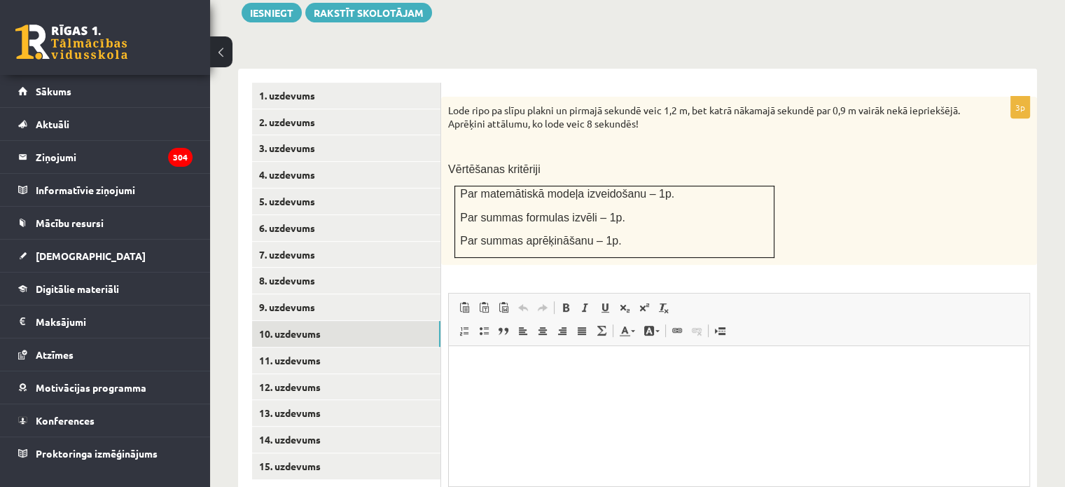
scroll to position [0, 0]
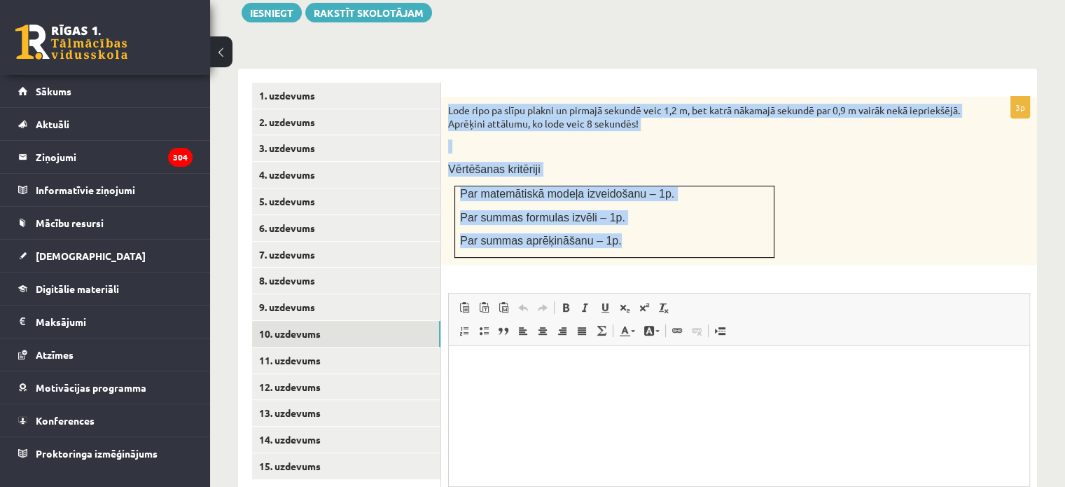
drag, startPoint x: 448, startPoint y: 78, endPoint x: 609, endPoint y: 223, distance: 217.2
click at [609, 223] on div "Lode ripo pa slīpu plakni un pirmajā sekundē veic 1,2 m, bet katrā nākamajā sek…" at bounding box center [739, 181] width 596 height 168
copy div "Lode ripo pa slīpu plakni un pirmajā sekundē veic 1,2 m, bet katrā nākamajā sek…"
click at [609, 223] on td "Par matemātiskā modeļa izveidošanu – 1p. Par summas formulas izvēli – 1p. Par s…" at bounding box center [614, 222] width 319 height 72
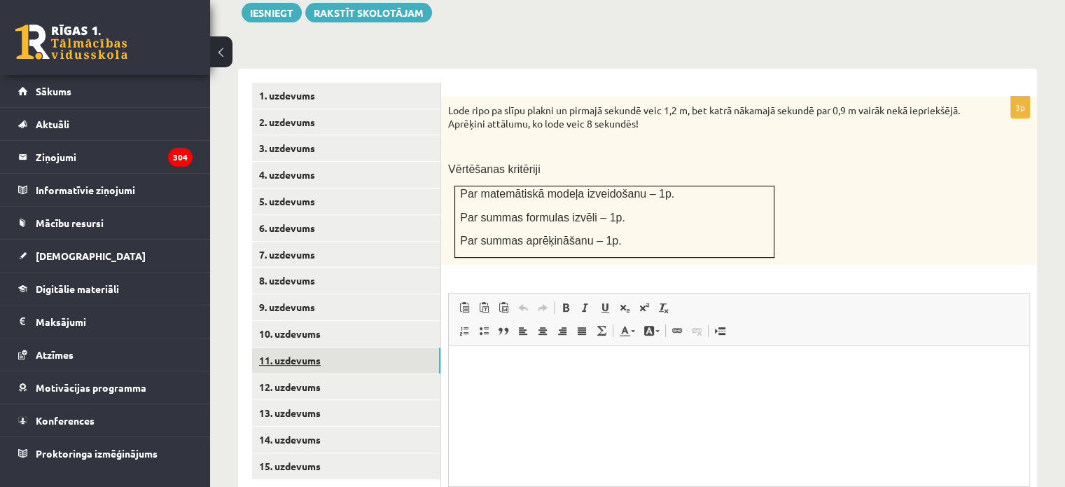
click at [349, 347] on link "11. uzdevums" at bounding box center [346, 360] width 188 height 26
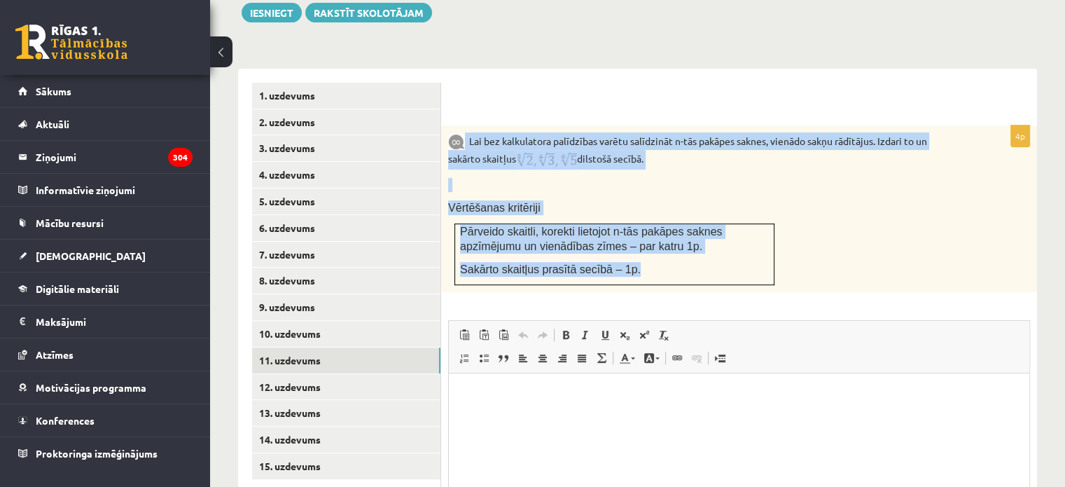
drag, startPoint x: 466, startPoint y: 106, endPoint x: 623, endPoint y: 249, distance: 212.2
click at [623, 249] on div "Lai bez kalkulatora palīdzības varētu salīdzināt n-tās pakāpes saknes, vienādo …" at bounding box center [739, 208] width 596 height 167
copy div "Lai bez kalkulatora palīdzības varētu salīdzināt n-tās pakāpes saknes, vienādo …"
click at [599, 165] on div "Lai bez kalkulatora palīdzības varētu salīdzināt n-tās pakāpes saknes, vienādo …" at bounding box center [739, 208] width 596 height 167
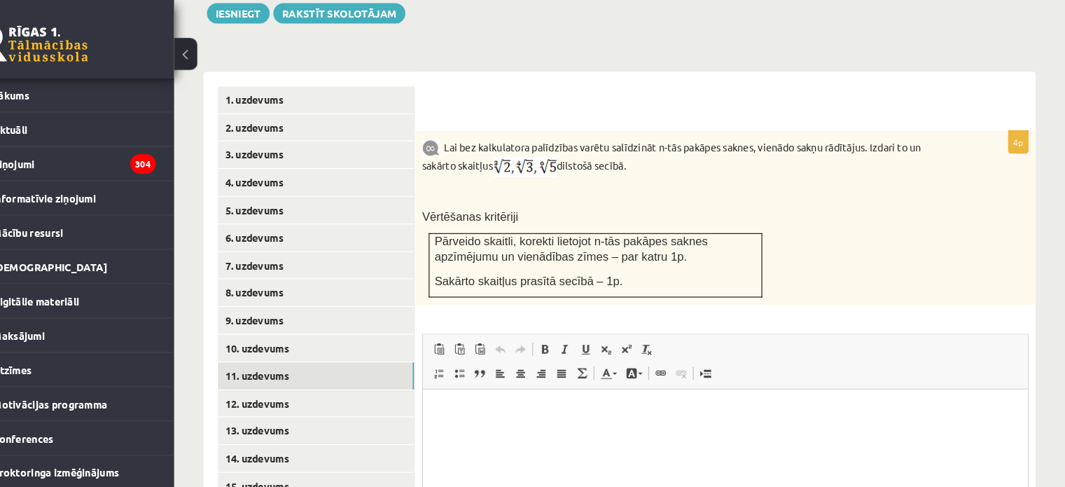
scroll to position [550, 0]
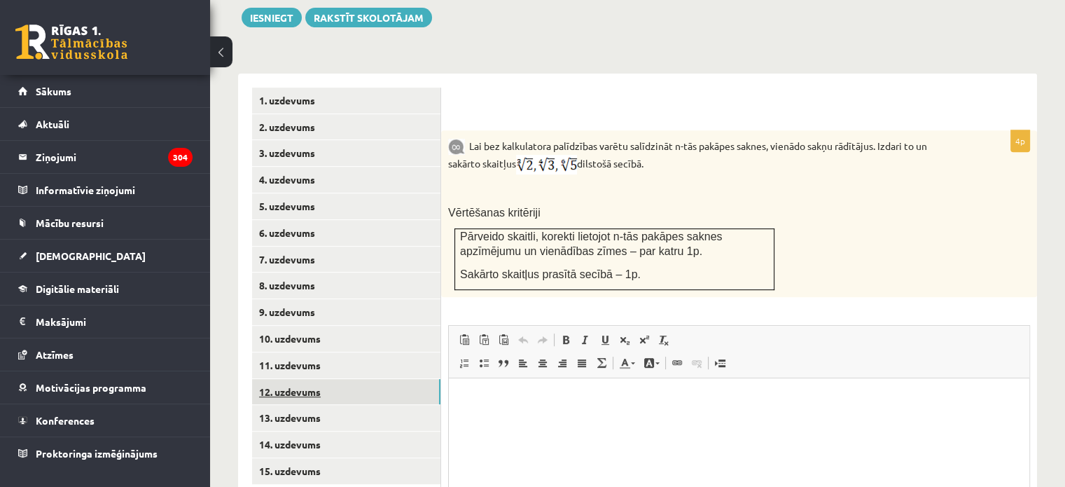
click at [341, 379] on link "12. uzdevums" at bounding box center [346, 392] width 188 height 26
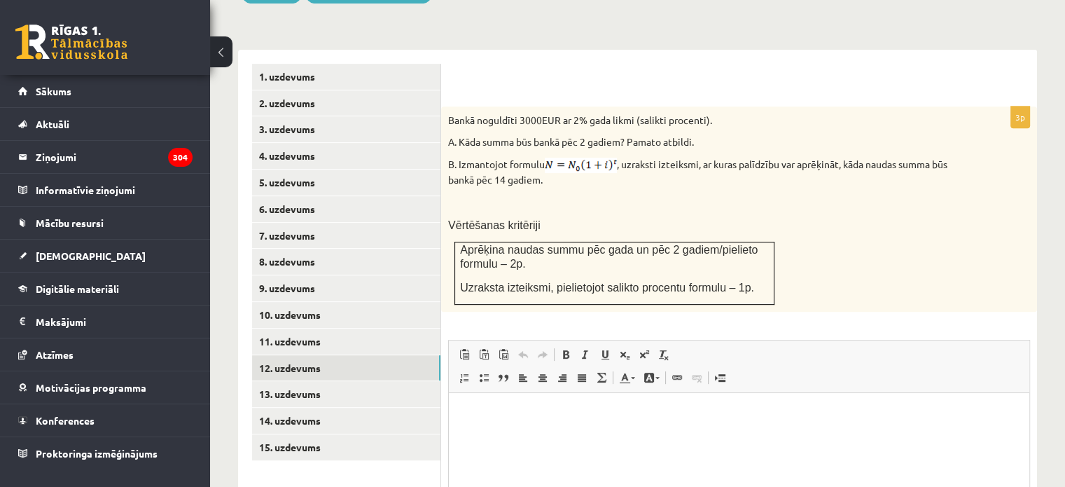
scroll to position [581, 0]
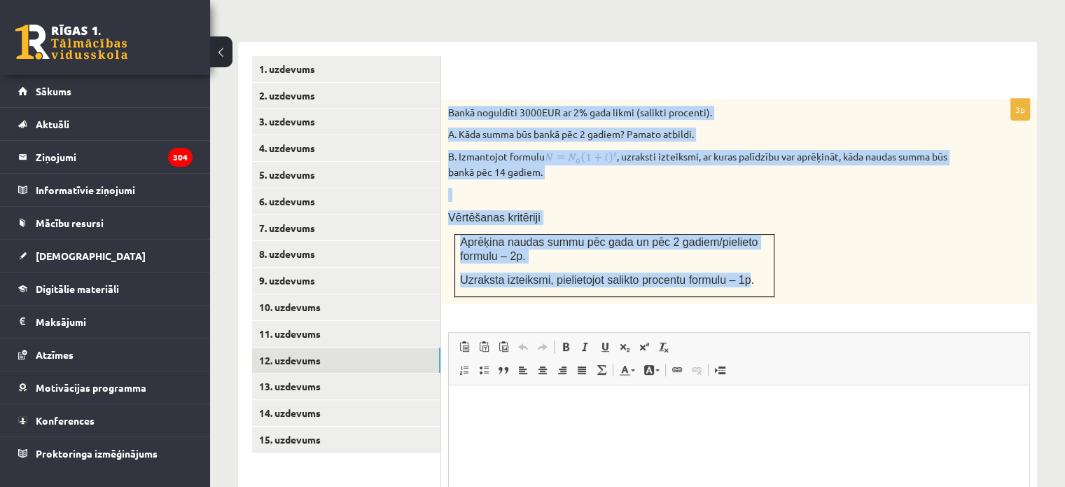
drag, startPoint x: 445, startPoint y: 81, endPoint x: 730, endPoint y: 254, distance: 333.2
click at [730, 254] on div "Bankā noguldīti 3000EUR ar 2% gada likmi (salikti procenti). A. Kāda summa būs …" at bounding box center [739, 201] width 596 height 205
copy div "Bankā noguldīti 3000EUR ar 2% gada likmi (salikti procenti). A. Kāda summa būs …"
click at [595, 210] on p "Vērtēšanas kritēriji" at bounding box center [704, 217] width 512 height 15
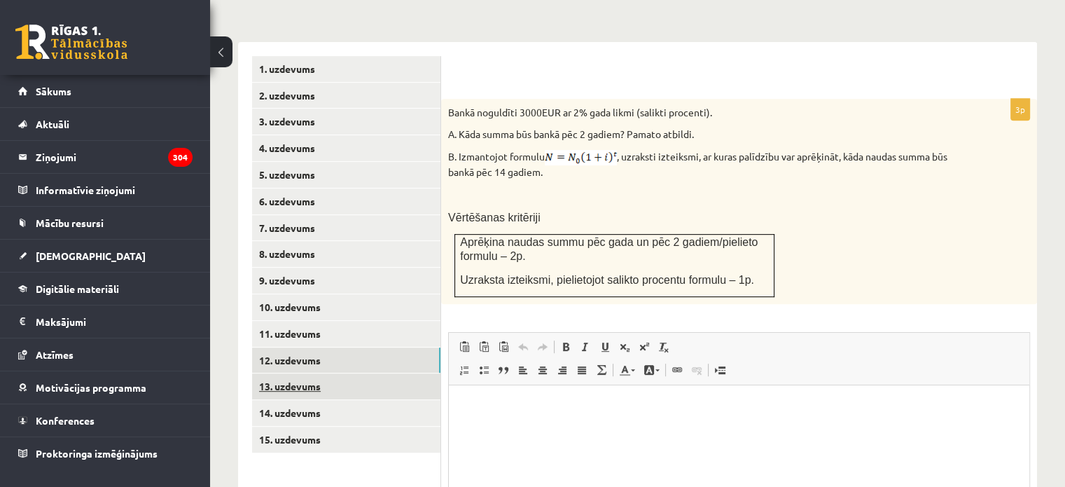
click at [358, 373] on link "13. uzdevums" at bounding box center [346, 386] width 188 height 26
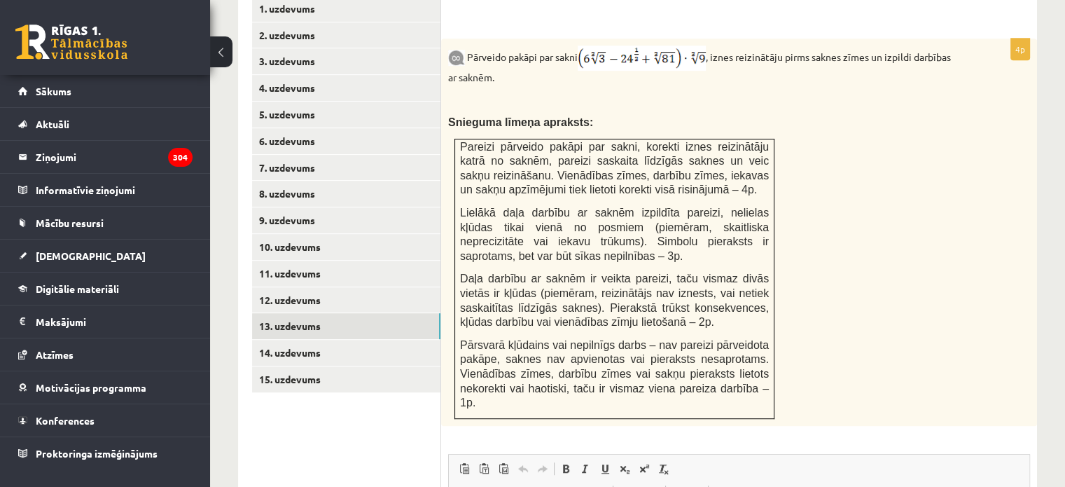
scroll to position [628, 0]
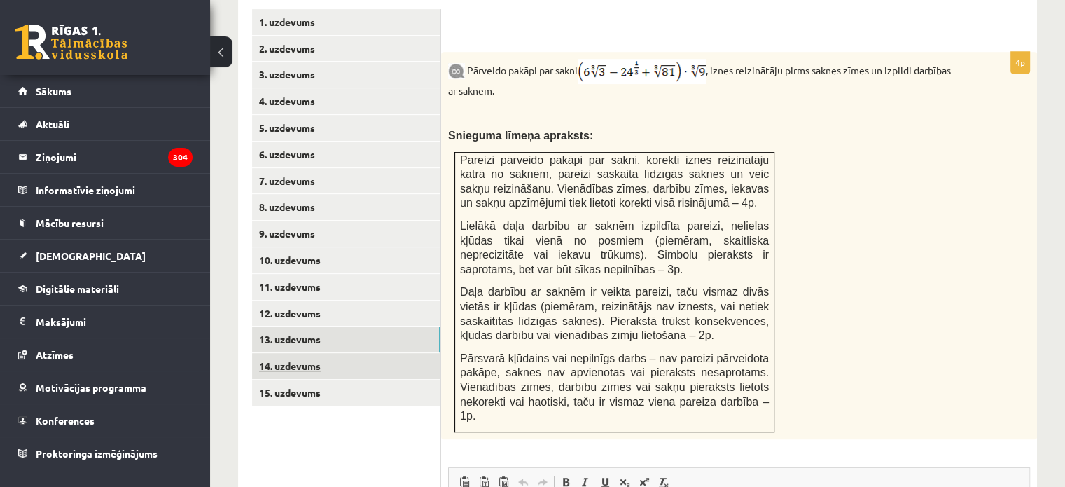
click at [367, 353] on link "14. uzdevums" at bounding box center [346, 366] width 188 height 26
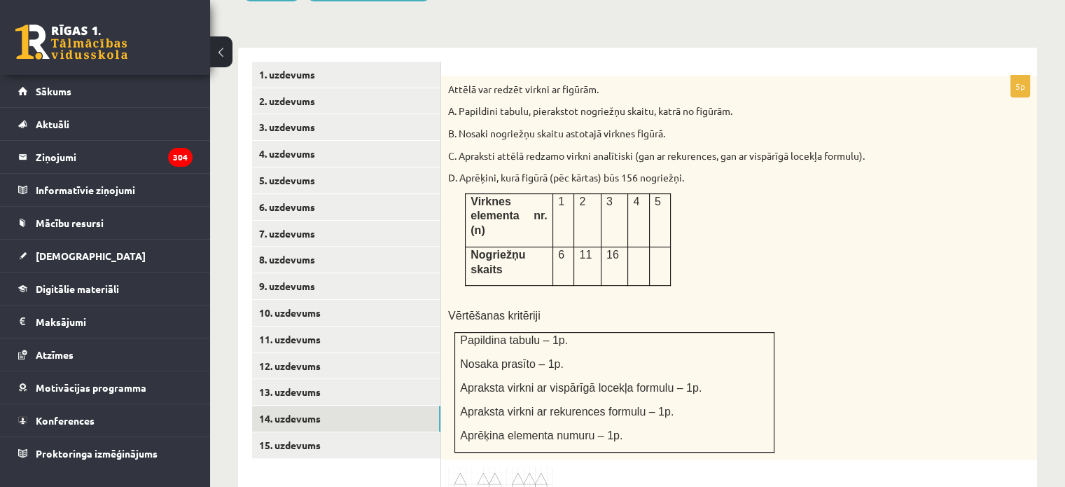
scroll to position [571, 0]
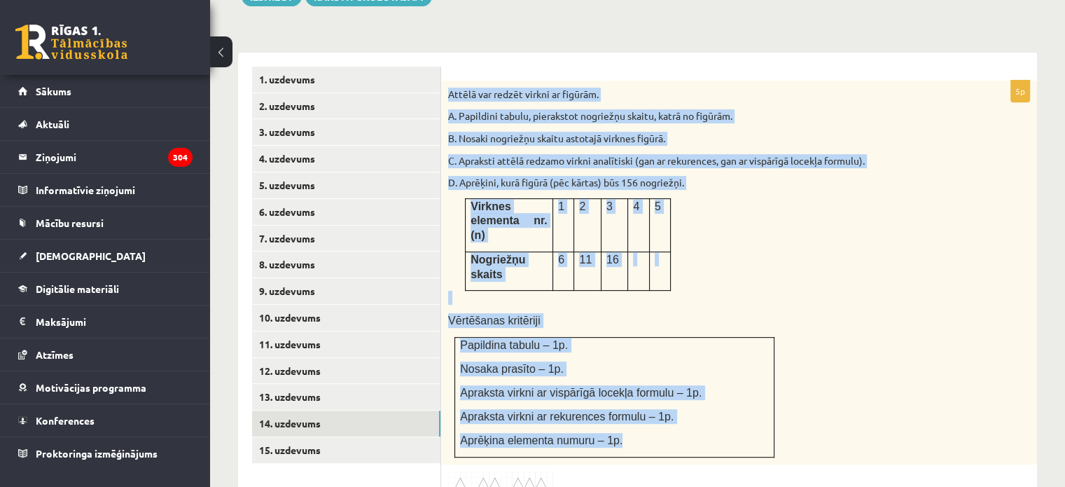
drag, startPoint x: 445, startPoint y: 62, endPoint x: 642, endPoint y: 392, distance: 384.1
click at [642, 392] on div "Attēlā var redzēt virkni ar figūrām. A. Papildini tabulu, pierakstot nogriežņu …" at bounding box center [739, 273] width 596 height 384
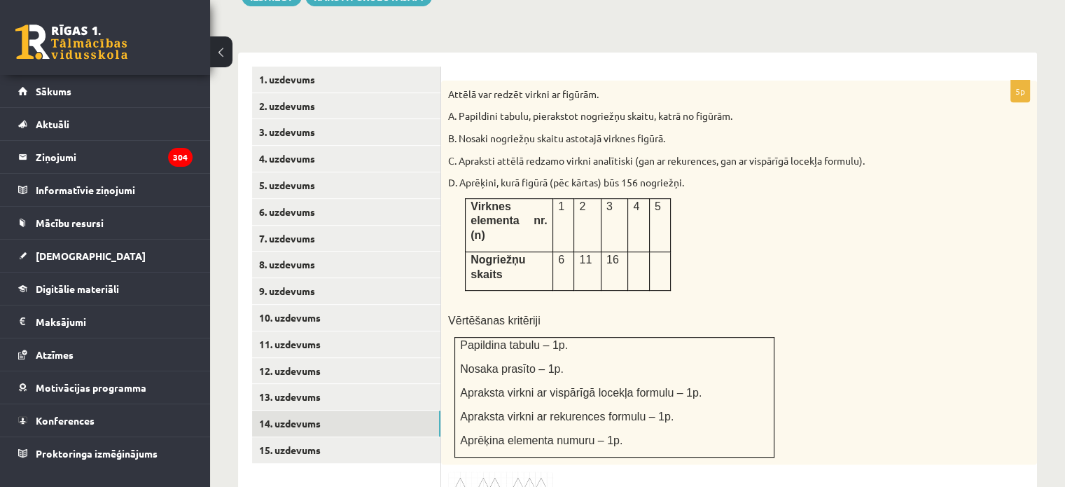
click at [707, 471] on div at bounding box center [739, 489] width 582 height 36
click at [527, 471] on img at bounding box center [500, 489] width 105 height 36
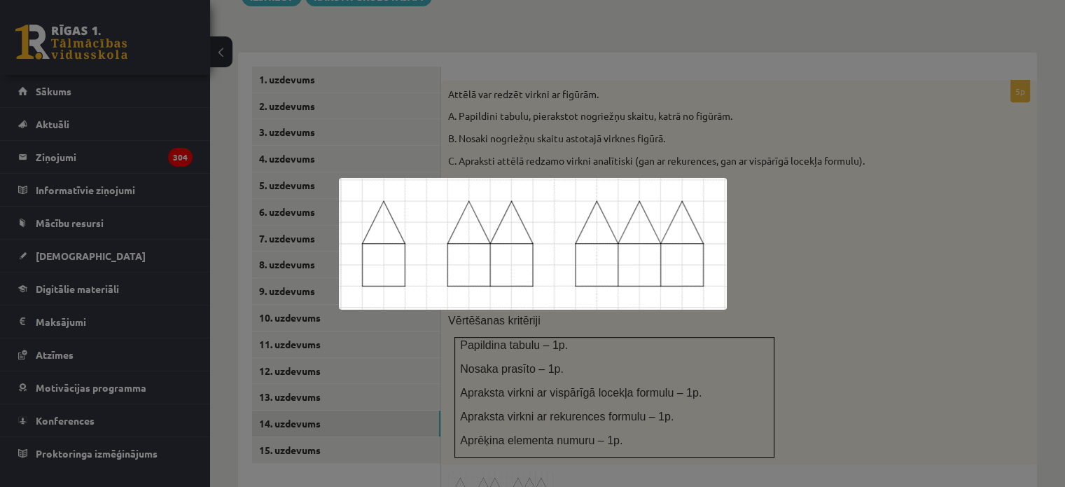
click at [749, 211] on div at bounding box center [532, 243] width 1065 height 487
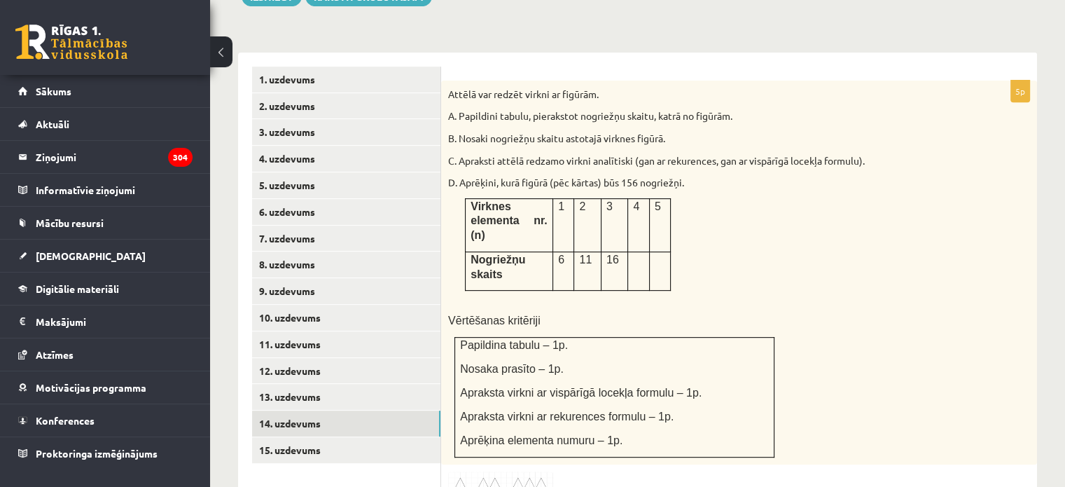
click at [445, 81] on div "Attēlā var redzēt virkni ar figūrām. A. Papildini tabulu, pierakstot nogriežņu …" at bounding box center [739, 273] width 596 height 384
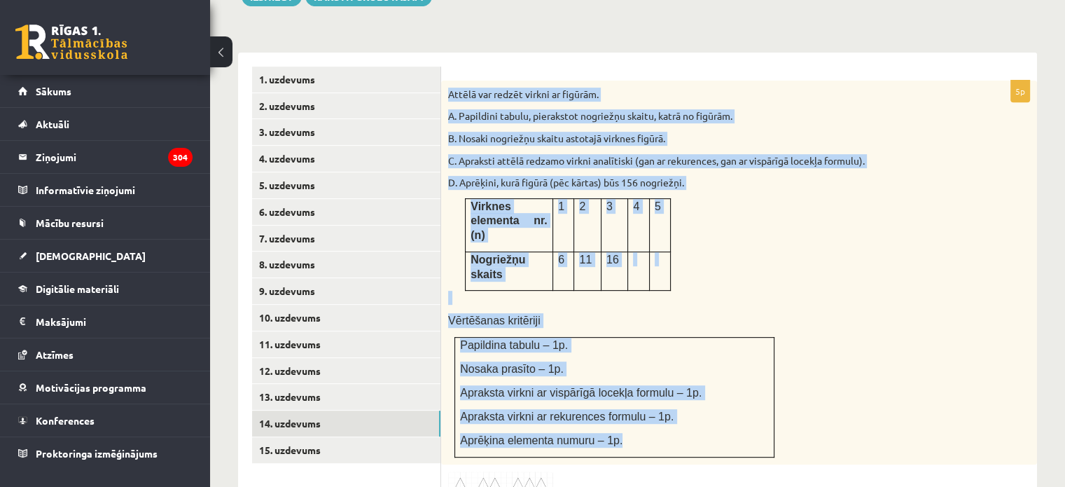
drag, startPoint x: 445, startPoint y: 56, endPoint x: 719, endPoint y: 394, distance: 435.2
click at [719, 394] on div "Attēlā var redzēt virkni ar figūrām. A. Papildini tabulu, pierakstot nogriežņu …" at bounding box center [739, 273] width 596 height 384
copy div "Attēlā var redzēt virkni ar figūrām. A. Papildini tabulu, pierakstot nogriežņu …"
click at [667, 291] on p at bounding box center [704, 298] width 512 height 14
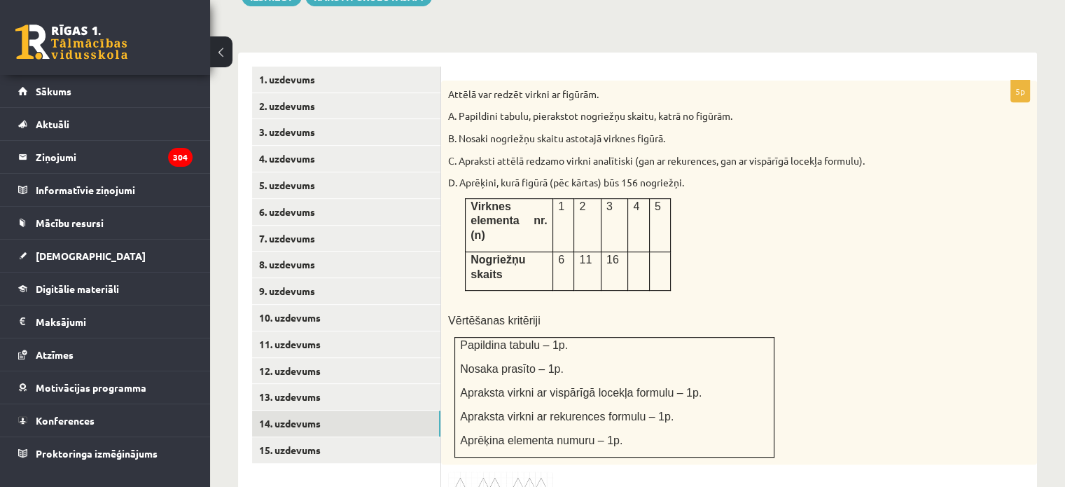
click at [466, 471] on img at bounding box center [500, 489] width 105 height 36
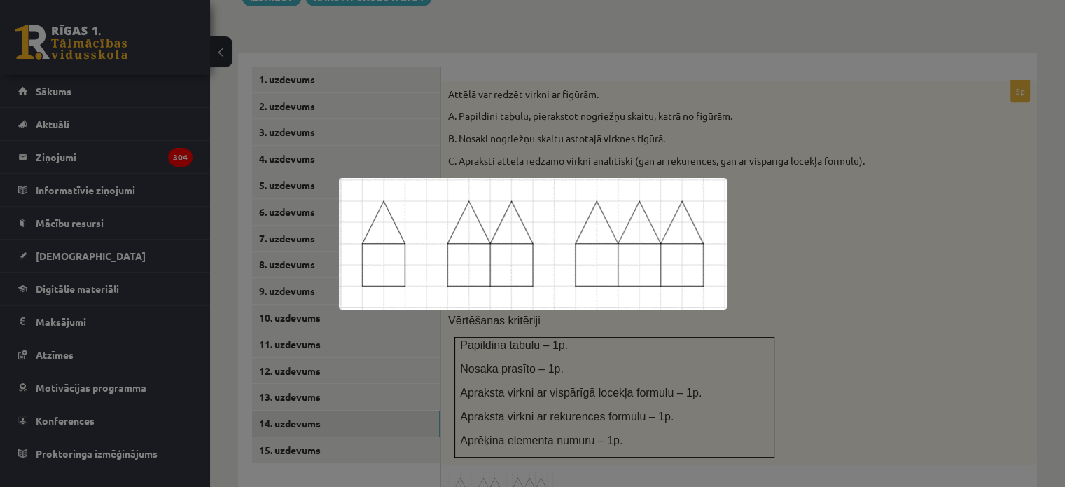
click at [677, 172] on div at bounding box center [532, 243] width 1065 height 487
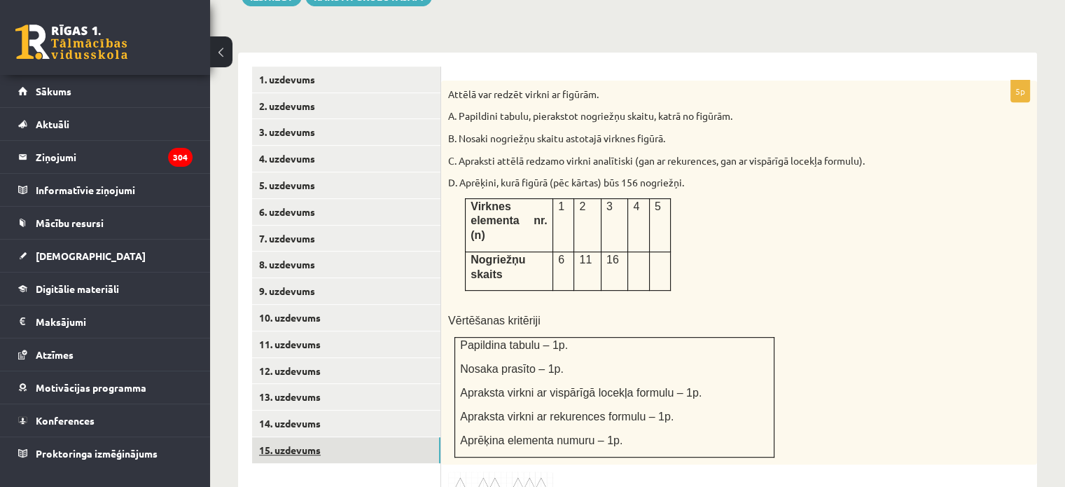
click at [394, 437] on link "15. uzdevums" at bounding box center [346, 450] width 188 height 26
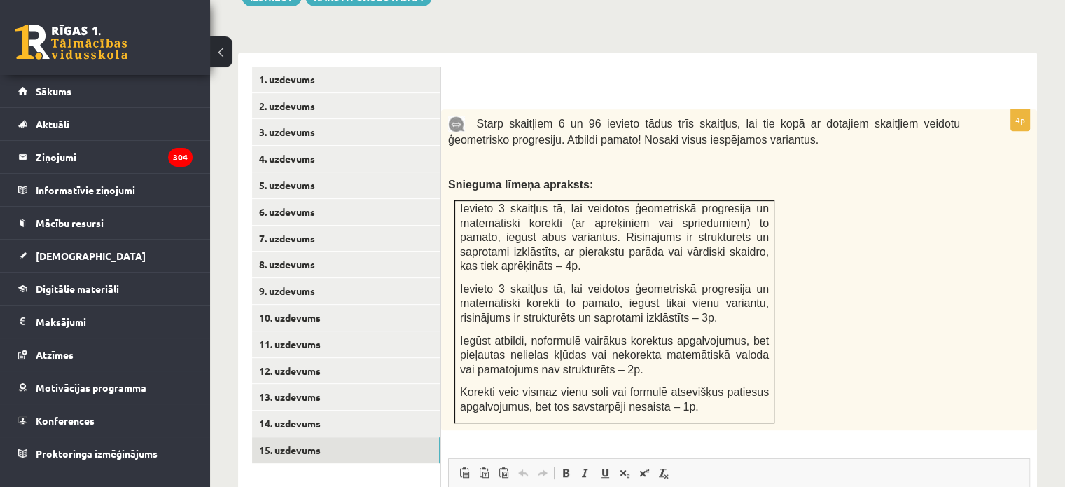
scroll to position [0, 0]
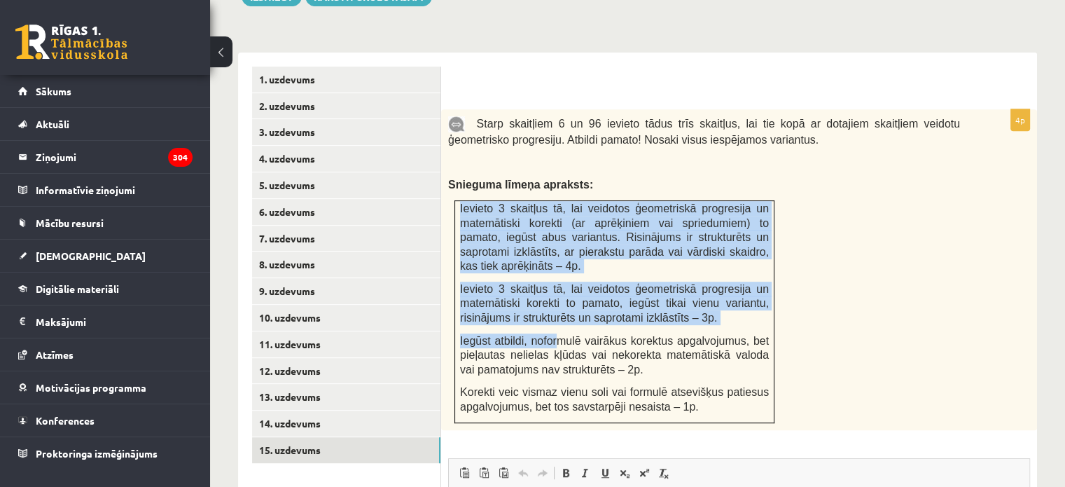
drag, startPoint x: 557, startPoint y: 294, endPoint x: 755, endPoint y: 137, distance: 252.2
click at [755, 137] on div "Starp skaitļiem 6 un 96 ievieto tādus trīs skaitļus, lai tie kopā ar dotajiem s…" at bounding box center [739, 269] width 596 height 321
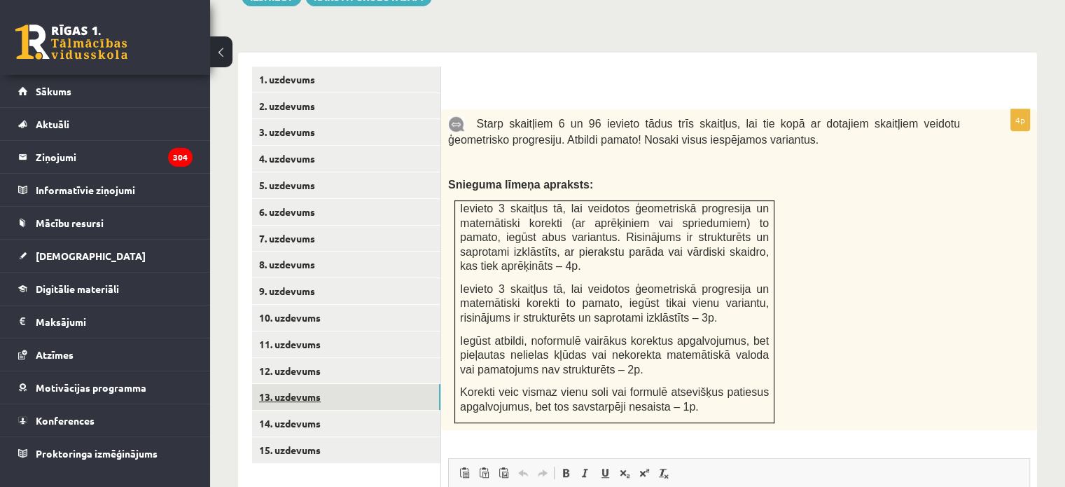
click at [331, 384] on link "13. uzdevums" at bounding box center [346, 397] width 188 height 26
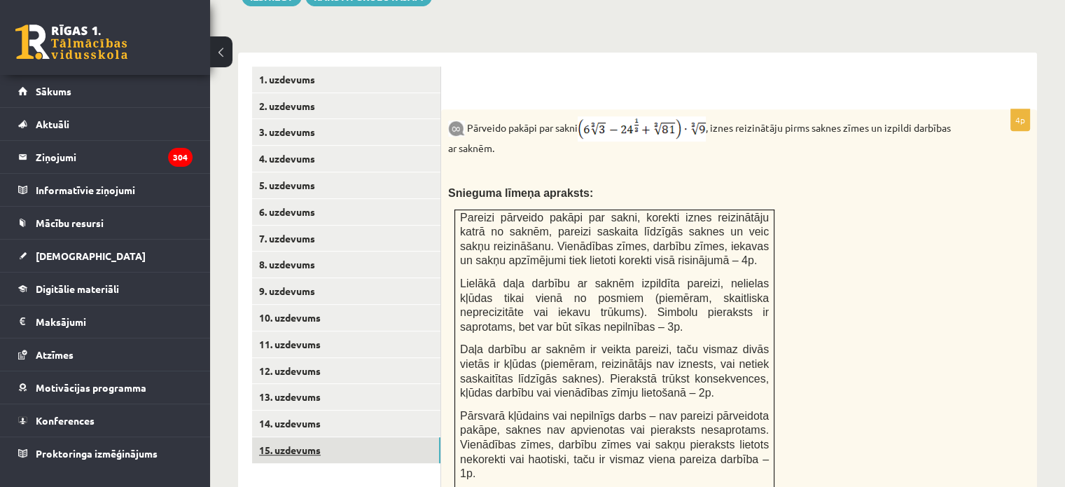
click at [357, 437] on link "15. uzdevums" at bounding box center [346, 450] width 188 height 26
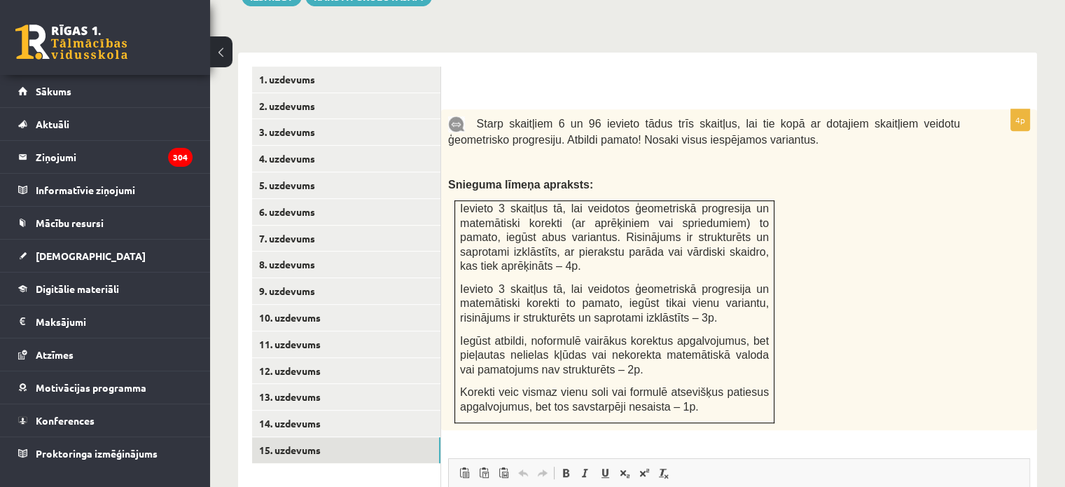
click at [473, 118] on span "Starp skaitļiem 6 un 96 ievieto tādus trīs skaitļus, lai tie kopā ar dotajiem s…" at bounding box center [704, 132] width 512 height 28
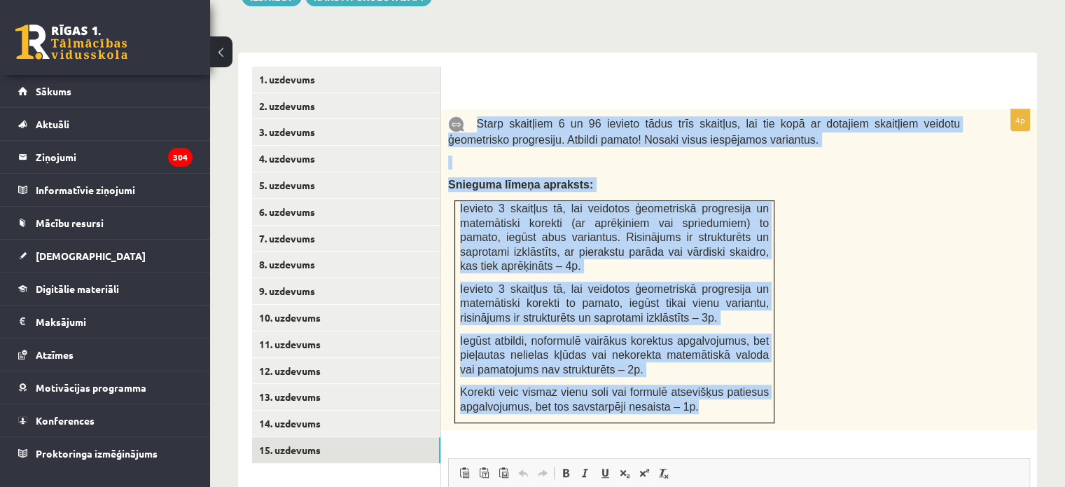
drag, startPoint x: 473, startPoint y: 89, endPoint x: 737, endPoint y: 385, distance: 396.8
click at [737, 385] on div "Starp skaitļiem 6 un 96 ievieto tādus trīs skaitļus, lai tie kopā ar dotajiem s…" at bounding box center [739, 269] width 596 height 321
copy div "Starp skaitļiem 6 un 96 ievieto tādus trīs skaitļus, lai tie kopā ar dotajiem s…"
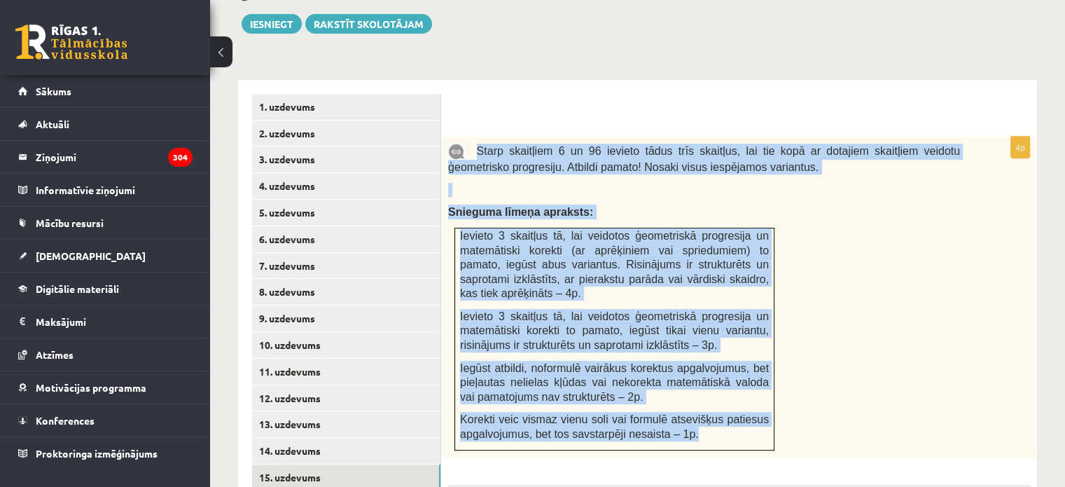
scroll to position [550, 0]
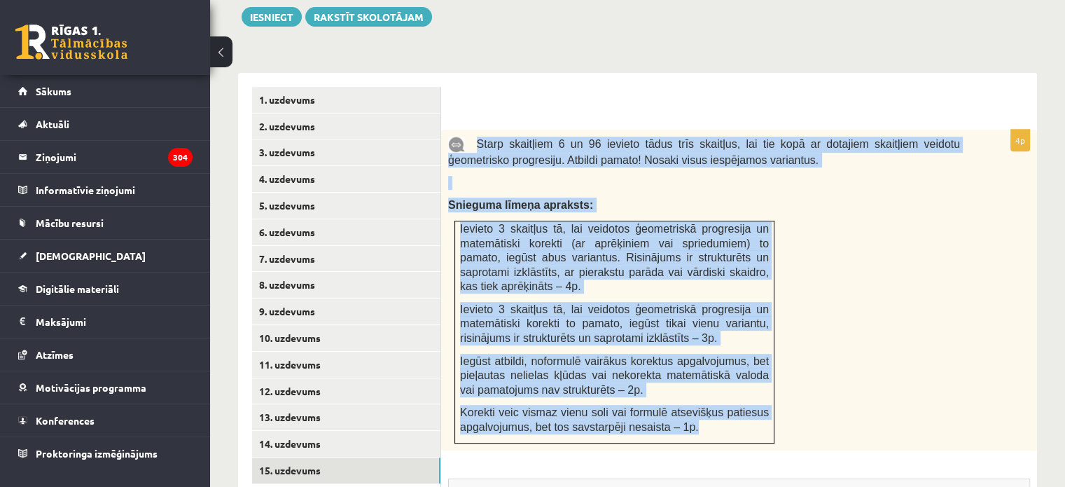
click at [938, 270] on div "Starp skaitļiem 6 un 96 ievieto tādus trīs skaitļus, lai tie kopā ar dotajiem s…" at bounding box center [739, 290] width 596 height 321
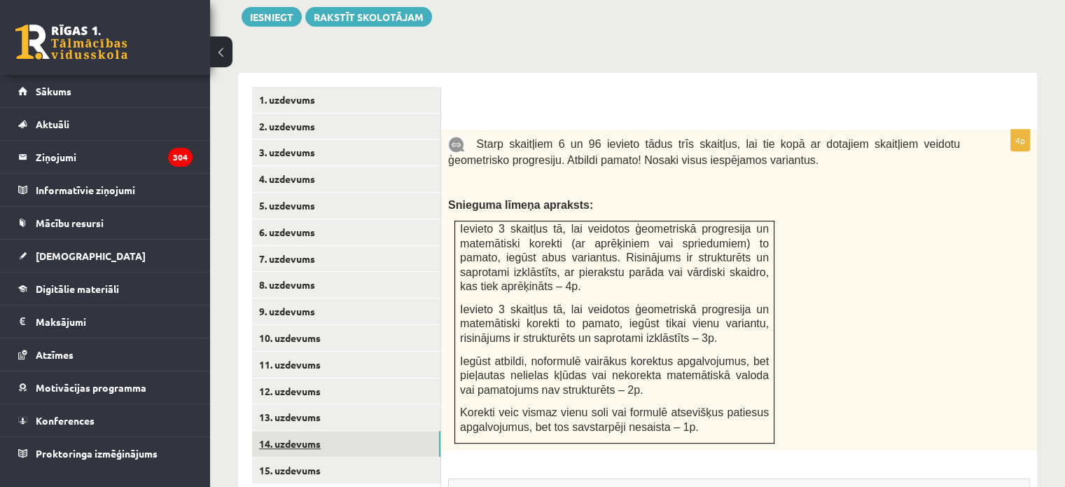
click at [345, 431] on link "14. uzdevums" at bounding box center [346, 444] width 188 height 26
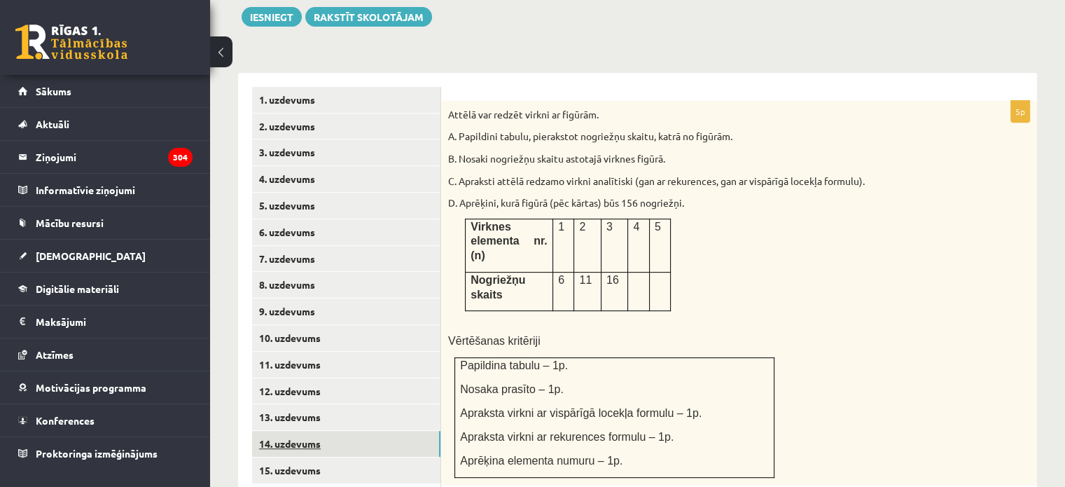
scroll to position [0, 0]
click at [312, 404] on link "13. uzdevums" at bounding box center [346, 417] width 188 height 26
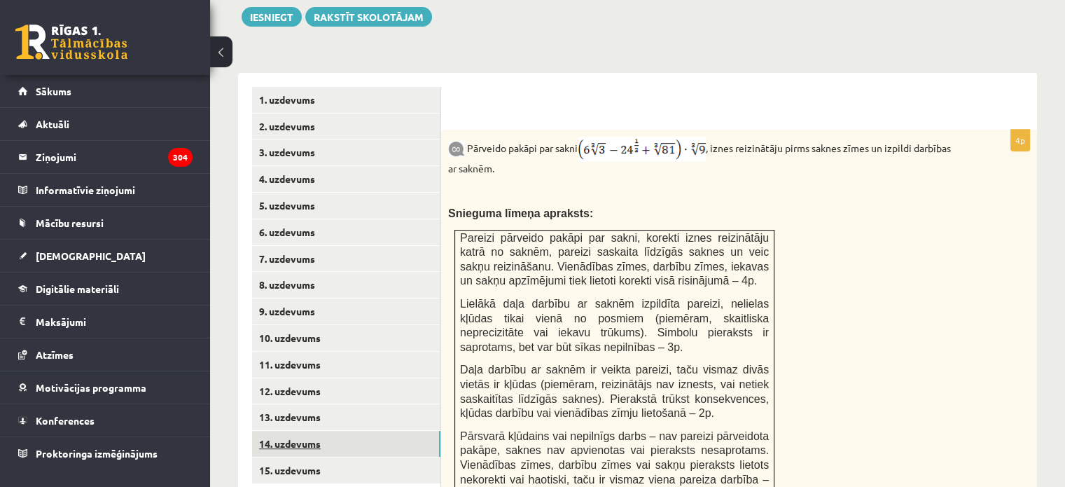
click at [316, 431] on link "14. uzdevums" at bounding box center [346, 444] width 188 height 26
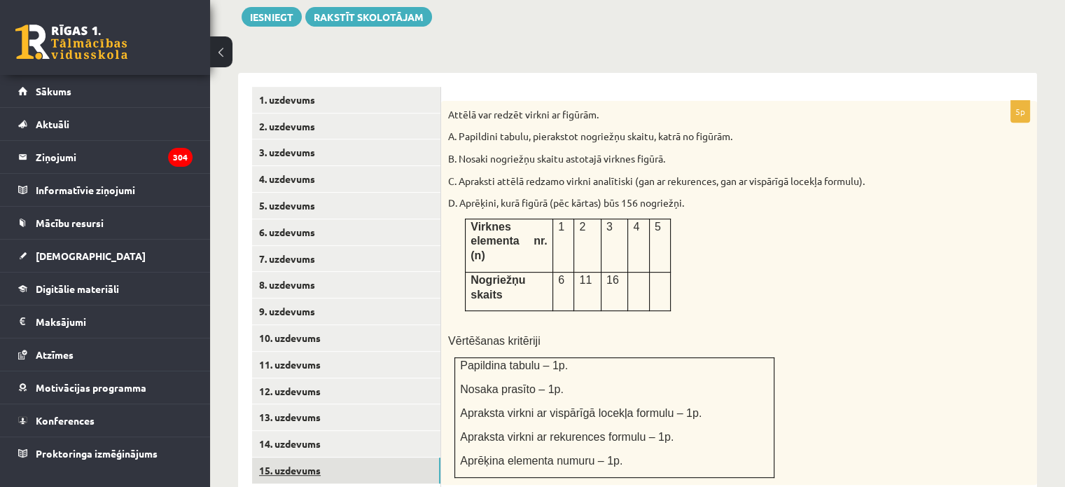
click at [319, 457] on link "15. uzdevums" at bounding box center [346, 470] width 188 height 26
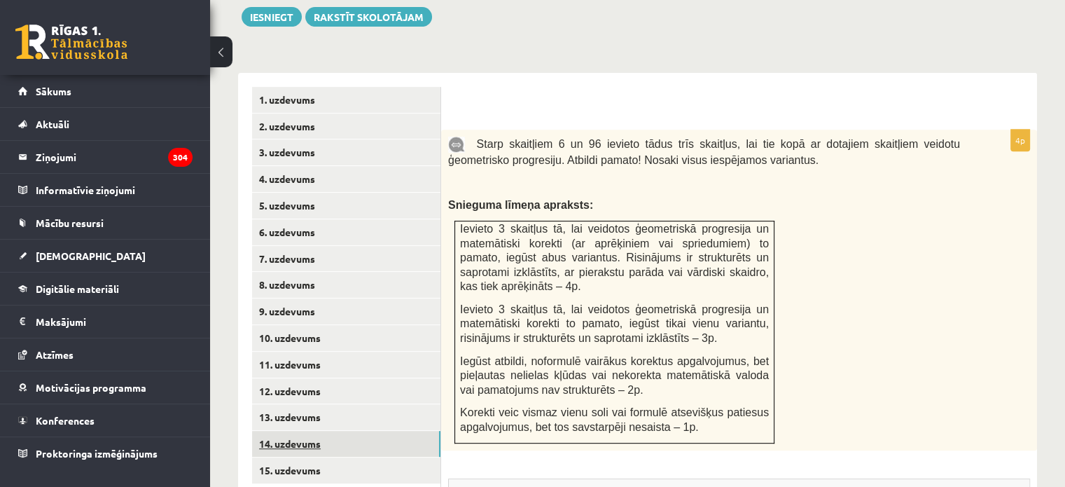
click at [294, 431] on link "14. uzdevums" at bounding box center [346, 444] width 188 height 26
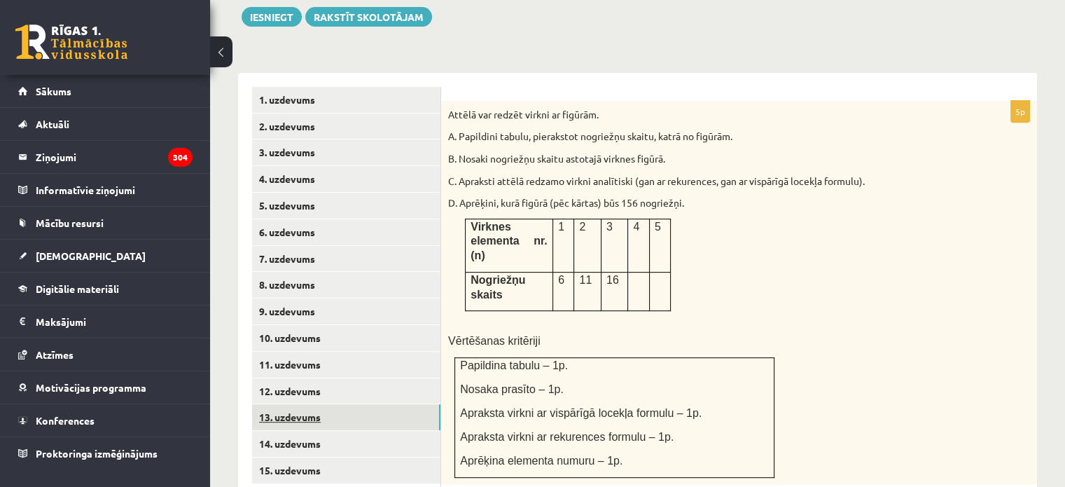
click at [304, 404] on link "13. uzdevums" at bounding box center [346, 417] width 188 height 26
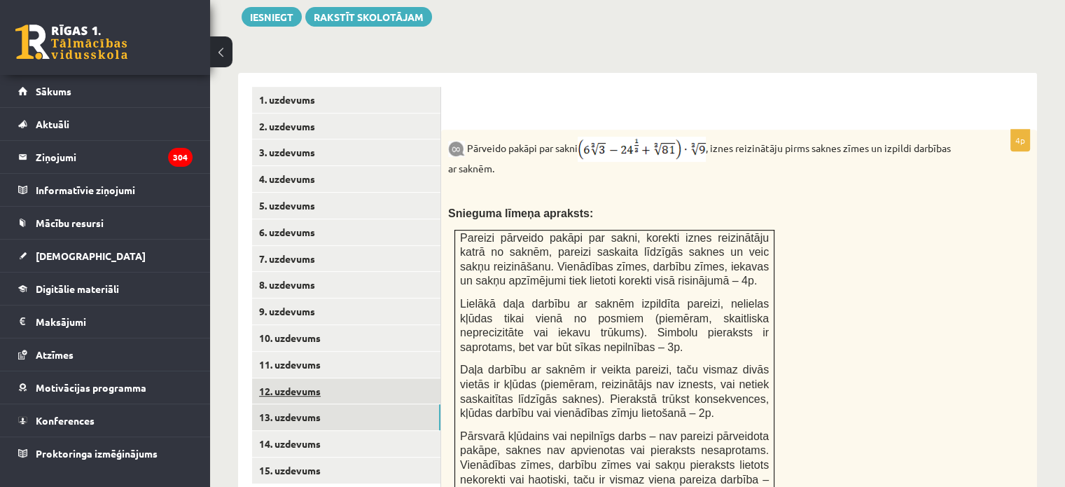
click at [301, 378] on link "12. uzdevums" at bounding box center [346, 391] width 188 height 26
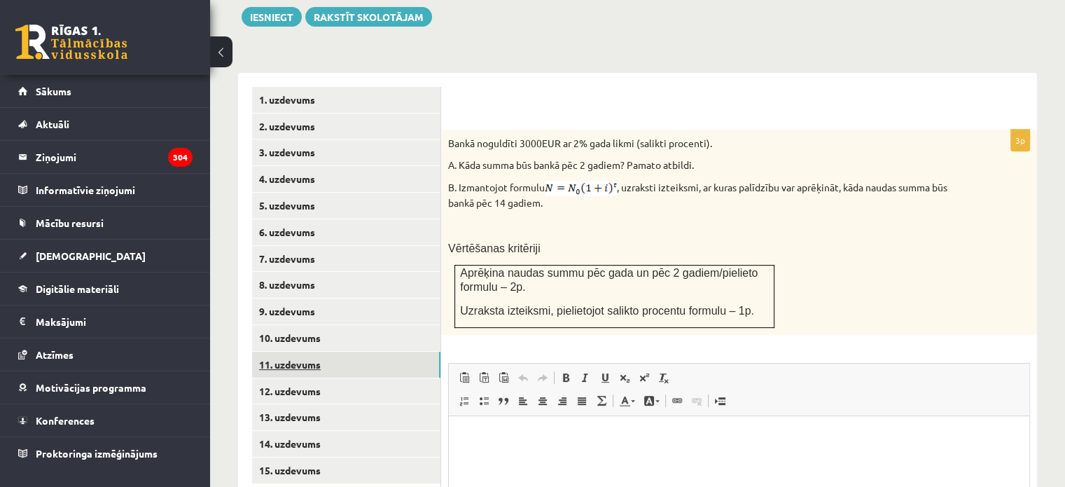
click at [299, 352] on link "11. uzdevums" at bounding box center [346, 365] width 188 height 26
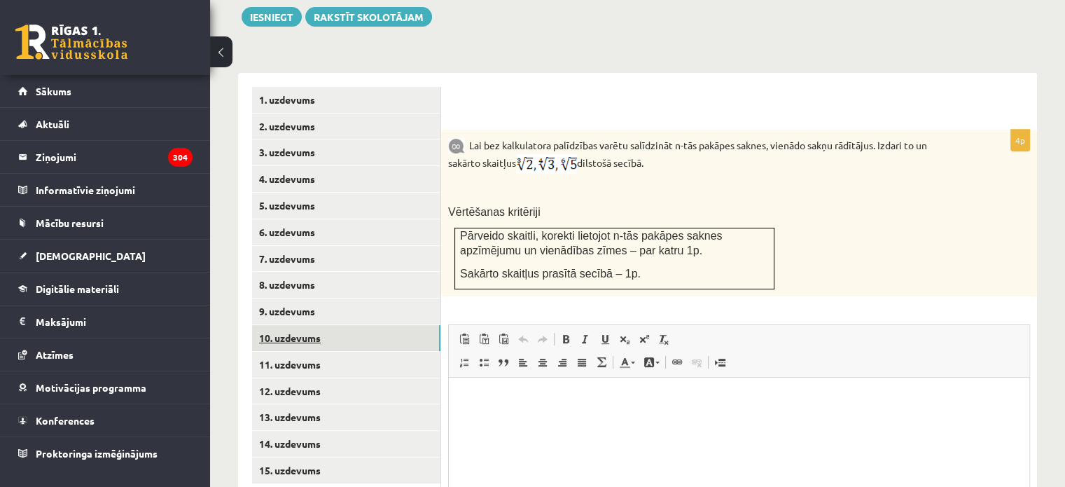
click at [291, 325] on link "10. uzdevums" at bounding box center [346, 338] width 188 height 26
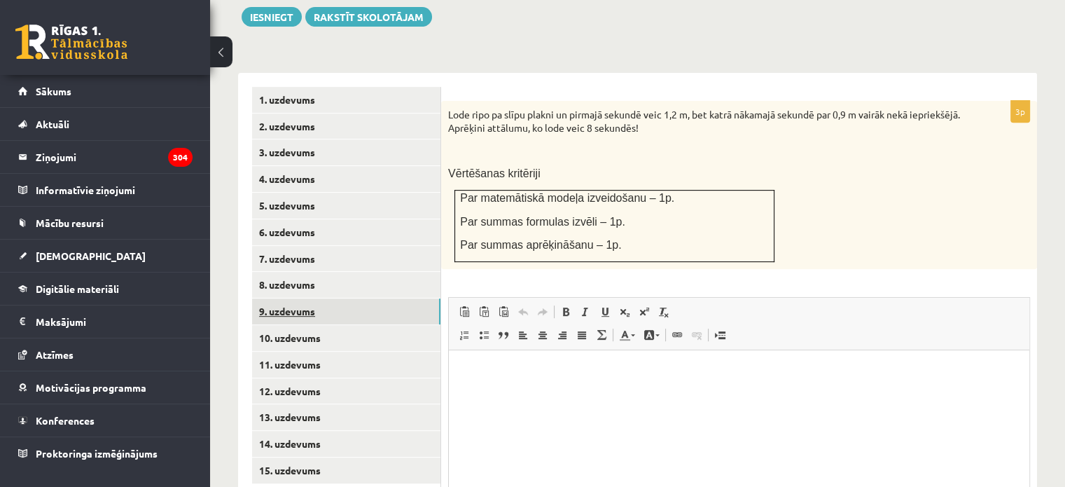
click at [289, 298] on link "9. uzdevums" at bounding box center [346, 311] width 188 height 26
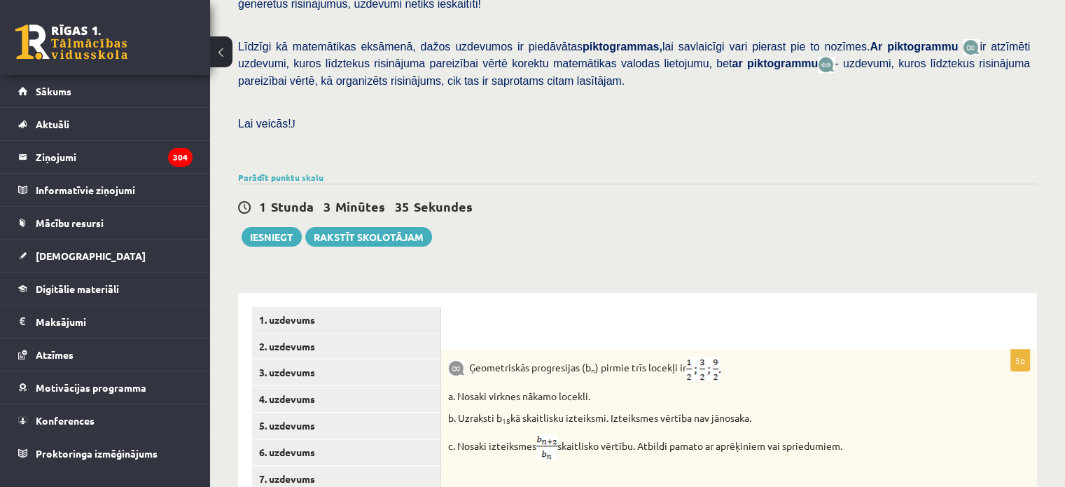
scroll to position [296, 0]
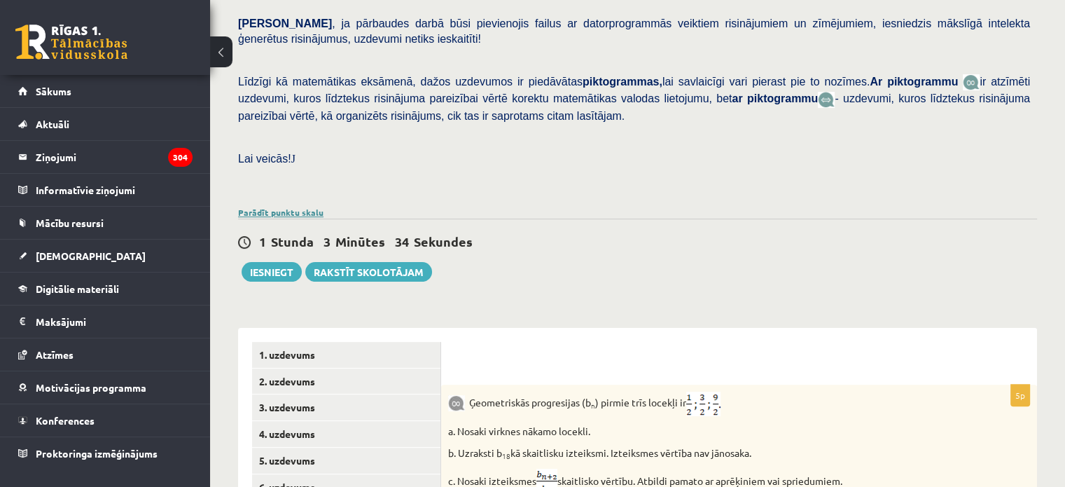
click at [309, 207] on link "Parādīt punktu skalu" at bounding box center [280, 212] width 85 height 11
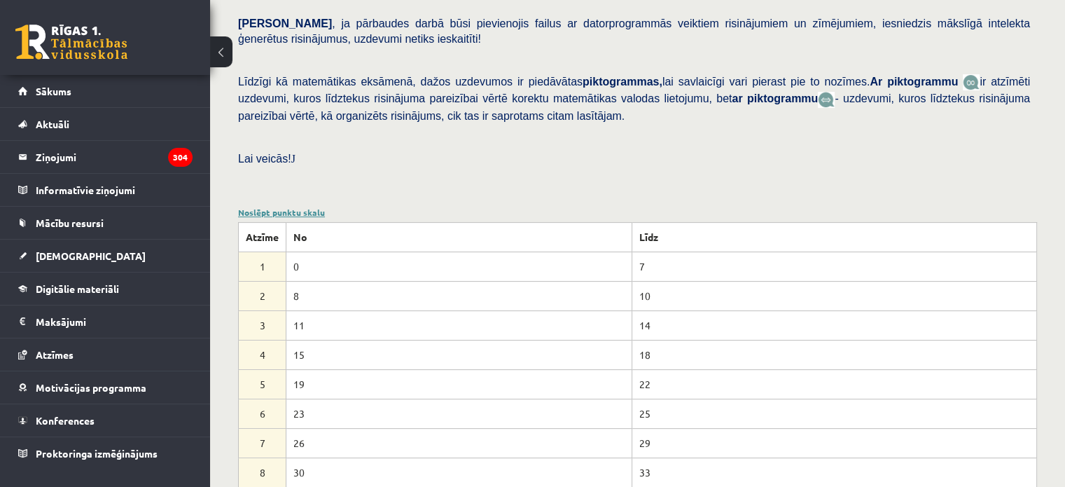
click at [309, 207] on link "Noslēpt punktu skalu" at bounding box center [281, 212] width 87 height 11
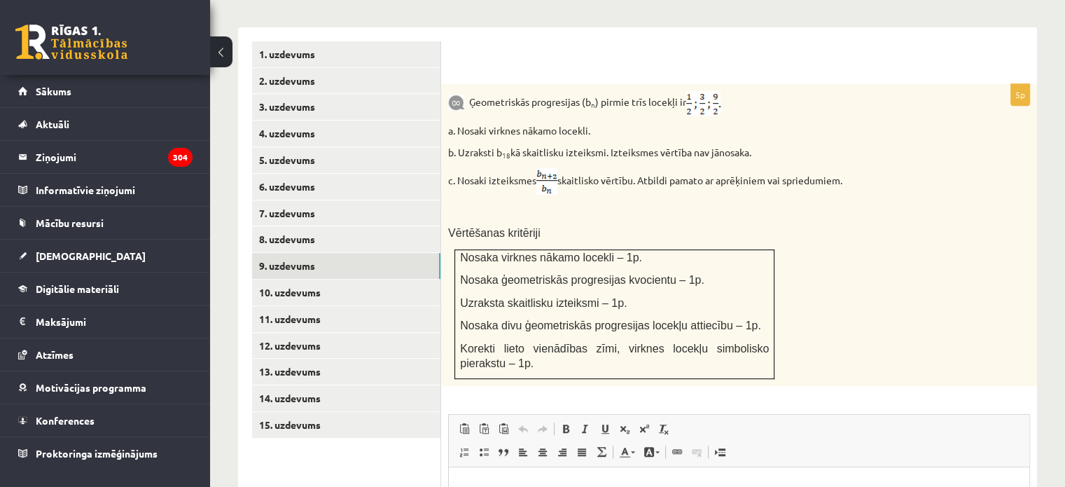
scroll to position [597, 0]
click at [380, 119] on link "4. uzdevums" at bounding box center [346, 132] width 188 height 26
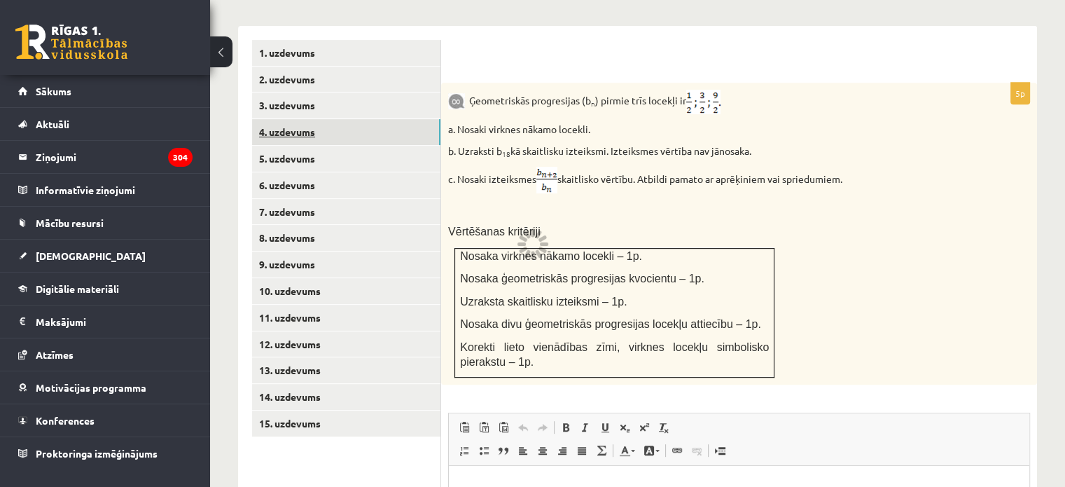
scroll to position [558, 0]
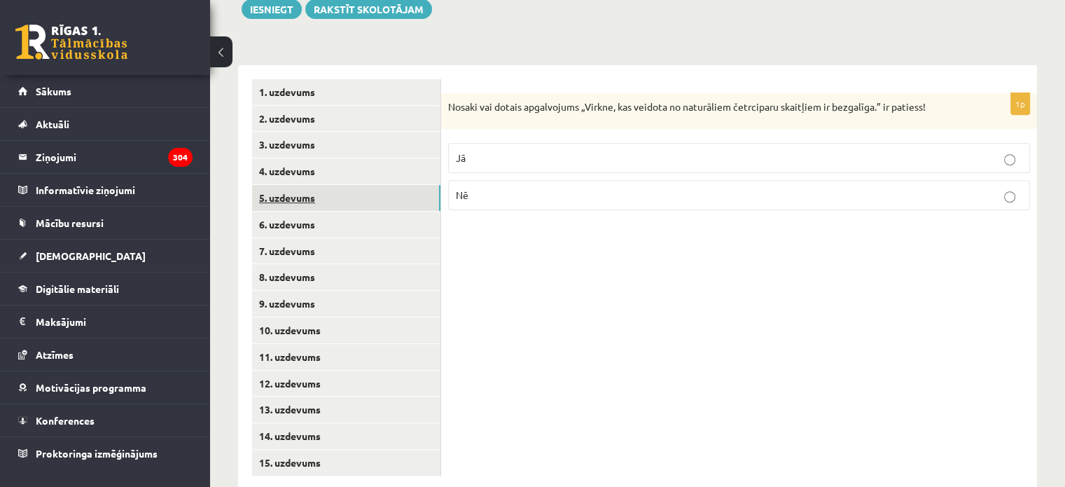
click at [337, 185] on link "5. uzdevums" at bounding box center [346, 198] width 188 height 26
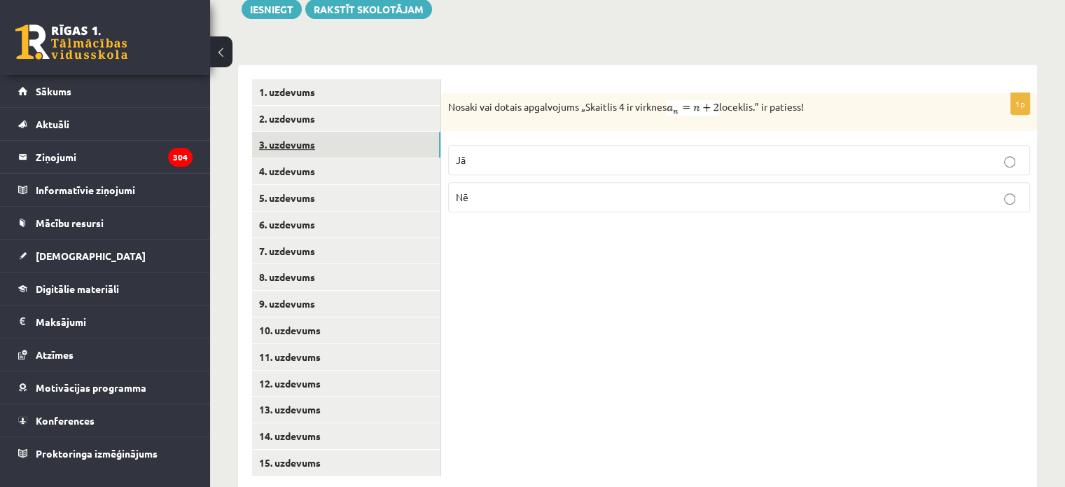
click at [331, 132] on link "3. uzdevums" at bounding box center [346, 145] width 188 height 26
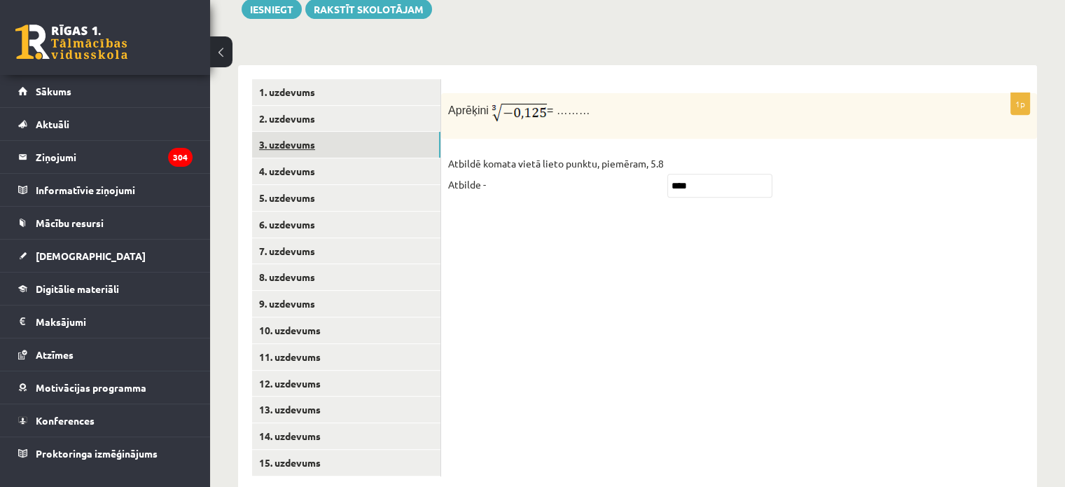
click at [328, 132] on link "3. uzdevums" at bounding box center [346, 145] width 188 height 26
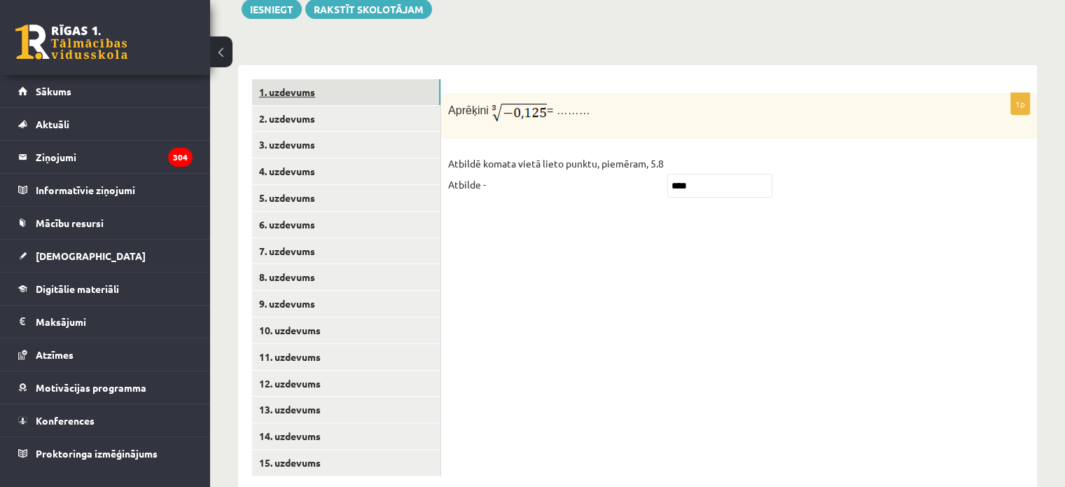
click at [315, 79] on link "1. uzdevums" at bounding box center [346, 92] width 188 height 26
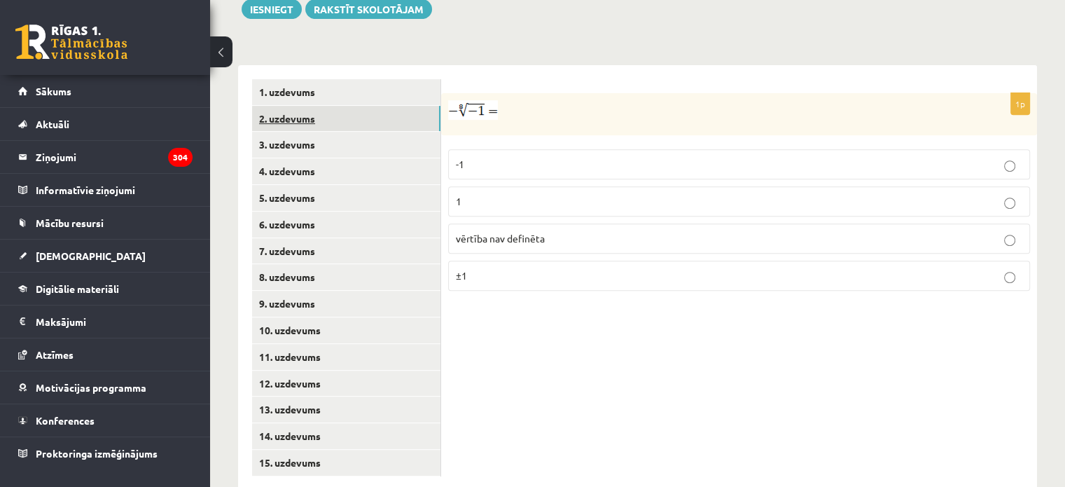
click at [317, 106] on link "2. uzdevums" at bounding box center [346, 119] width 188 height 26
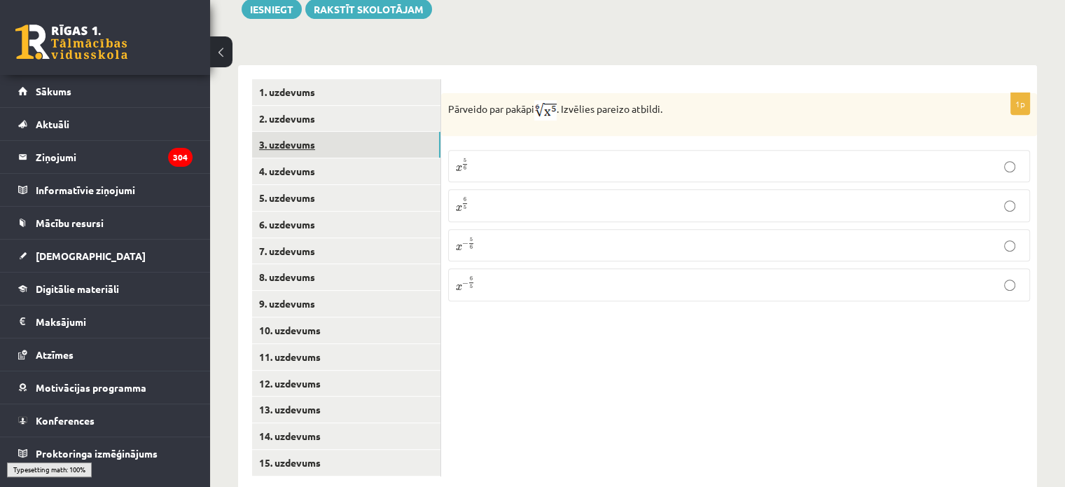
click at [317, 132] on link "3. uzdevums" at bounding box center [346, 145] width 188 height 26
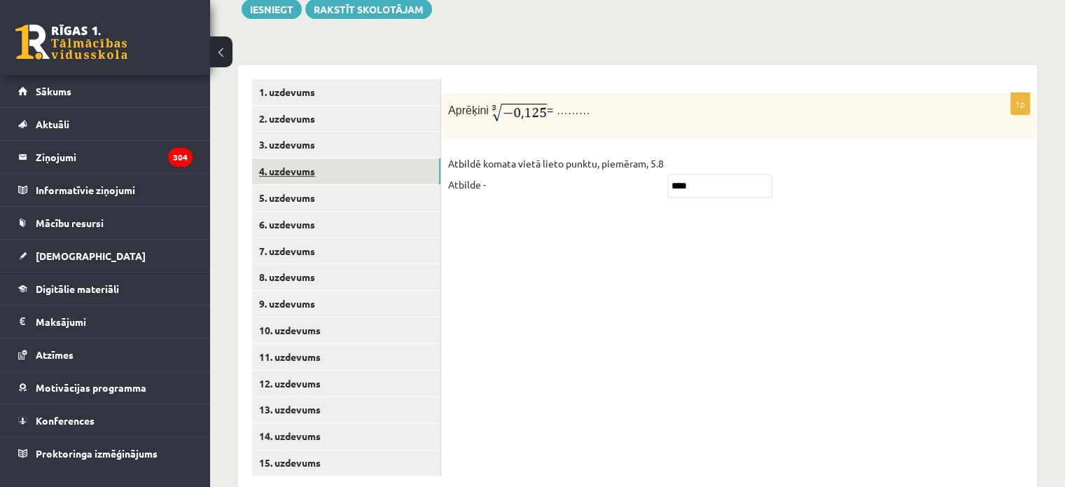
click at [317, 158] on link "4. uzdevums" at bounding box center [346, 171] width 188 height 26
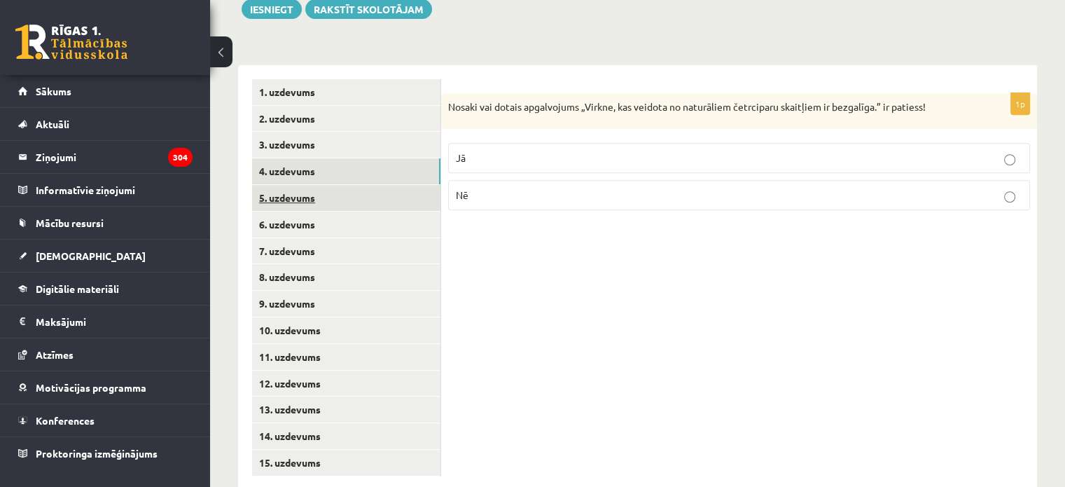
click at [324, 185] on link "5. uzdevums" at bounding box center [346, 198] width 188 height 26
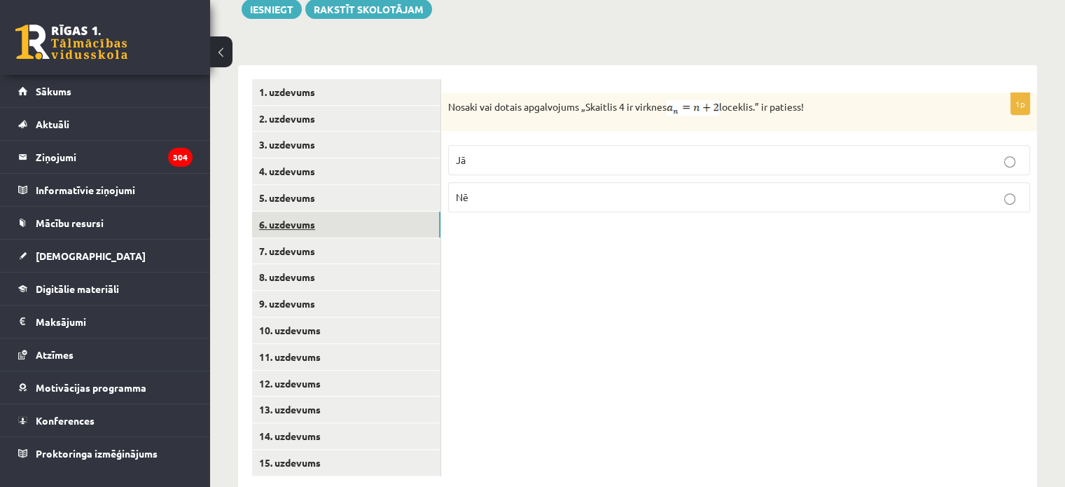
click at [328, 212] on link "6. uzdevums" at bounding box center [346, 225] width 188 height 26
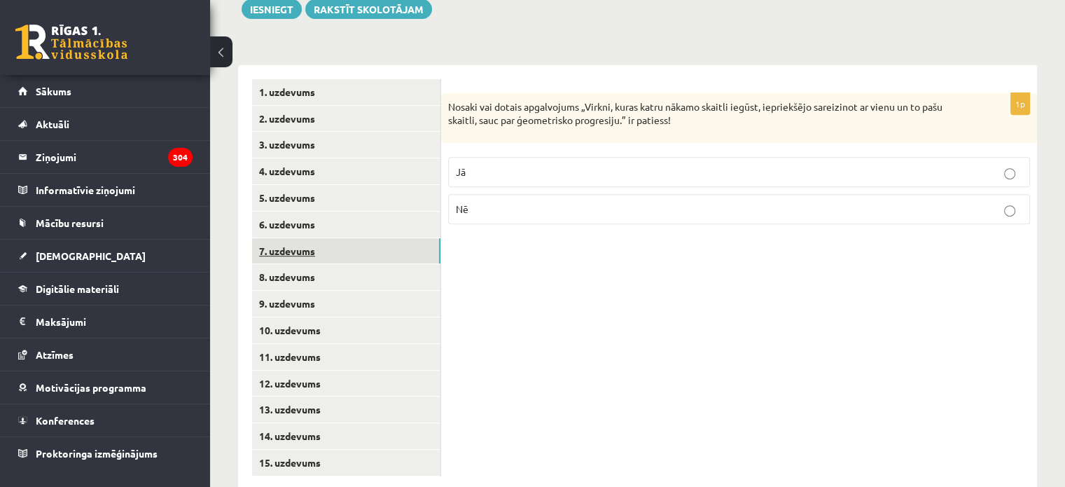
click at [330, 238] on link "7. uzdevums" at bounding box center [346, 251] width 188 height 26
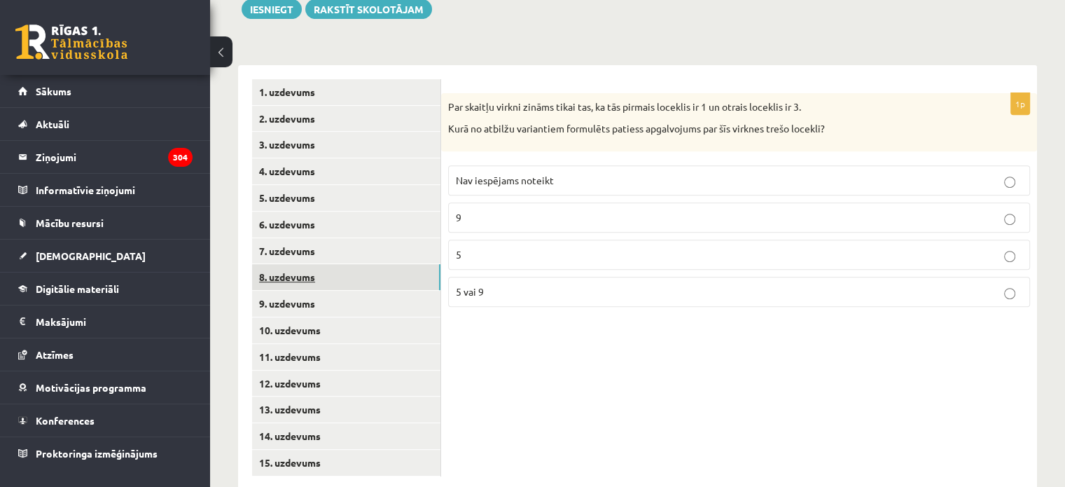
click at [335, 264] on link "8. uzdevums" at bounding box center [346, 277] width 188 height 26
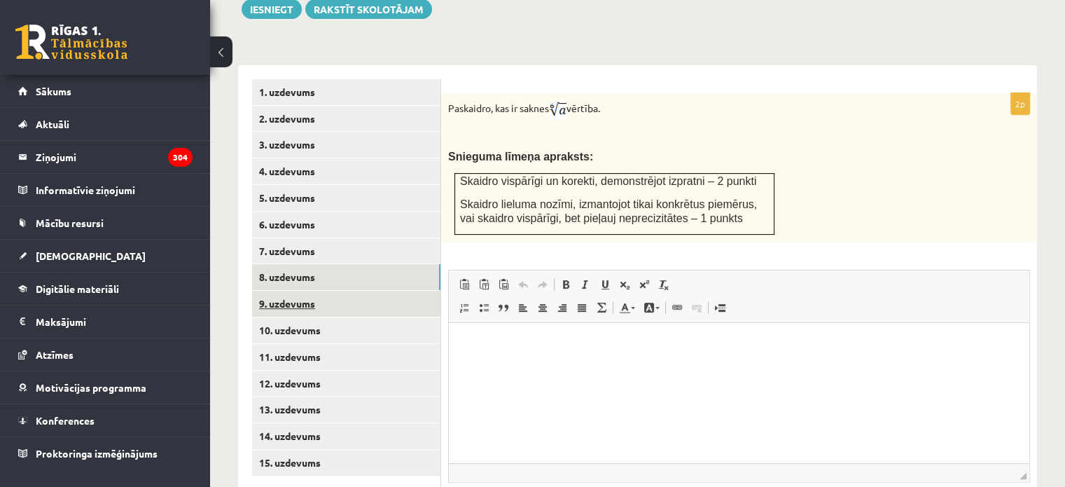
scroll to position [0, 0]
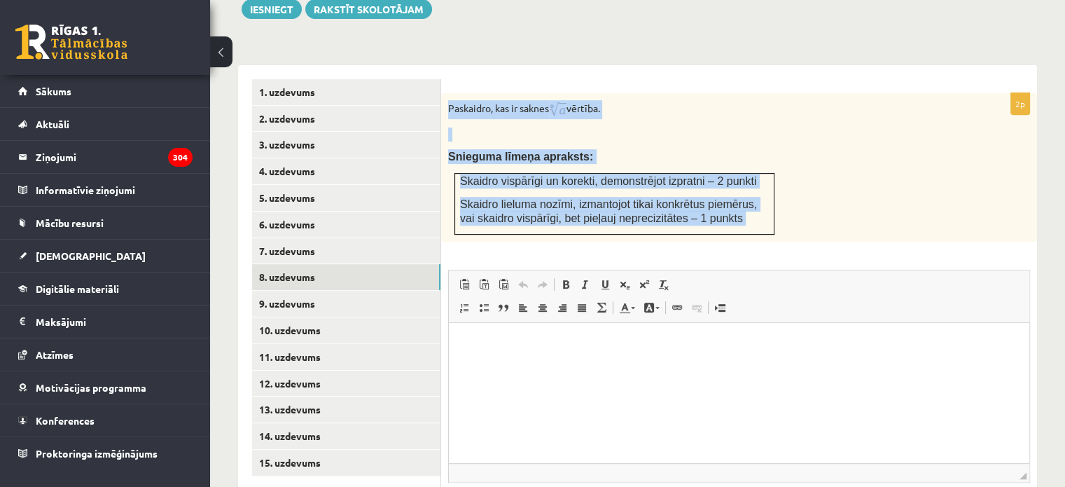
drag, startPoint x: 448, startPoint y: 71, endPoint x: 714, endPoint y: 216, distance: 303.7
click at [714, 216] on div "2p Paskaidro, kas ir saknes vērtība. Snieguma līmeņa apraksts: Skaidro vispārīg…" at bounding box center [739, 327] width 596 height 468
copy div "Paskaidro, kas ir saknes vērtība. Snieguma līmeņa apraksts: Skaidro vispārīgi u…"
click at [793, 149] on p "Snieguma līmeņa apraksts:" at bounding box center [704, 156] width 512 height 15
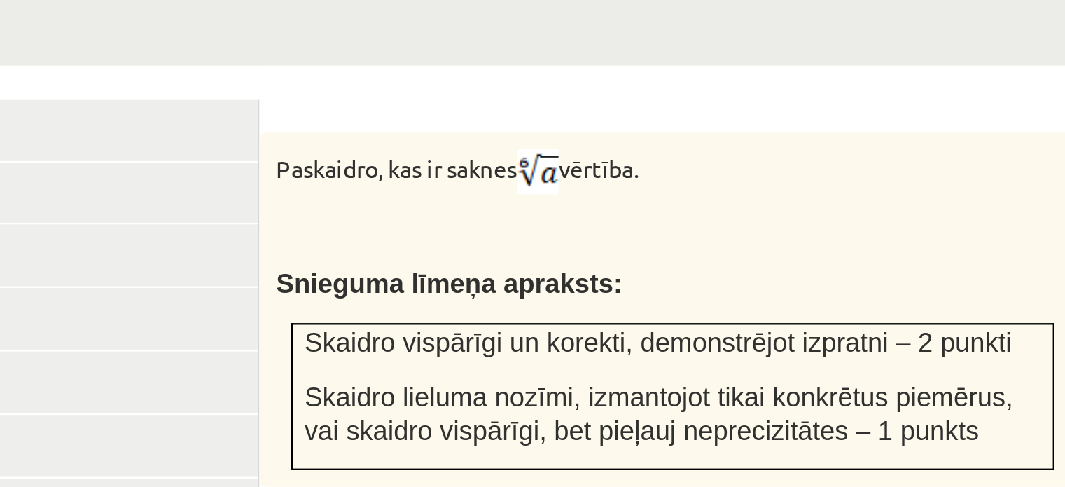
scroll to position [558, 0]
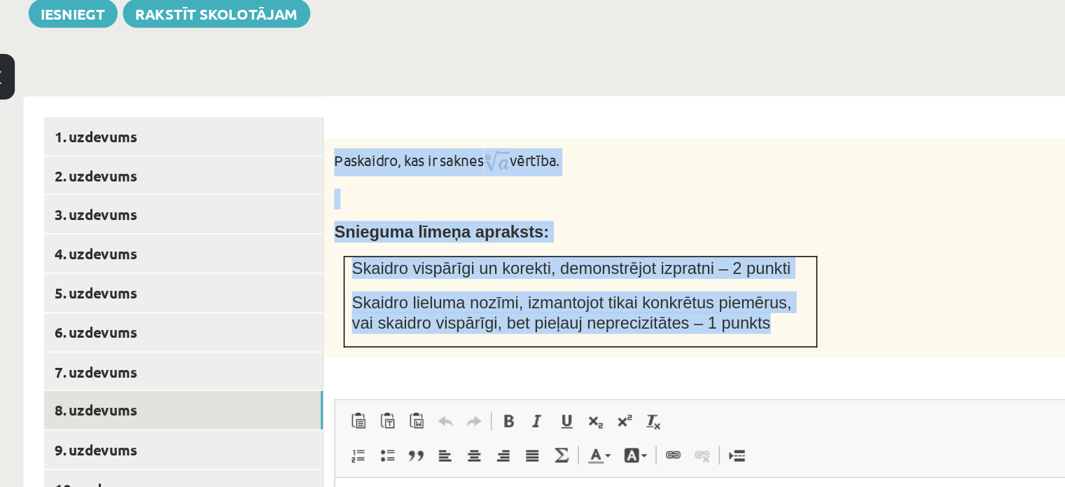
drag, startPoint x: 448, startPoint y: 75, endPoint x: 721, endPoint y: 202, distance: 301.7
click at [721, 202] on div "Paskaidro, kas ir saknes vērtība. Snieguma līmeņa apraksts: Skaidro vispārīgi u…" at bounding box center [739, 167] width 596 height 148
click at [616, 127] on p at bounding box center [704, 134] width 512 height 14
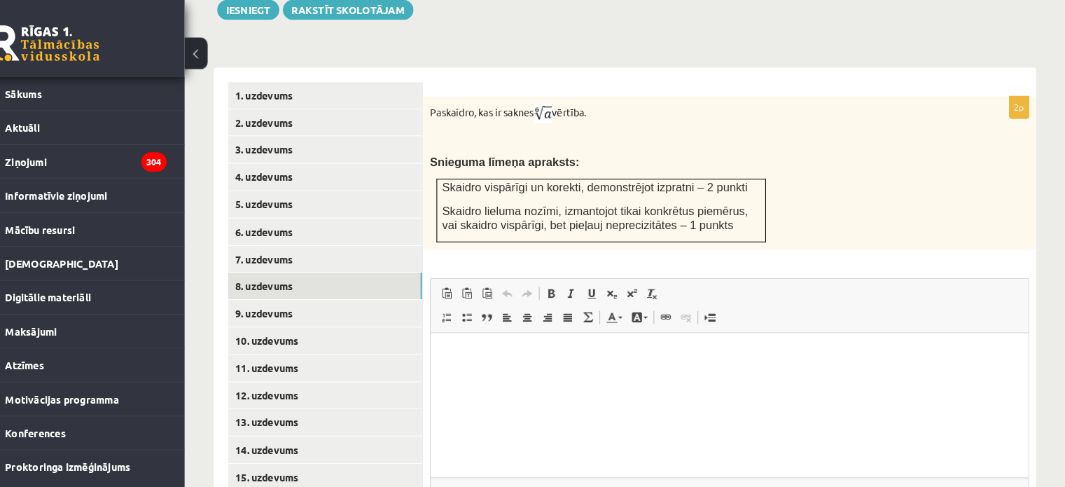
scroll to position [553, 0]
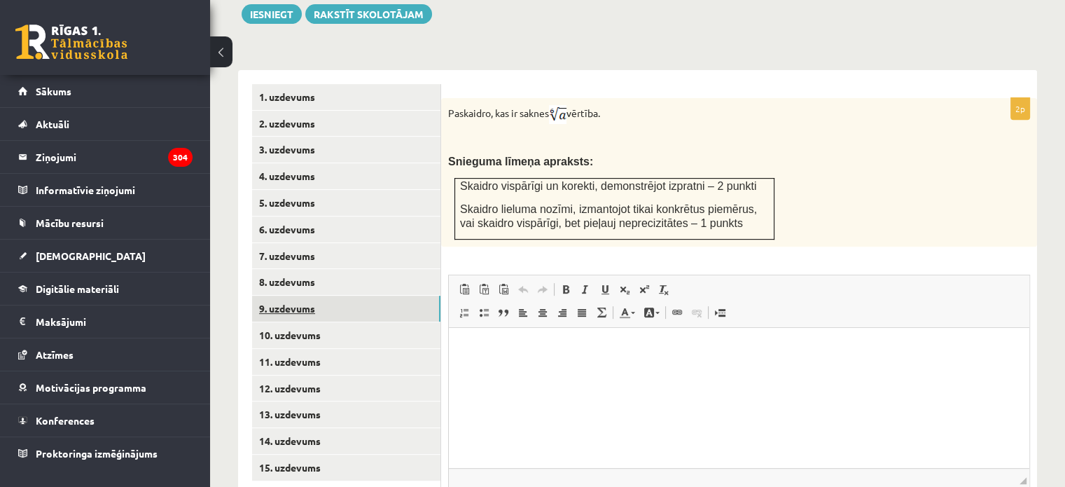
click at [323, 296] on link "9. uzdevums" at bounding box center [346, 309] width 188 height 26
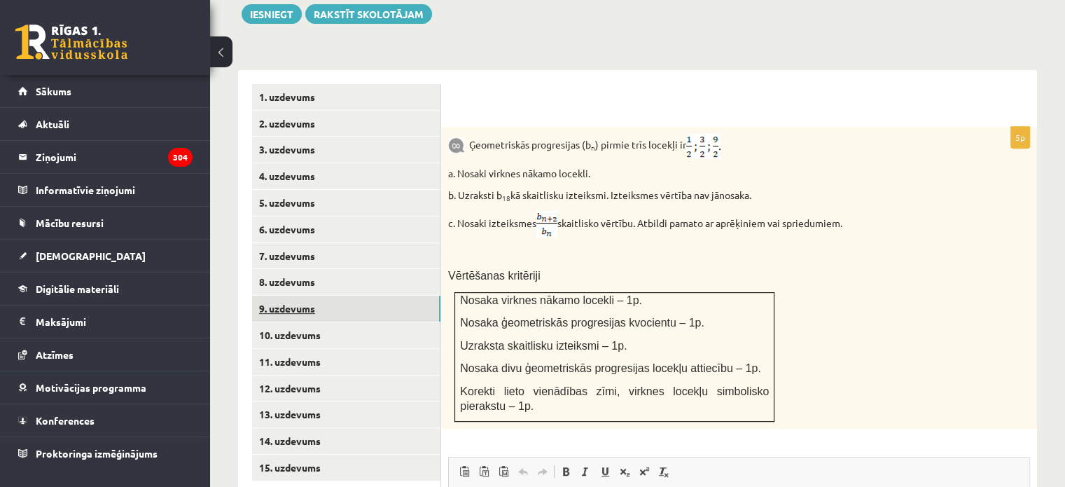
scroll to position [0, 0]
click at [323, 296] on link "9. uzdevums" at bounding box center [346, 309] width 188 height 26
click at [326, 322] on link "10. uzdevums" at bounding box center [346, 335] width 188 height 26
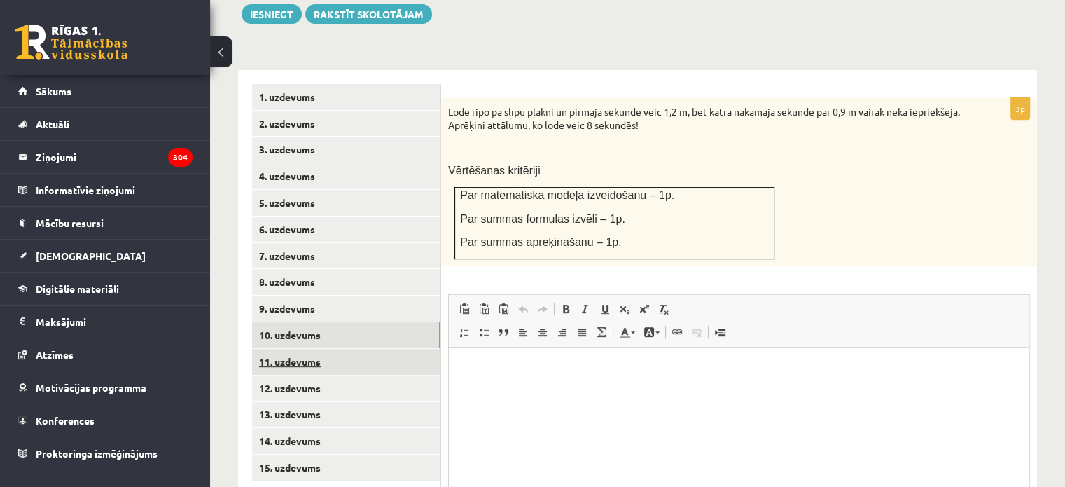
click at [325, 349] on link "11. uzdevums" at bounding box center [346, 362] width 188 height 26
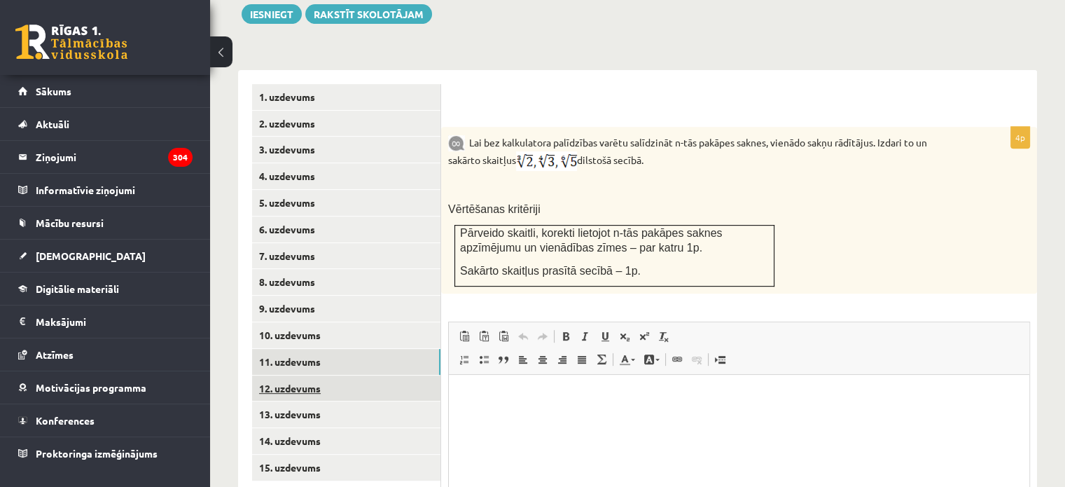
click at [331, 375] on link "12. uzdevums" at bounding box center [346, 388] width 188 height 26
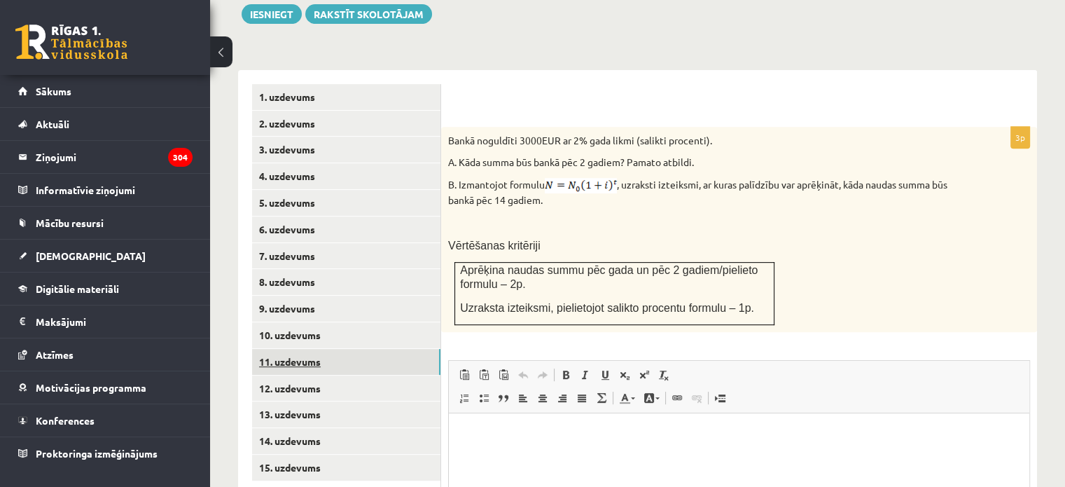
click at [310, 349] on link "11. uzdevums" at bounding box center [346, 362] width 188 height 26
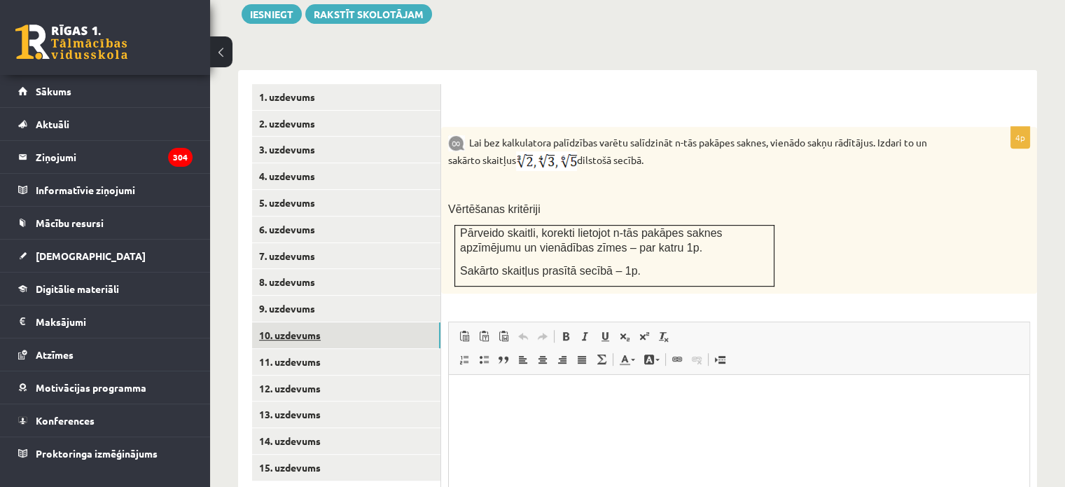
click at [305, 322] on link "10. uzdevums" at bounding box center [346, 335] width 188 height 26
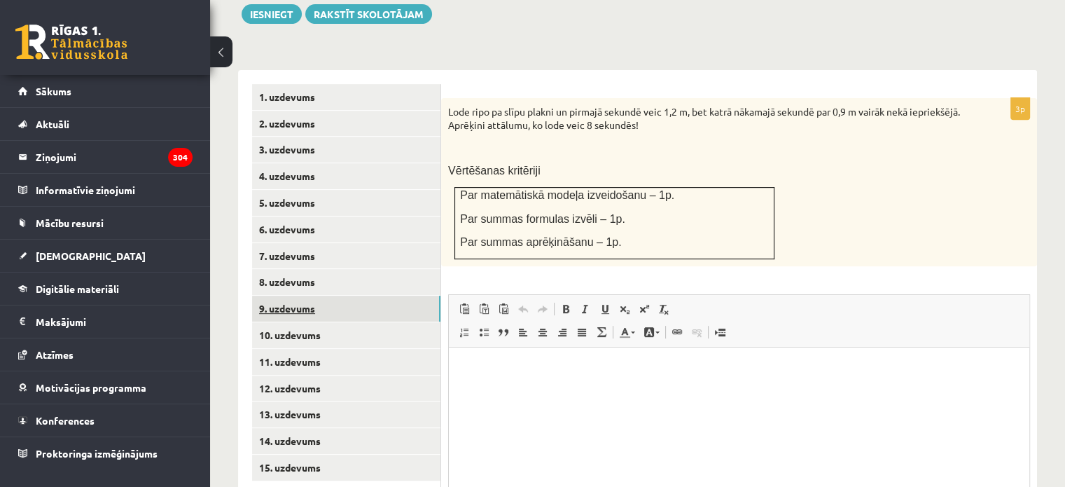
click at [370, 296] on link "9. uzdevums" at bounding box center [346, 309] width 188 height 26
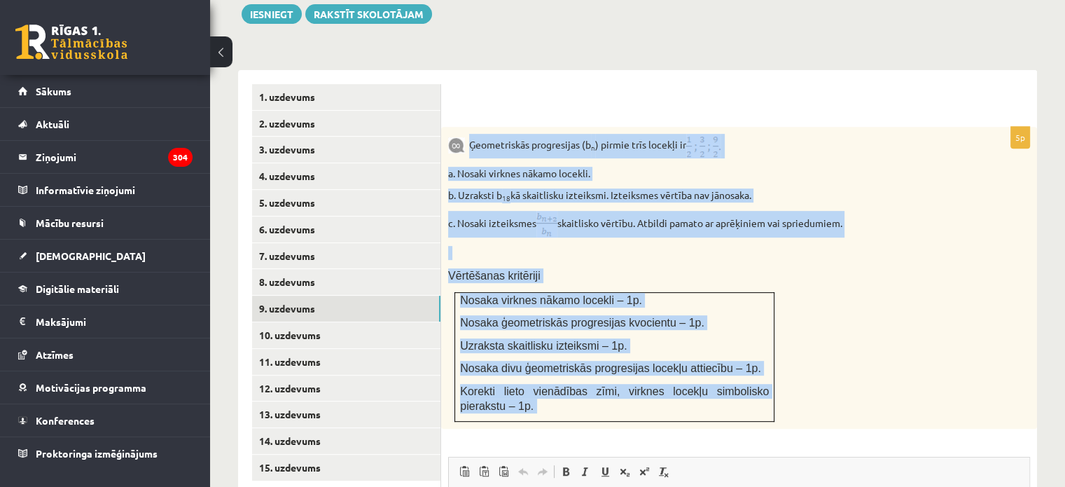
drag, startPoint x: 471, startPoint y: 111, endPoint x: 763, endPoint y: 400, distance: 411.0
click at [763, 400] on div "5p Ģeometriskās progresijas (b n ) pirmie trīs locekļi ir a. Nosaki virknes nāk…" at bounding box center [739, 437] width 596 height 621
click at [845, 150] on div "Ģeometriskās progresijas (b n ) pirmie trīs locekļi ir a. Nosaki virknes nākamo…" at bounding box center [739, 278] width 596 height 302
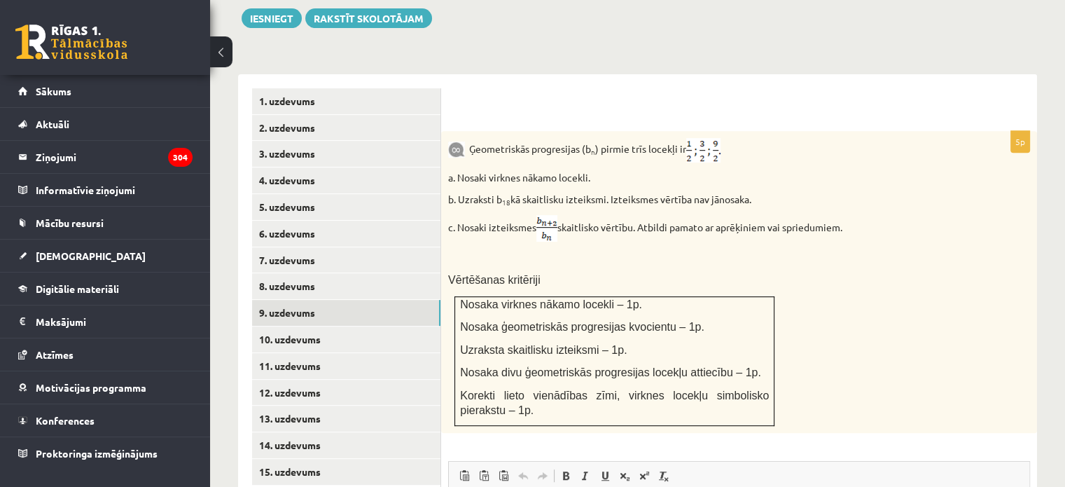
scroll to position [555, 0]
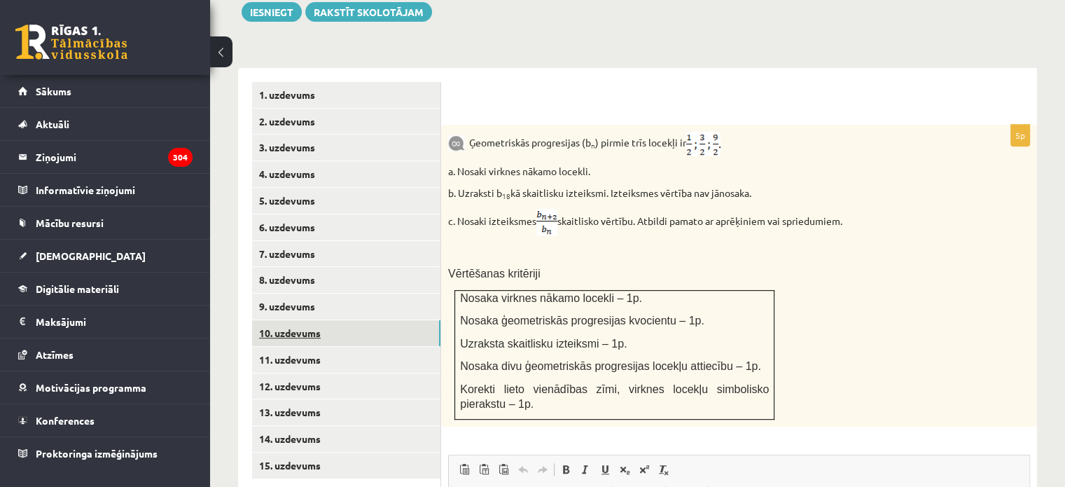
click at [412, 320] on link "10. uzdevums" at bounding box center [346, 333] width 188 height 26
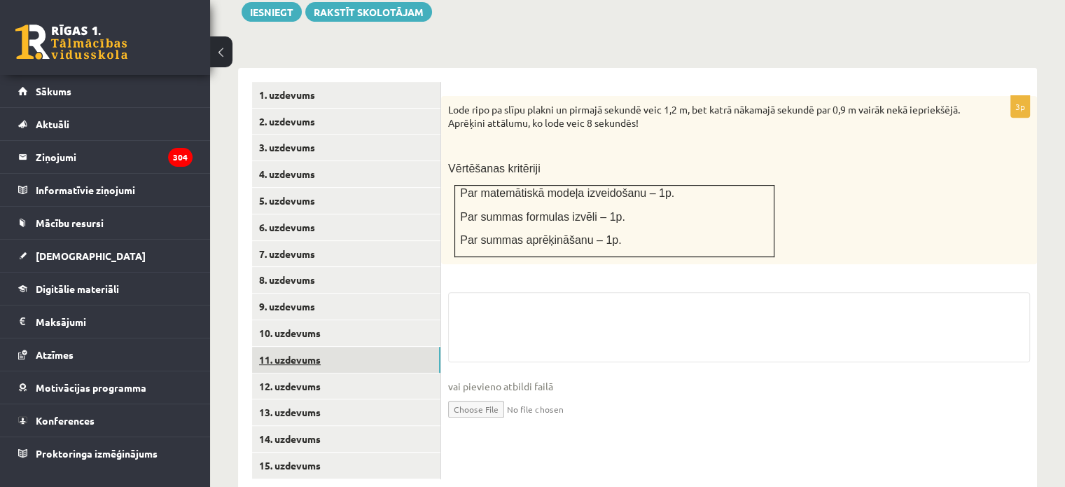
click at [406, 347] on link "11. uzdevums" at bounding box center [346, 360] width 188 height 26
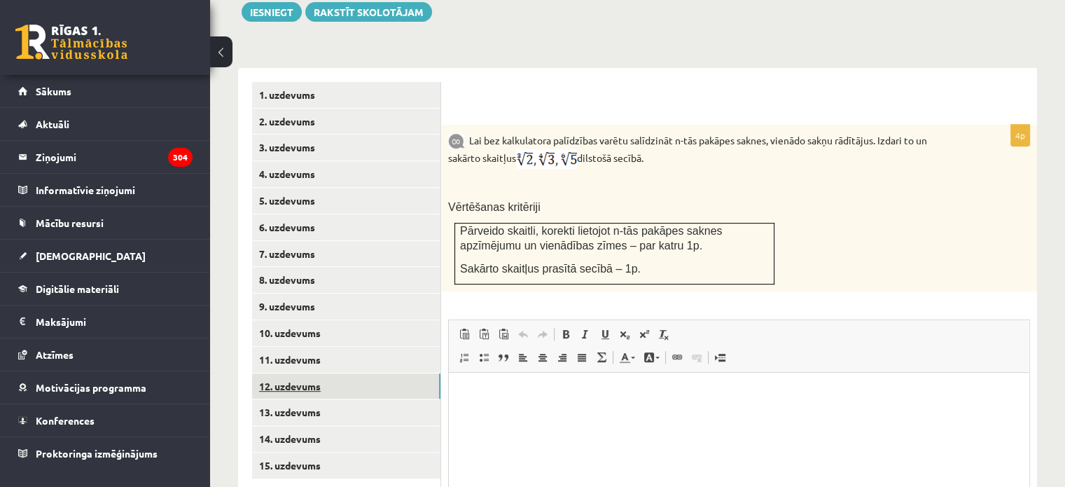
click at [398, 373] on link "12. uzdevums" at bounding box center [346, 386] width 188 height 26
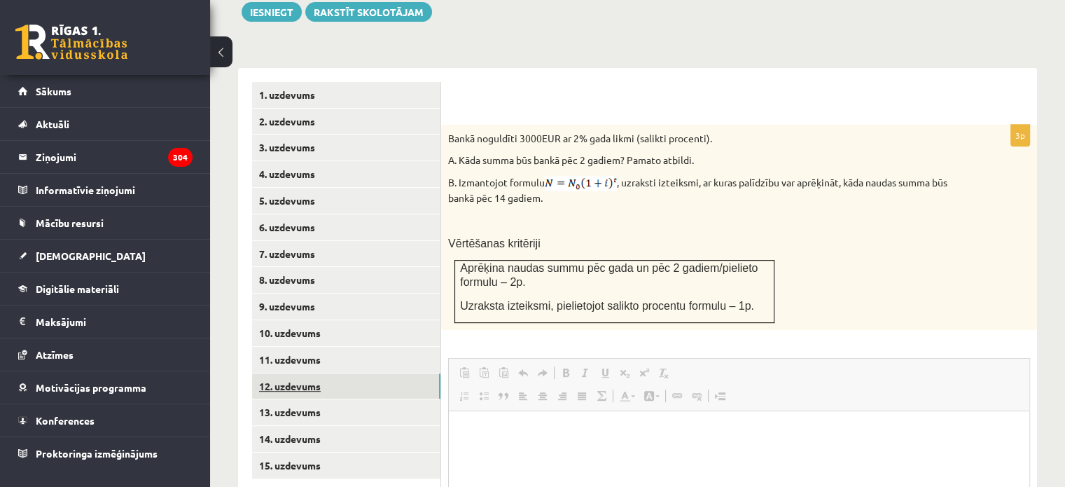
scroll to position [0, 0]
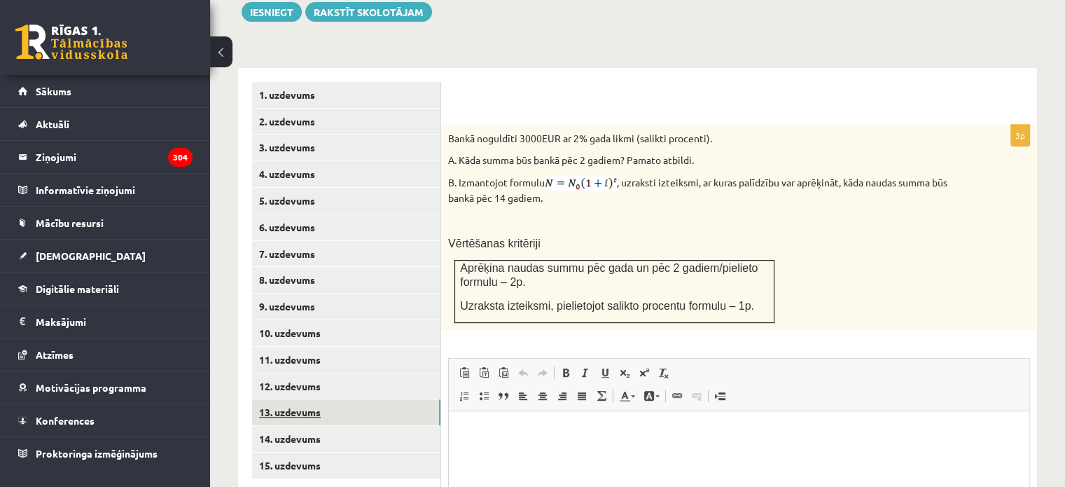
click at [389, 399] on link "13. uzdevums" at bounding box center [346, 412] width 188 height 26
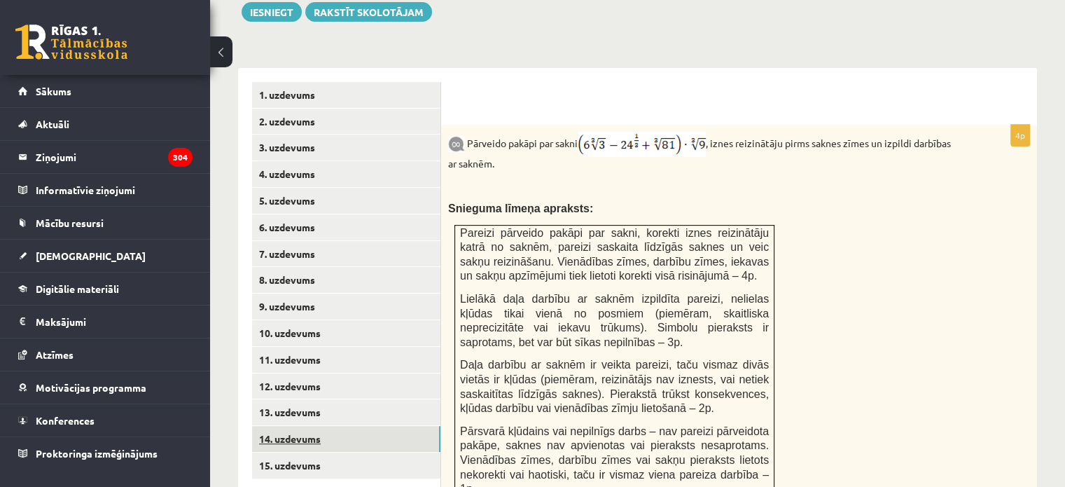
click at [364, 426] on link "14. uzdevums" at bounding box center [346, 439] width 188 height 26
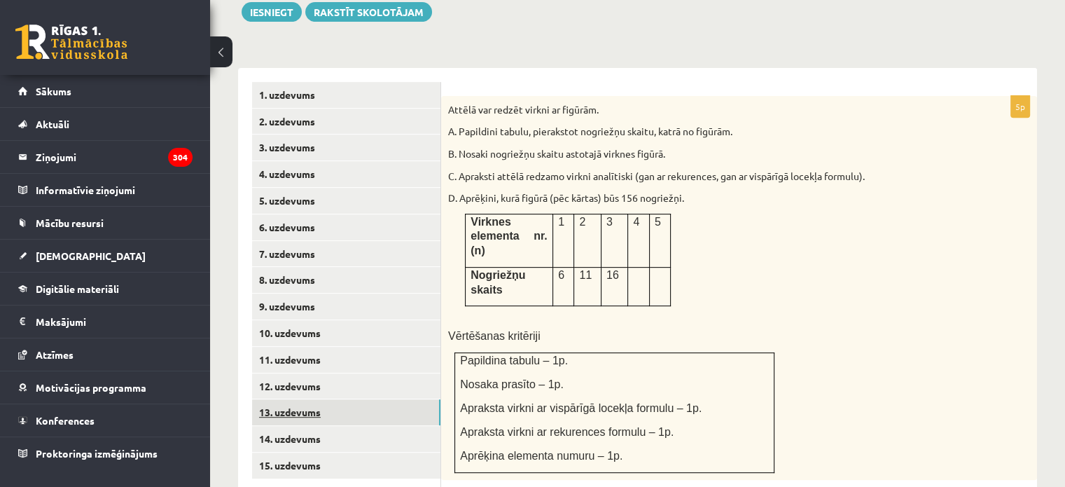
click at [361, 399] on link "13. uzdevums" at bounding box center [346, 412] width 188 height 26
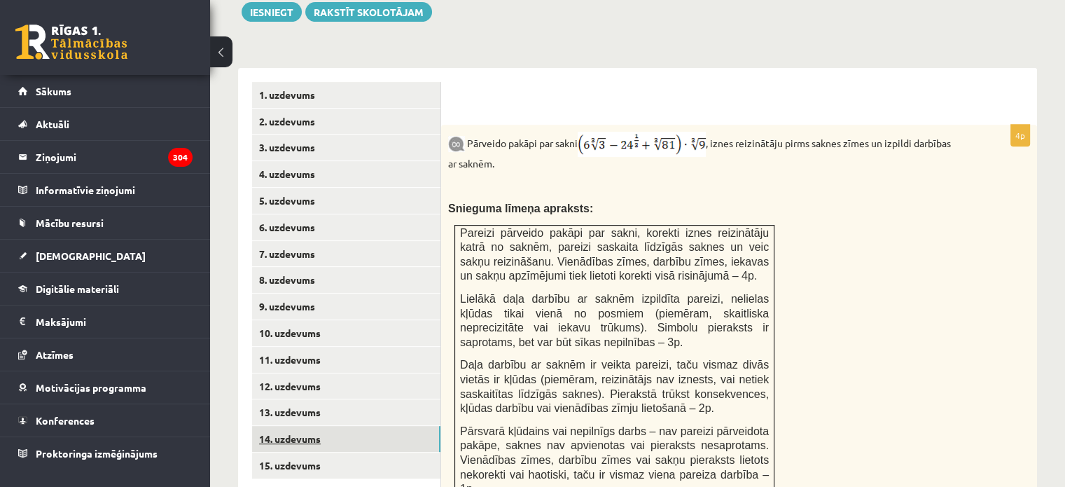
click at [361, 426] on link "14. uzdevums" at bounding box center [346, 439] width 188 height 26
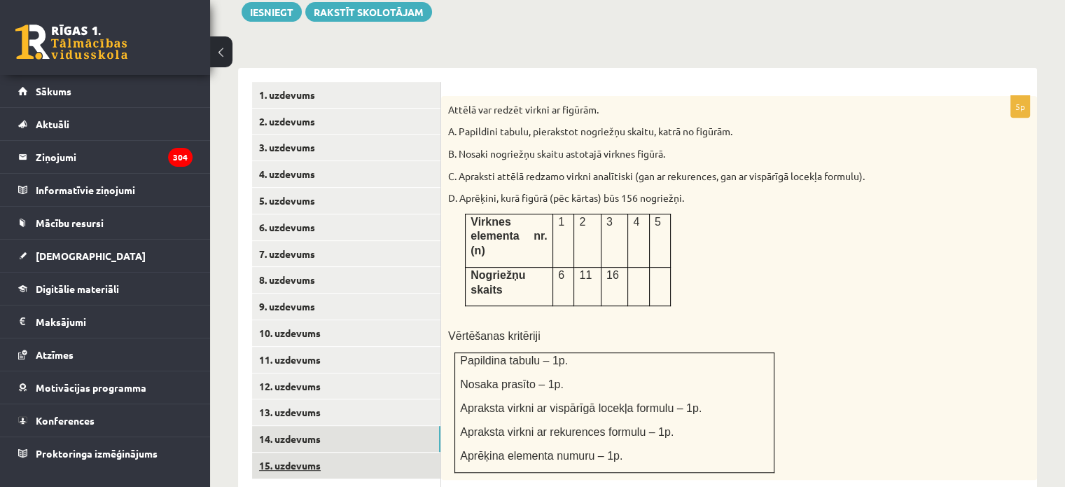
click at [366, 452] on link "15. uzdevums" at bounding box center [346, 465] width 188 height 26
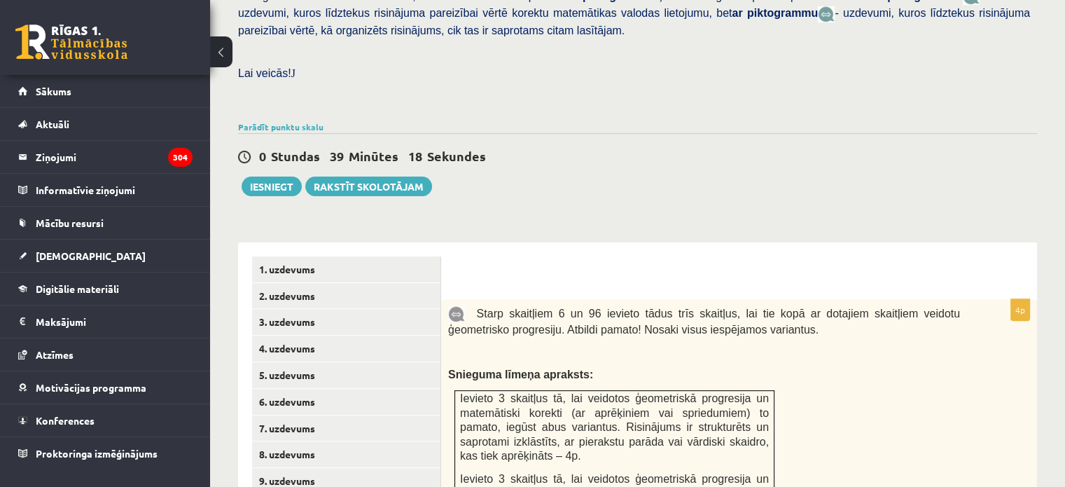
scroll to position [333, 0]
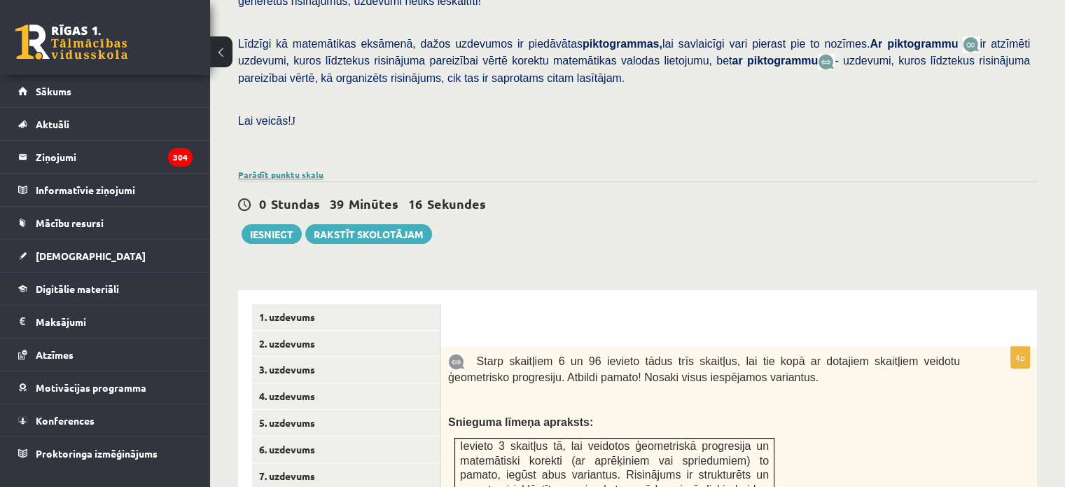
click at [256, 169] on link "Parādīt punktu skalu" at bounding box center [280, 174] width 85 height 11
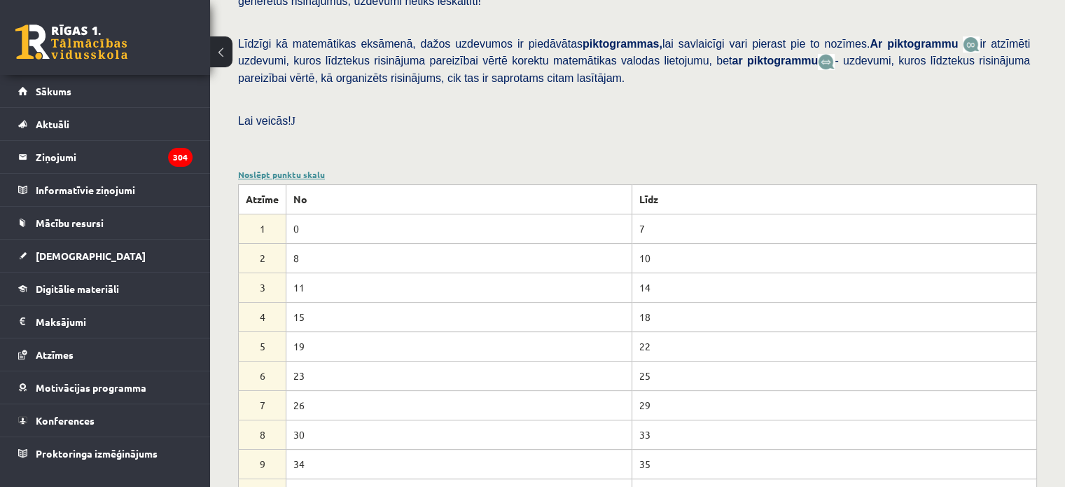
click at [319, 169] on link "Noslēpt punktu skalu" at bounding box center [281, 174] width 87 height 11
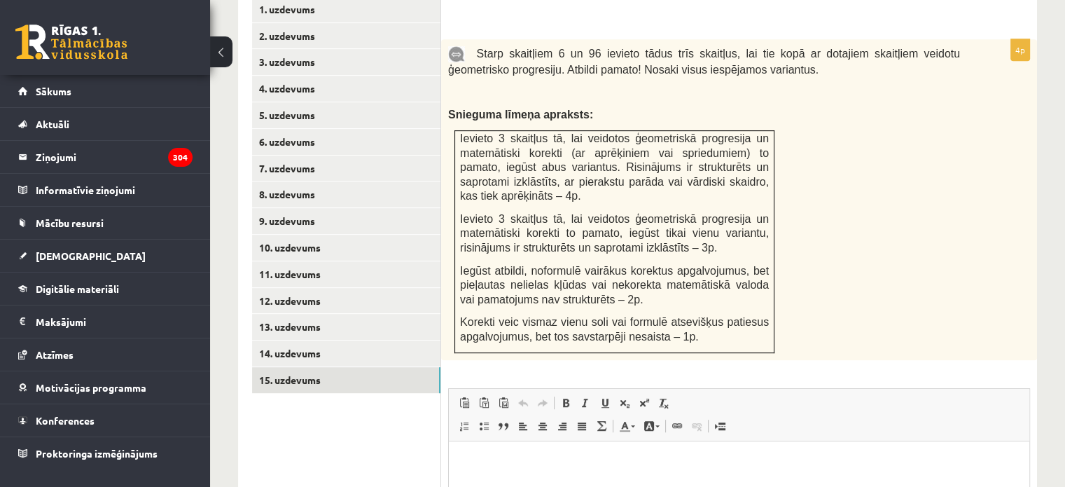
scroll to position [618, 0]
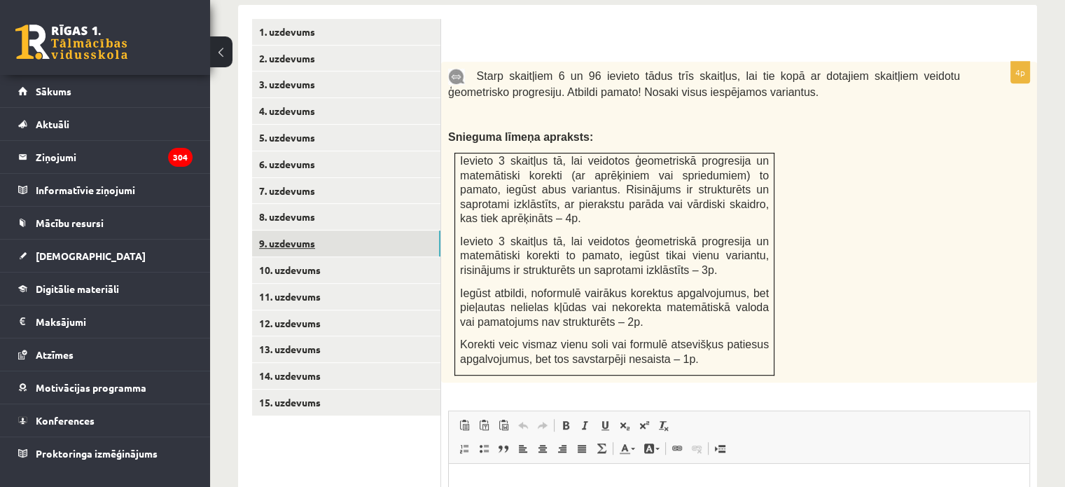
click at [352, 230] on link "9. uzdevums" at bounding box center [346, 243] width 188 height 26
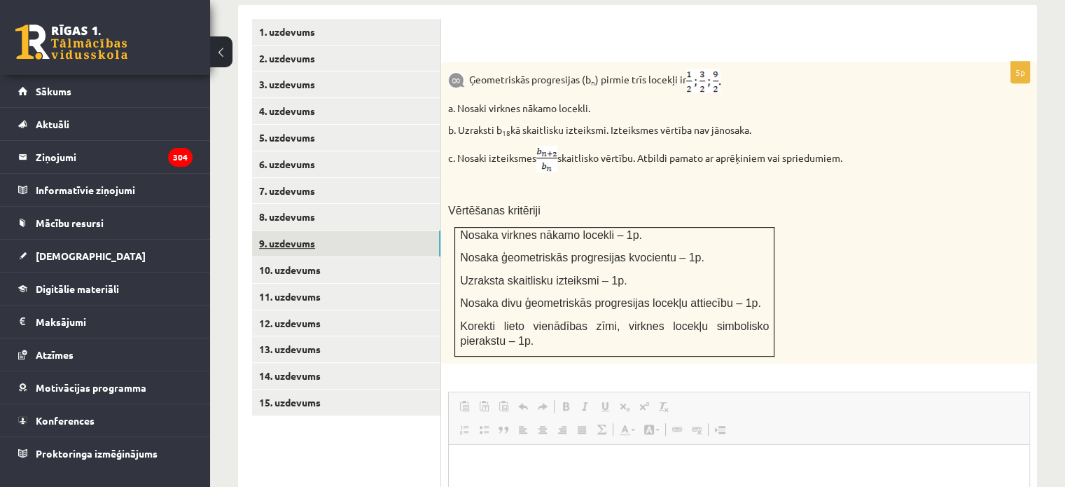
scroll to position [0, 0]
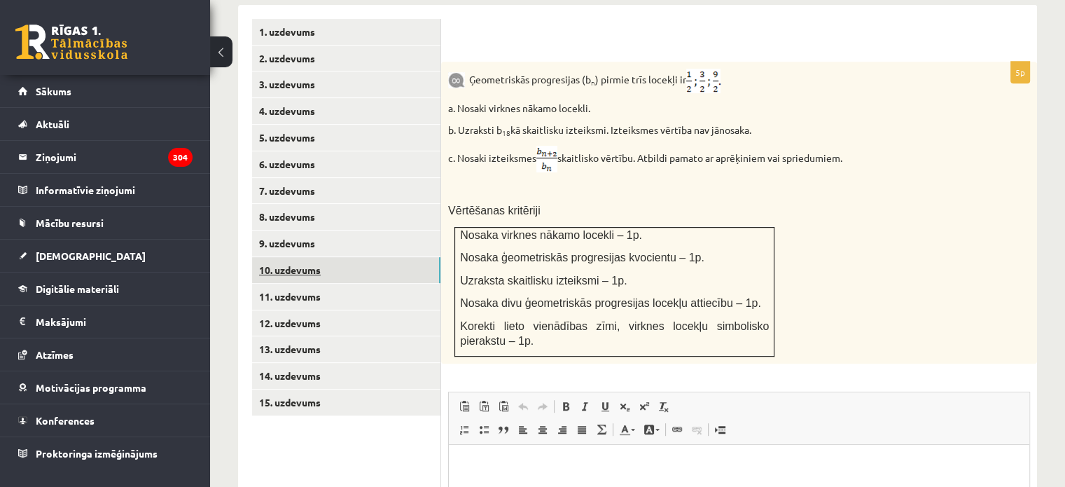
click at [346, 257] on link "10. uzdevums" at bounding box center [346, 270] width 188 height 26
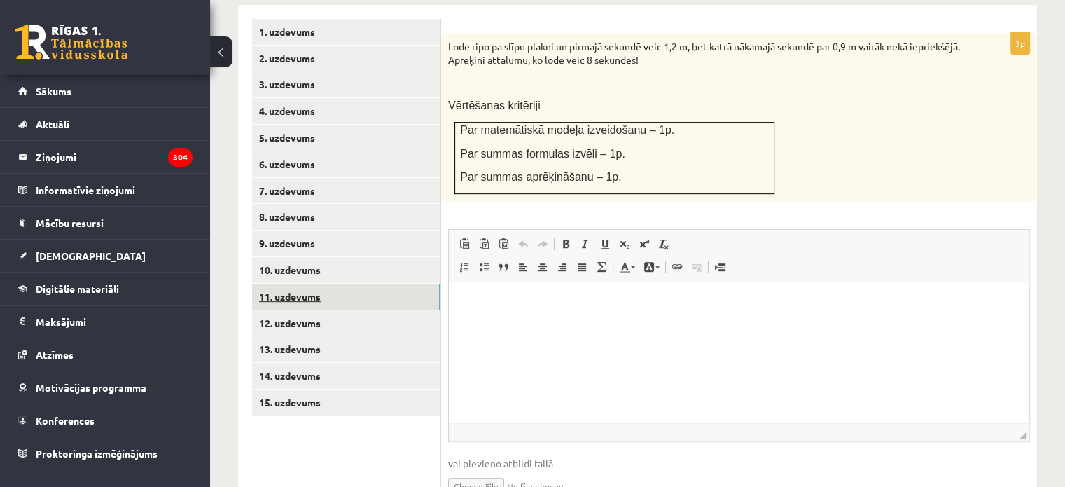
click at [339, 284] on link "11. uzdevums" at bounding box center [346, 297] width 188 height 26
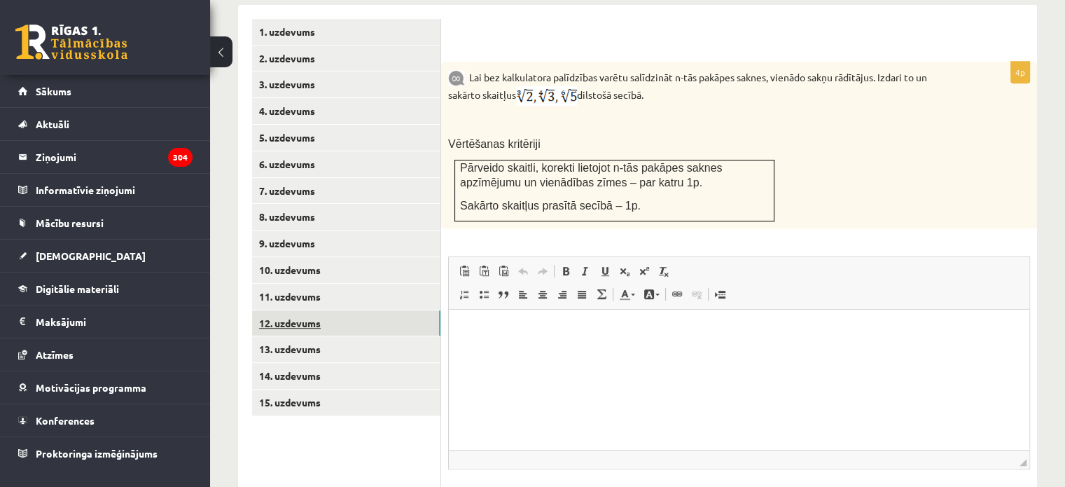
click at [333, 310] on link "12. uzdevums" at bounding box center [346, 323] width 188 height 26
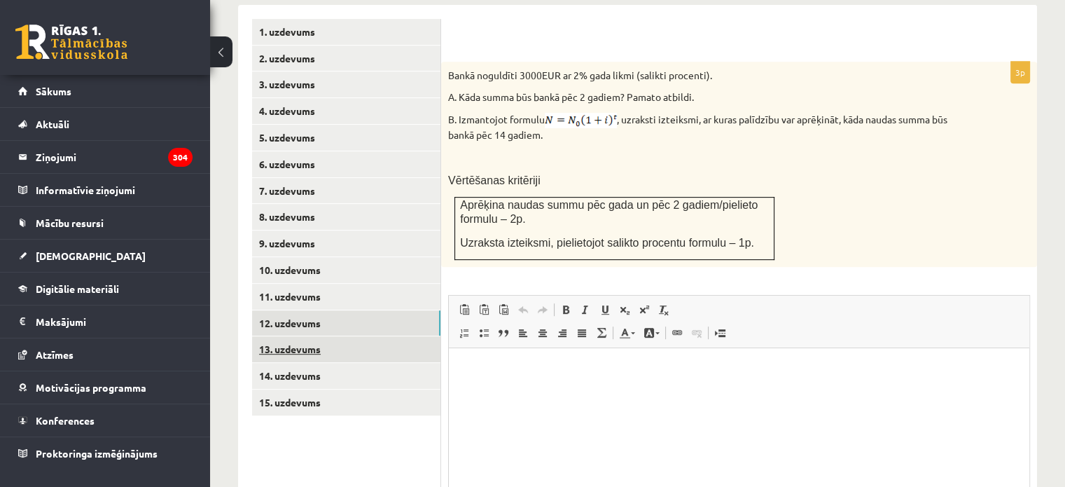
click at [327, 336] on link "13. uzdevums" at bounding box center [346, 349] width 188 height 26
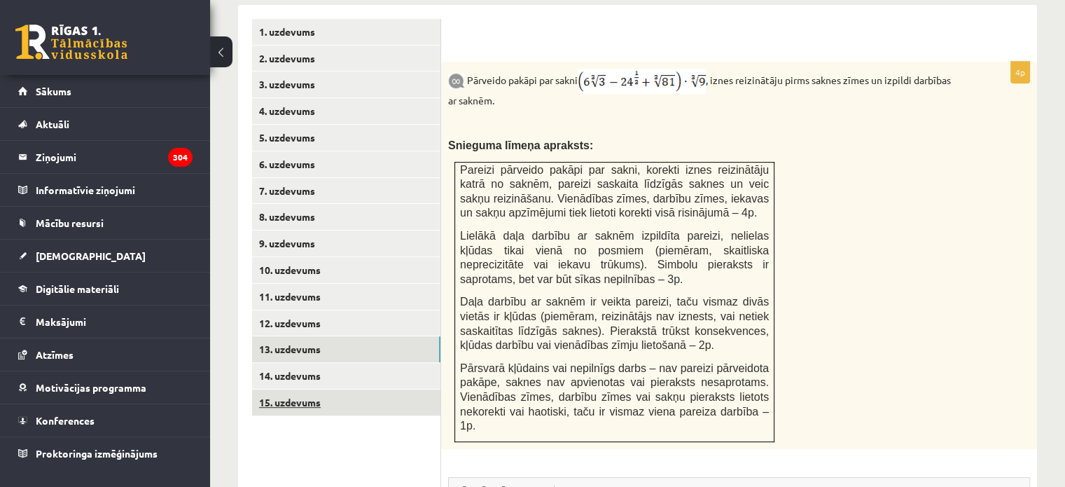
drag, startPoint x: 328, startPoint y: 386, endPoint x: 324, endPoint y: 368, distance: 18.7
click at [324, 368] on ul "1. uzdevums 2. uzdevums 3. uzdevums 4. uzdevums 5. uzdevums 6. uzdevums 7. uzde…" at bounding box center [346, 393] width 189 height 749
click at [324, 389] on link "15. uzdevums" at bounding box center [346, 402] width 188 height 26
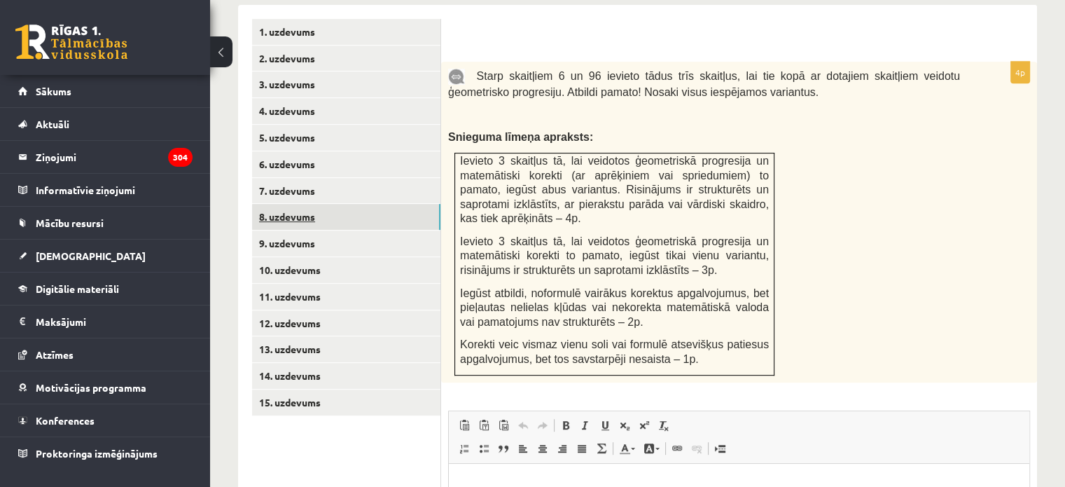
click at [299, 204] on link "8. uzdevums" at bounding box center [346, 217] width 188 height 26
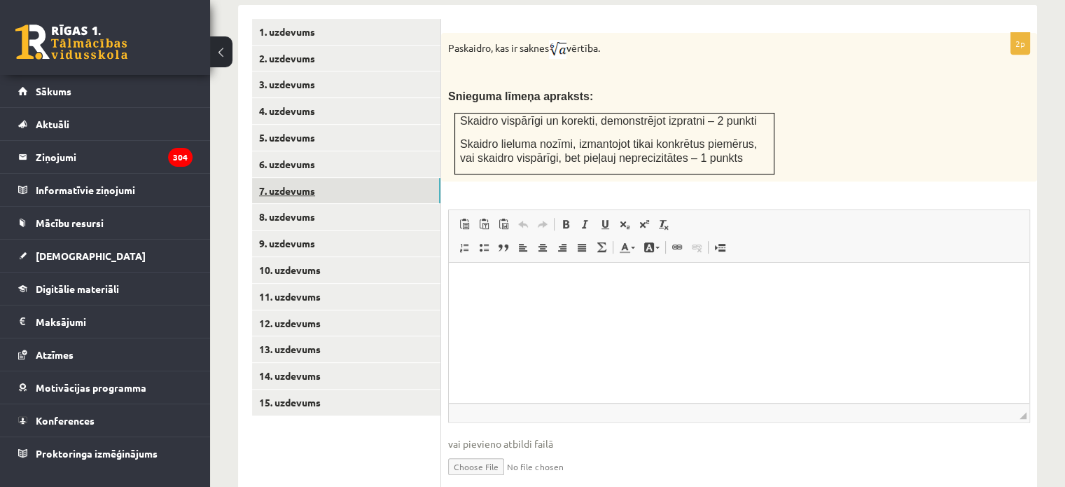
click at [310, 178] on link "7. uzdevums" at bounding box center [346, 191] width 188 height 26
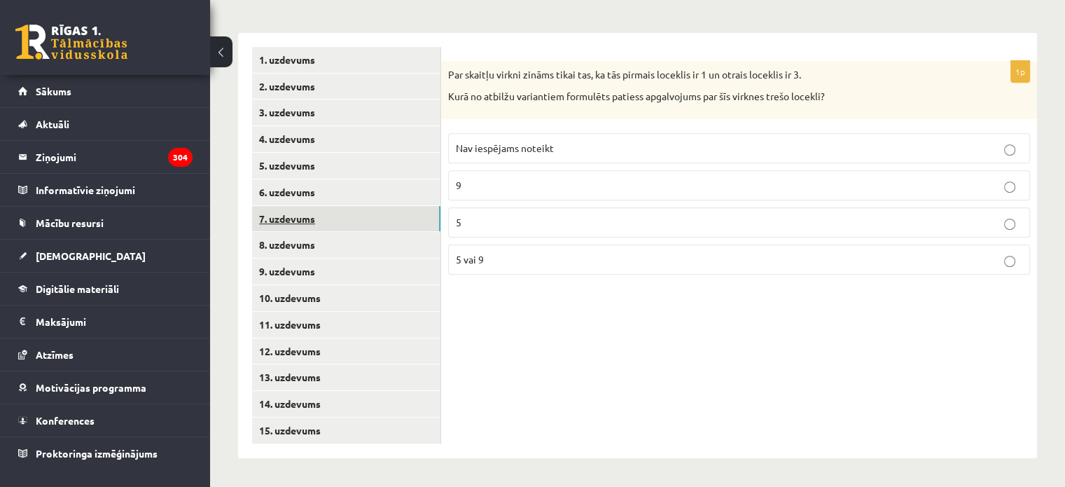
scroll to position [558, 0]
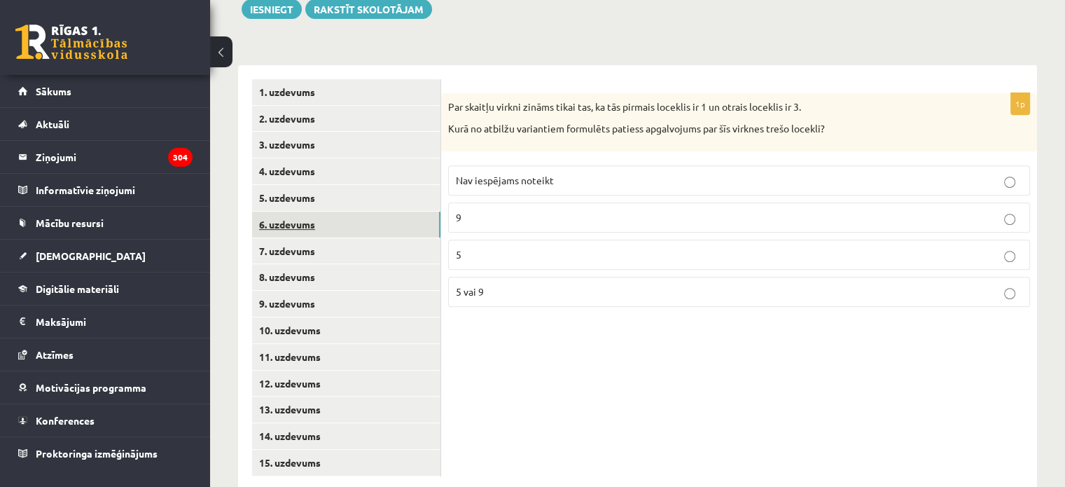
click at [387, 212] on link "6. uzdevums" at bounding box center [346, 225] width 188 height 26
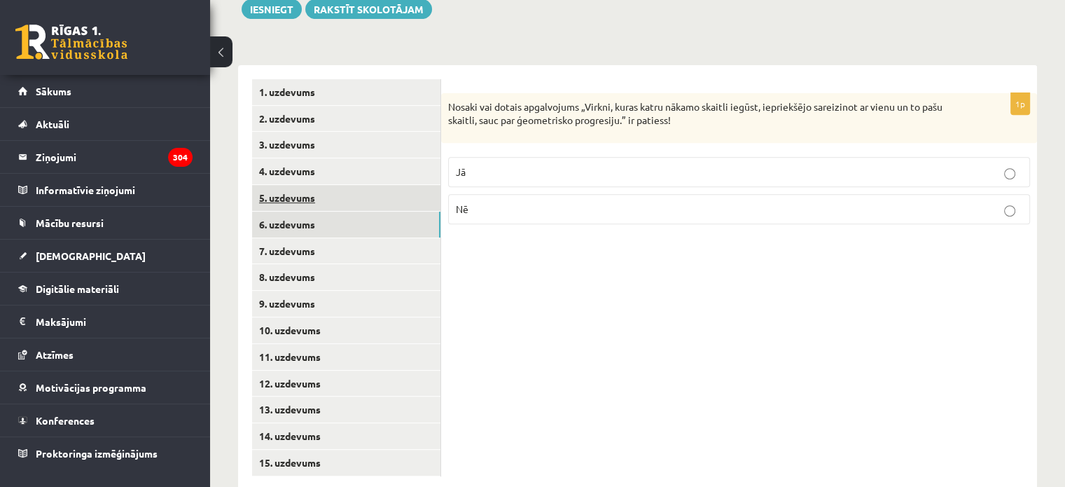
click at [378, 185] on link "5. uzdevums" at bounding box center [346, 198] width 188 height 26
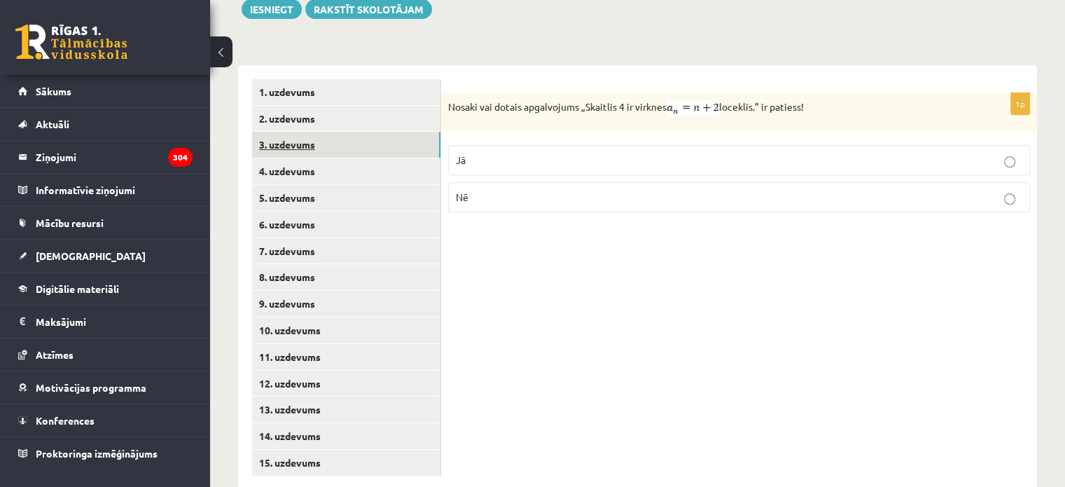
click at [357, 132] on link "3. uzdevums" at bounding box center [346, 145] width 188 height 26
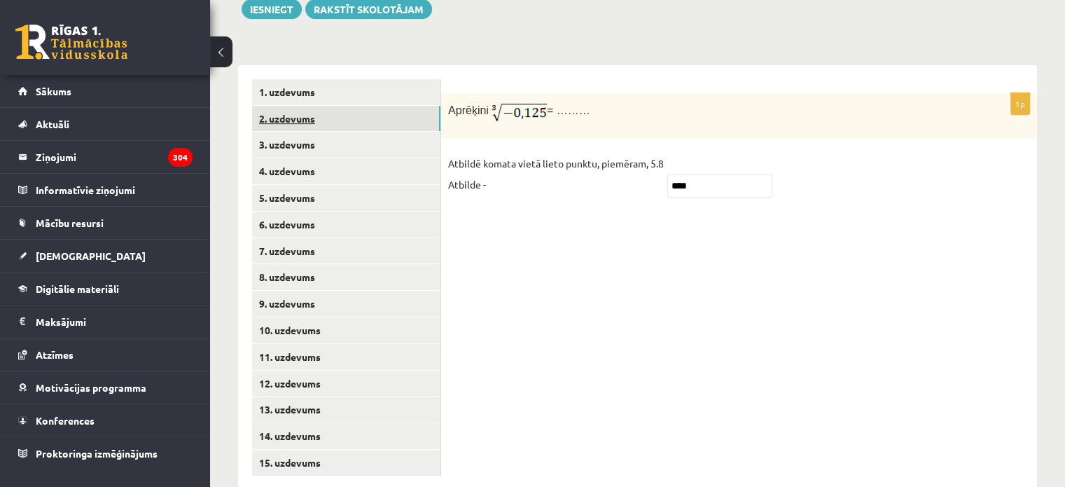
click at [350, 106] on link "2. uzdevums" at bounding box center [346, 119] width 188 height 26
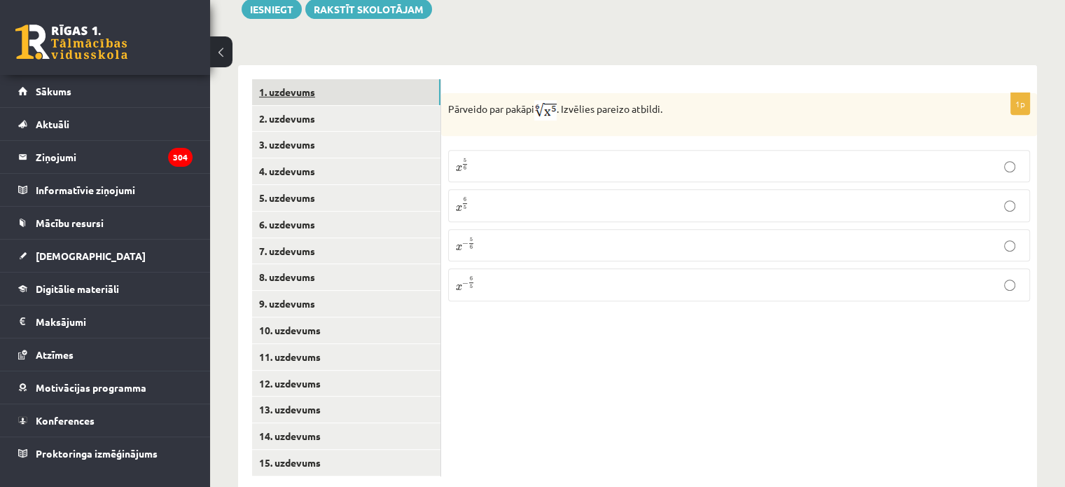
click at [345, 79] on link "1. uzdevums" at bounding box center [346, 92] width 188 height 26
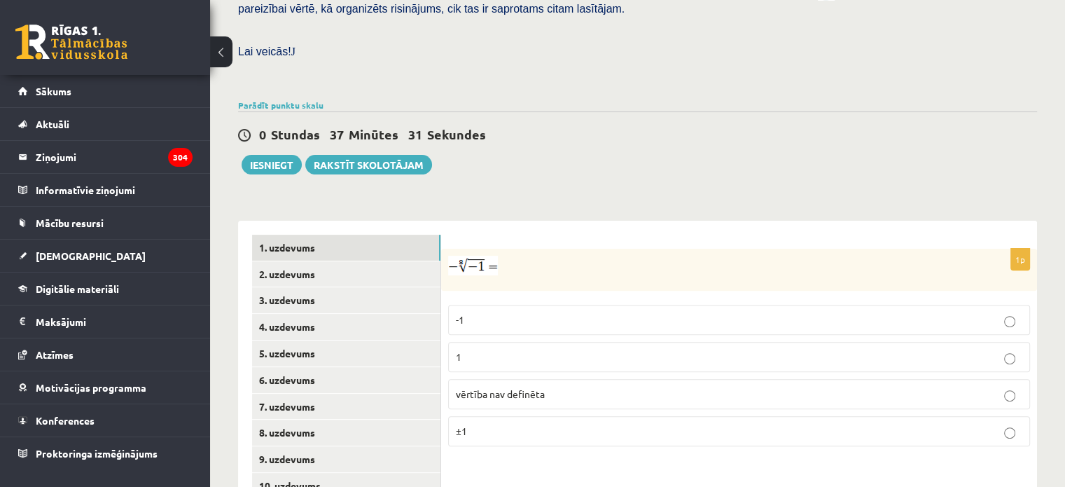
scroll to position [392, 0]
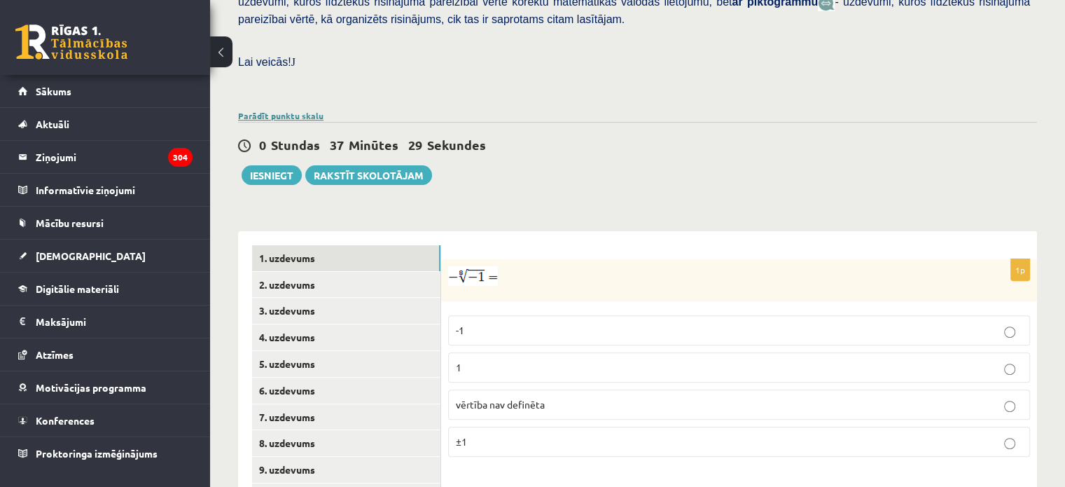
click at [296, 110] on link "Parādīt punktu skalu" at bounding box center [280, 115] width 85 height 11
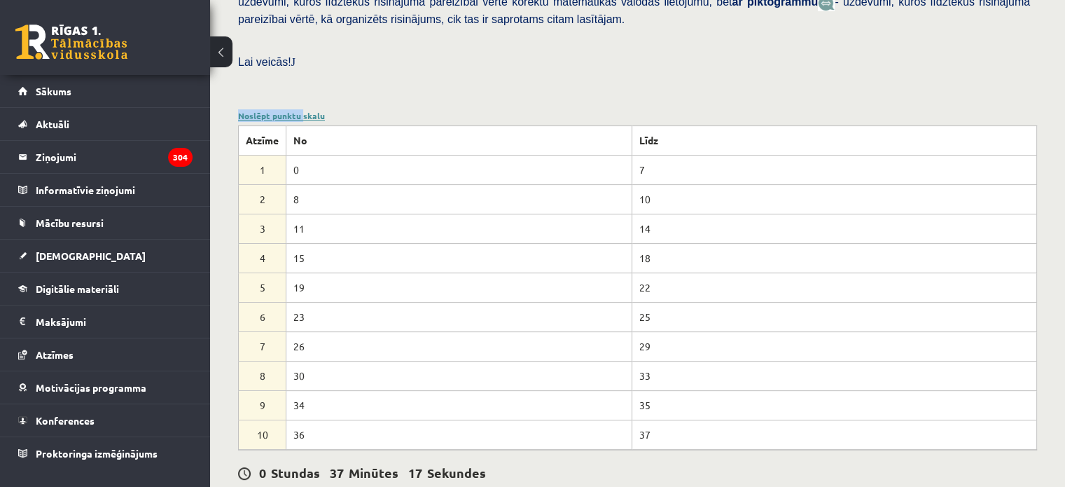
drag, startPoint x: 299, startPoint y: 73, endPoint x: 305, endPoint y: 83, distance: 11.9
click at [305, 83] on div "Matemātika JK 12.a2 klase 1. ieskaite , Roberts Laizāns (12.a2 JK klase) Pārbau…" at bounding box center [637, 337] width 855 height 1350
click at [305, 110] on link "Noslēpt punktu skalu" at bounding box center [281, 115] width 87 height 11
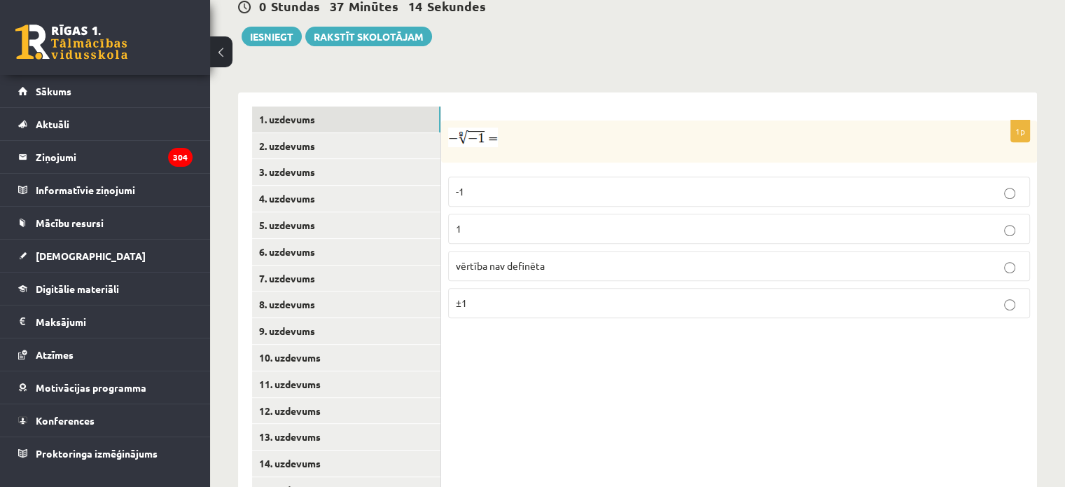
scroll to position [558, 0]
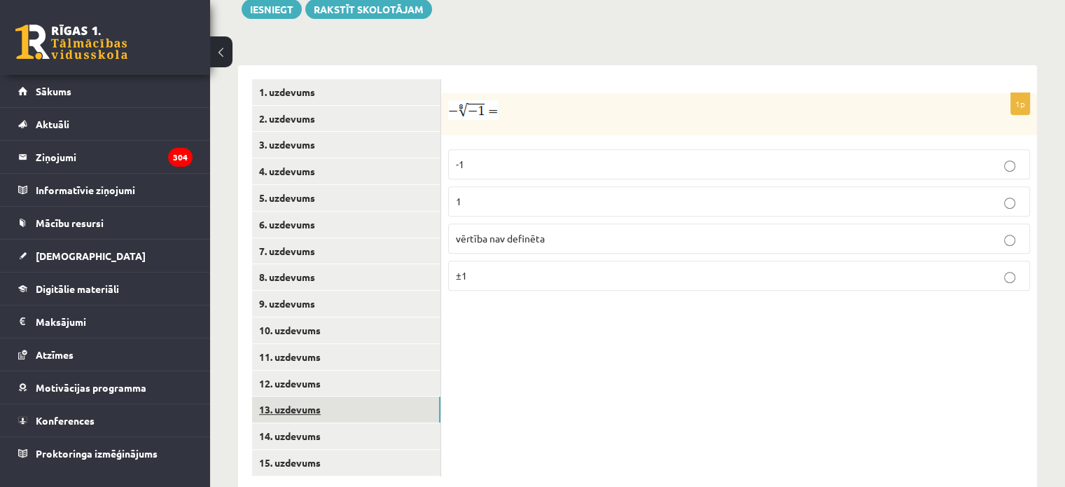
click at [326, 396] on link "13. uzdevums" at bounding box center [346, 409] width 188 height 26
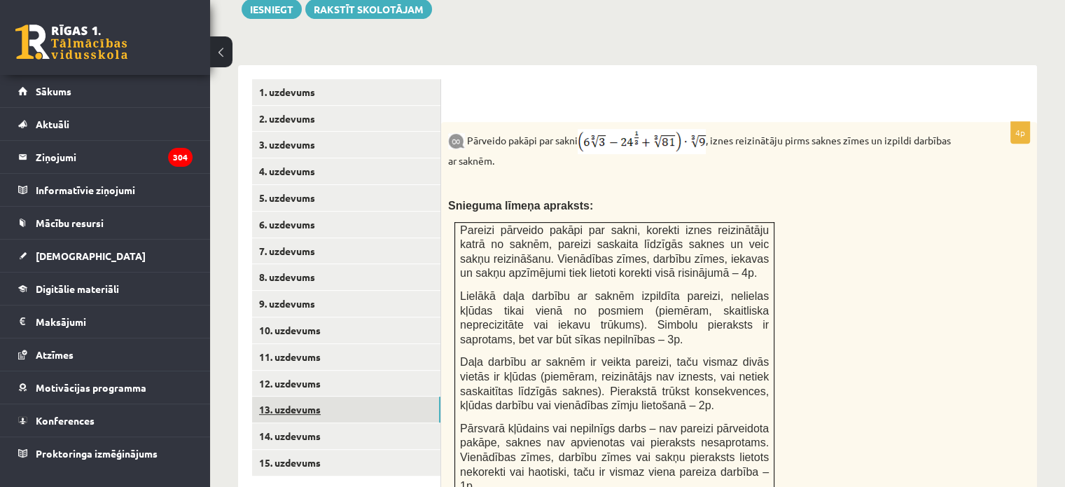
scroll to position [0, 0]
click at [309, 423] on link "14. uzdevums" at bounding box center [346, 436] width 188 height 26
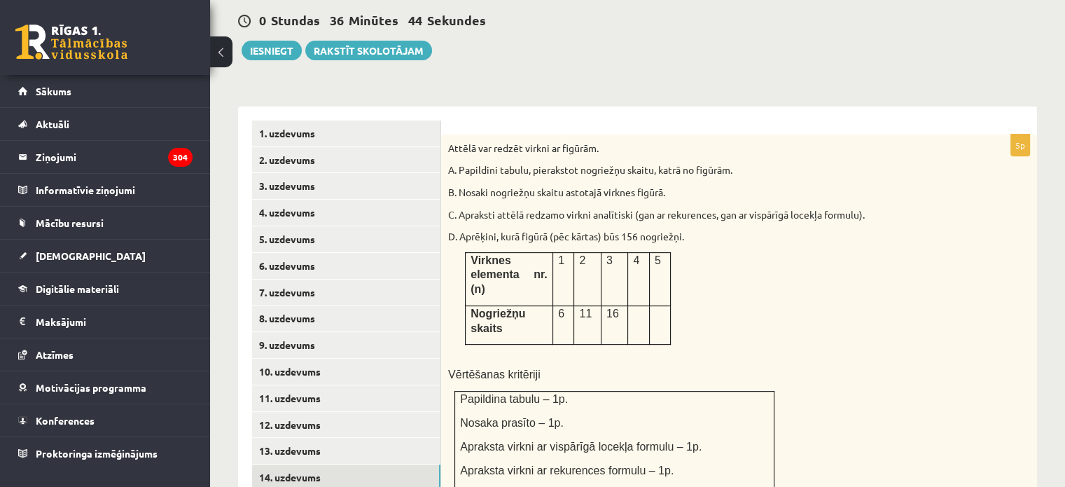
scroll to position [499, 0]
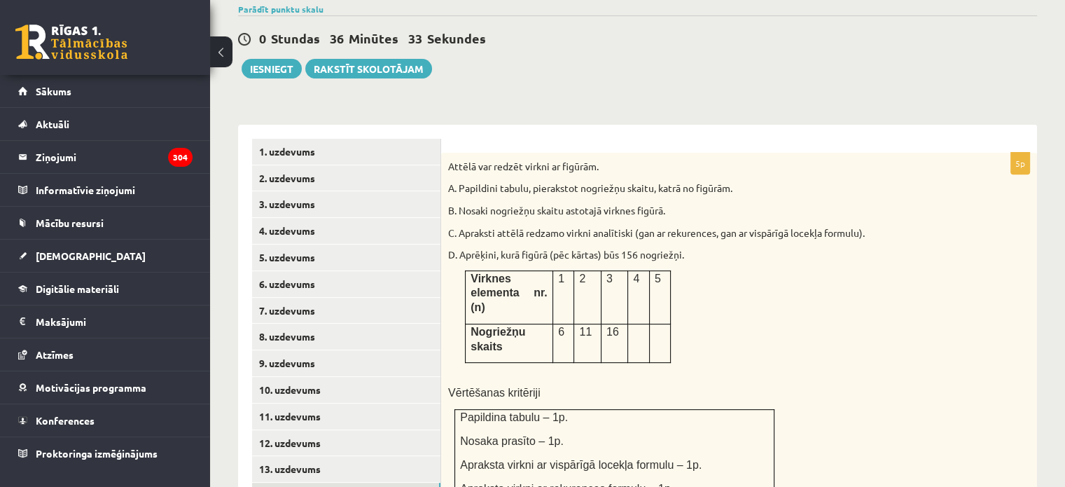
click at [447, 153] on div "Attēlā var redzēt virkni ar figūrām. A. Papildini tabulu, pierakstot nogriežņu …" at bounding box center [739, 345] width 596 height 384
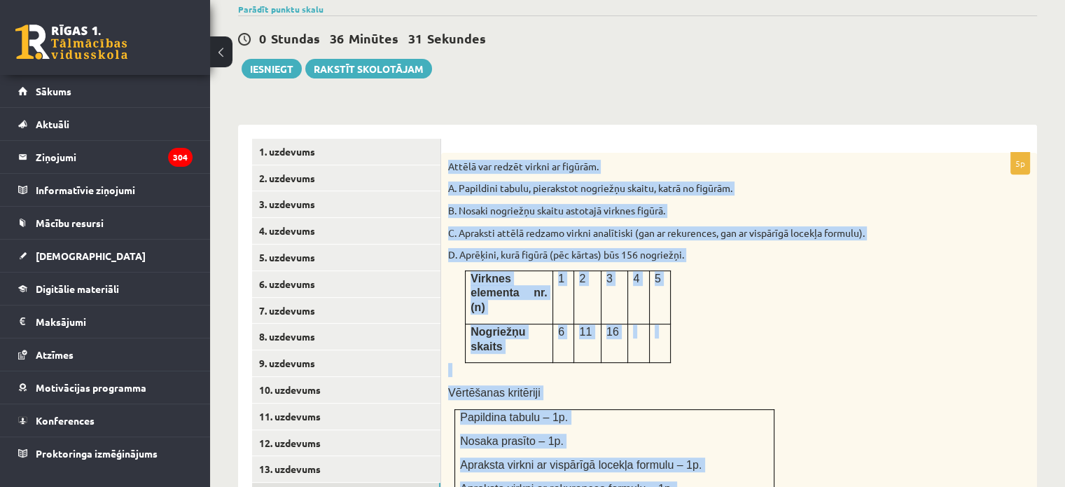
drag, startPoint x: 447, startPoint y: 130, endPoint x: 647, endPoint y: 464, distance: 389.5
click at [647, 464] on div "Attēlā var redzēt virkni ar figūrām. A. Papildini tabulu, pierakstot nogriežņu …" at bounding box center [739, 345] width 596 height 384
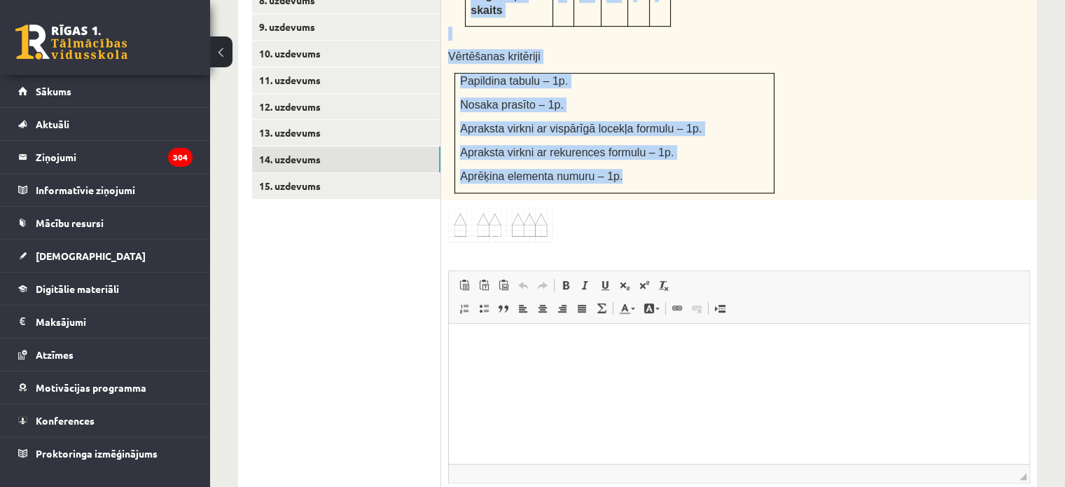
scroll to position [838, 0]
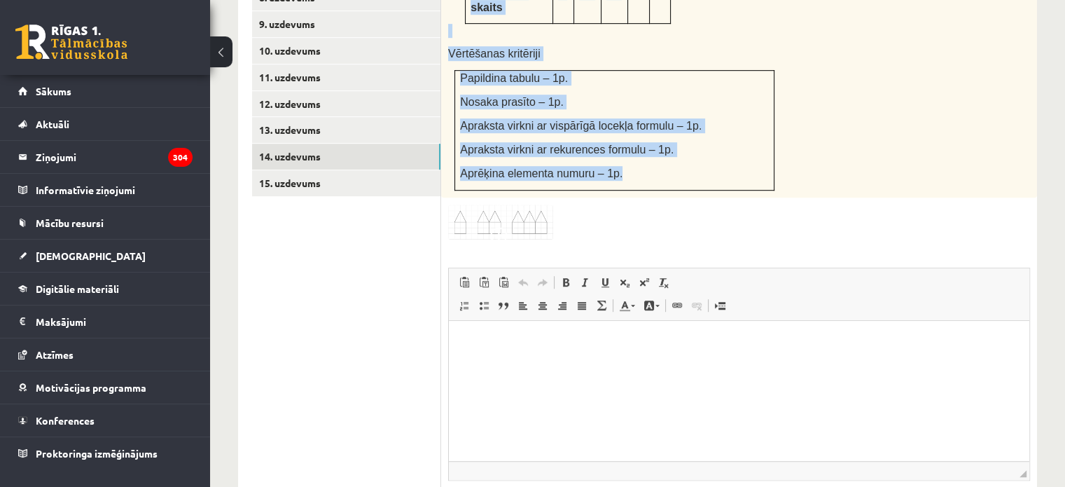
click at [525, 204] on img at bounding box center [500, 222] width 105 height 36
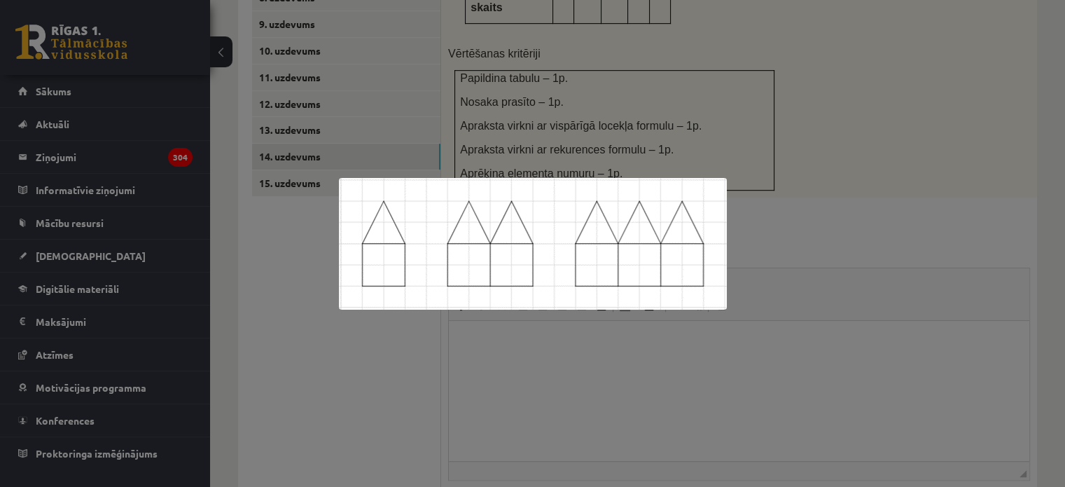
click at [569, 134] on div at bounding box center [532, 243] width 1065 height 487
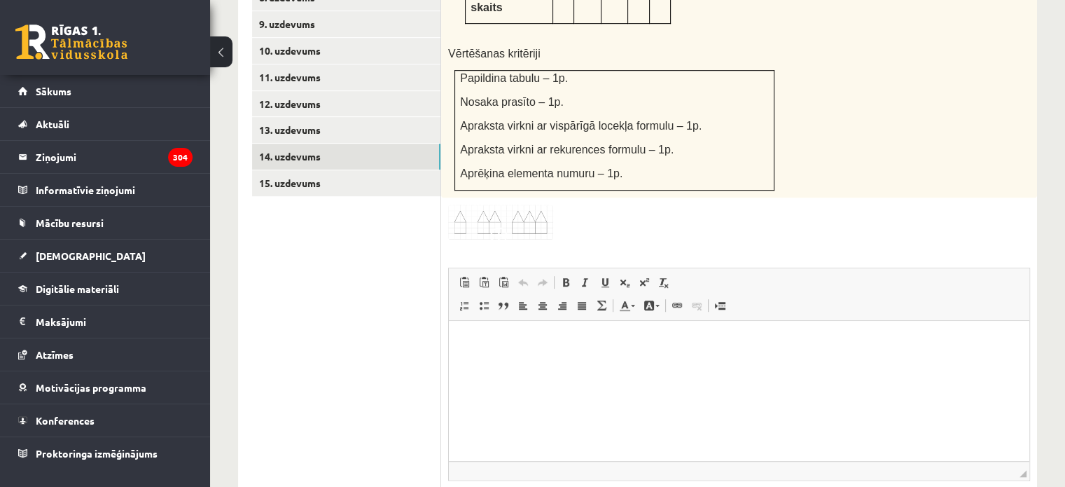
drag, startPoint x: 488, startPoint y: 154, endPoint x: 480, endPoint y: 193, distance: 40.0
click at [480, 193] on div "5p Attēlā var redzēt virkni ar figūrām. A. Papildini tabulu, pierakstot nogriež…" at bounding box center [739, 187] width 596 height 746
click at [507, 227] on span at bounding box center [501, 238] width 22 height 22
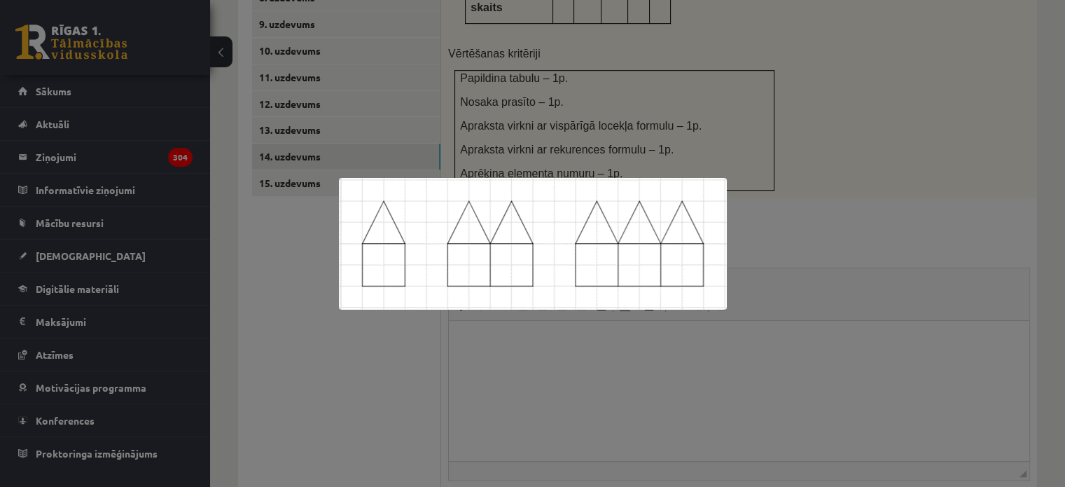
click at [606, 100] on div at bounding box center [532, 243] width 1065 height 487
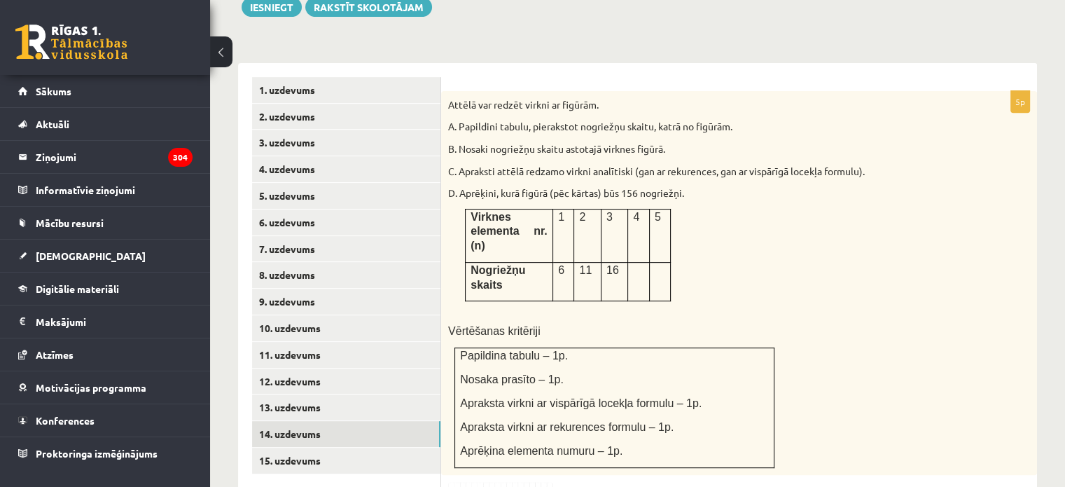
scroll to position [577, 0]
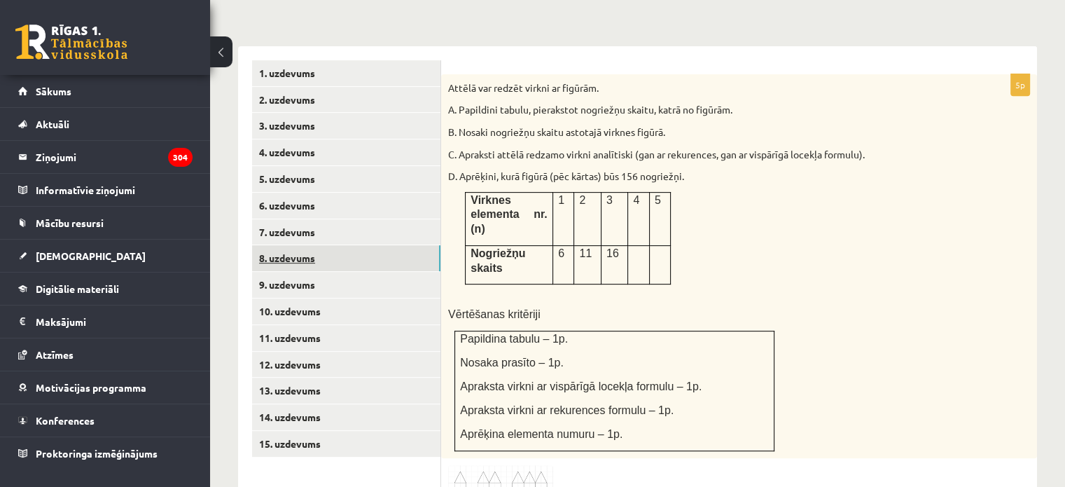
click at [347, 245] on link "8. uzdevums" at bounding box center [346, 258] width 188 height 26
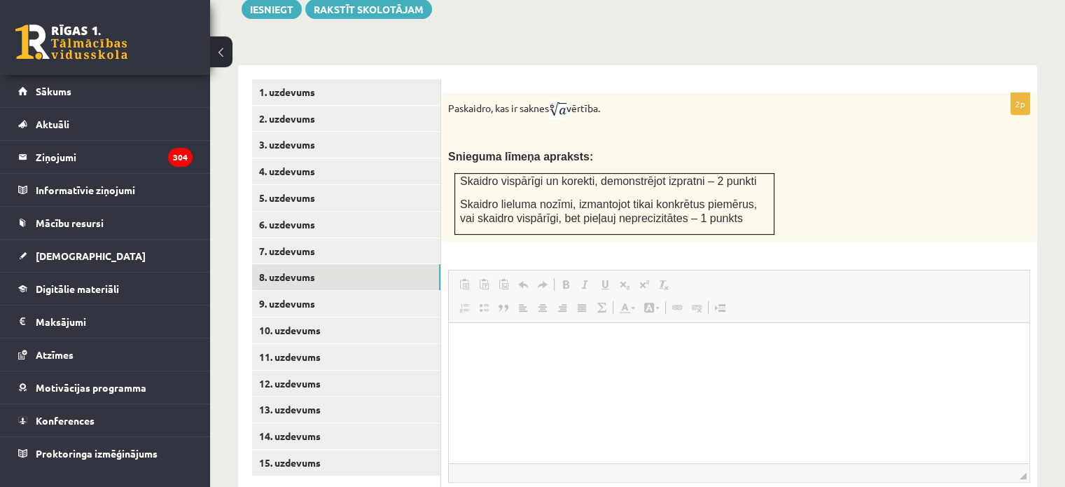
click at [478, 270] on fieldset "Rich Text Editor, wiswyg-editor-user-answer-47024871401200 Redaktora rīkjoslas …" at bounding box center [739, 412] width 582 height 284
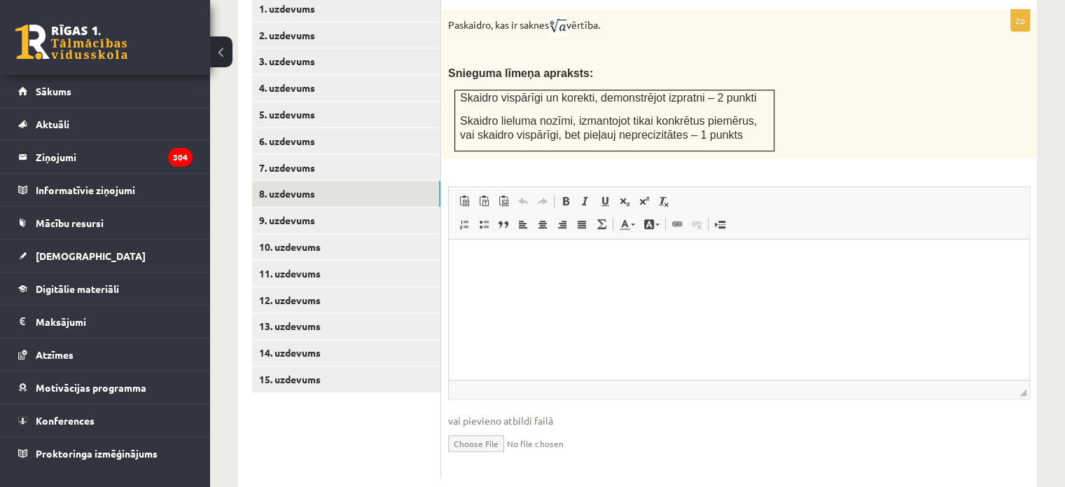
click at [496, 428] on input "file" at bounding box center [739, 442] width 582 height 29
type input "**********"
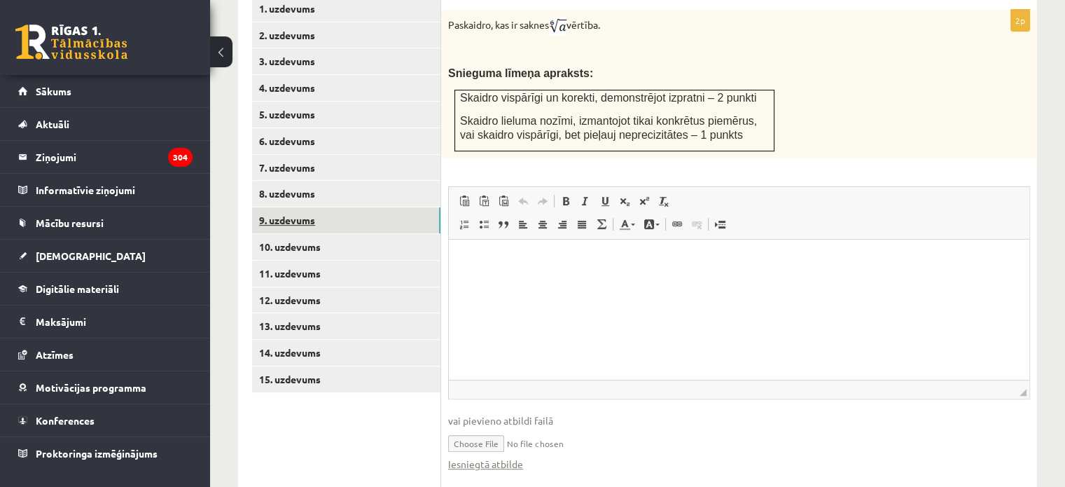
click at [336, 207] on link "9. uzdevums" at bounding box center [346, 220] width 188 height 26
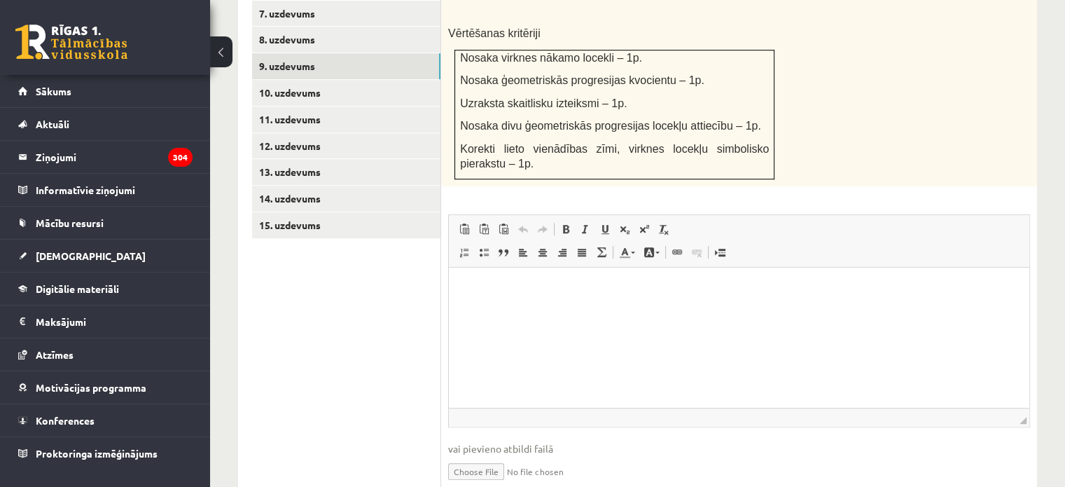
scroll to position [824, 0]
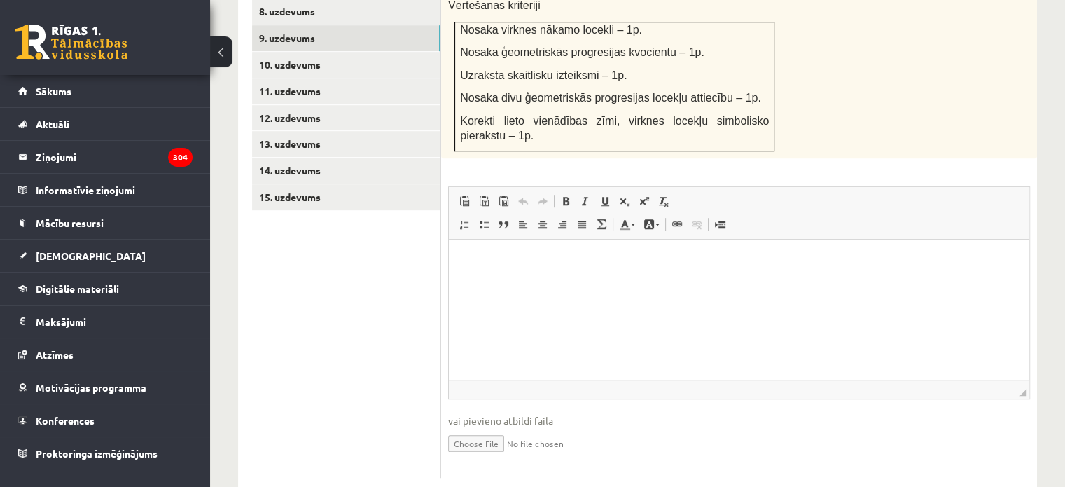
click at [471, 428] on input "file" at bounding box center [739, 442] width 582 height 29
type input "**********"
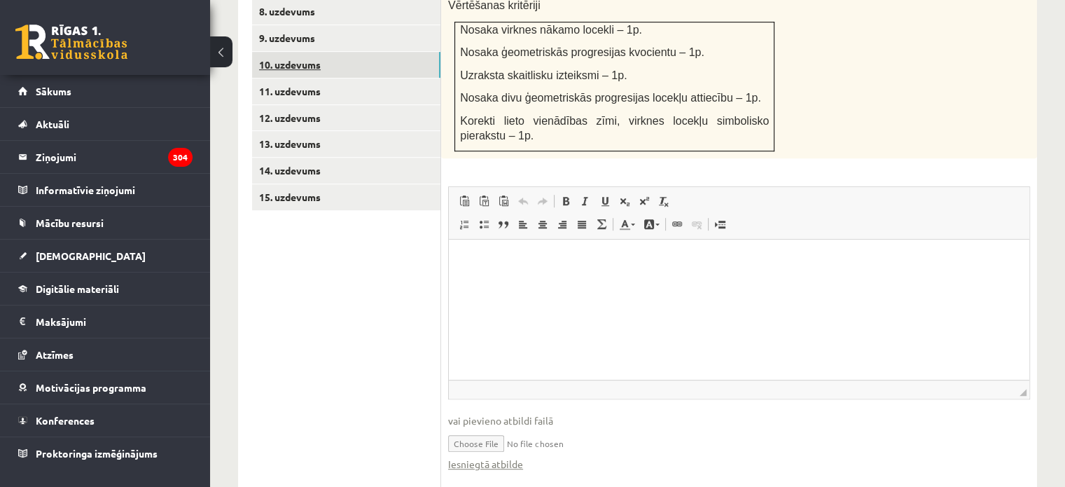
click at [356, 52] on link "10. uzdevums" at bounding box center [346, 65] width 188 height 26
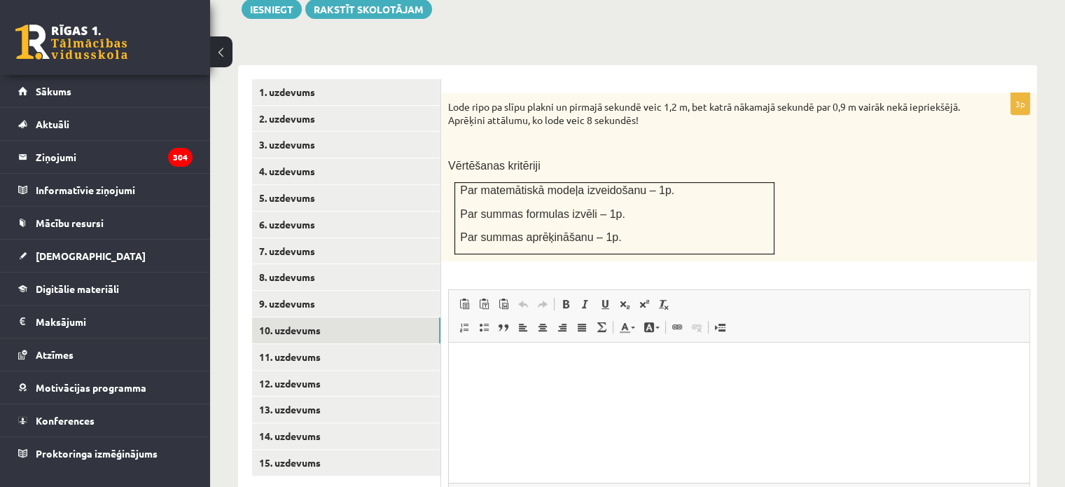
scroll to position [661, 0]
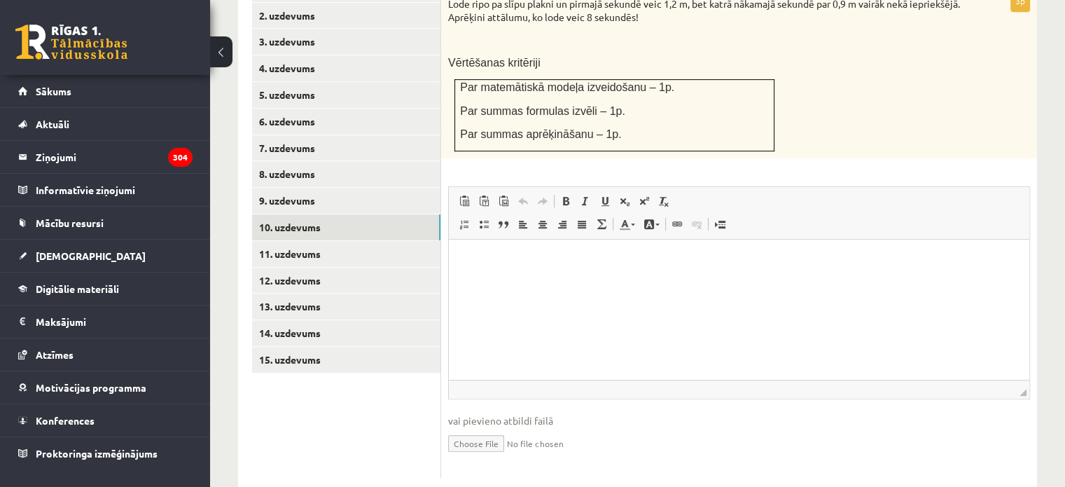
click at [492, 428] on input "file" at bounding box center [739, 442] width 582 height 29
type input "**********"
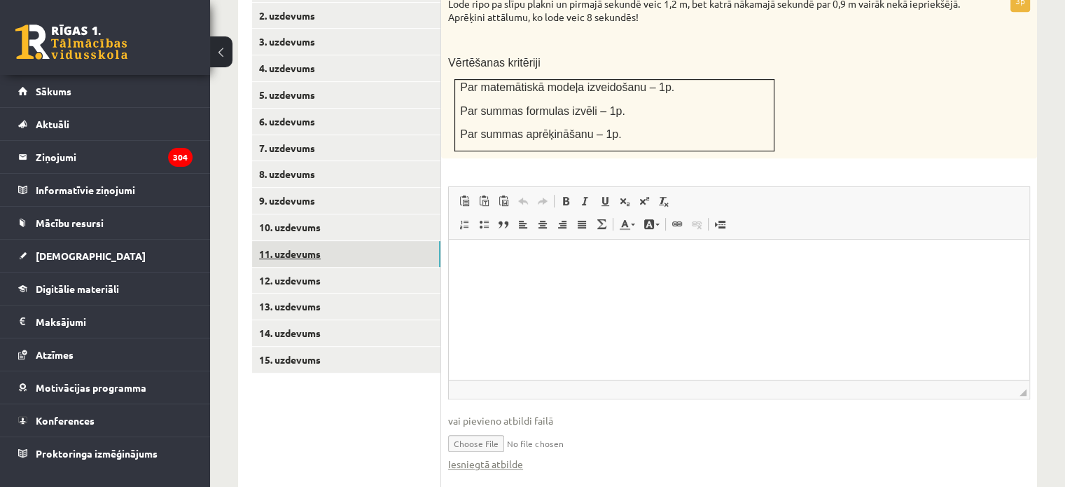
click at [298, 241] on link "11. uzdevums" at bounding box center [346, 254] width 188 height 26
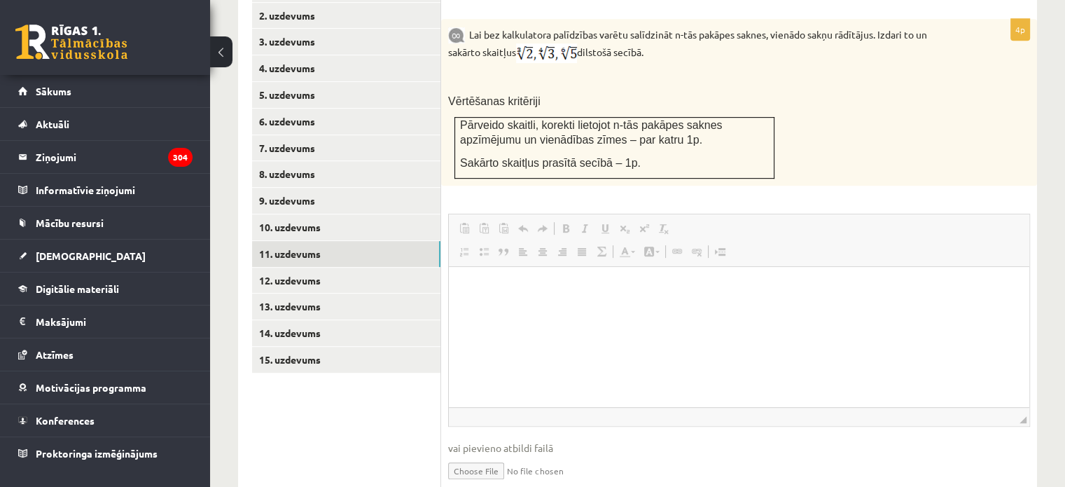
scroll to position [0, 0]
click at [478, 455] on input "file" at bounding box center [739, 469] width 582 height 29
type input "**********"
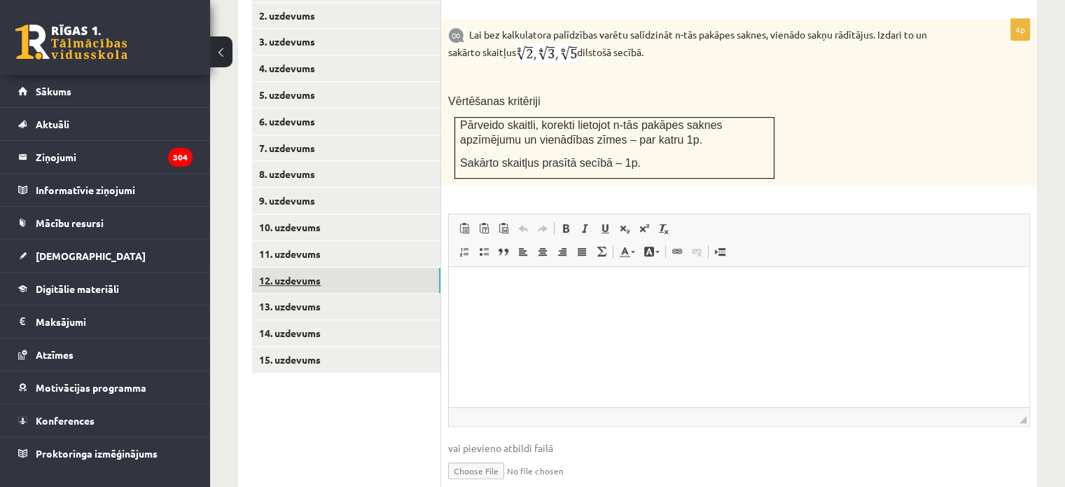
click at [378, 268] on link "12. uzdevums" at bounding box center [346, 281] width 188 height 26
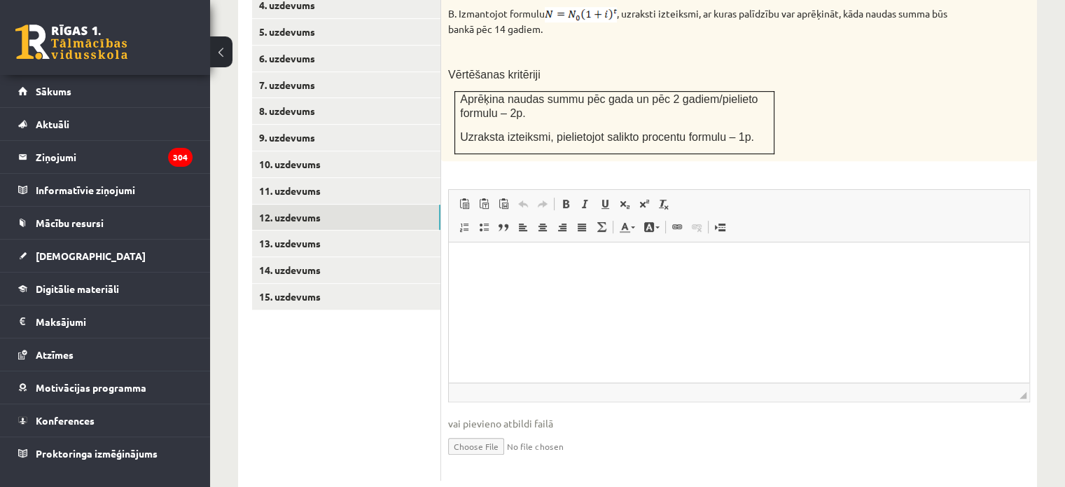
scroll to position [727, 0]
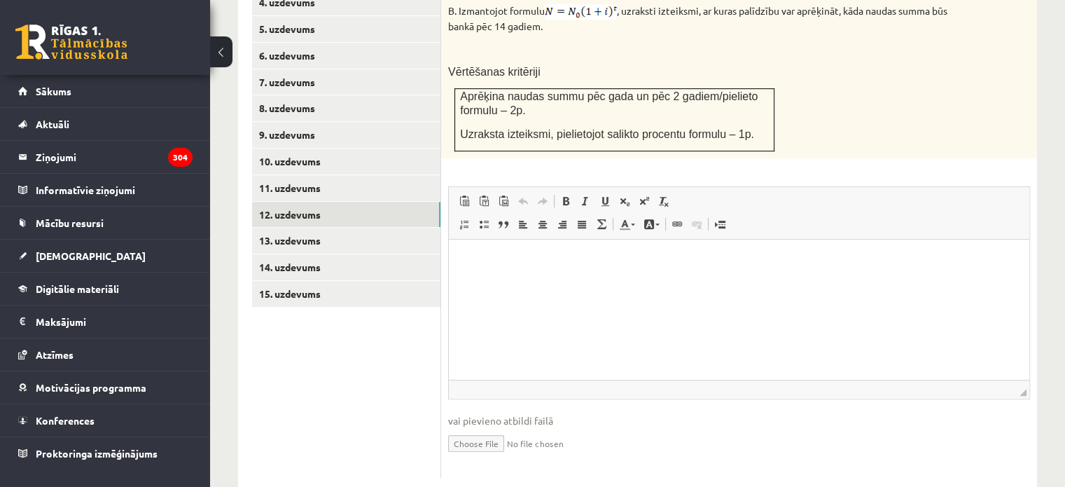
click at [470, 428] on input "file" at bounding box center [739, 442] width 582 height 29
type input "**********"
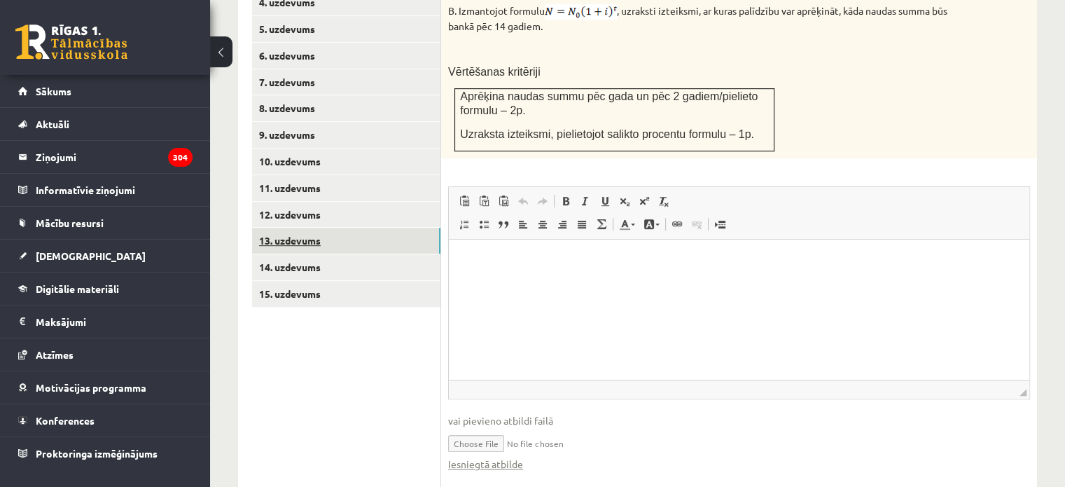
click at [356, 228] on link "13. uzdevums" at bounding box center [346, 241] width 188 height 26
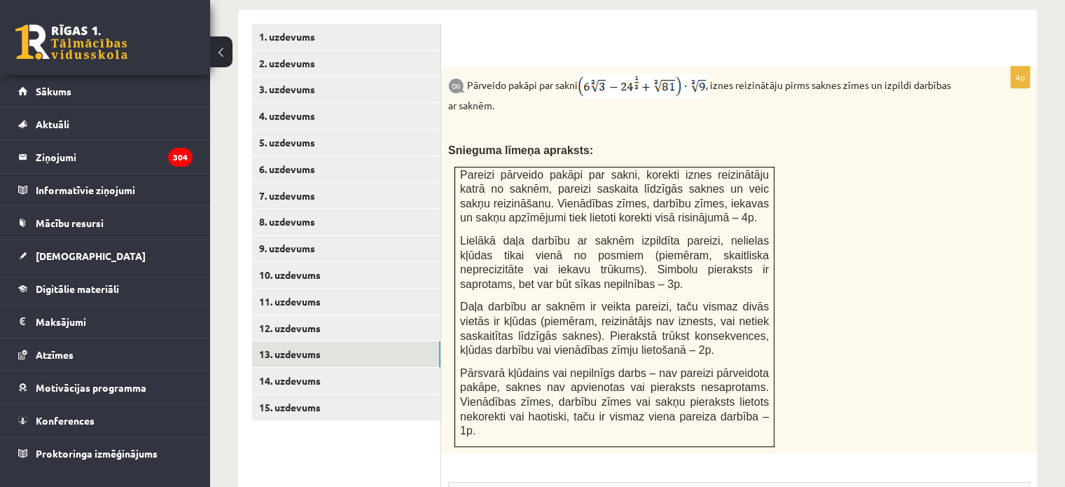
scroll to position [633, 0]
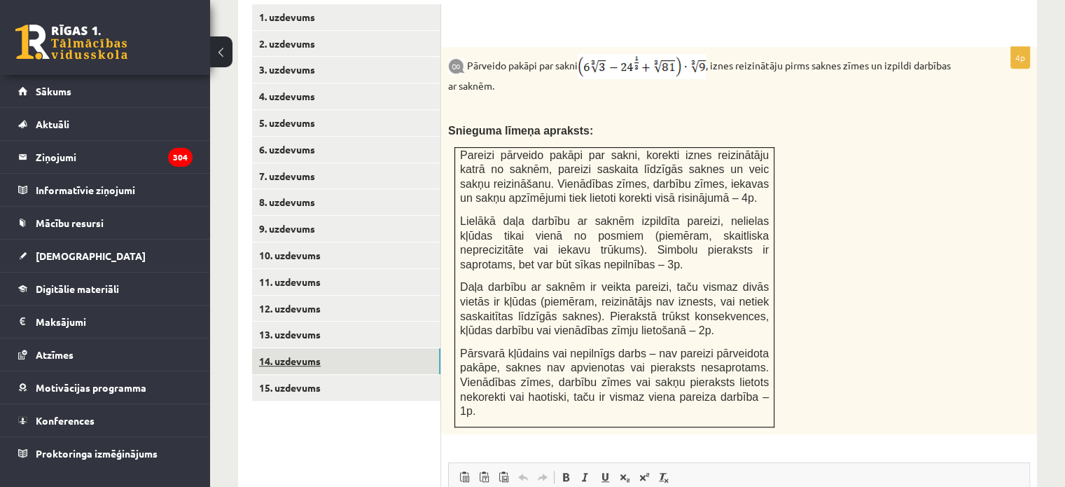
click at [350, 348] on link "14. uzdevums" at bounding box center [346, 361] width 188 height 26
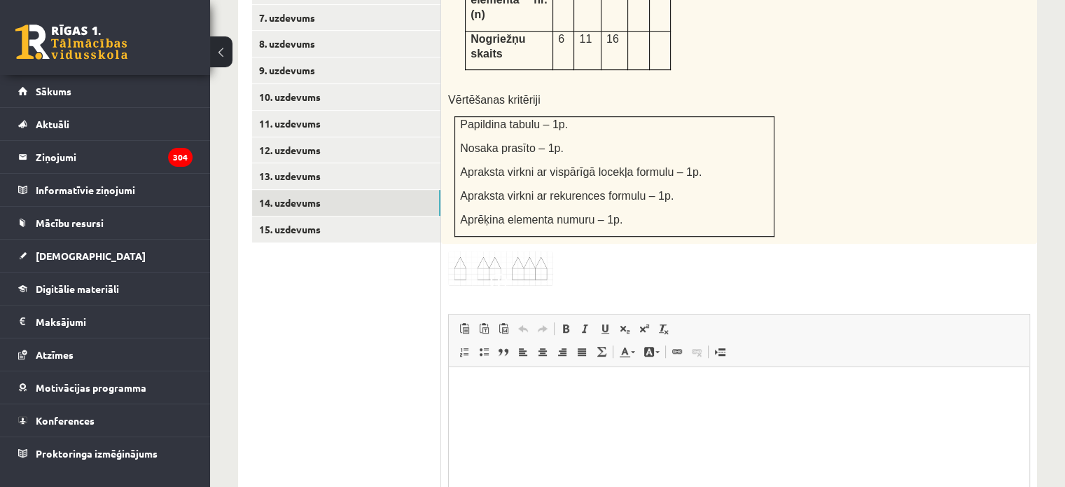
scroll to position [890, 0]
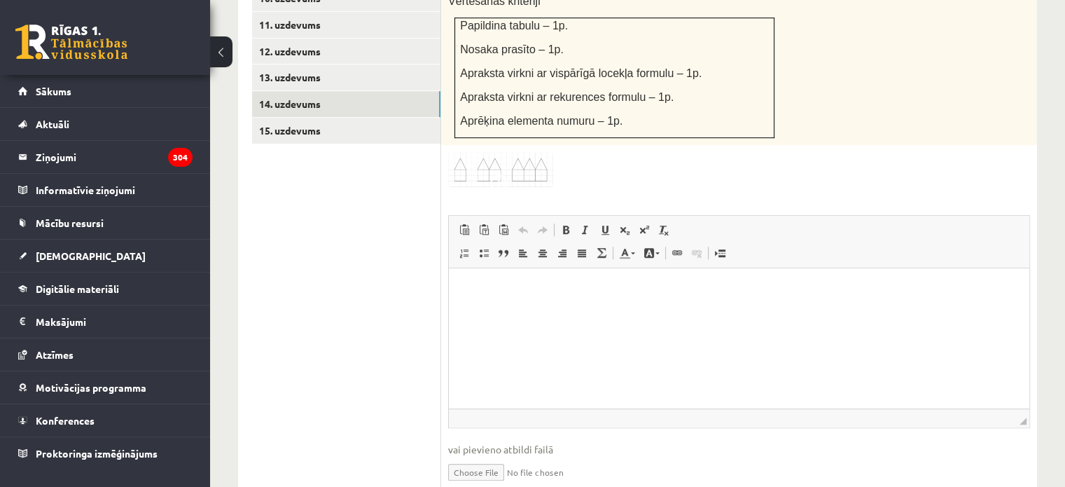
click at [479, 457] on input "file" at bounding box center [739, 471] width 582 height 29
type input "**********"
click at [327, 64] on link "13. uzdevums" at bounding box center [346, 77] width 188 height 26
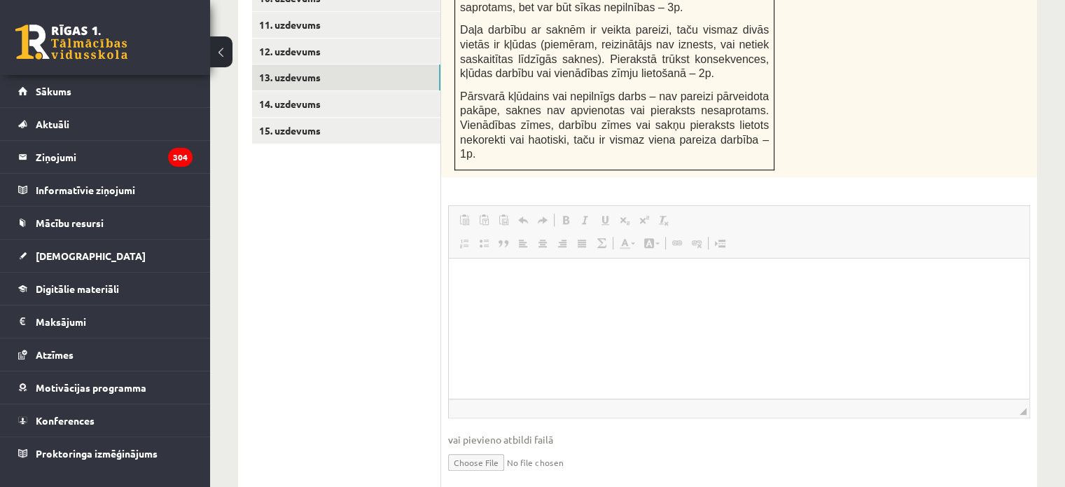
scroll to position [0, 0]
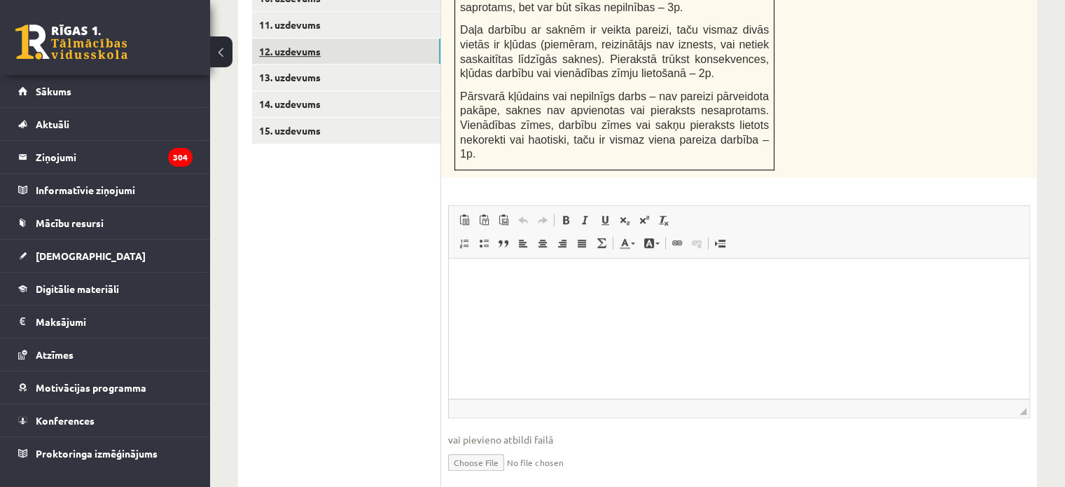
click at [427, 39] on link "12. uzdevums" at bounding box center [346, 52] width 188 height 26
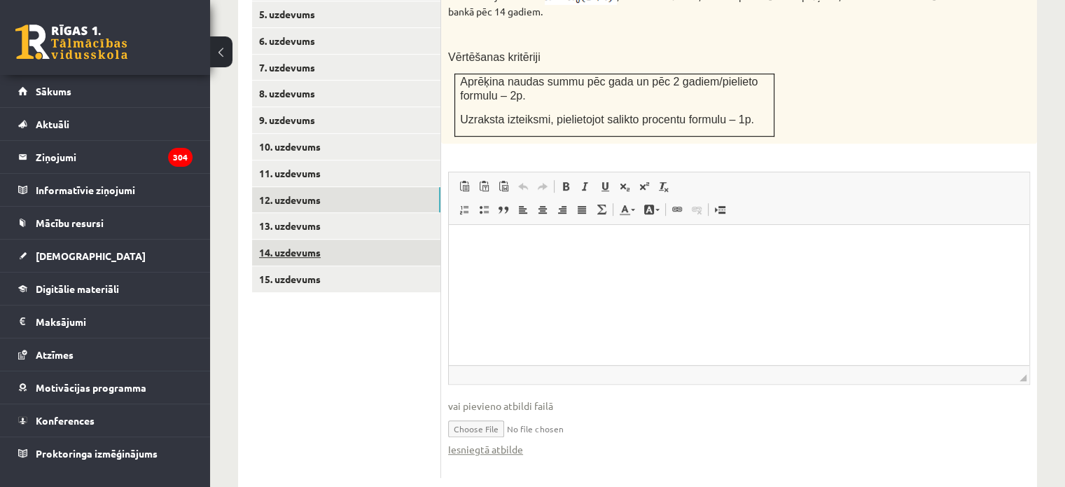
click at [343, 240] on link "14. uzdevums" at bounding box center [346, 253] width 188 height 26
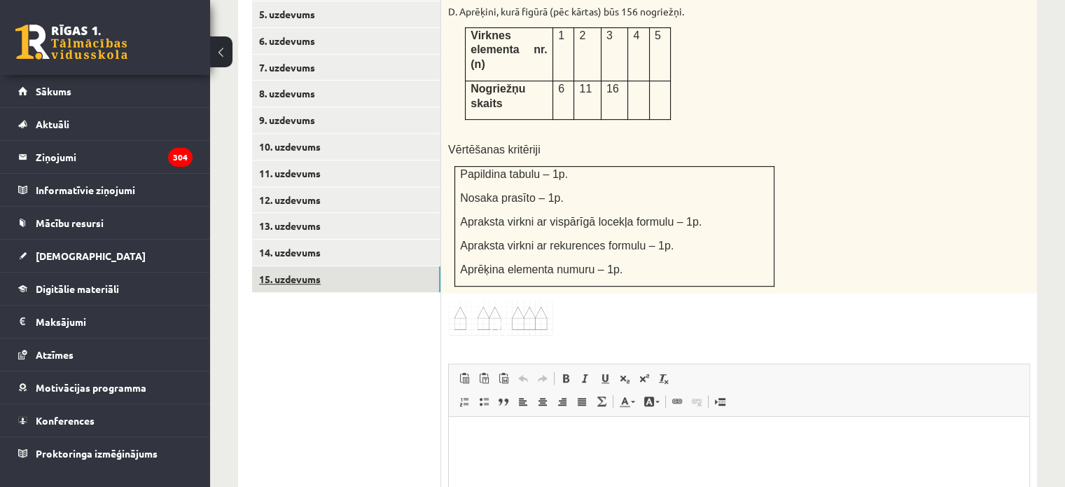
click at [344, 266] on link "15. uzdevums" at bounding box center [346, 279] width 188 height 26
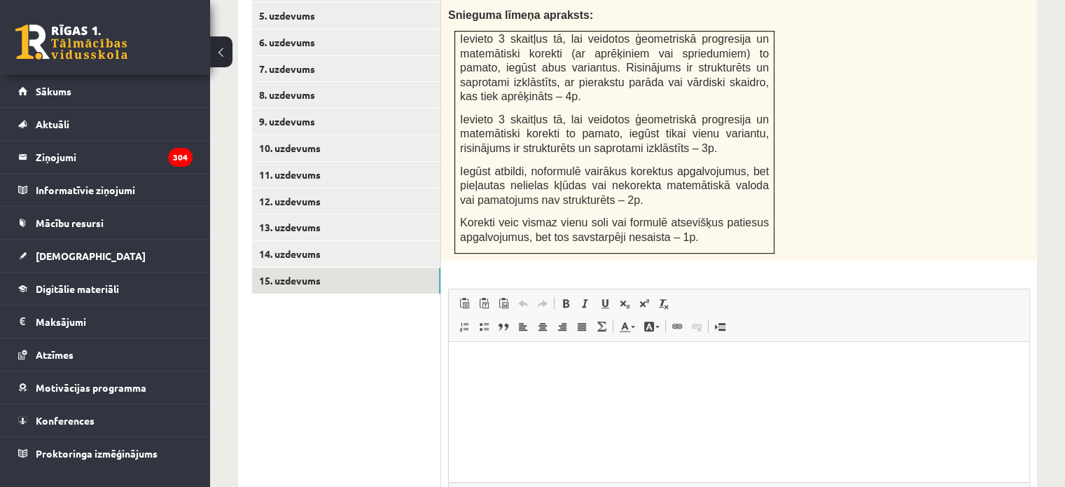
scroll to position [826, 0]
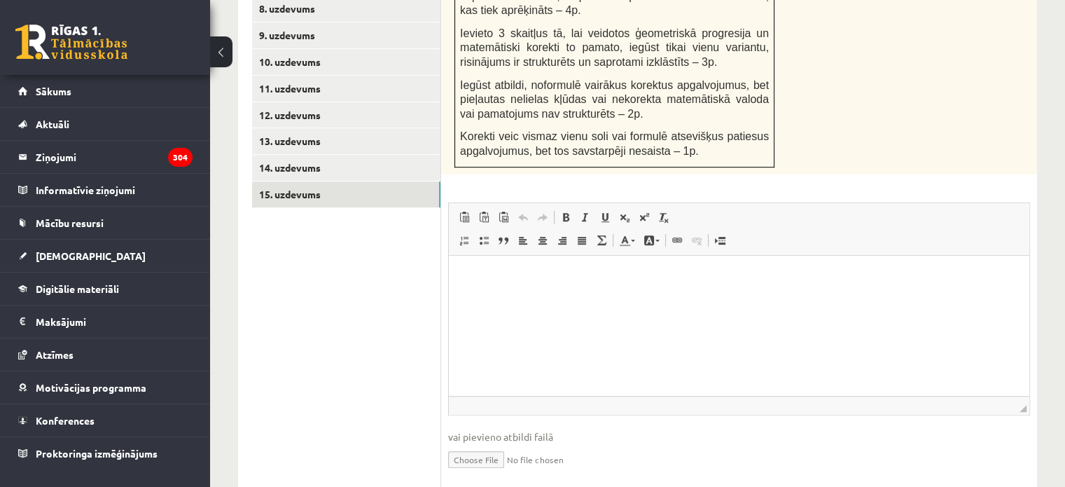
click at [482, 444] on input "file" at bounding box center [739, 458] width 582 height 29
type input "**********"
click at [489, 290] on html at bounding box center [739, 276] width 581 height 43
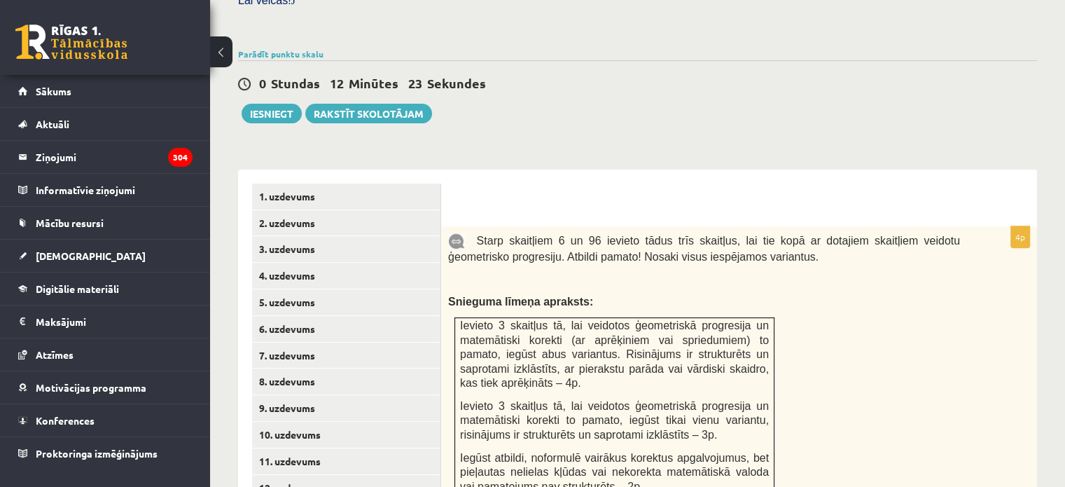
scroll to position [456, 0]
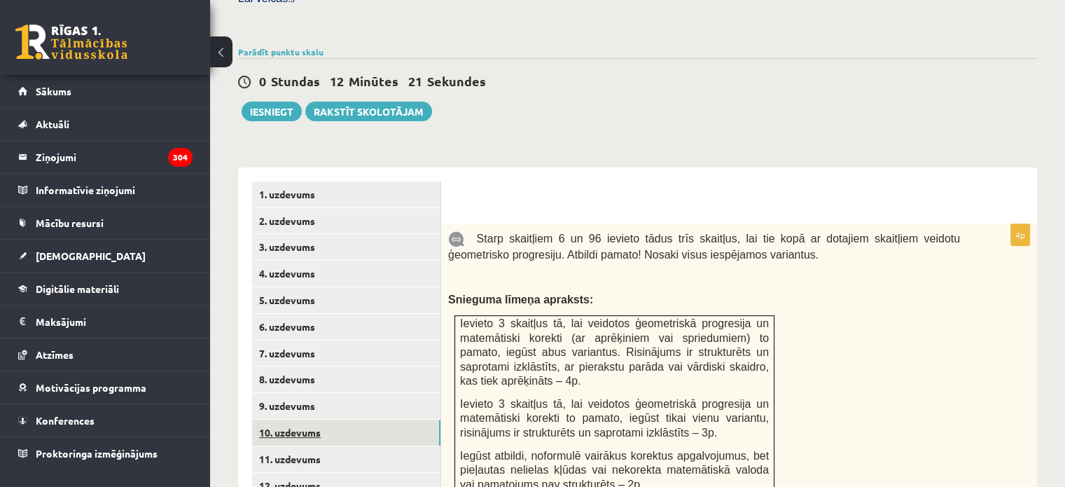
click at [305, 419] on link "10. uzdevums" at bounding box center [346, 432] width 188 height 26
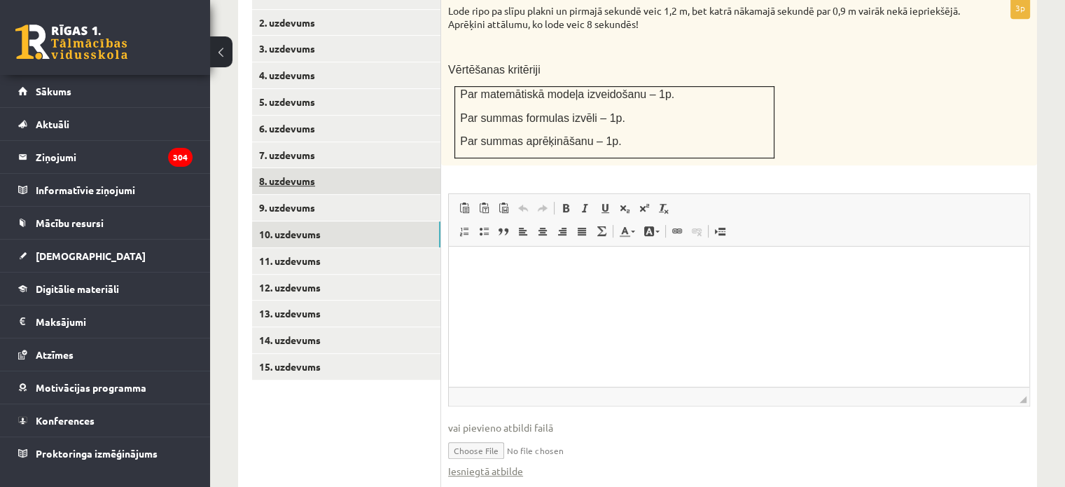
scroll to position [0, 0]
click at [366, 168] on link "8. uzdevums" at bounding box center [346, 181] width 188 height 26
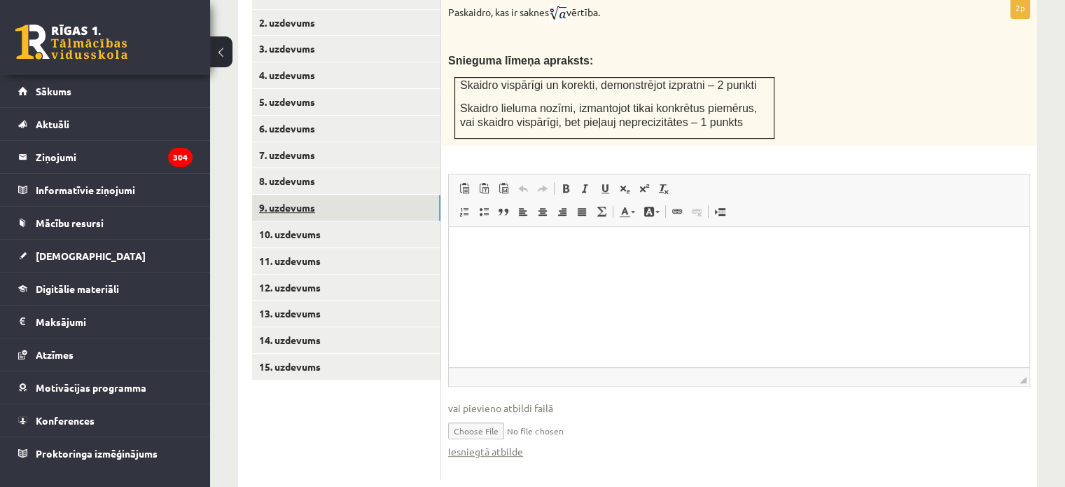
click at [351, 195] on link "9. uzdevums" at bounding box center [346, 208] width 188 height 26
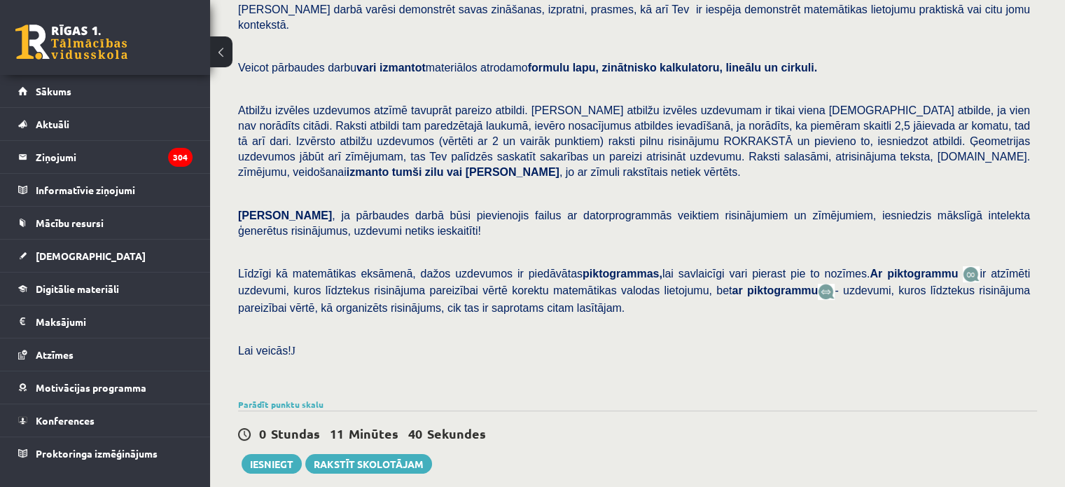
scroll to position [111, 0]
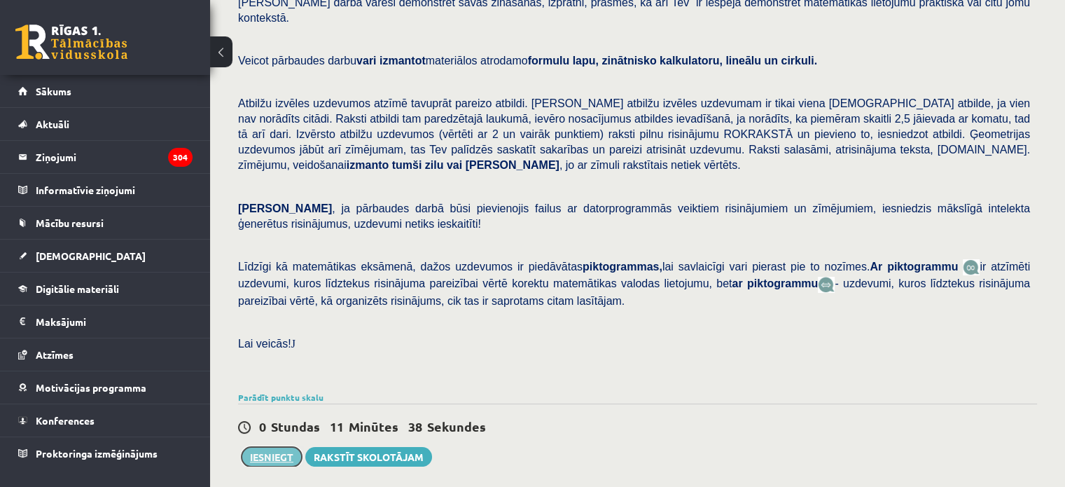
click at [272, 447] on button "Iesniegt" at bounding box center [272, 457] width 60 height 20
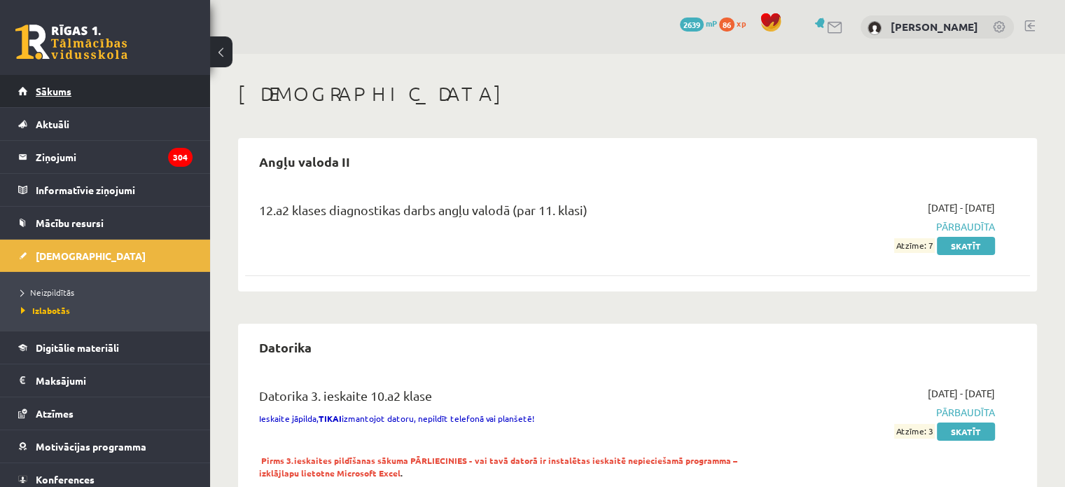
click at [143, 101] on link "Sākums" at bounding box center [105, 91] width 174 height 32
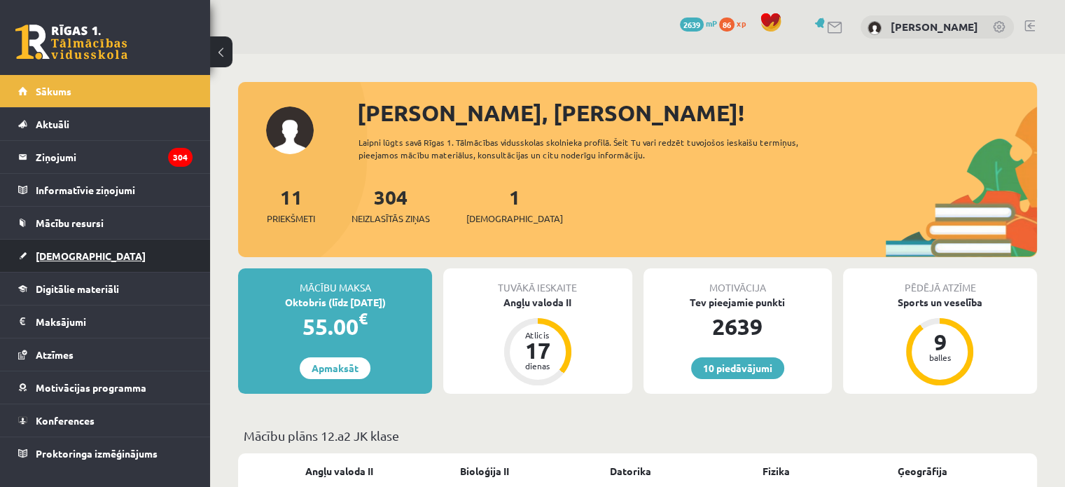
click at [98, 245] on link "[DEMOGRAPHIC_DATA]" at bounding box center [105, 256] width 174 height 32
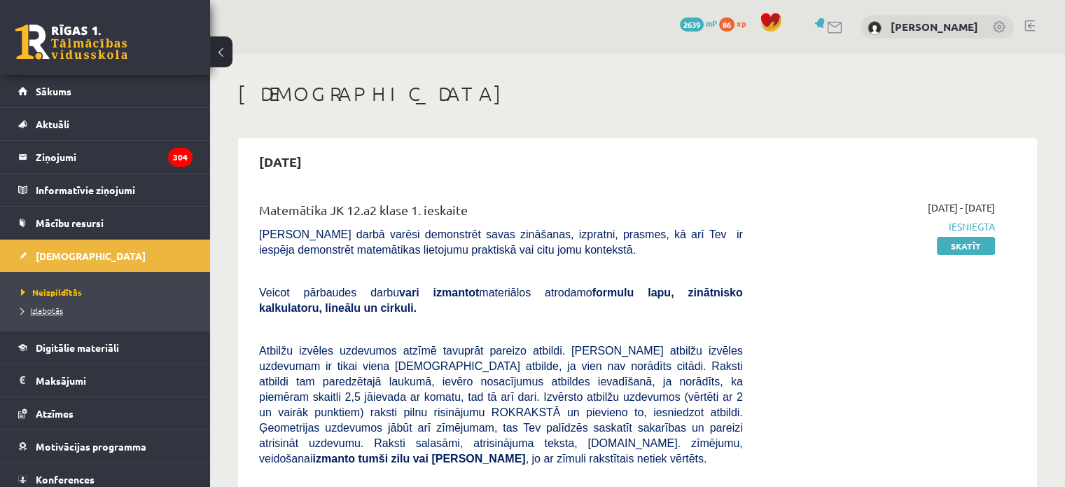
click at [31, 314] on link "Izlabotās" at bounding box center [108, 310] width 175 height 13
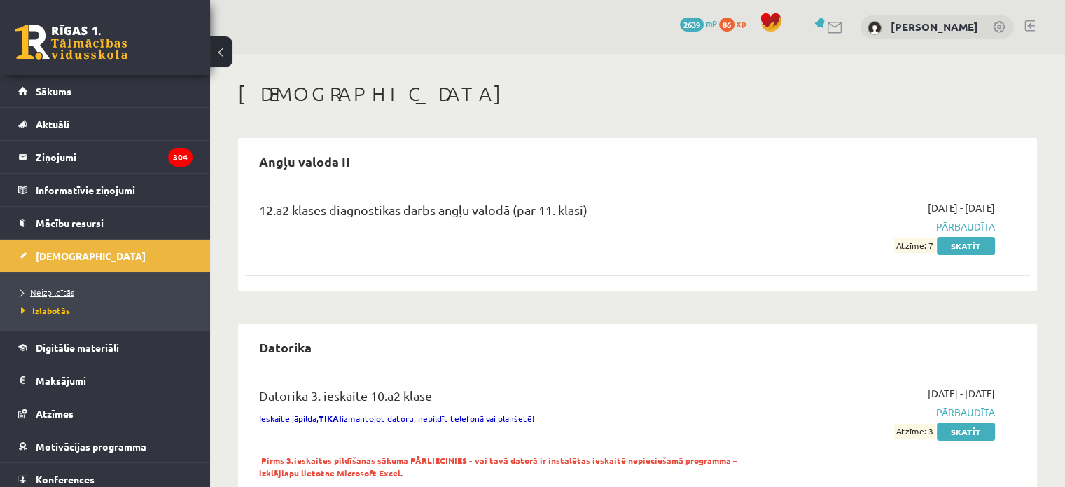
click at [42, 293] on span "Neizpildītās" at bounding box center [47, 291] width 53 height 11
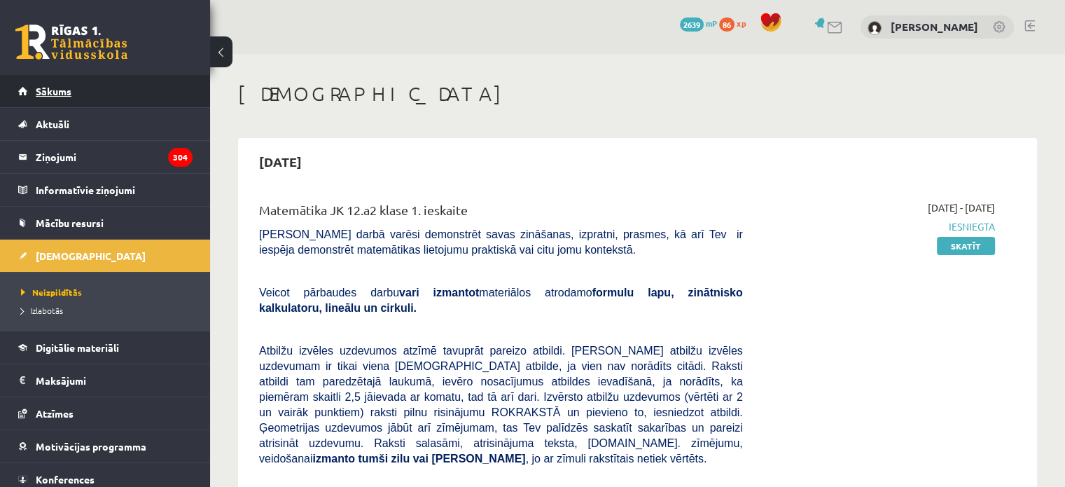
click at [45, 96] on span "Sākums" at bounding box center [54, 91] width 36 height 13
